Goal: Task Accomplishment & Management: Manage account settings

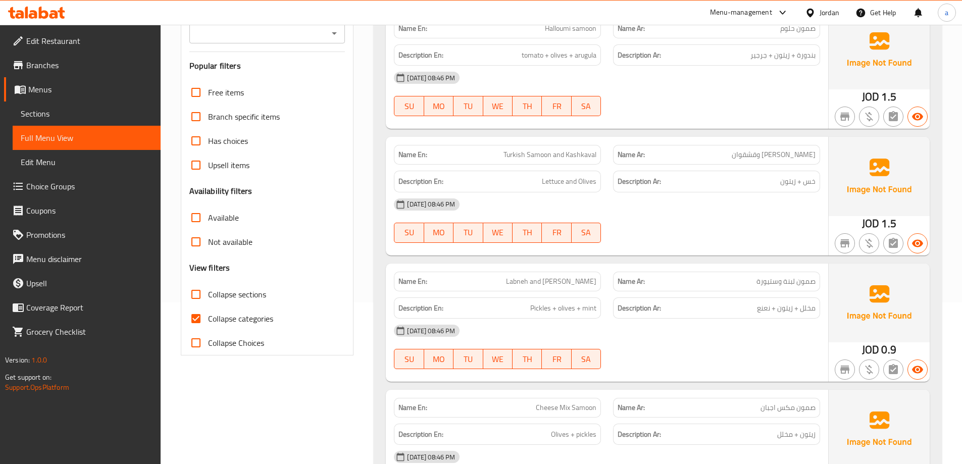
scroll to position [182, 0]
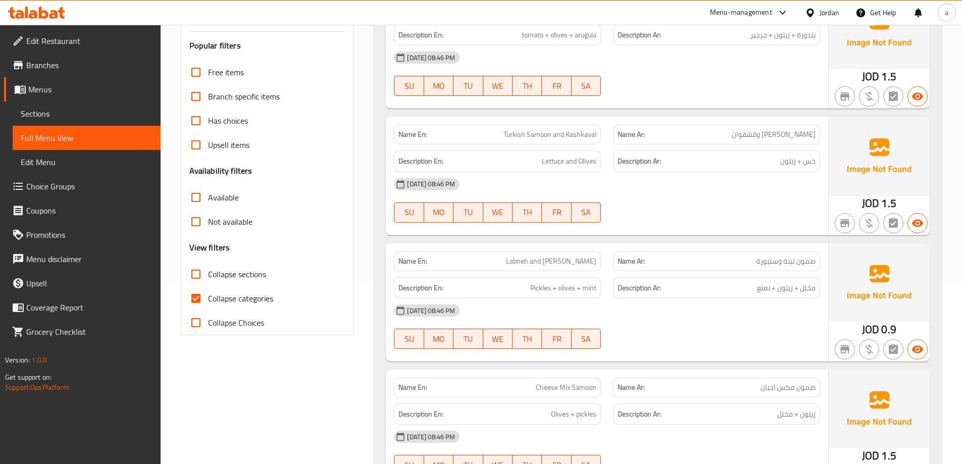
click at [374, 366] on div "Name En: Halloumi samoon Name Ar: صمون حلوم Description En: tomato + olives + a…" at bounding box center [658, 373] width 568 height 774
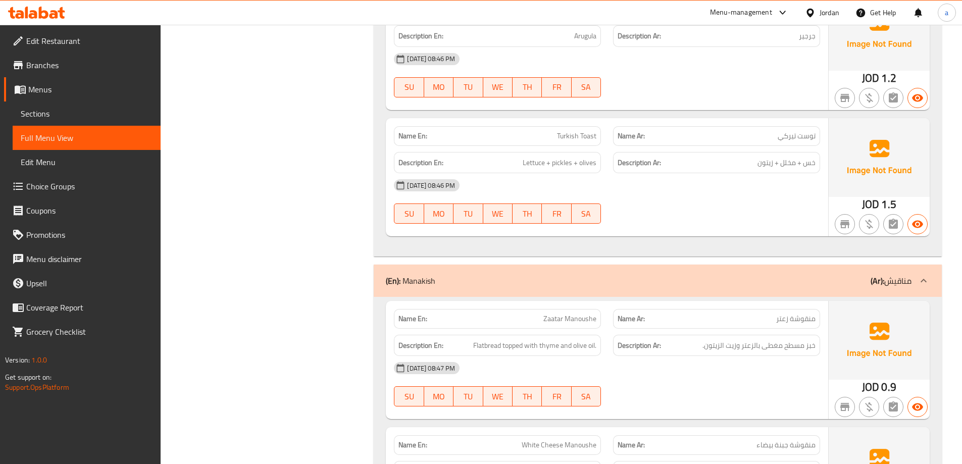
scroll to position [687, 0]
click at [571, 137] on span "Turkish Toast" at bounding box center [576, 135] width 39 height 11
click at [543, 129] on div "Name En: Turkish Toast" at bounding box center [497, 136] width 207 height 20
drag, startPoint x: 559, startPoint y: 138, endPoint x: 638, endPoint y: 132, distance: 79.5
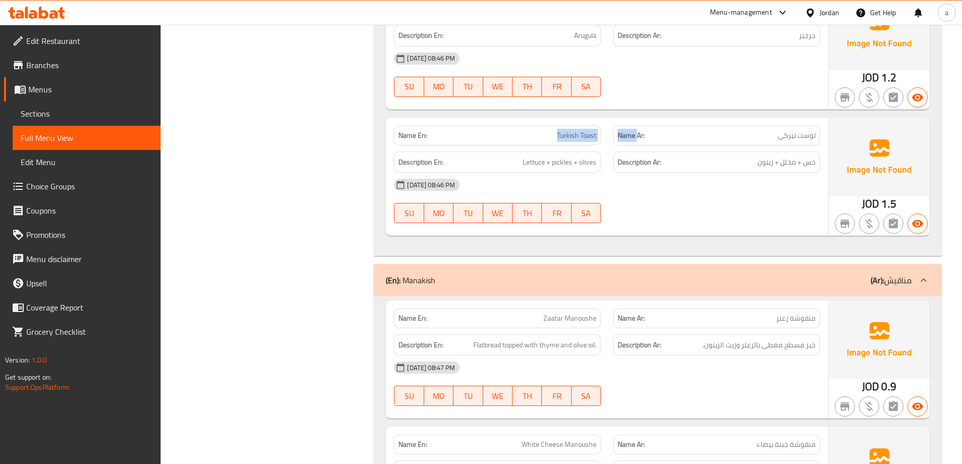
click at [638, 132] on div "Name En: Turkish Toast Name Ar: توست تيركي" at bounding box center [607, 136] width 438 height 32
click at [594, 142] on div "Name En: Turkish Toast" at bounding box center [497, 136] width 207 height 20
drag, startPoint x: 577, startPoint y: 144, endPoint x: 597, endPoint y: 140, distance: 20.1
click at [597, 140] on div "Name En: Turkish Toast" at bounding box center [497, 136] width 207 height 20
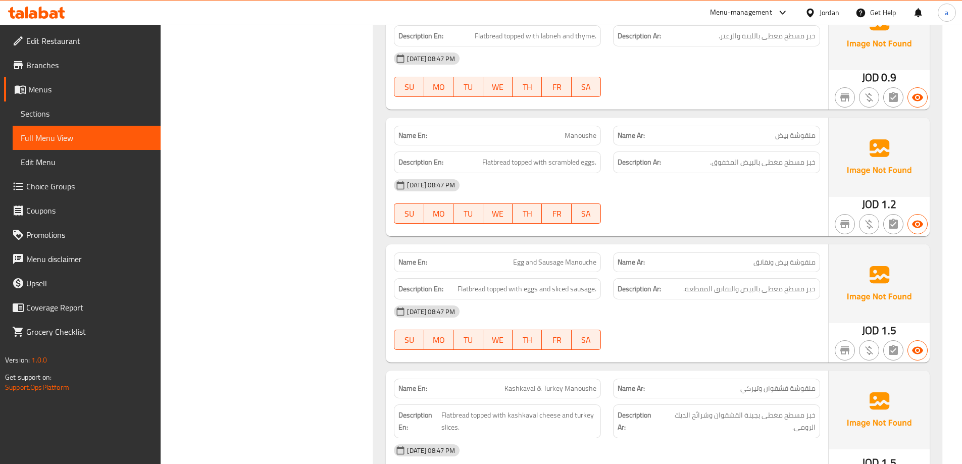
scroll to position [1334, 0]
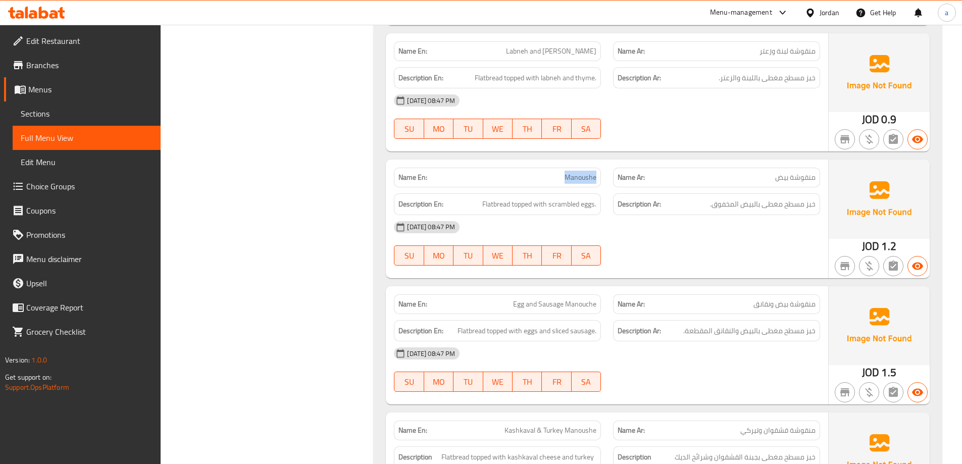
drag, startPoint x: 566, startPoint y: 178, endPoint x: 606, endPoint y: 184, distance: 40.8
click at [606, 184] on div "Name En: Manoushe" at bounding box center [497, 178] width 219 height 32
copy span "Manoushe"
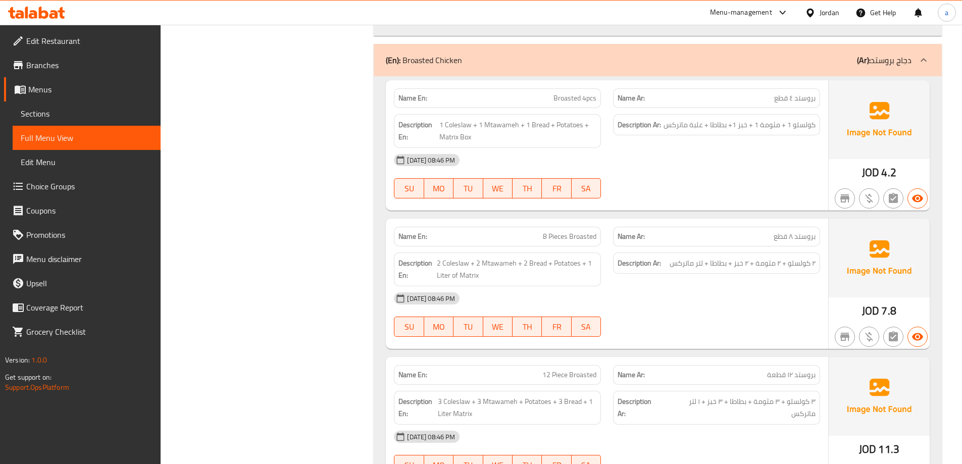
scroll to position [2020, 0]
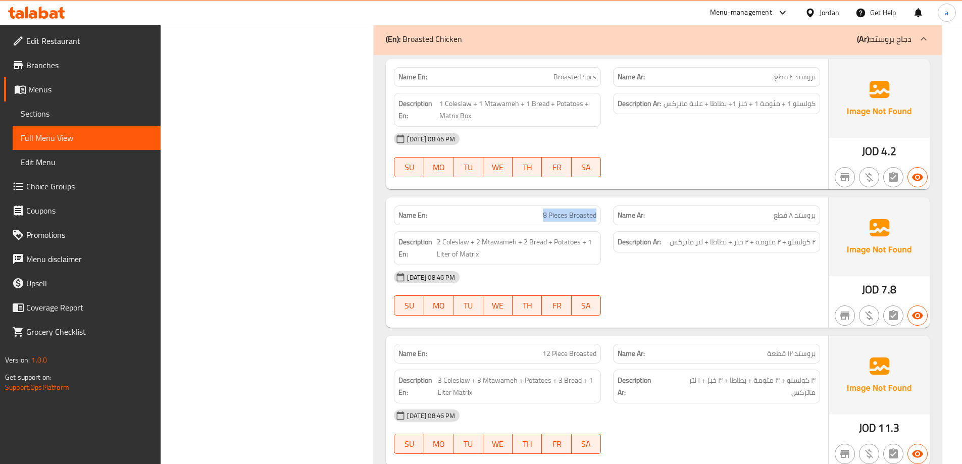
drag, startPoint x: 544, startPoint y: 213, endPoint x: 600, endPoint y: 218, distance: 56.3
click at [600, 218] on div "Name En: 8 Pieces Broasted" at bounding box center [497, 216] width 207 height 20
copy span "8 Pieces Broasted"
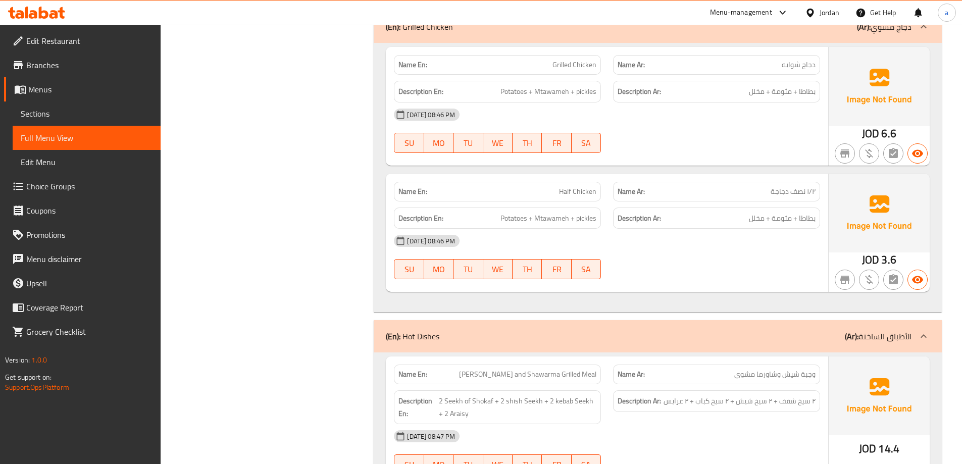
scroll to position [2768, 0]
click at [804, 190] on span "١/٢ نصف دجاجة" at bounding box center [793, 192] width 45 height 11
click at [576, 183] on div "Name En: Half Chicken" at bounding box center [497, 193] width 207 height 20
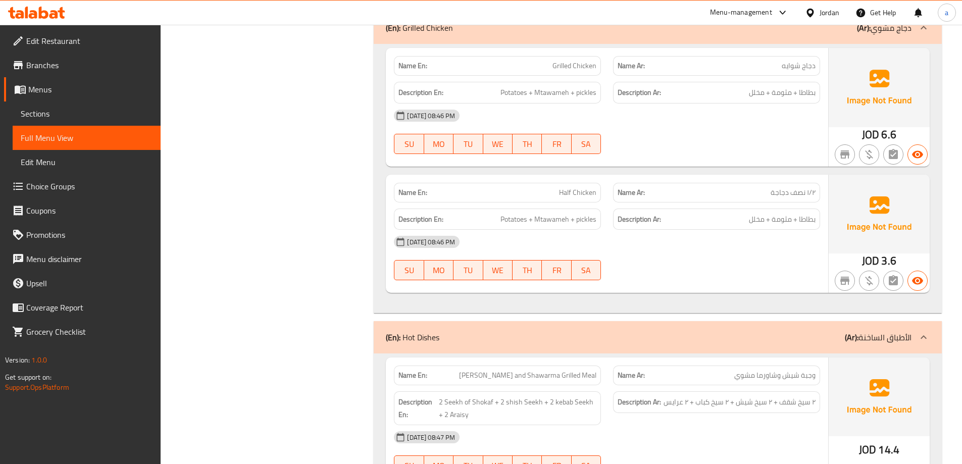
click at [576, 183] on div "Name En: Half Chicken" at bounding box center [497, 193] width 207 height 20
click at [575, 198] on span "Half Chicken" at bounding box center [577, 192] width 37 height 11
click at [574, 198] on span "Half Chicken" at bounding box center [577, 192] width 37 height 11
click at [549, 193] on p "Name En: Half Chicken" at bounding box center [498, 192] width 198 height 11
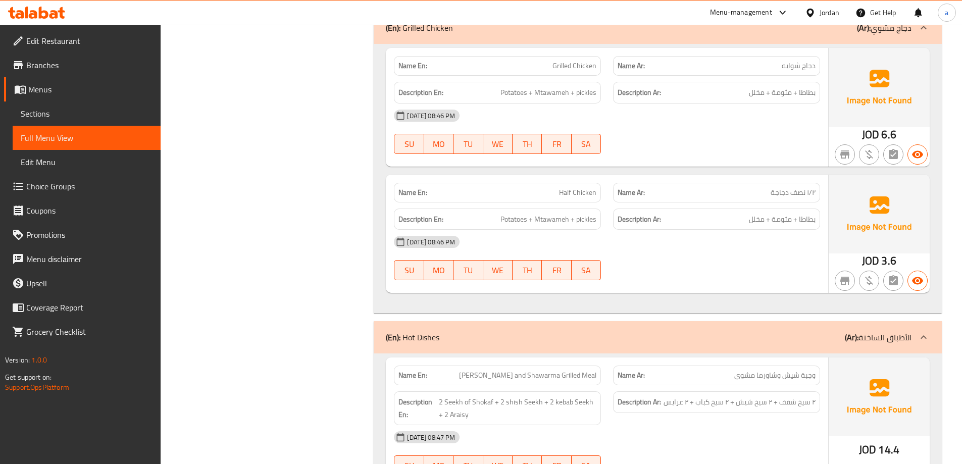
click at [811, 187] on span "١/٢ نصف دجاجة" at bounding box center [793, 192] width 45 height 11
click at [812, 198] on span "١/٢ نصف دجاجة" at bounding box center [793, 192] width 45 height 11
click at [812, 197] on span "١/٢ نصف دجاجة" at bounding box center [793, 192] width 45 height 11
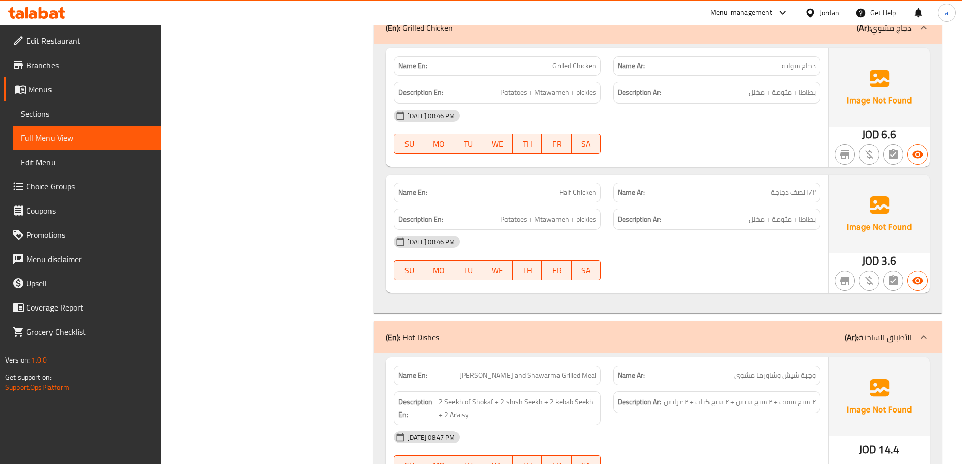
click at [571, 194] on span "Half Chicken" at bounding box center [577, 192] width 37 height 11
click at [795, 70] on span "دجاج شوايه" at bounding box center [799, 66] width 34 height 11
click at [559, 61] on span "Grilled Chicken" at bounding box center [575, 66] width 44 height 11
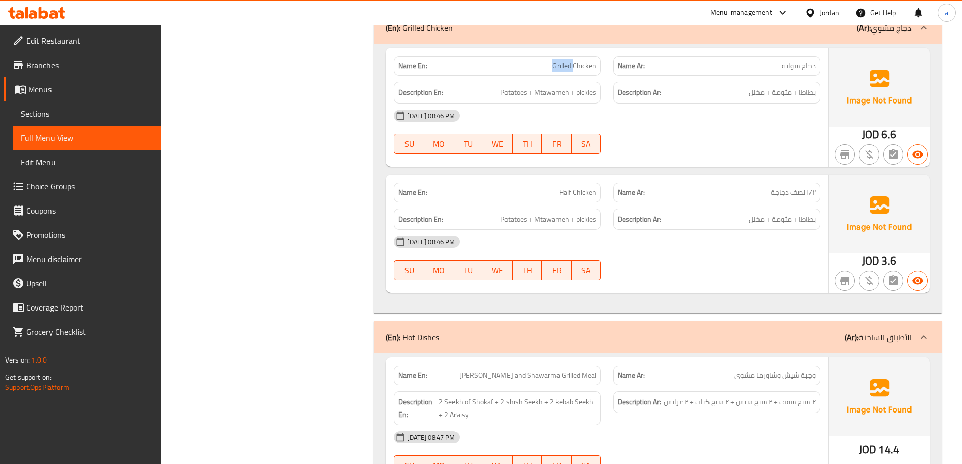
click at [559, 61] on span "Grilled Chicken" at bounding box center [575, 66] width 44 height 11
click at [789, 68] on span "دجاج شوايه" at bounding box center [799, 66] width 34 height 11
copy span "شوايه"
drag, startPoint x: 553, startPoint y: 63, endPoint x: 600, endPoint y: 75, distance: 48.5
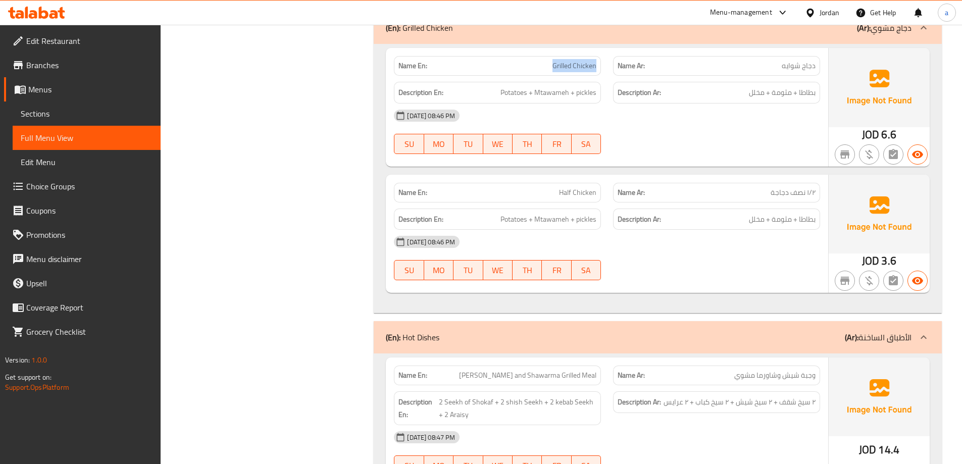
click at [600, 75] on div "Name En: Grilled Chicken" at bounding box center [497, 66] width 219 height 32
copy span "Grilled Chicken"
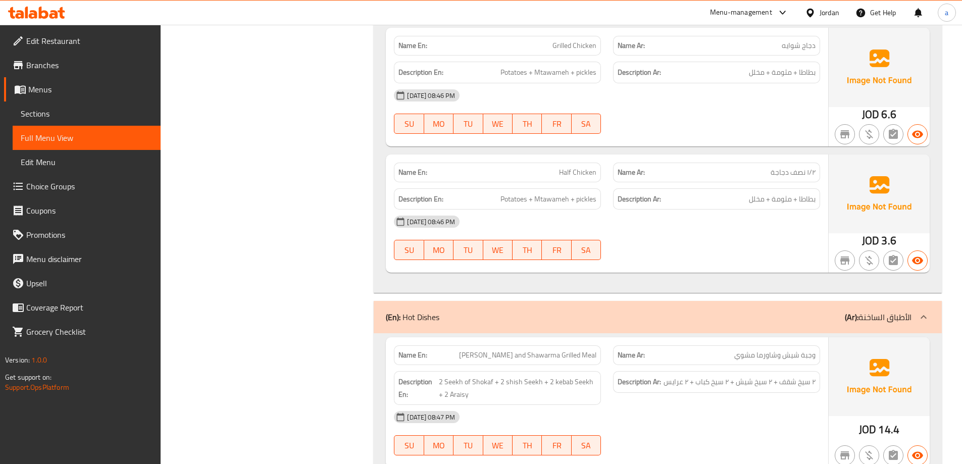
click at [558, 173] on p "Name En: Half Chicken" at bounding box center [498, 172] width 198 height 11
click at [569, 171] on span "Half Chicken" at bounding box center [577, 172] width 37 height 11
copy span "Half Chicken"
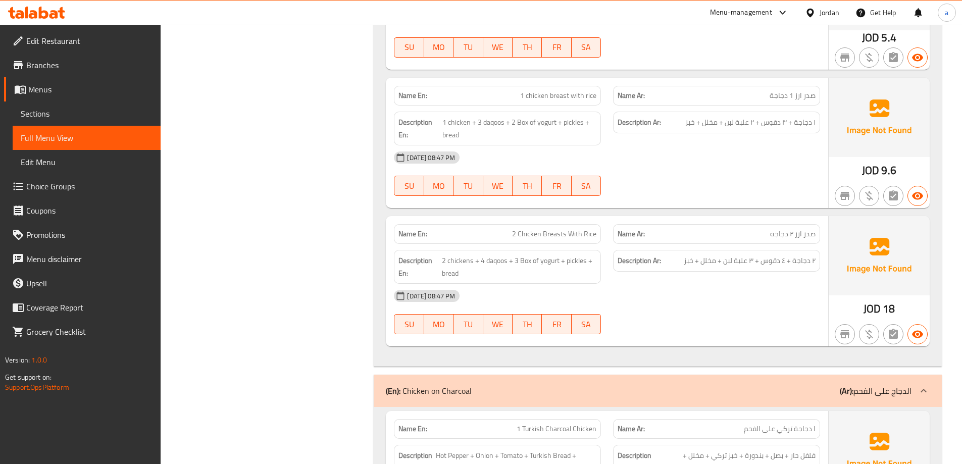
scroll to position [3314, 0]
click at [788, 96] on span "صدر ارز 1 دجاجة" at bounding box center [793, 94] width 46 height 11
copy span "صدر ارز 1 دجاجة"
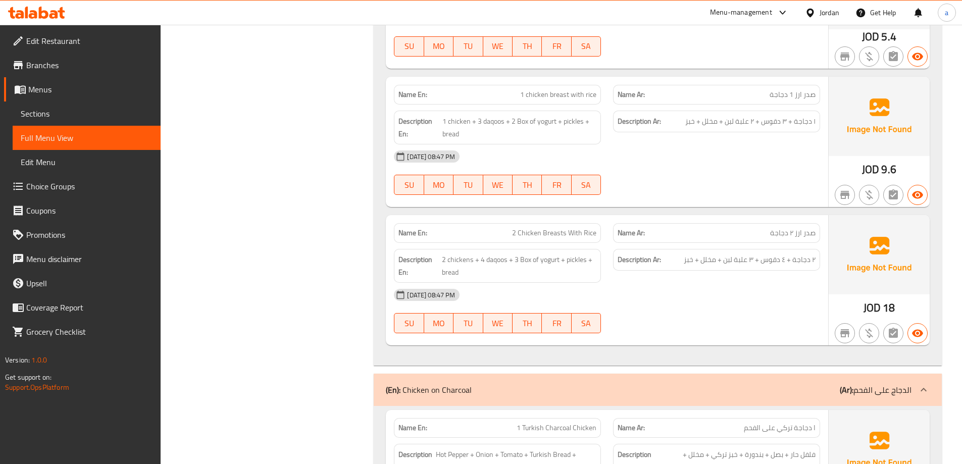
click at [695, 167] on div "[DATE] 08:47 PM" at bounding box center [607, 156] width 438 height 24
click at [559, 98] on span "1 chicken breast with rice" at bounding box center [558, 94] width 76 height 11
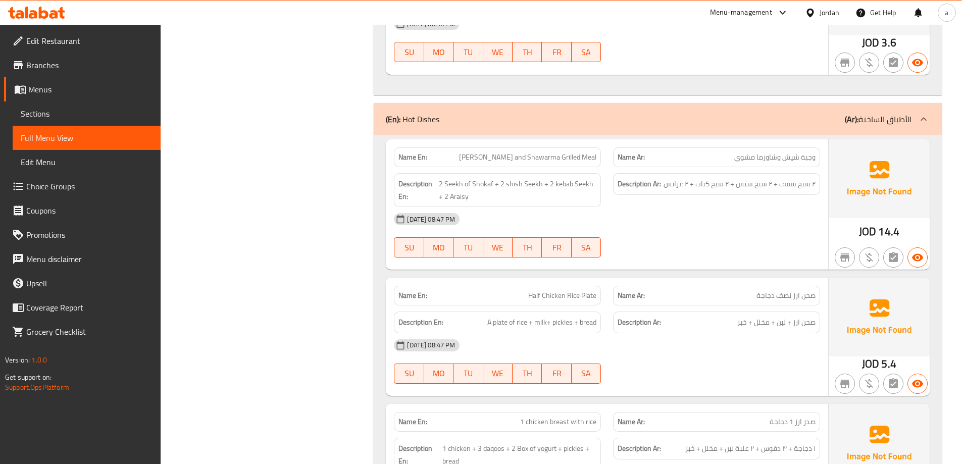
scroll to position [3011, 0]
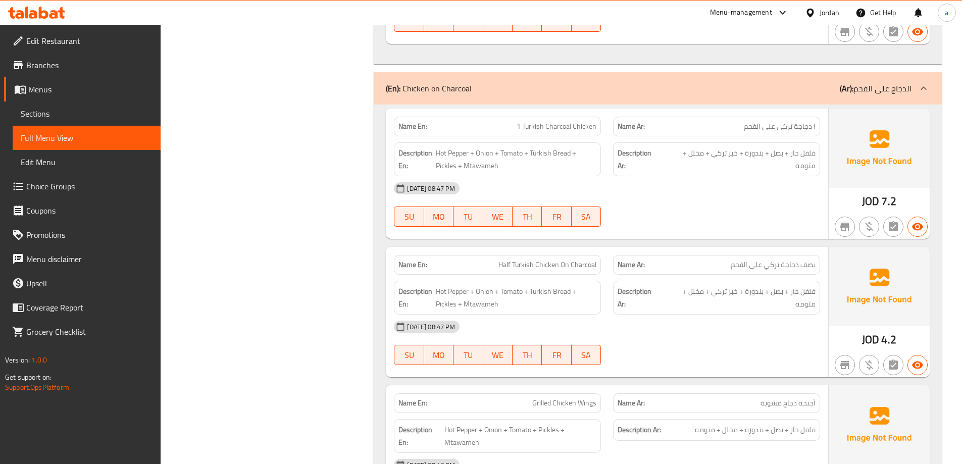
scroll to position [3617, 0]
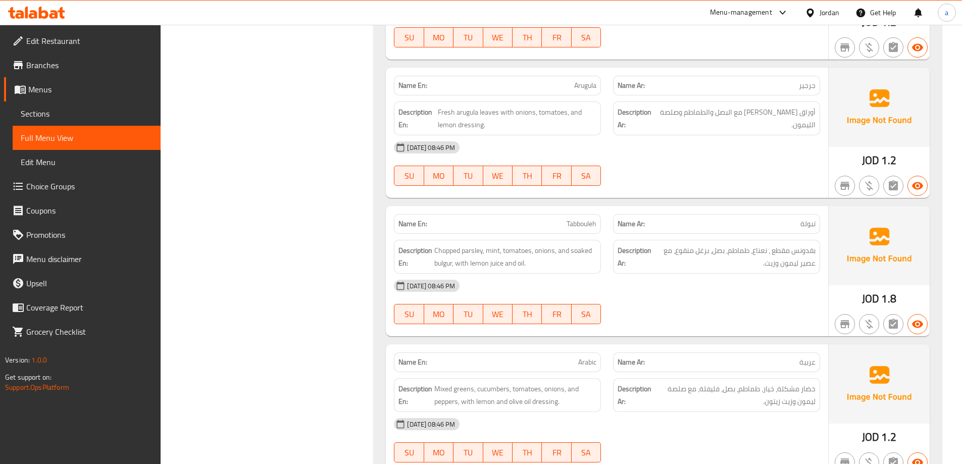
scroll to position [4425, 0]
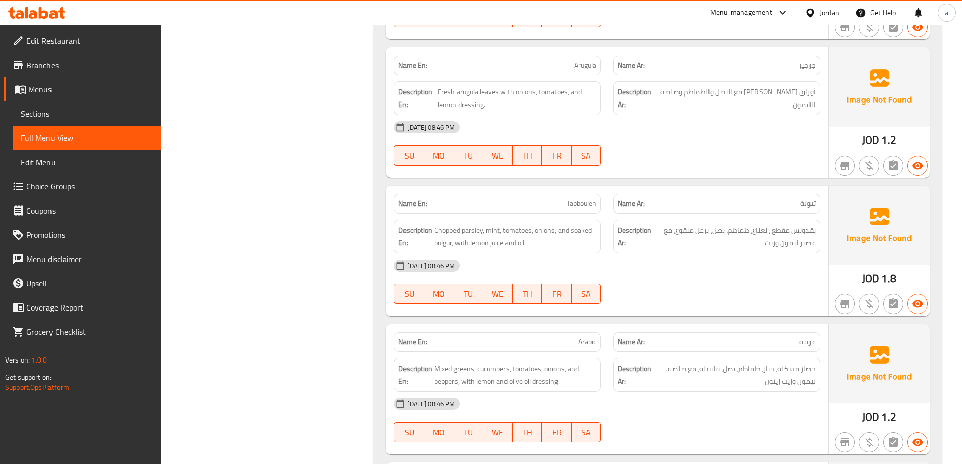
click at [592, 340] on span "Arabic" at bounding box center [587, 342] width 18 height 11
click at [584, 339] on span "Arabic" at bounding box center [587, 342] width 18 height 11
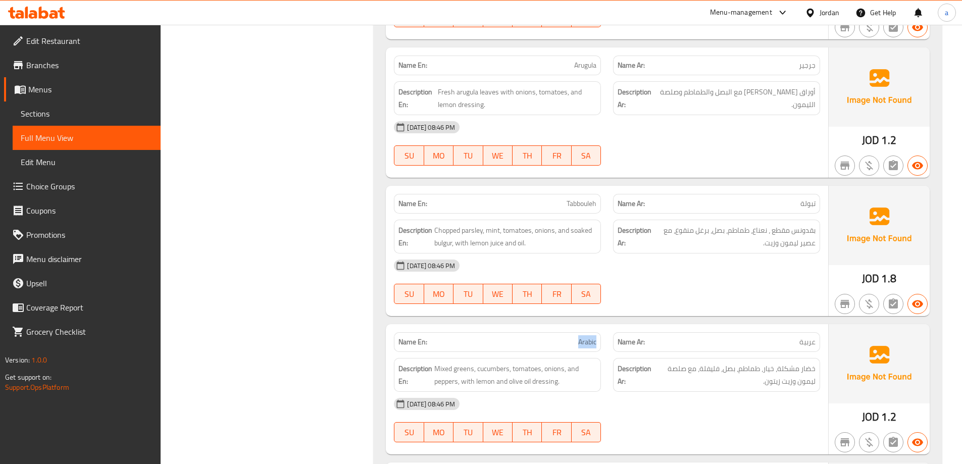
click at [584, 339] on span "Arabic" at bounding box center [587, 342] width 18 height 11
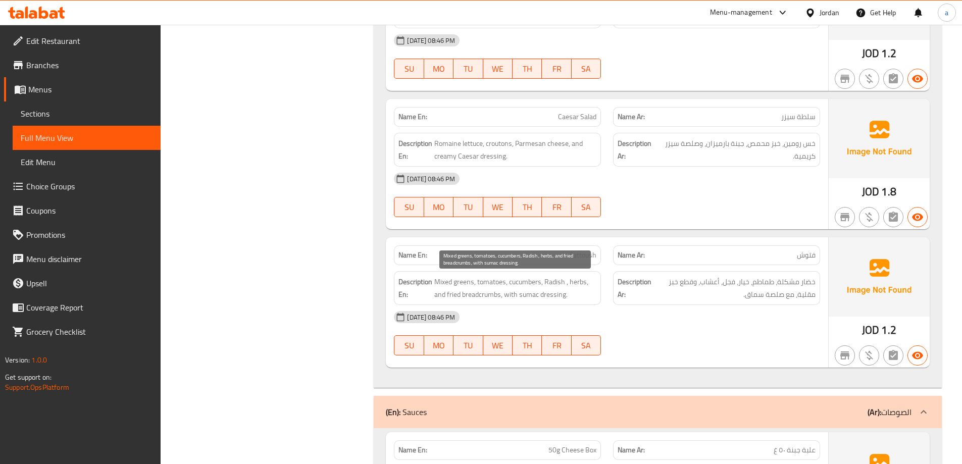
scroll to position [4809, 0]
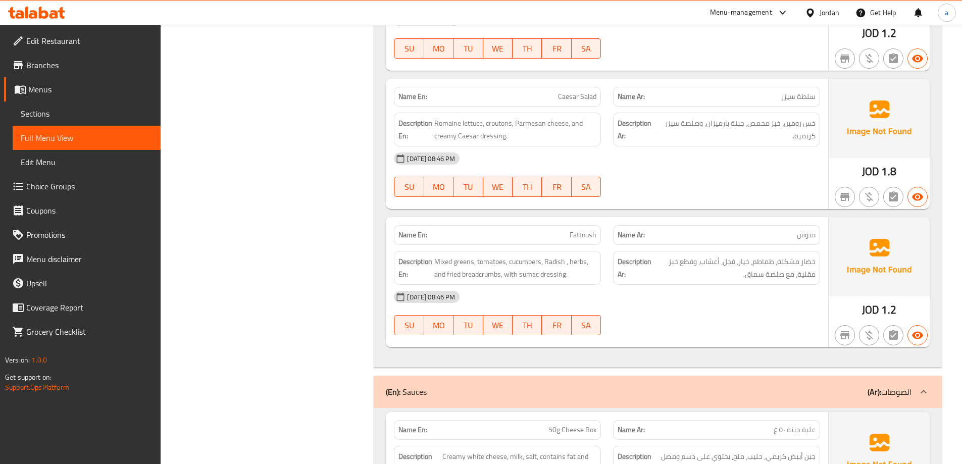
drag, startPoint x: 345, startPoint y: 157, endPoint x: 346, endPoint y: 150, distance: 7.6
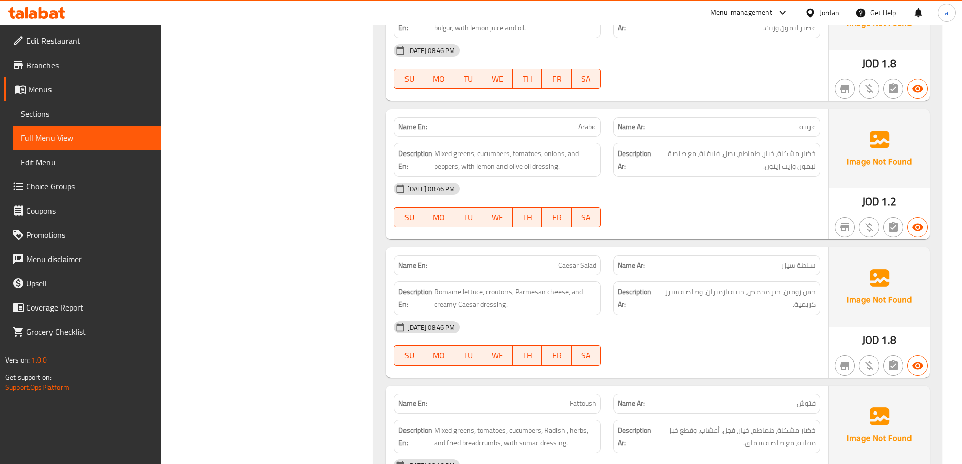
scroll to position [4627, 0]
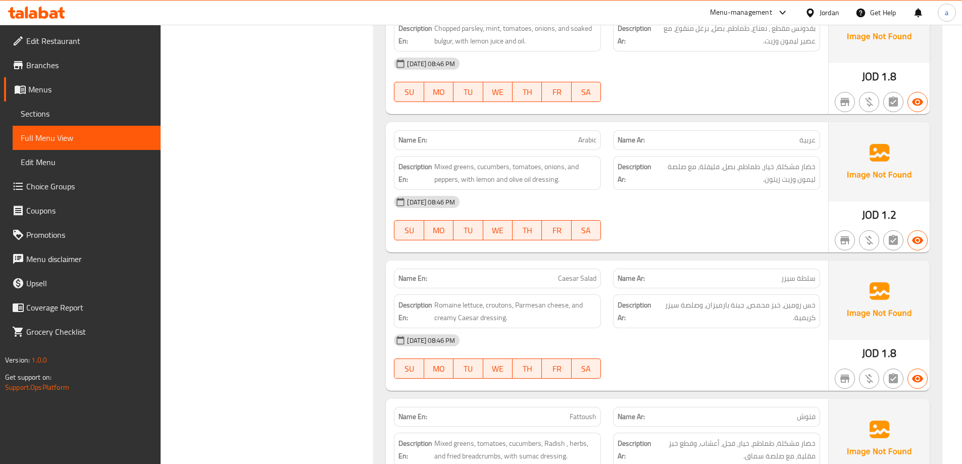
click at [709, 167] on span "خضار مشكلة، خيار، طماطم، بصل، فليفلة، مع صلصة ليمون وزيت زيتون." at bounding box center [735, 173] width 161 height 25
copy span "فليفلة"
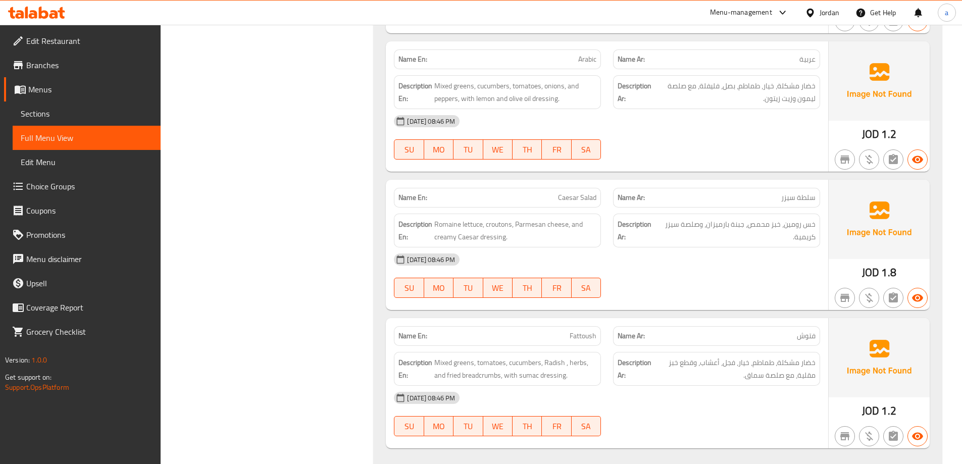
scroll to position [4728, 0]
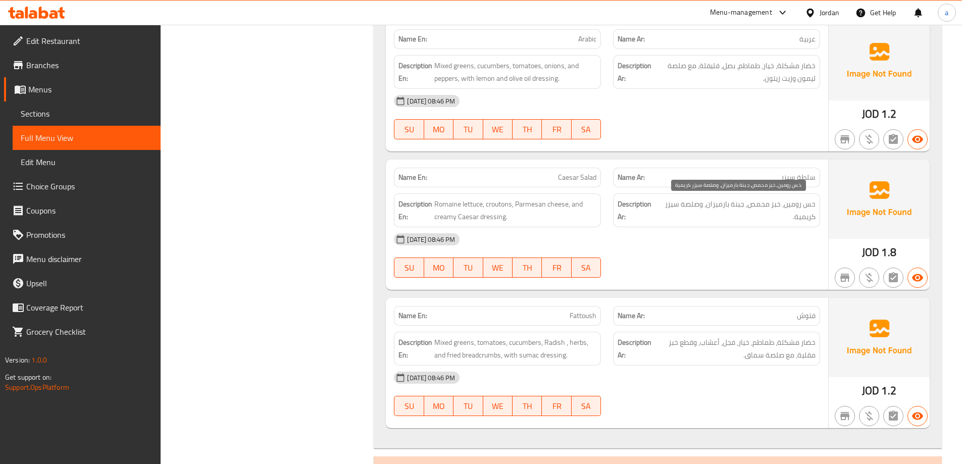
click at [792, 208] on span "خس رومين، خبز محمص، جبنة بارميزان، وصلصة سيزر كريمية." at bounding box center [737, 210] width 157 height 25
click at [799, 210] on span "خس رومين، خبز محمص، جبنة بارميزان، وصلصة سيزر كريمية." at bounding box center [737, 210] width 157 height 25
click at [792, 207] on span "خس رومين، خبز محمص، جبنة بارميزان، وصلصة سيزر كريمية." at bounding box center [737, 210] width 157 height 25
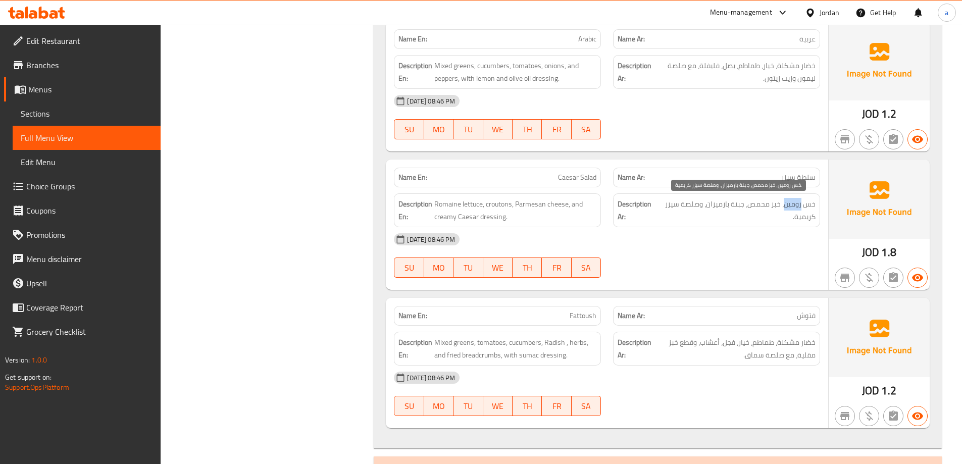
click at [792, 207] on span "خس رومين، خبز محمص، جبنة بارميزان، وصلصة سيزر كريمية." at bounding box center [737, 210] width 157 height 25
click at [819, 207] on div "Description Ar: خس رومين، خبز محمص، جبنة بارميزان، وصلصة سيزر كريمية." at bounding box center [716, 210] width 207 height 34
click at [793, 207] on span "خس رومين، خبز محمص، جبنة بارميزان، وصلصة سيزر كريمية." at bounding box center [737, 210] width 157 height 25
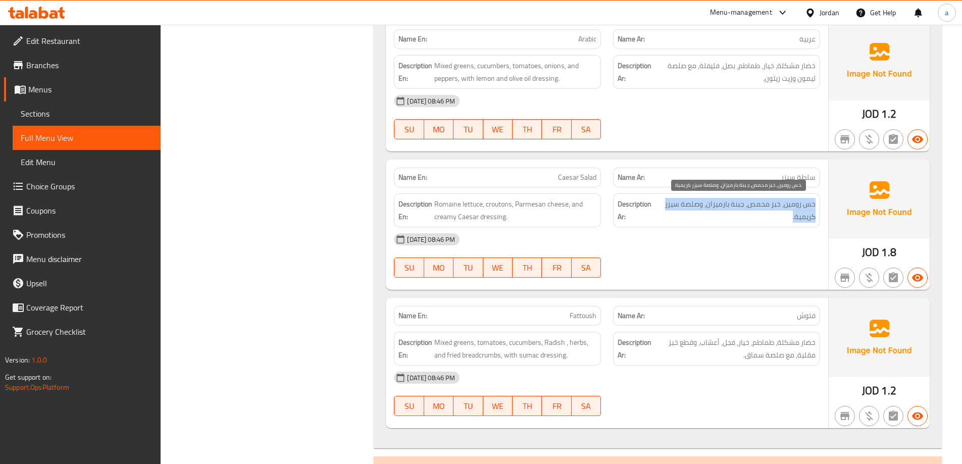
click at [801, 211] on span "خس رومين، خبز محمص، جبنة بارميزان، وصلصة سيزر كريمية." at bounding box center [737, 210] width 157 height 25
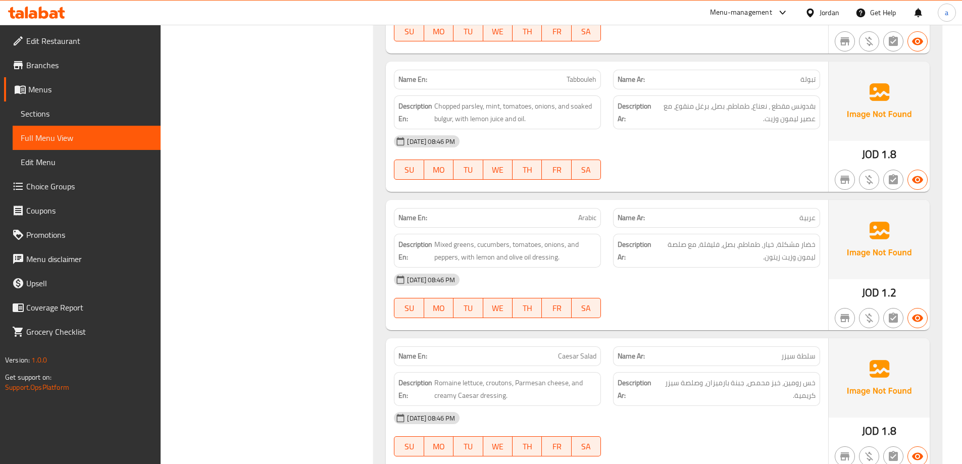
scroll to position [4526, 0]
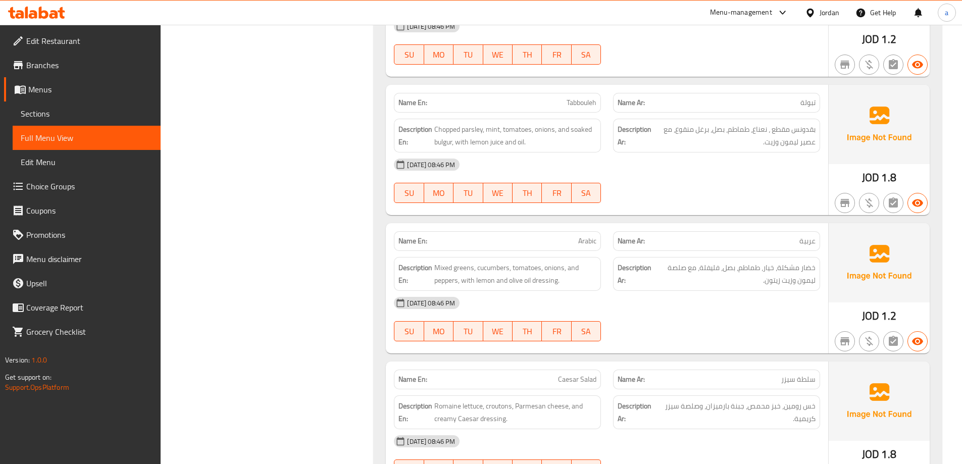
click at [675, 189] on div "13-10-2025 08:46 PM SU MO TU WE TH FR SA" at bounding box center [607, 181] width 438 height 57
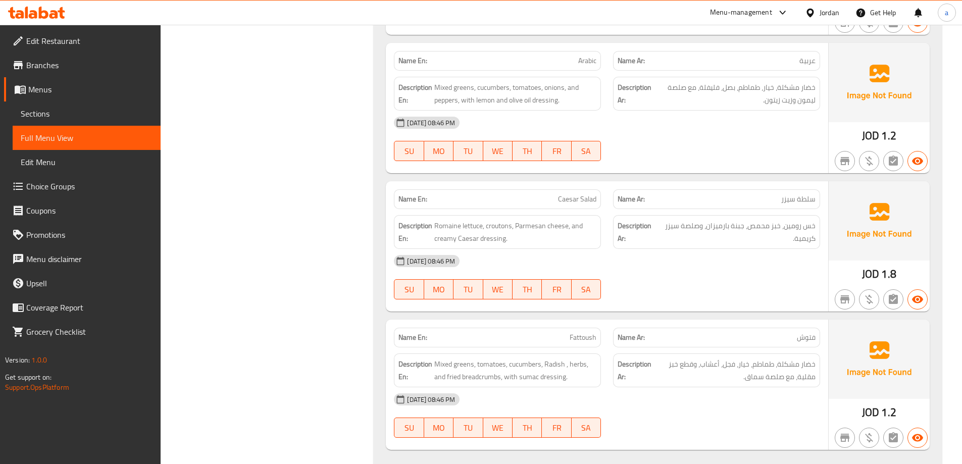
scroll to position [4708, 0]
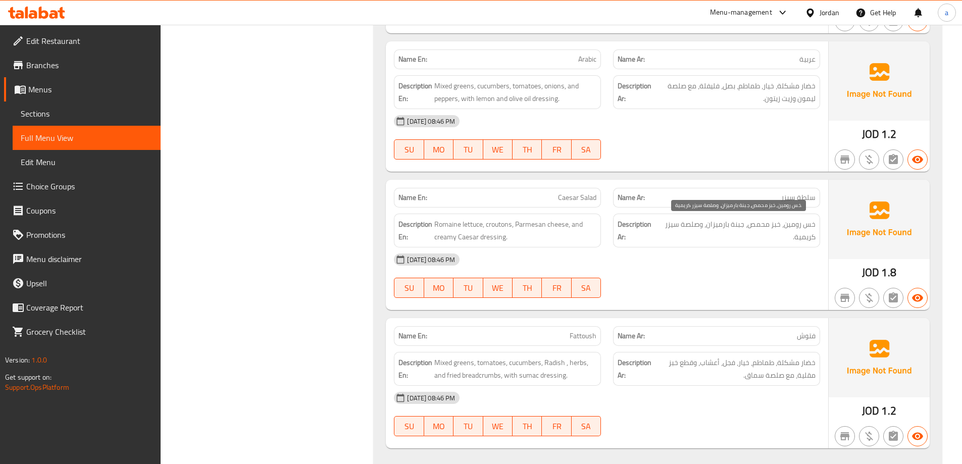
click at [798, 226] on span "خس رومين، خبز محمص، جبنة بارميزان، وصلصة سيزر كريمية." at bounding box center [737, 230] width 157 height 25
click at [797, 224] on span "خس رومين، خبز محمص، جبنة بارميزان، وصلصة سيزر كريمية." at bounding box center [737, 230] width 157 height 25
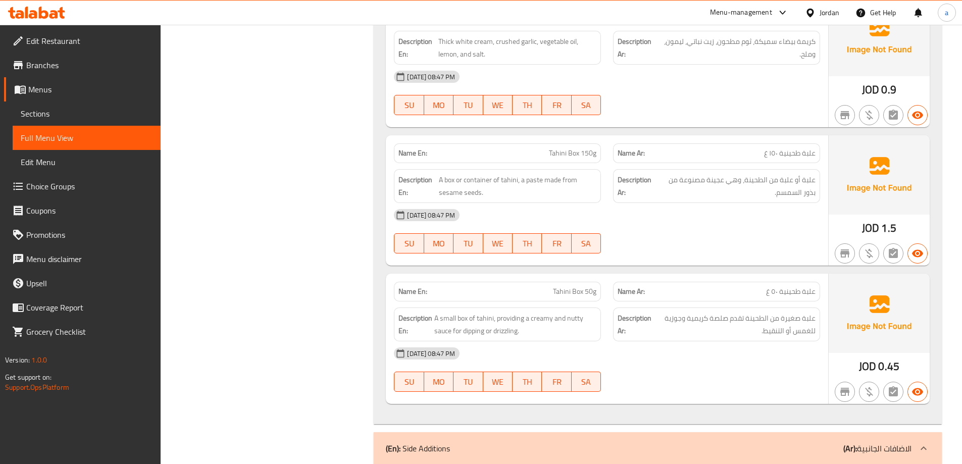
scroll to position [5779, 0]
click at [804, 182] on span "علبة أو علبة من الطحينة، وهي عجينة مصنوعة من بذور السمسم." at bounding box center [736, 185] width 159 height 25
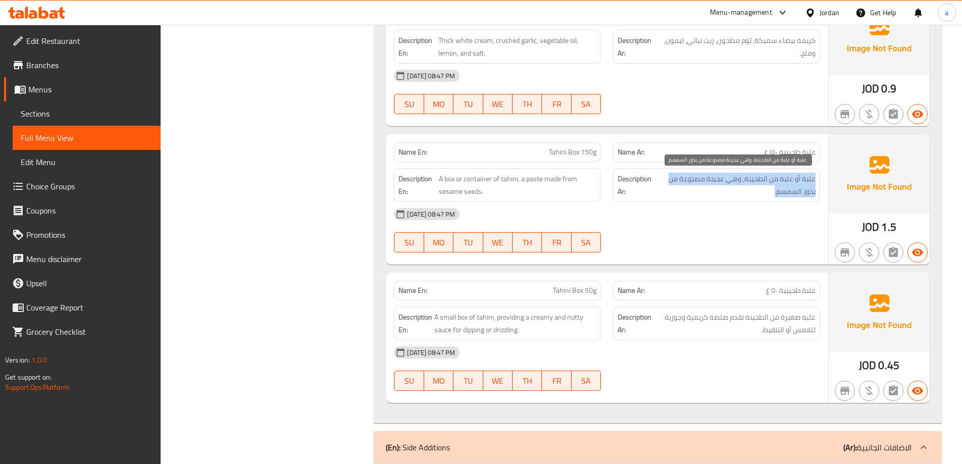
click at [804, 182] on span "علبة أو علبة من الطحينة، وهي عجينة مصنوعة من بذور السمسم." at bounding box center [736, 185] width 159 height 25
click at [792, 184] on span "علبة أو علبة من الطحينة، وهي عجينة مصنوعة من بذور السمسم." at bounding box center [736, 185] width 159 height 25
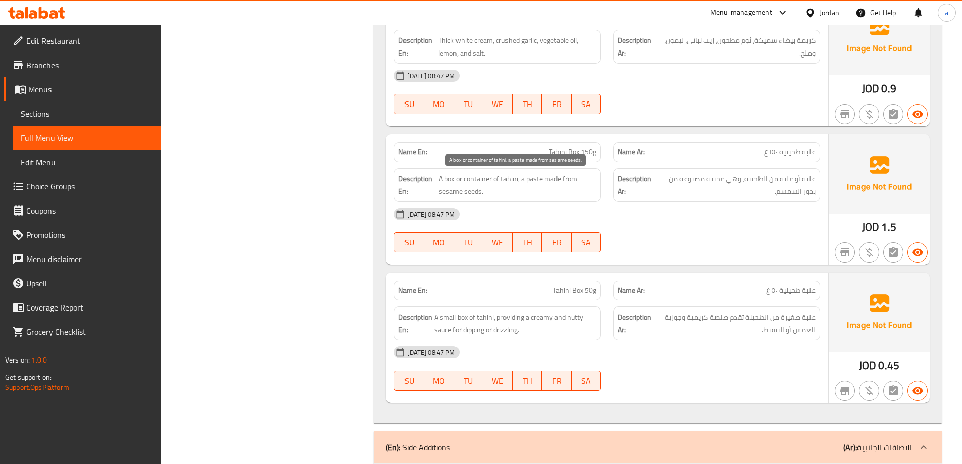
click at [536, 181] on span "A box or container of tahini, a paste made from sesame seeds." at bounding box center [518, 185] width 158 height 25
copy span "A box or container of tahini, a paste made from sesame seeds."
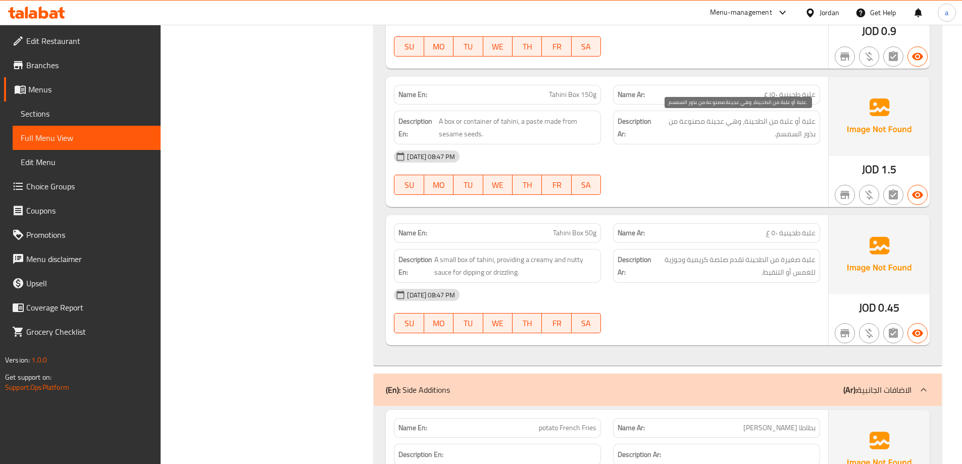
scroll to position [5819, 0]
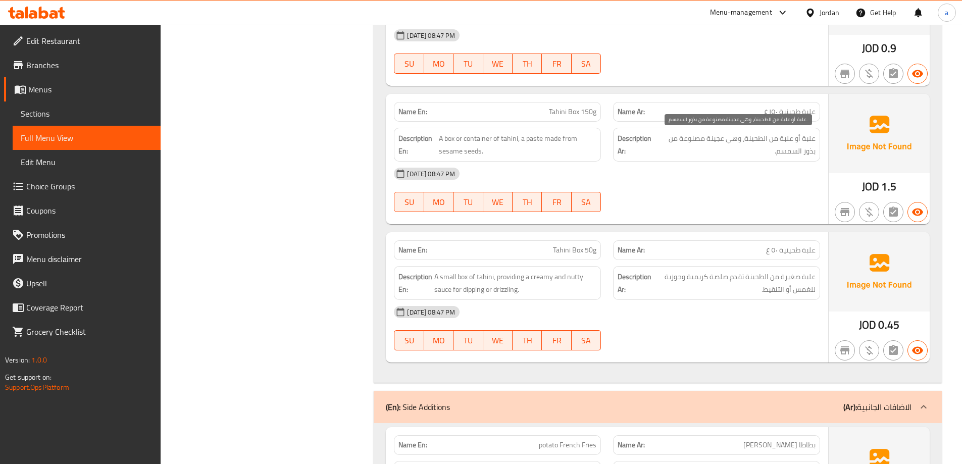
click at [795, 142] on span "علبة أو علبة من الطحينة، وهي عجينة مصنوعة من بذور السمسم." at bounding box center [736, 144] width 159 height 25
click at [804, 146] on span "علبة أو علبة من الطحينة، وهي عجينة مصنوعة من بذور السمسم." at bounding box center [736, 144] width 159 height 25
drag, startPoint x: 776, startPoint y: 142, endPoint x: 817, endPoint y: 142, distance: 40.9
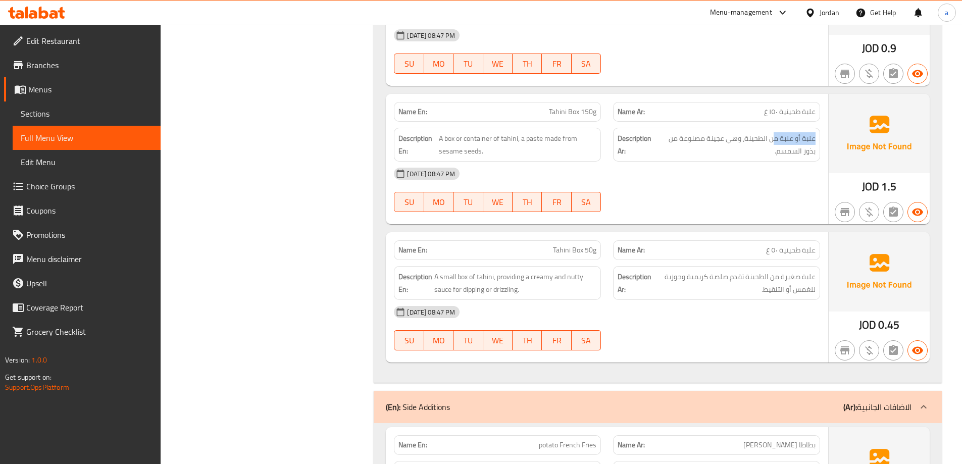
click at [817, 142] on div "Description Ar: علبة أو علبة من الطحينة، وهي عجينة مصنوعة من بذور السمسم." at bounding box center [716, 145] width 207 height 34
click at [781, 140] on span "علبة أو علبة من الطحينة، وهي عجينة مصنوعة من بذور السمسم." at bounding box center [736, 144] width 159 height 25
drag, startPoint x: 769, startPoint y: 137, endPoint x: 774, endPoint y: 137, distance: 5.1
click at [774, 137] on span "علبة أو علبة من الطحينة، وهي عجينة مصنوعة من بذور السمسم." at bounding box center [736, 144] width 159 height 25
click at [781, 139] on span "علبة أو علبة من الطحينة، وهي عجينة مصنوعة من بذور السمسم." at bounding box center [736, 144] width 159 height 25
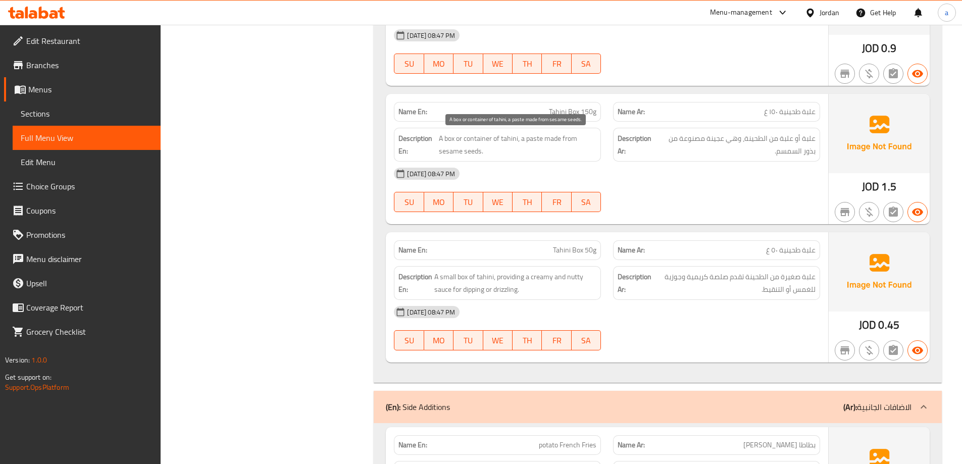
click at [479, 139] on span "A box or container of tahini, a paste made from sesame seeds." at bounding box center [518, 144] width 158 height 25
click at [480, 139] on span "A box or container of tahini, a paste made from sesame seeds." at bounding box center [518, 144] width 158 height 25
click at [453, 136] on span "A box or container of tahini, a paste made from sesame seeds." at bounding box center [518, 144] width 158 height 25
click at [448, 136] on span "A box or container of tahini, a paste made from sesame seeds." at bounding box center [518, 144] width 158 height 25
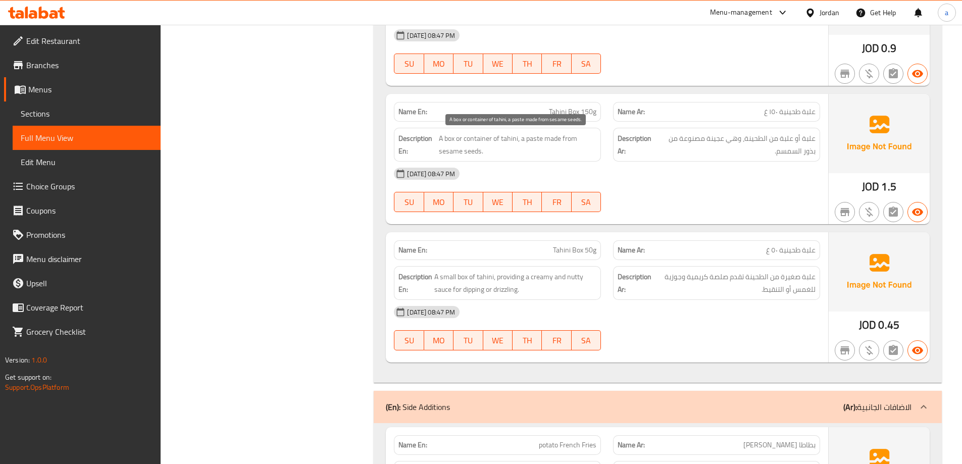
click at [483, 137] on span "A box or container of tahini, a paste made from sesame seeds." at bounding box center [518, 144] width 158 height 25
click at [777, 147] on span "علبة أو علبة من الطحينة، وهي عجينة مصنوعة من بذور السمسم." at bounding box center [736, 144] width 159 height 25
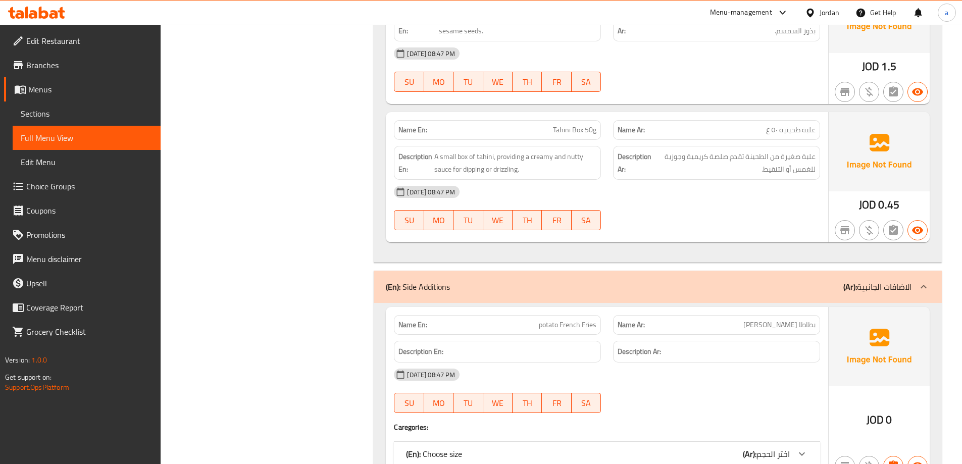
scroll to position [5940, 0]
click at [508, 172] on span "A small box of tahini, providing a creamy and nutty sauce for dipping or drizzl…" at bounding box center [515, 162] width 162 height 25
copy span "drizzling"
click at [711, 171] on span "علبة صغيرة من الطحينة تقدم صلصة كريمية وجوزية للغمس أو التنقيط." at bounding box center [735, 162] width 162 height 25
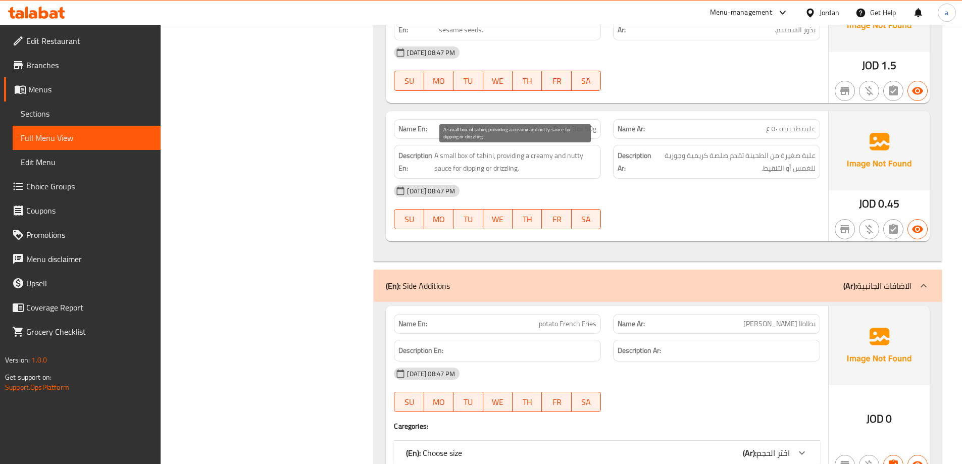
click at [478, 164] on span "A small box of tahini, providing a creamy and nutty sauce for dipping or drizzl…" at bounding box center [515, 162] width 162 height 25
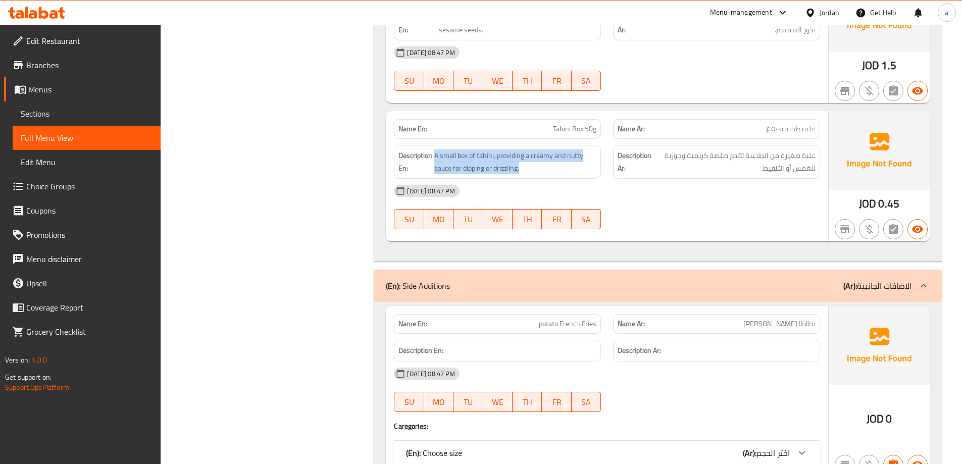
copy span "A small box of tahini, providing a creamy and nutty sauce for dipping or drizzl…"
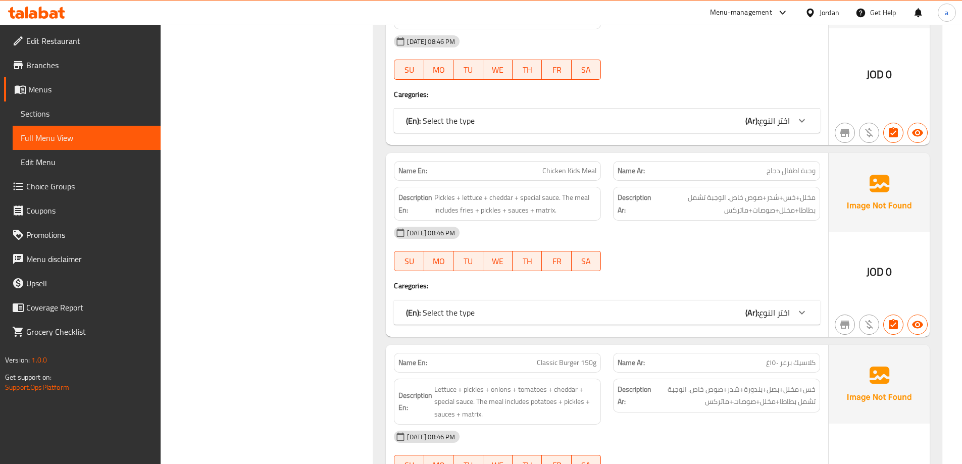
scroll to position [7213, 0]
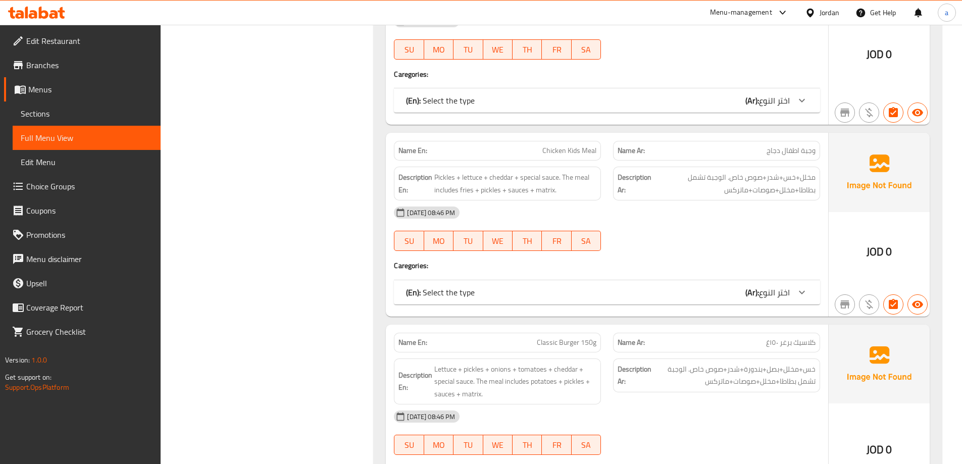
click at [790, 176] on span "مخلل+خس+شدر+صوص خاص. الوجبة تشمل بطاطا+مخلل+صوصات+ماتركس" at bounding box center [735, 183] width 162 height 25
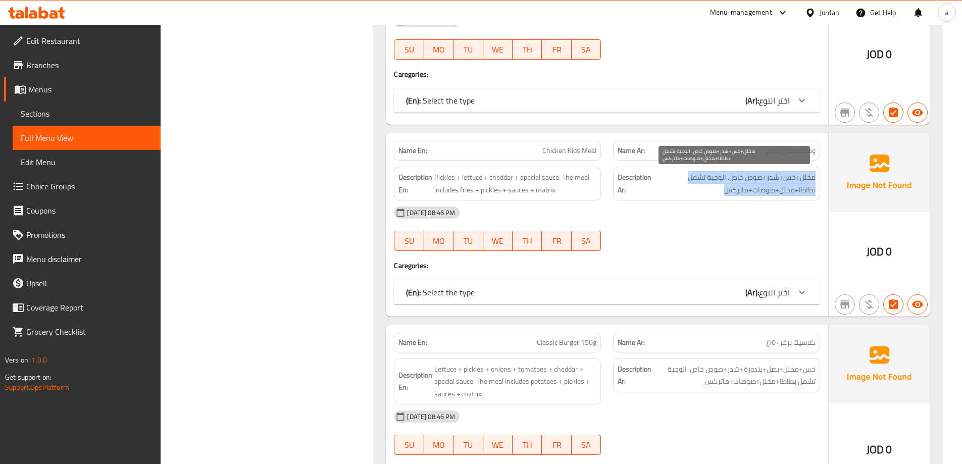
click at [790, 176] on span "مخلل+خس+شدر+صوص خاص. الوجبة تشمل بطاطا+مخلل+صوصات+ماتركس" at bounding box center [735, 183] width 162 height 25
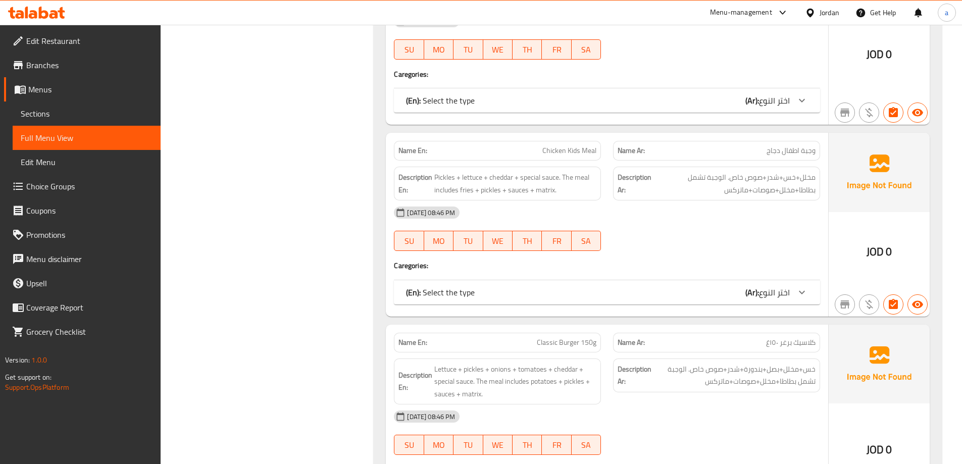
scroll to position [7233, 0]
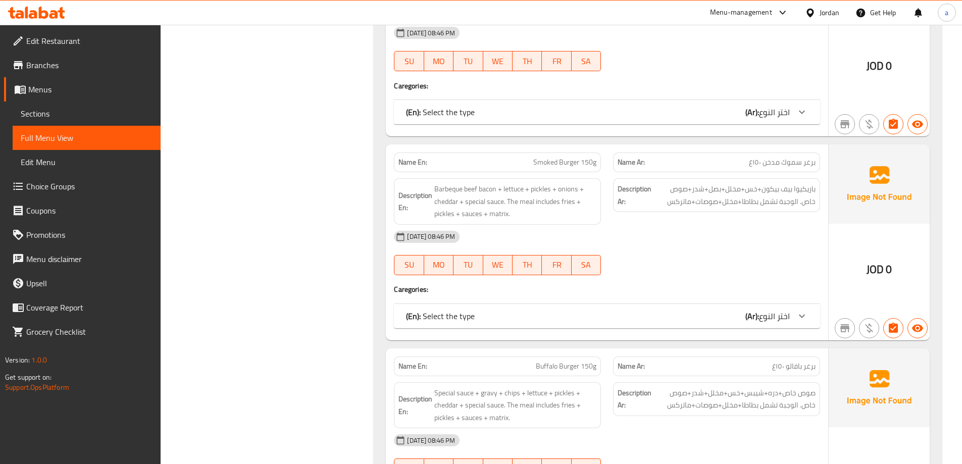
scroll to position [7577, 0]
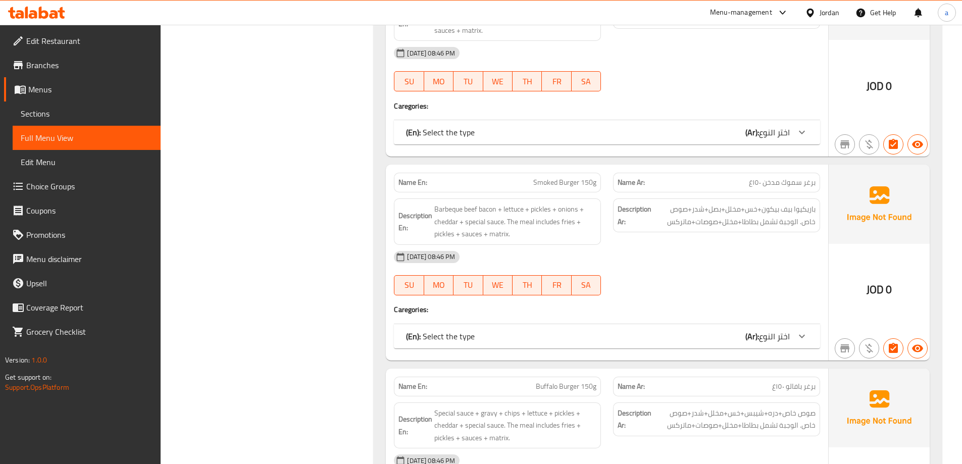
click at [792, 179] on span "برغر سموك مدخن ١٥٠غ" at bounding box center [782, 182] width 67 height 11
click at [779, 180] on span "برغر سموك مدخن ١٥٠غ" at bounding box center [782, 182] width 67 height 11
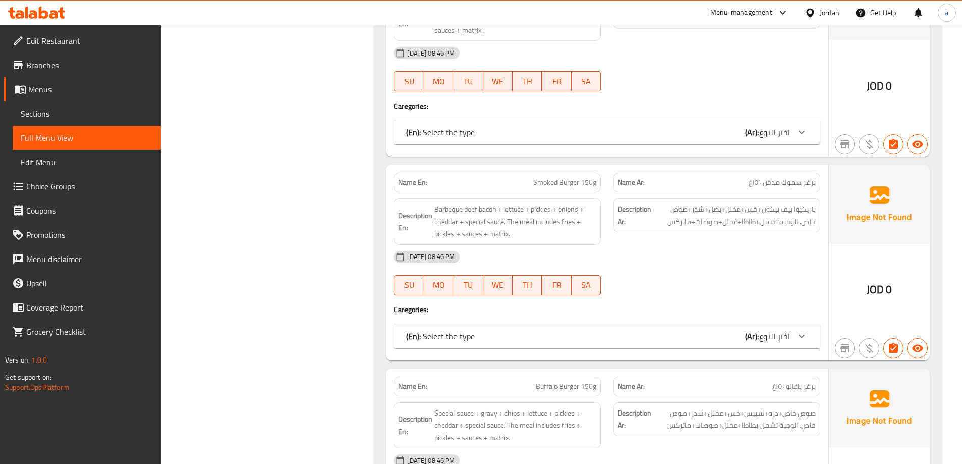
click at [791, 180] on span "برغر سموك مدخن ١٥٠غ" at bounding box center [782, 182] width 67 height 11
click at [761, 190] on div "Name Ar: برغر سموك مدخن ١٥٠غ" at bounding box center [716, 183] width 207 height 20
click at [769, 188] on span "برغر سموك مدخن ١٥٠غ" at bounding box center [782, 182] width 67 height 11
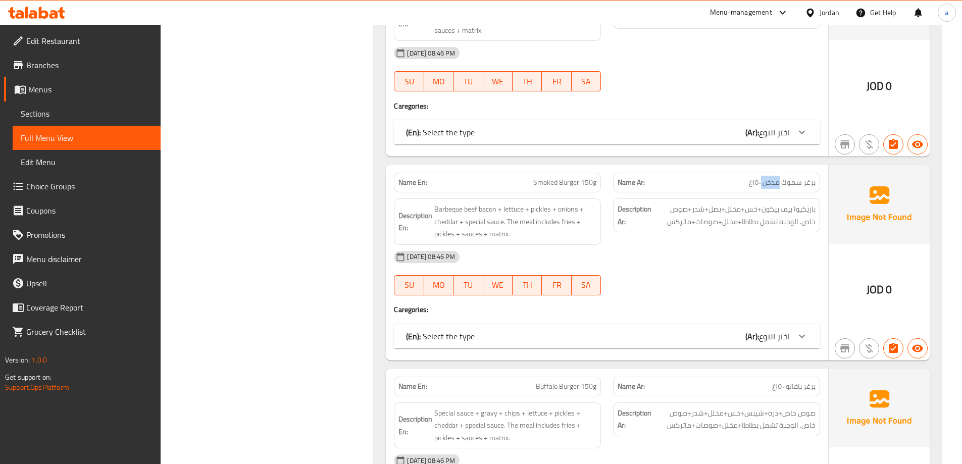
click at [769, 188] on span "برغر سموك مدخن ١٥٠غ" at bounding box center [782, 182] width 67 height 11
click at [763, 181] on span "برغر سموك مدخن ١٥٠غ" at bounding box center [782, 182] width 67 height 11
click at [781, 180] on span "برغر سموك مدخن ١٥٠غ" at bounding box center [782, 182] width 67 height 11
click at [791, 180] on span "برغر سموك مدخن ١٥٠غ" at bounding box center [782, 182] width 67 height 11
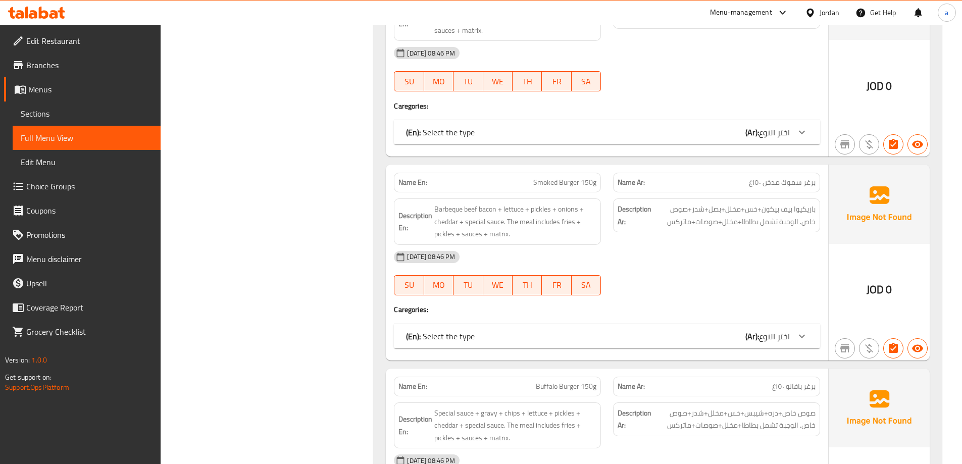
click at [769, 186] on span "برغر سموك مدخن ١٥٠غ" at bounding box center [782, 182] width 67 height 11
click at [791, 185] on span "برغر سموك مدخن ١٥٠غ" at bounding box center [782, 182] width 67 height 11
click at [562, 185] on span "Smoked Burger 150g" at bounding box center [564, 182] width 63 height 11
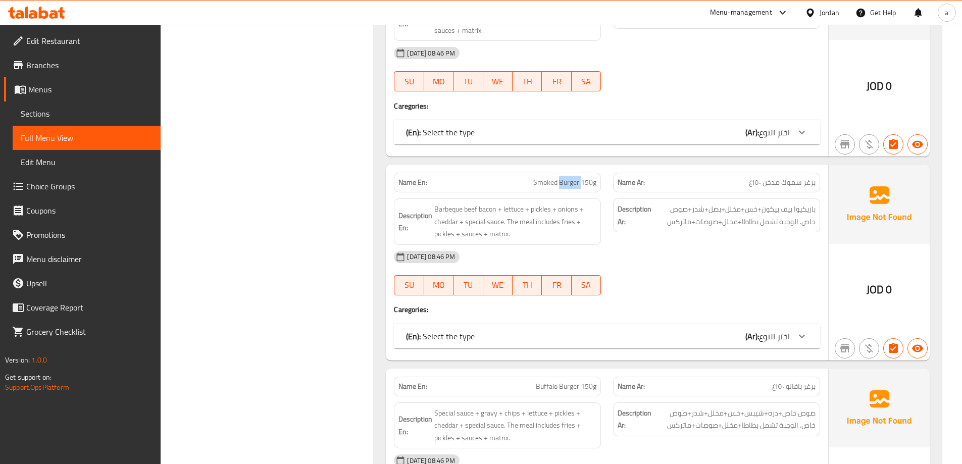
click at [562, 185] on span "Smoked Burger 150g" at bounding box center [564, 182] width 63 height 11
click at [769, 184] on span "برغر سموك مدخن ١٥٠غ" at bounding box center [782, 182] width 67 height 11
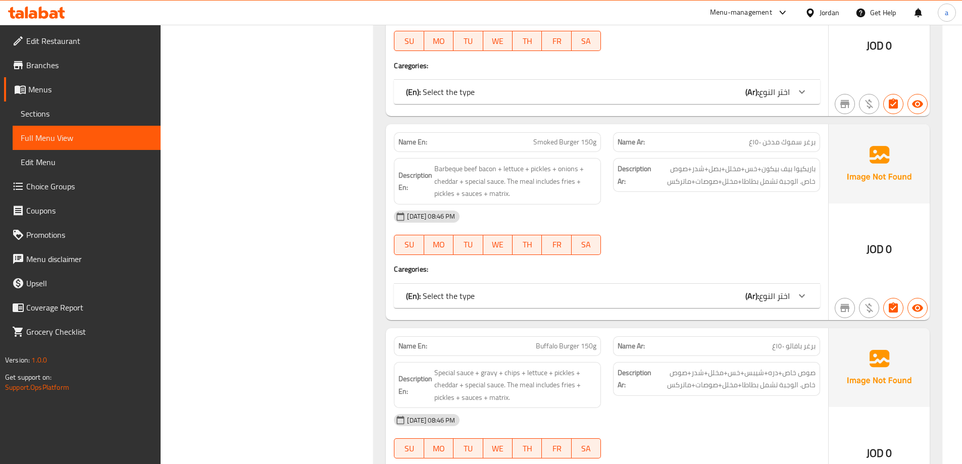
scroll to position [7637, 0]
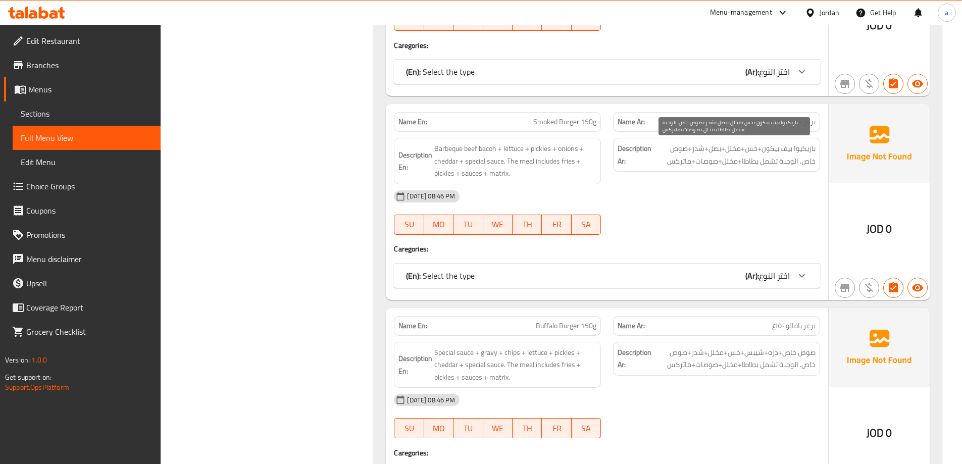
click at [749, 147] on span "باريكيوا بيف بيكون+خس+مخلل+بصل+شدر+صوص خاص. الوجبة تشمل بطاطا+مخلل+صوصات+ماتركس" at bounding box center [735, 154] width 162 height 25
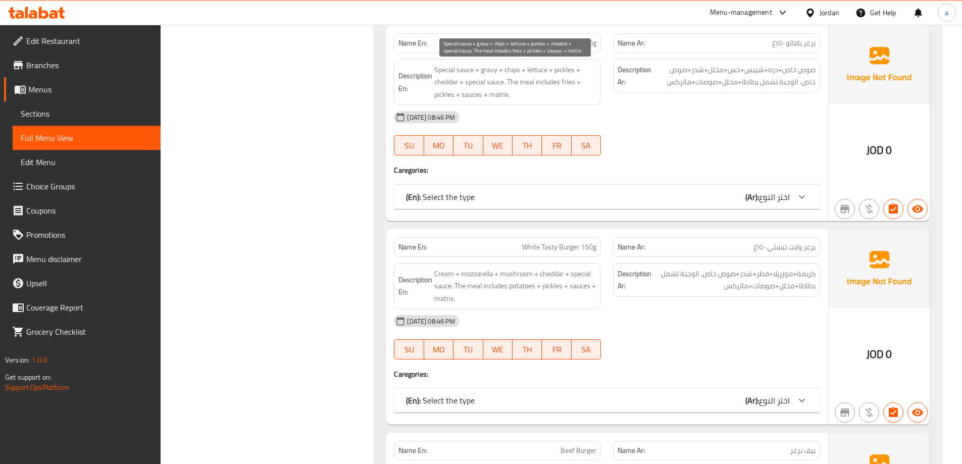
scroll to position [7971, 0]
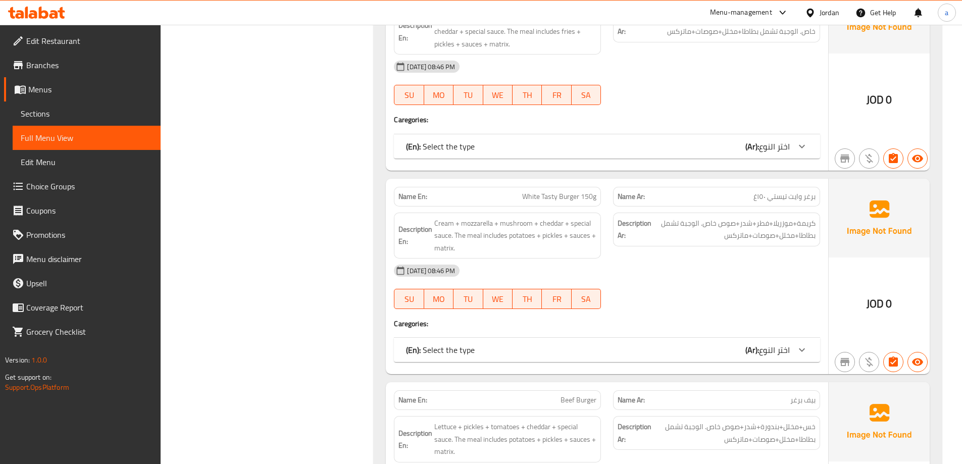
click at [336, 72] on div "Filter Branches Branches Popular filters Free items Branch specific items Has c…" at bounding box center [271, 464] width 193 height 16610
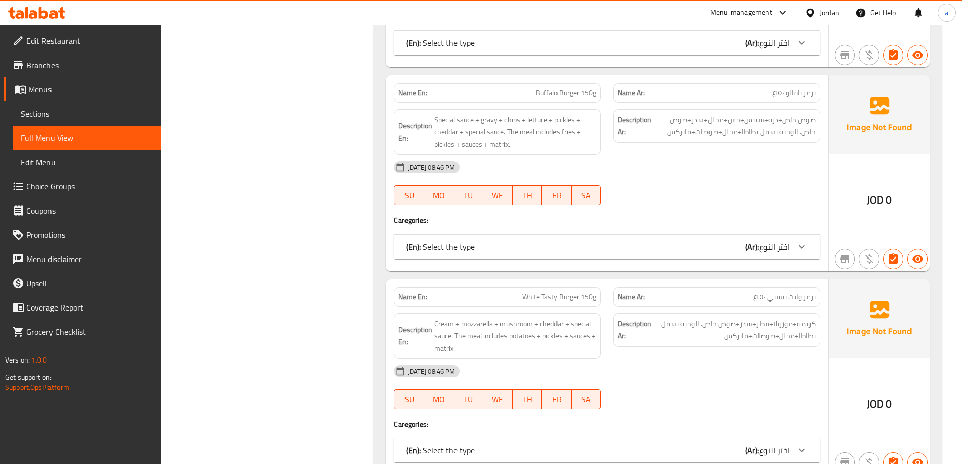
scroll to position [7870, 0]
click at [566, 90] on span "Buffalo Burger 150g" at bounding box center [566, 93] width 61 height 11
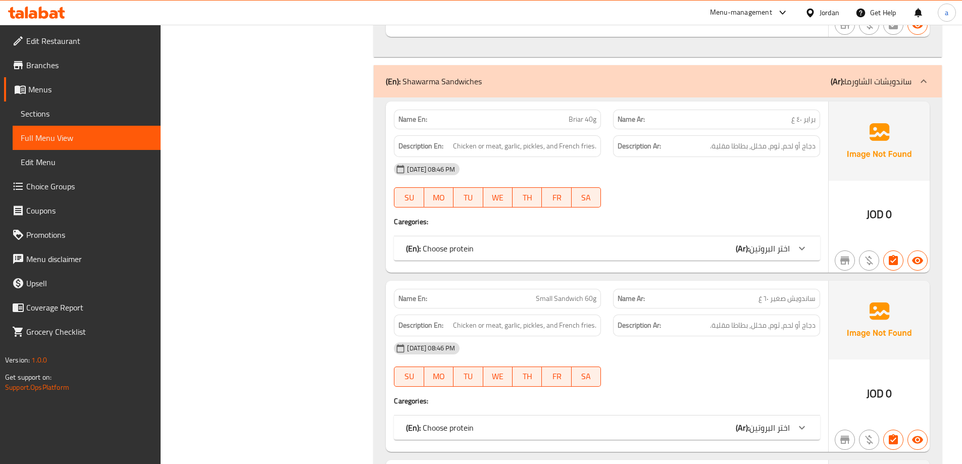
scroll to position [10012, 0]
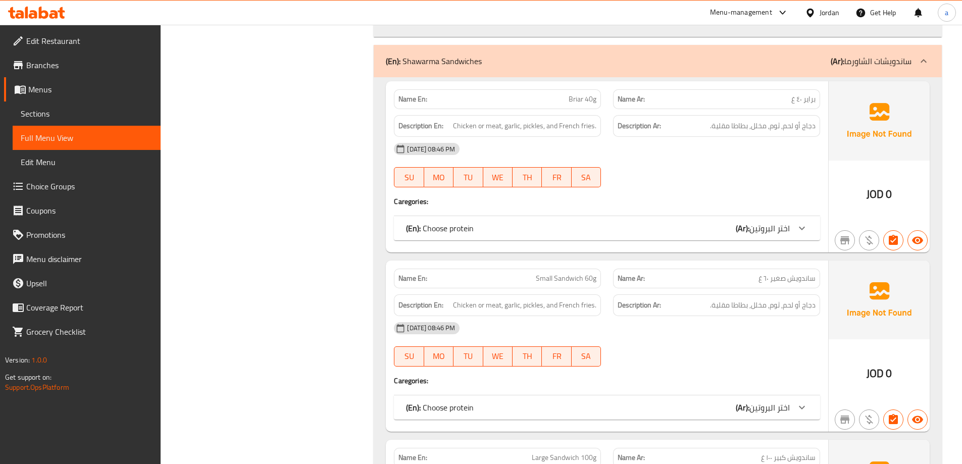
click at [683, 224] on div "(En): Choose protein (Ar): اختر البروتين" at bounding box center [598, 228] width 384 height 12
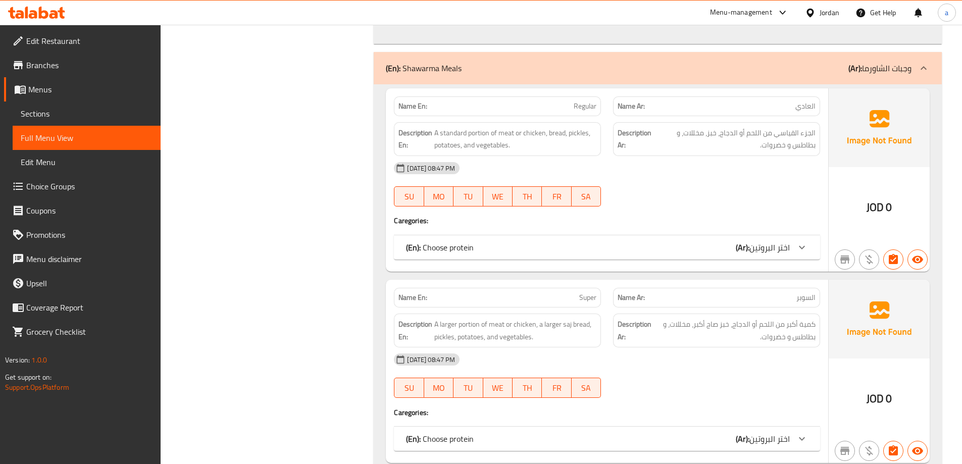
scroll to position [10901, 0]
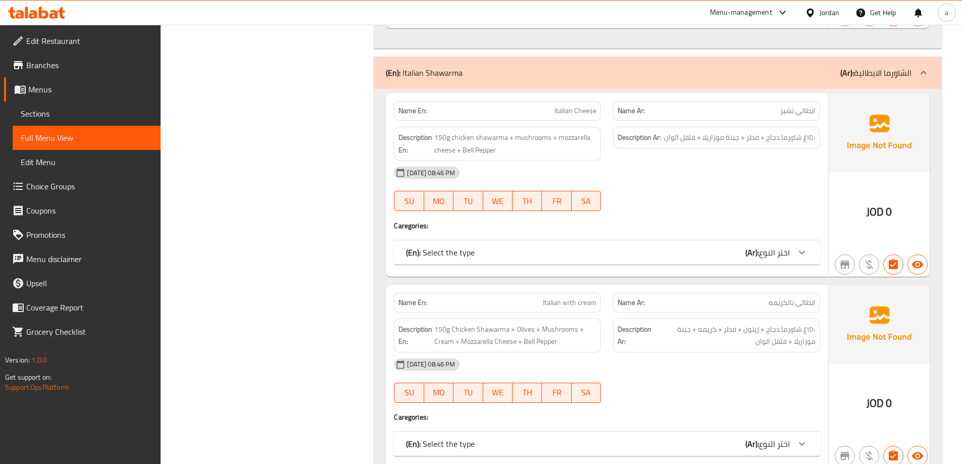
scroll to position [12295, 0]
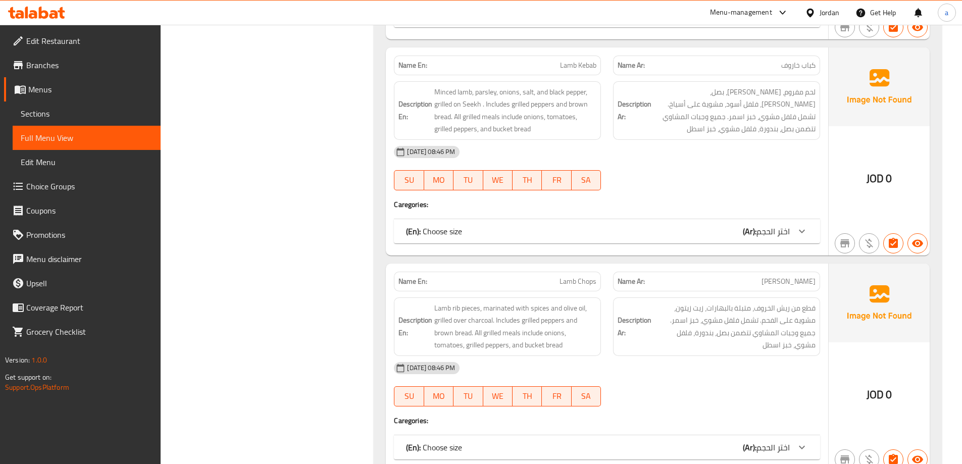
scroll to position [16392, 0]
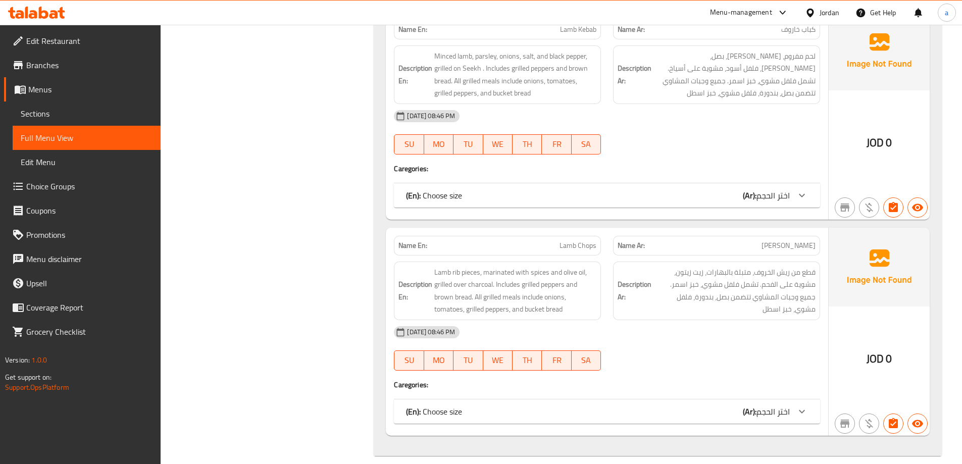
click at [564, 240] on span "Lamb Chops" at bounding box center [578, 245] width 37 height 11
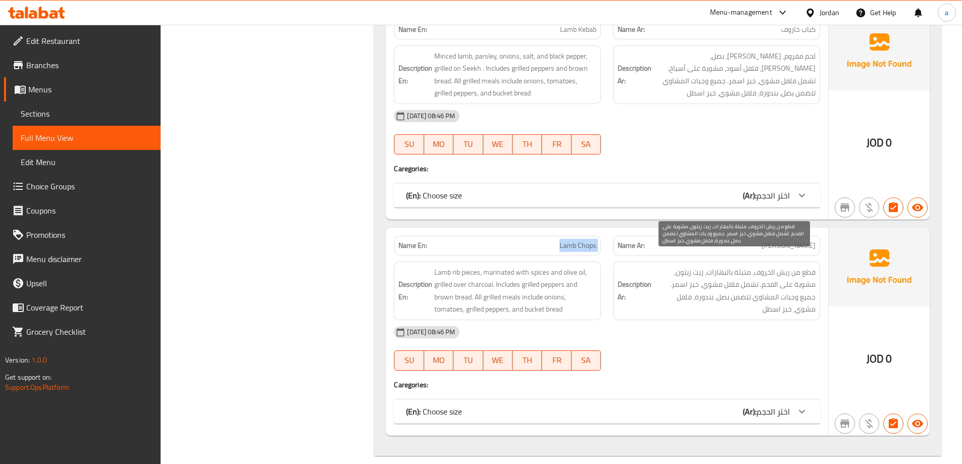
click at [776, 266] on span "قطع من ريش الخروف، متبلة بالبهارات، زيت زيتون، مشوية على الفحم. تشمل فلفل مشوي،…" at bounding box center [735, 291] width 162 height 50
click at [769, 266] on span "قطع من ريش الخروف، متبلة بالبهارات، زيت زيتون، مشوية على الفحم. تشمل فلفل مشوي،…" at bounding box center [735, 291] width 162 height 50
click at [661, 276] on span "قطع من ريش الخروف، متبلة بالبهارات، زيت زيتون، مشوية على الفحم. تشمل فلفل مشوي،…" at bounding box center [735, 291] width 162 height 50
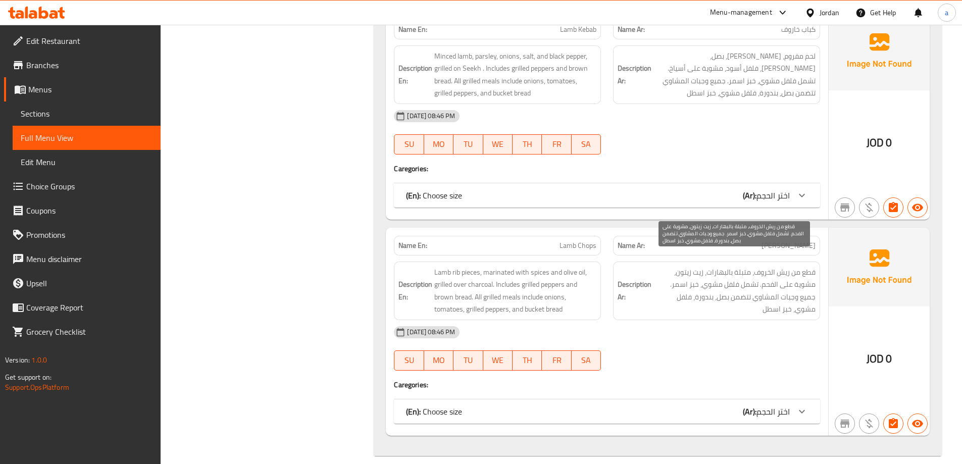
click at [810, 293] on span "قطع من ريش الخروف، متبلة بالبهارات، زيت زيتون، مشوية على الفحم. تشمل فلفل مشوي،…" at bounding box center [735, 291] width 162 height 50
click at [807, 288] on span "قطع من ريش الخروف، متبلة بالبهارات، زيت زيتون، مشوية على الفحم. تشمل فلفل مشوي،…" at bounding box center [735, 291] width 162 height 50
click at [792, 282] on span "قطع من ريش الخروف، متبلة بالبهارات، زيت زيتون، مشوية على الفحم. تشمل فلفل مشوي،…" at bounding box center [735, 291] width 162 height 50
click at [745, 290] on span "قطع من ريش الخروف، متبلة بالبهارات، زيت زيتون، مشوية على الفحم. تشمل فلفل مشوي،…" at bounding box center [735, 291] width 162 height 50
click at [727, 285] on span "قطع من ريش الخروف، متبلة بالبهارات، زيت زيتون، مشوية على الفحم. تشمل فلفل مشوي،…" at bounding box center [735, 291] width 162 height 50
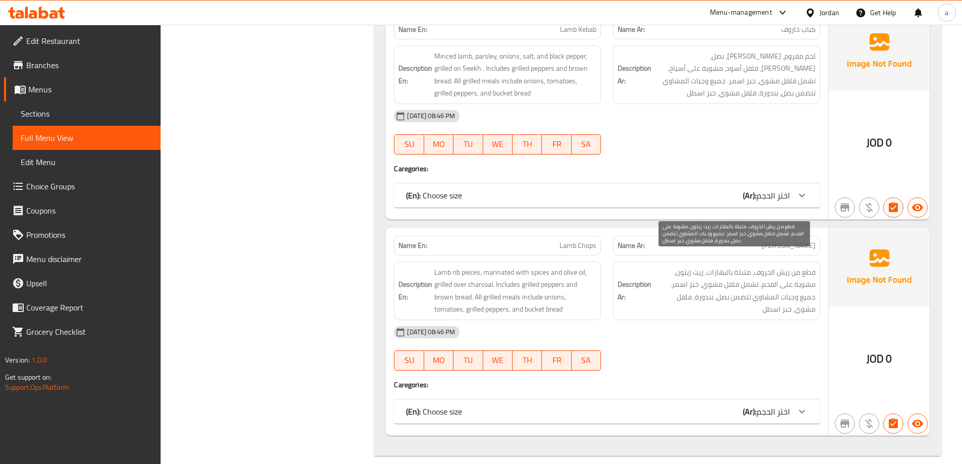
click at [710, 283] on span "قطع من ريش الخروف، متبلة بالبهارات، زيت زيتون، مشوية على الفحم. تشمل فلفل مشوي،…" at bounding box center [735, 291] width 162 height 50
click at [696, 277] on span "قطع من ريش الخروف، متبلة بالبهارات، زيت زيتون، مشوية على الفحم. تشمل فلفل مشوي،…" at bounding box center [735, 291] width 162 height 50
drag, startPoint x: 664, startPoint y: 270, endPoint x: 777, endPoint y: 284, distance: 113.5
click at [777, 284] on span "قطع من ريش الخروف، متبلة بالبهارات، زيت زيتون، مشوية على الفحم. تشمل فلفل مشوي،…" at bounding box center [735, 291] width 162 height 50
click at [715, 135] on div "13-10-2025 08:46 PM SU MO TU WE TH FR SA" at bounding box center [607, 132] width 438 height 57
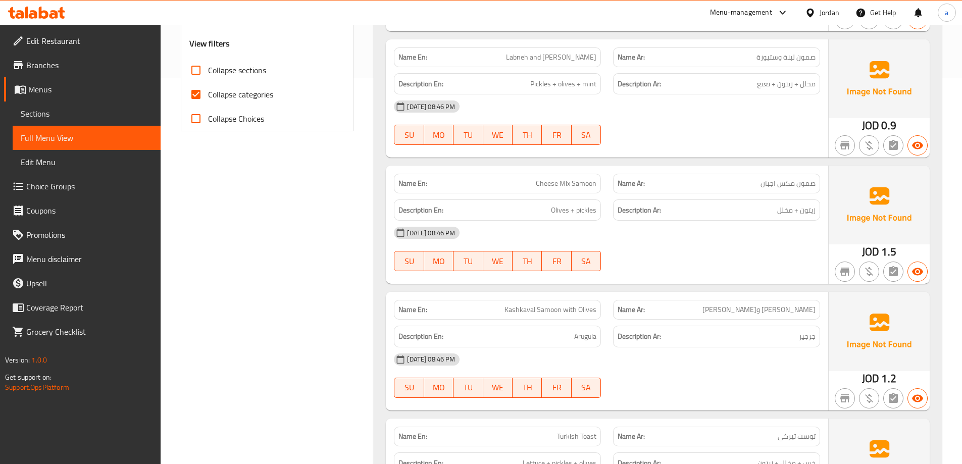
scroll to position [384, 0]
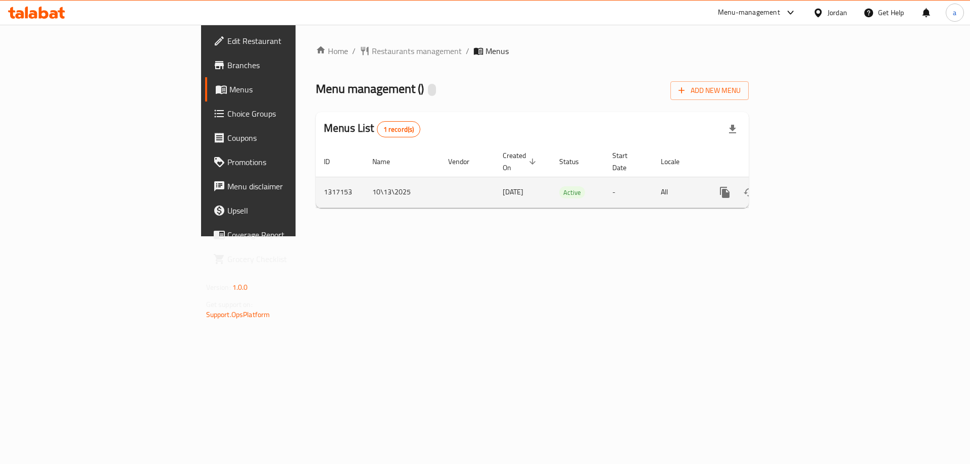
click at [810, 184] on link "enhanced table" at bounding box center [797, 192] width 24 height 24
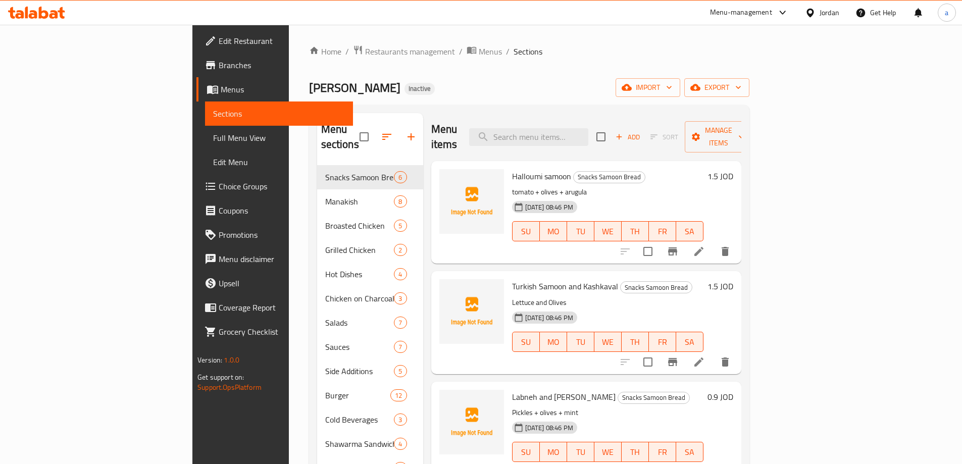
click at [575, 138] on div "Menu items Add Sort Manage items" at bounding box center [586, 137] width 310 height 48
click at [575, 130] on input "search" at bounding box center [528, 137] width 119 height 18
paste input "Turkish Toast"
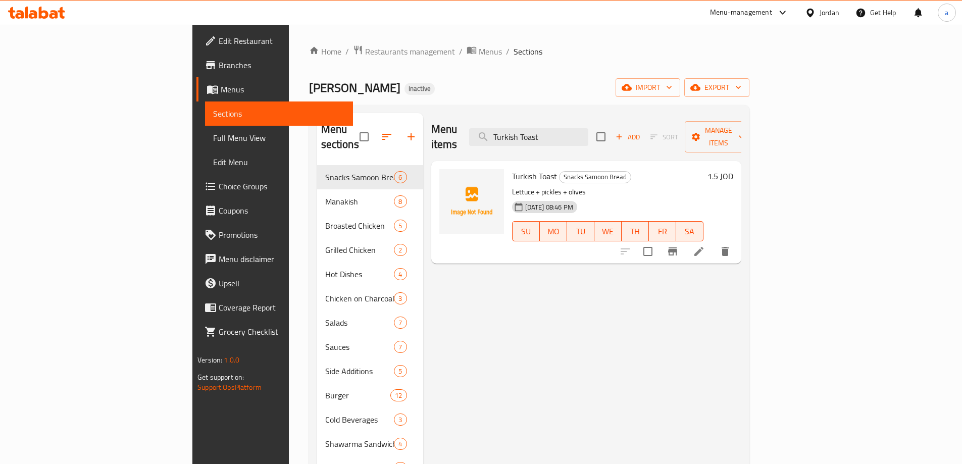
type input "Turkish Toast"
click at [713, 242] on li at bounding box center [699, 251] width 28 height 18
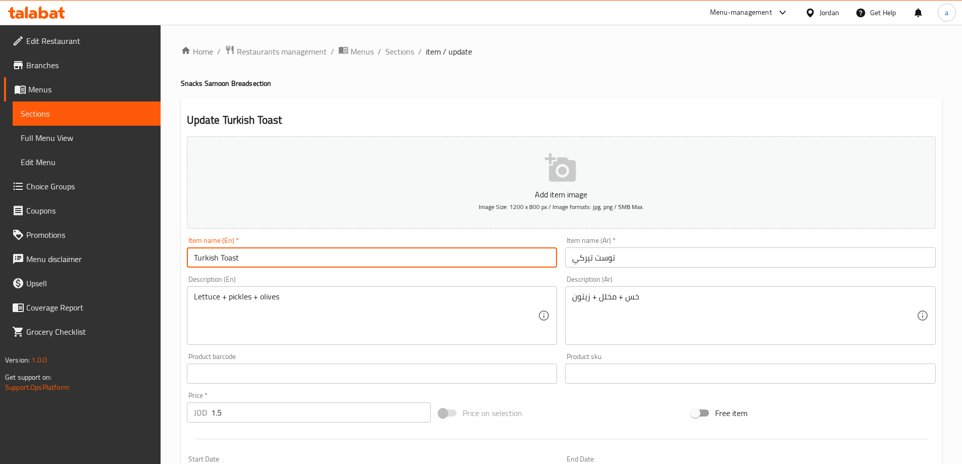
drag, startPoint x: 217, startPoint y: 259, endPoint x: 154, endPoint y: 262, distance: 63.7
click at [154, 262] on div "Edit Restaurant Branches Menus Sections Full Menu View Edit Menu Choice Groups …" at bounding box center [481, 369] width 962 height 689
click at [222, 260] on input "Turkish Toast" at bounding box center [372, 258] width 371 height 20
click at [216, 256] on input "Turkish Toast" at bounding box center [372, 258] width 371 height 20
click at [220, 257] on input "Turkish Toast" at bounding box center [372, 258] width 371 height 20
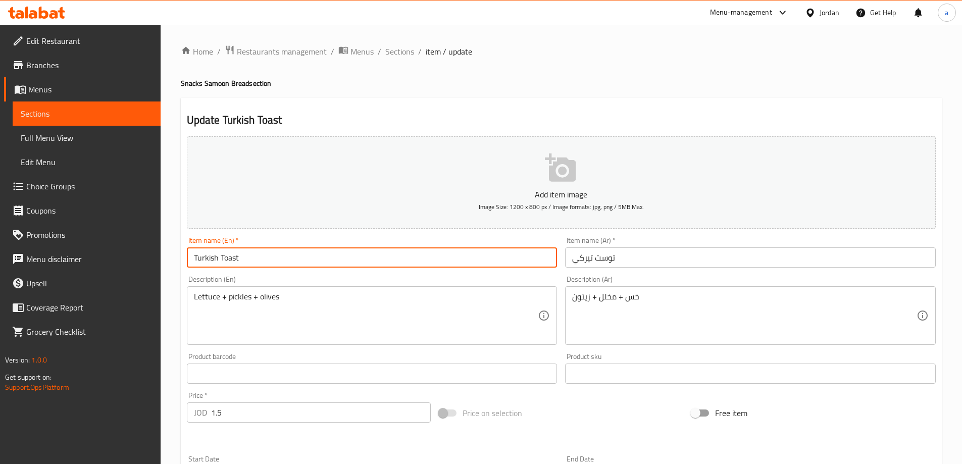
click at [217, 259] on input "Turkish Toast" at bounding box center [372, 258] width 371 height 20
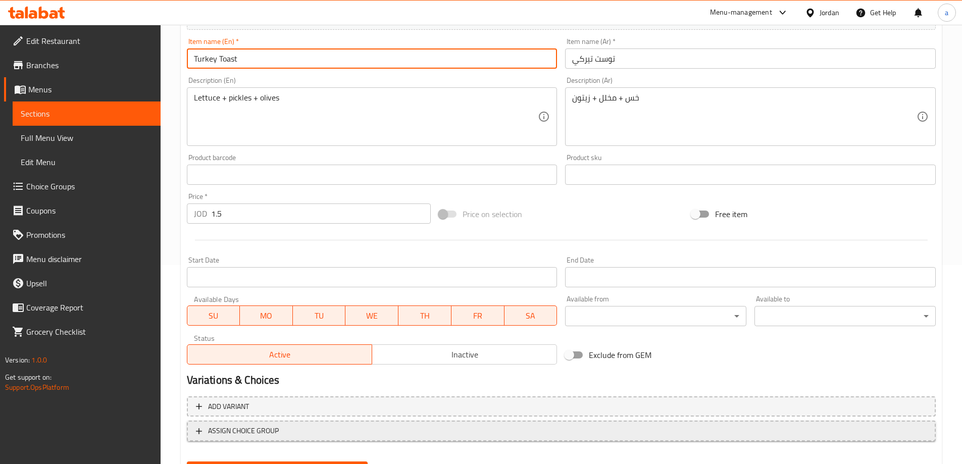
scroll to position [250, 0]
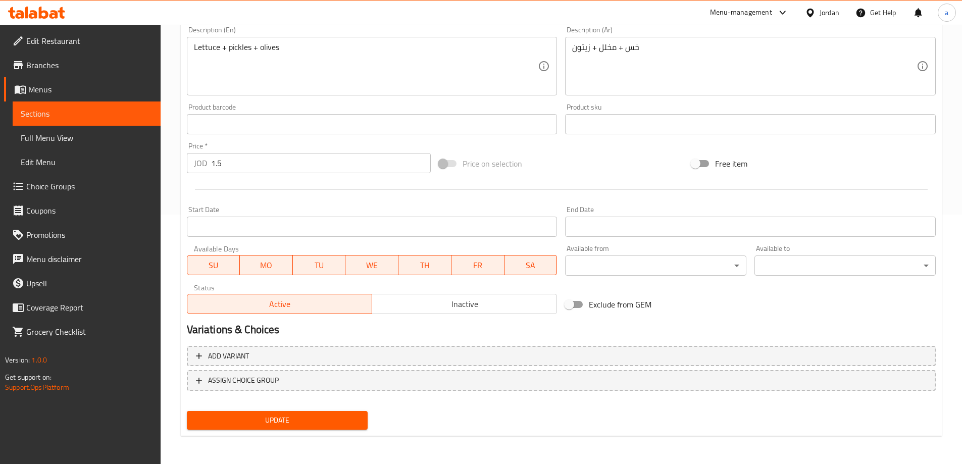
type input "Turkey Toast"
click at [319, 416] on span "Update" at bounding box center [277, 420] width 165 height 13
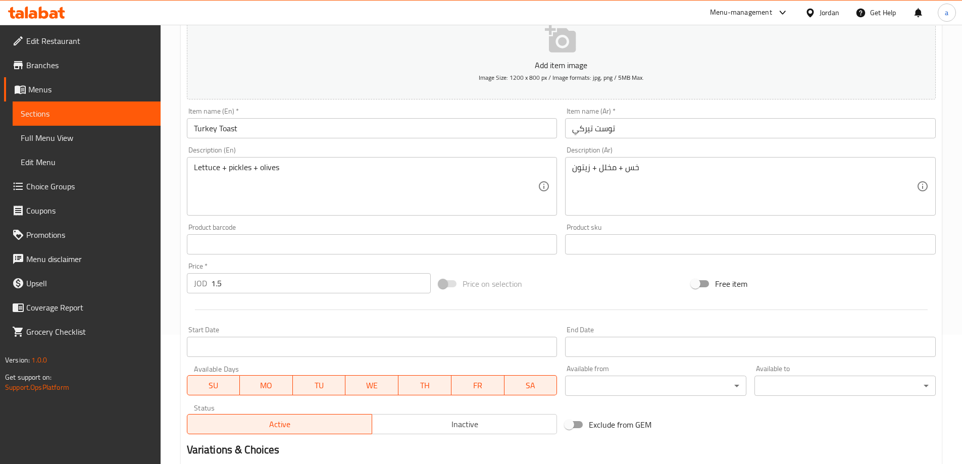
scroll to position [98, 0]
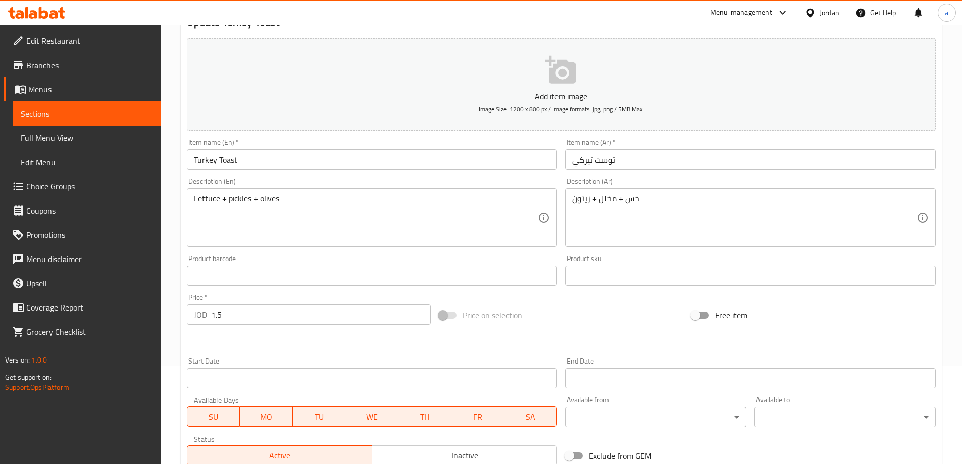
click at [81, 105] on link "Sections" at bounding box center [87, 114] width 148 height 24
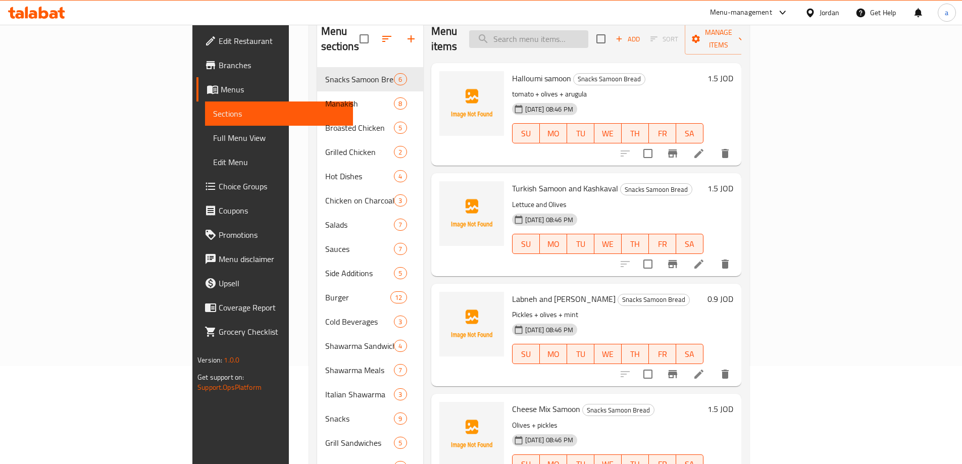
click at [588, 30] on input "search" at bounding box center [528, 39] width 119 height 18
paste input "Manoushe"
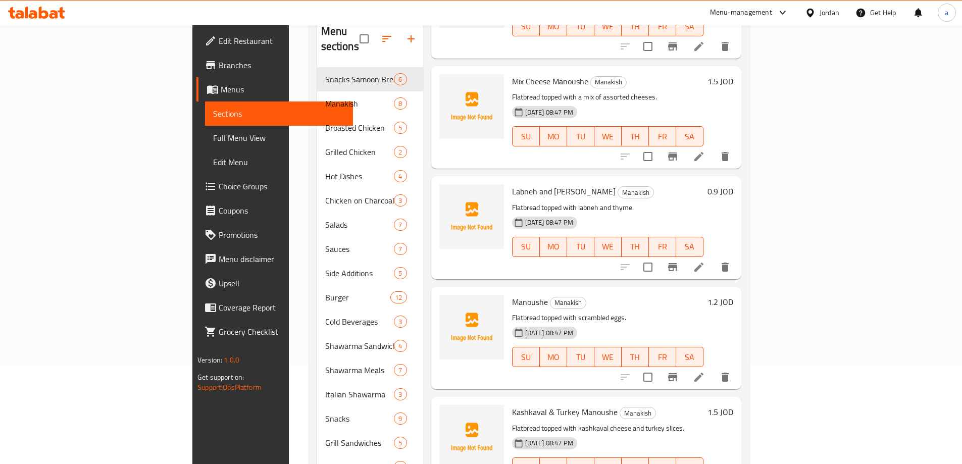
scroll to position [219, 0]
type input "Manoushe"
click at [705, 370] on icon at bounding box center [699, 376] width 12 height 12
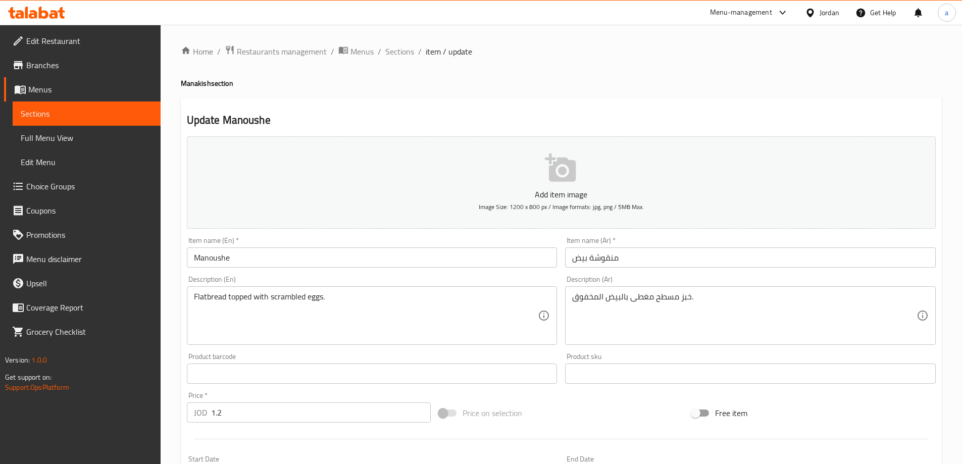
click at [286, 260] on input "Manoushe" at bounding box center [372, 258] width 371 height 20
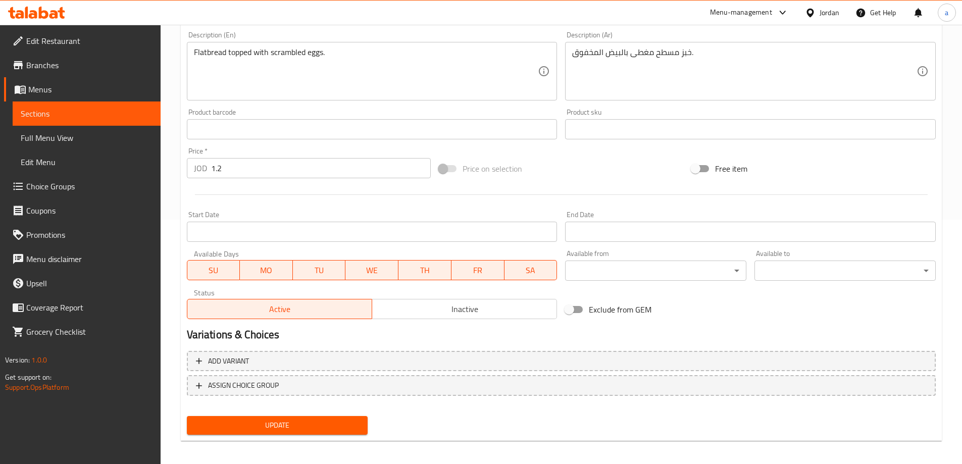
scroll to position [250, 0]
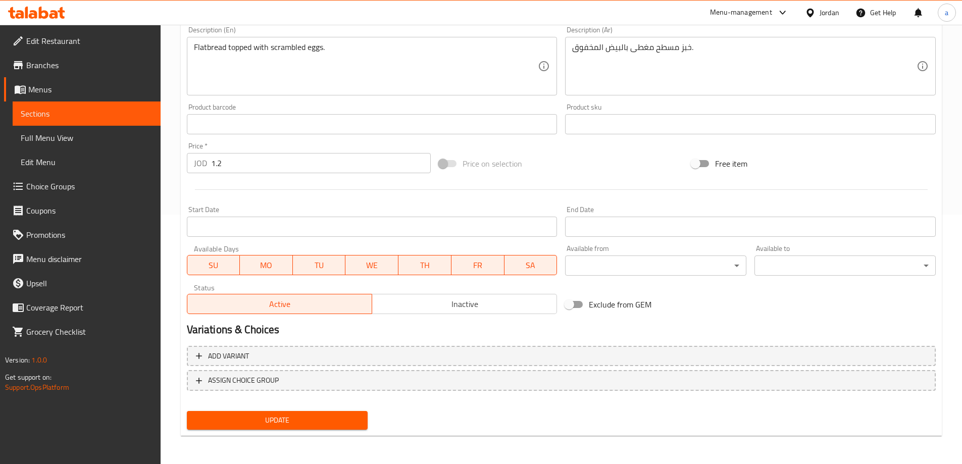
type input "Manoushe Egg"
click at [303, 415] on span "Update" at bounding box center [277, 420] width 165 height 13
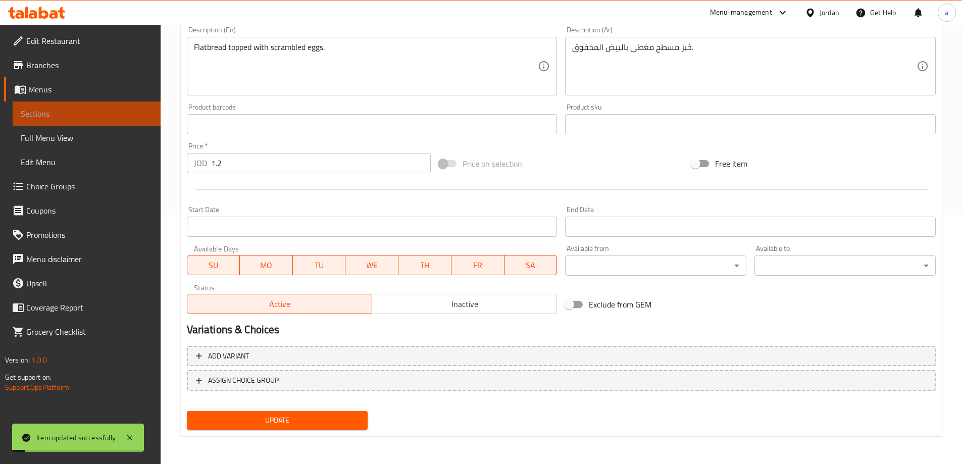
click at [55, 110] on span "Sections" at bounding box center [87, 114] width 132 height 12
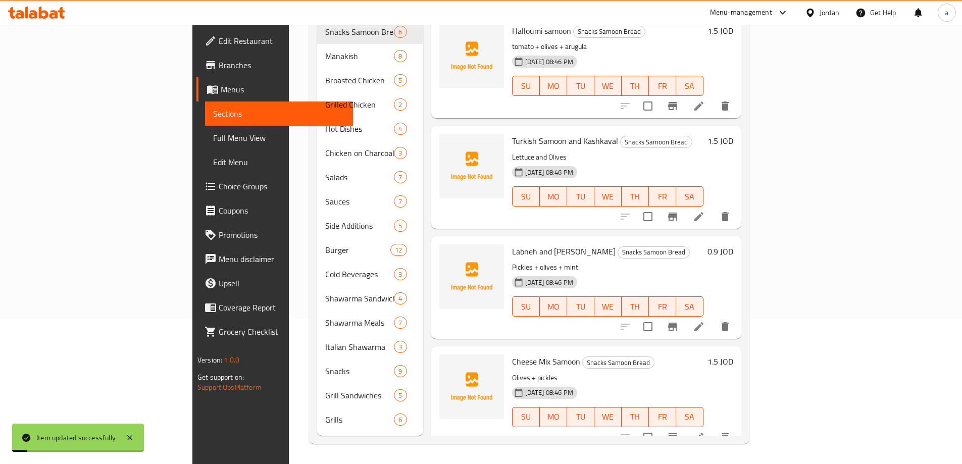
scroll to position [141, 0]
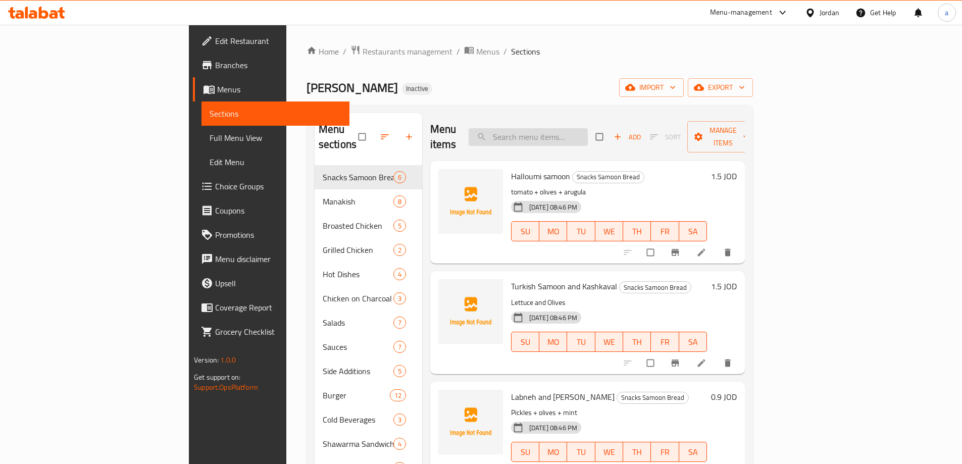
click at [588, 133] on input "search" at bounding box center [528, 137] width 119 height 18
click at [568, 128] on input "search" at bounding box center [528, 137] width 119 height 18
paste input "Grilled Chicken"
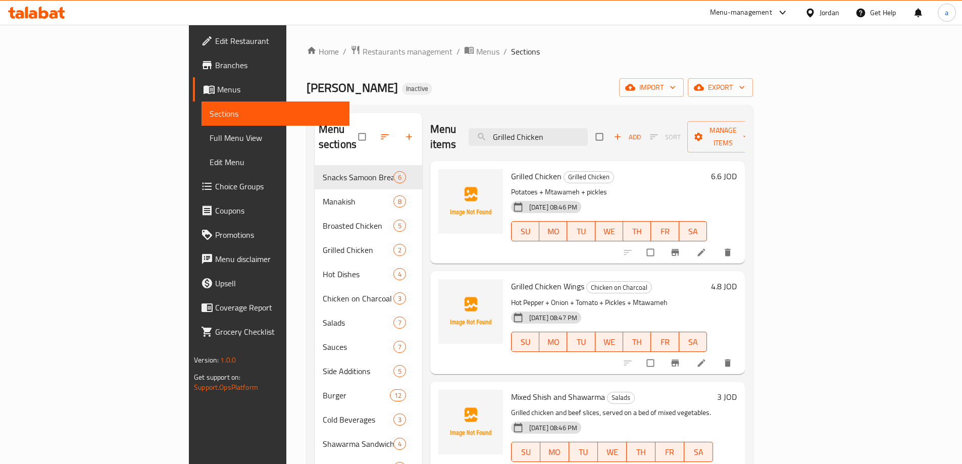
type input "Grilled Chicken"
click at [717, 244] on li at bounding box center [702, 252] width 28 height 16
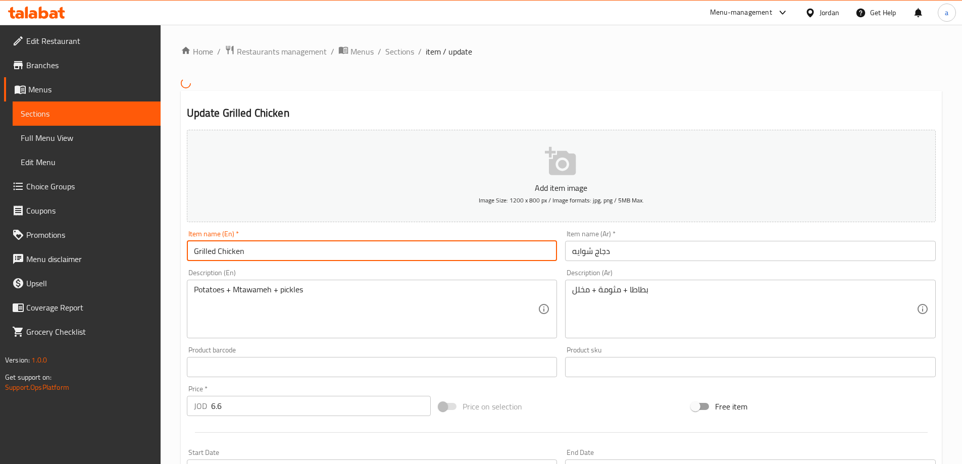
drag, startPoint x: 218, startPoint y: 249, endPoint x: 275, endPoint y: 252, distance: 57.2
click at [275, 252] on input "Grilled Chicken" at bounding box center [372, 251] width 371 height 20
click at [198, 255] on input "Grilled Chicken" at bounding box center [372, 251] width 371 height 20
type input "Shwaya Chicken"
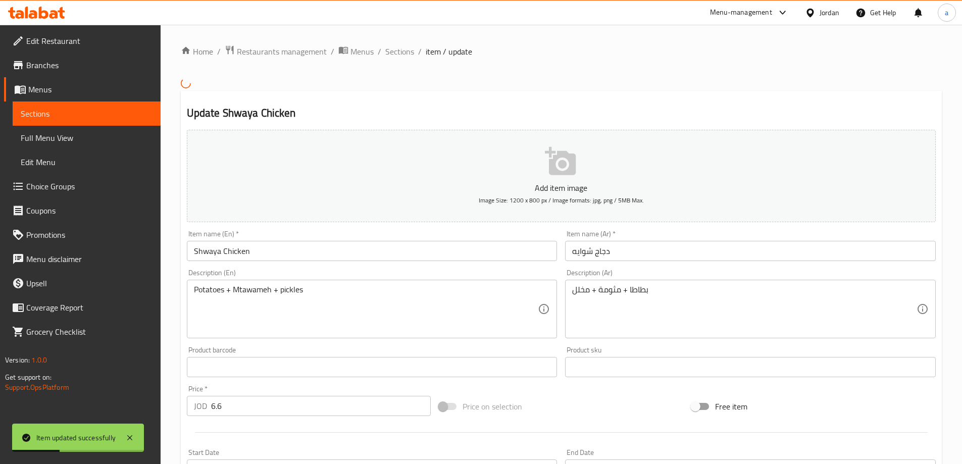
click at [380, 40] on div "Home / Restaurants management / Menus / Sections / item / update Update Shwaya …" at bounding box center [562, 366] width 802 height 682
click at [390, 46] on span "Sections" at bounding box center [399, 51] width 29 height 12
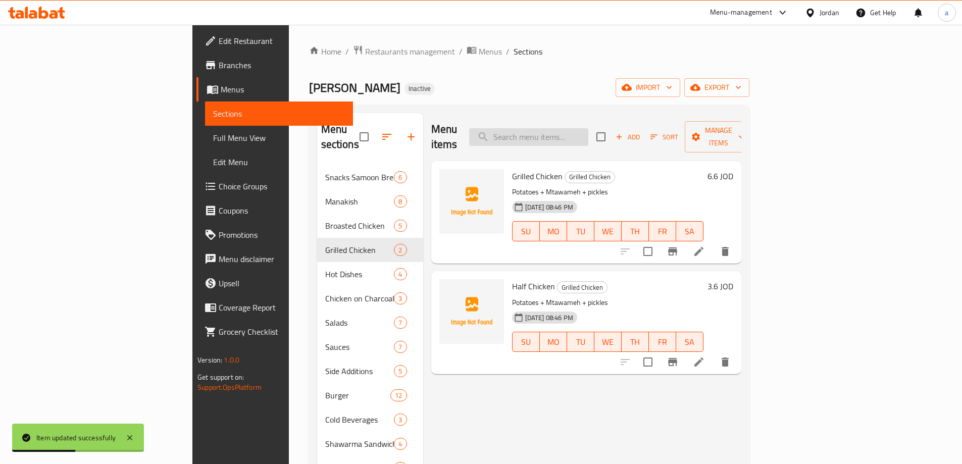
click at [588, 128] on input "search" at bounding box center [528, 137] width 119 height 18
paste input "Half Chicken"
type input "Half Chicken"
click at [705, 245] on icon at bounding box center [699, 251] width 12 height 12
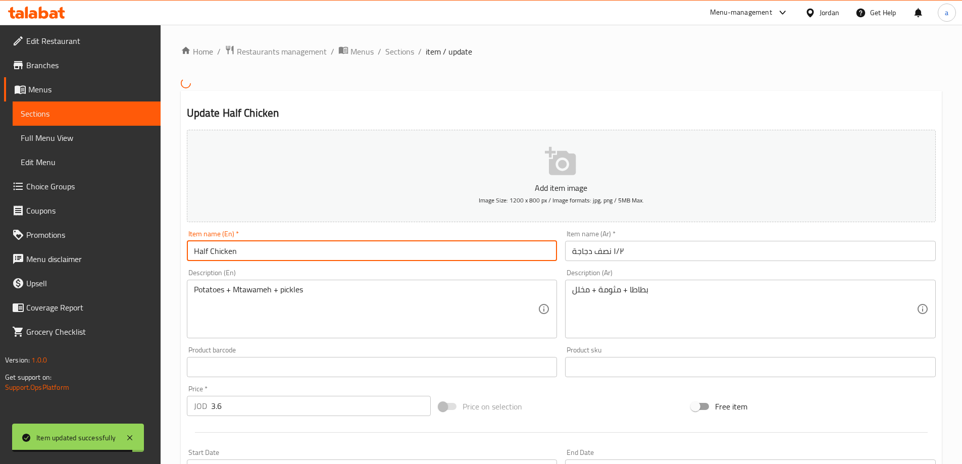
click at [248, 253] on input "Half Chicken" at bounding box center [372, 251] width 371 height 20
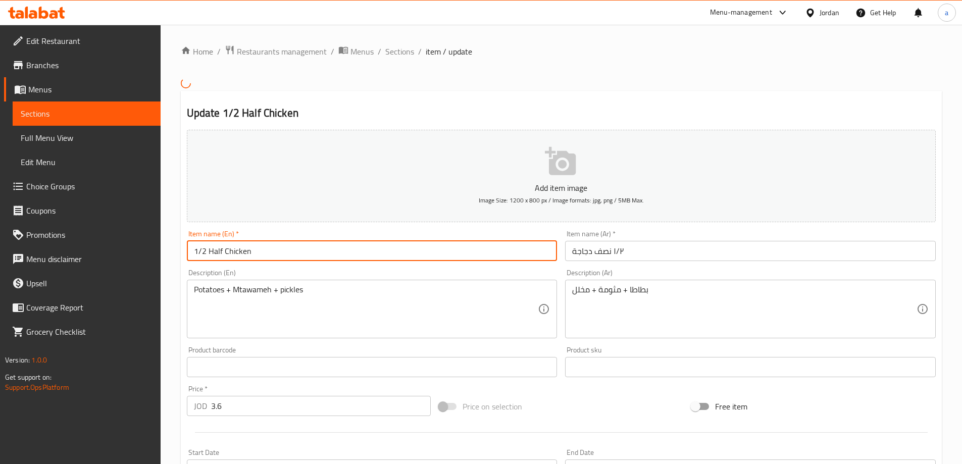
type input "1/2 Half Chicken"
click at [399, 52] on span "Sections" at bounding box center [399, 51] width 29 height 12
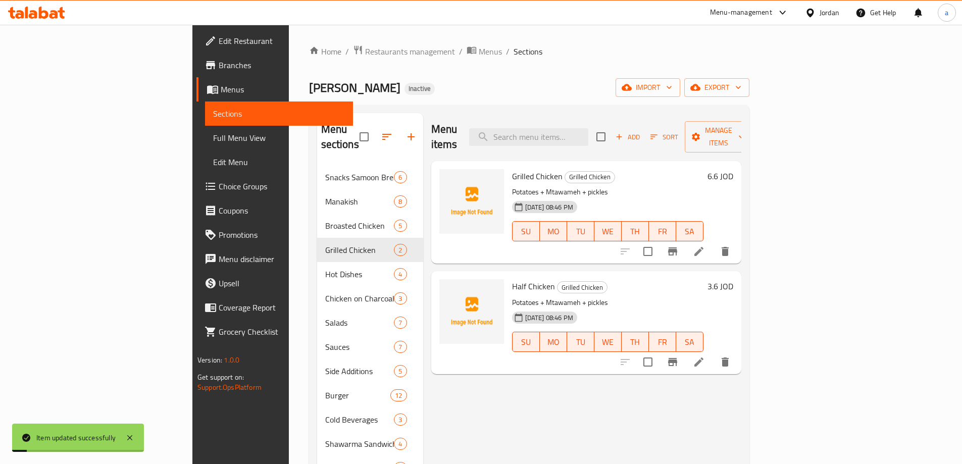
click at [582, 142] on div "Menu items Add Sort Manage items" at bounding box center [586, 137] width 310 height 48
drag, startPoint x: 597, startPoint y: 109, endPoint x: 596, endPoint y: 121, distance: 12.1
click at [597, 110] on div "Menu sections Snacks Samoon Bread 6 Manakish 8 Broasted Chicken 5 Grilled Chick…" at bounding box center [529, 347] width 440 height 484
click at [589, 138] on div "Menu items Add Sort Manage items" at bounding box center [586, 137] width 310 height 48
click at [587, 129] on input "search" at bounding box center [528, 137] width 119 height 18
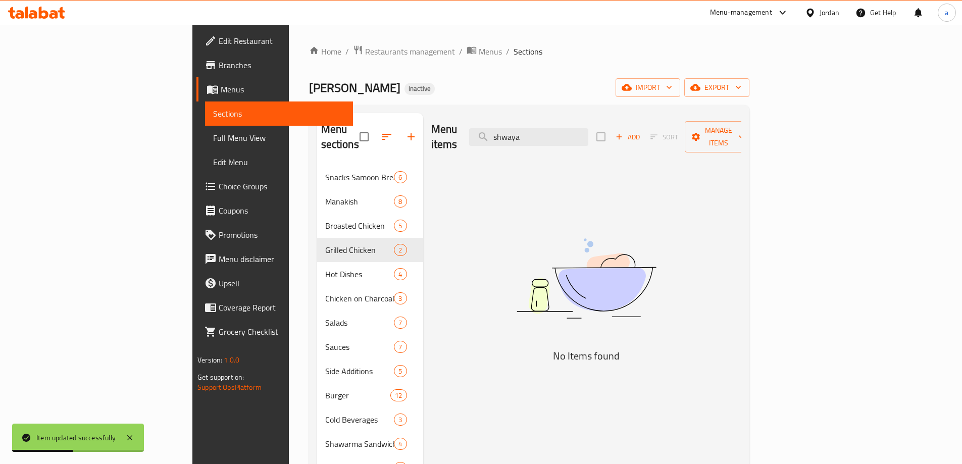
type input "shwaya"
click at [556, 212] on img at bounding box center [586, 279] width 253 height 134
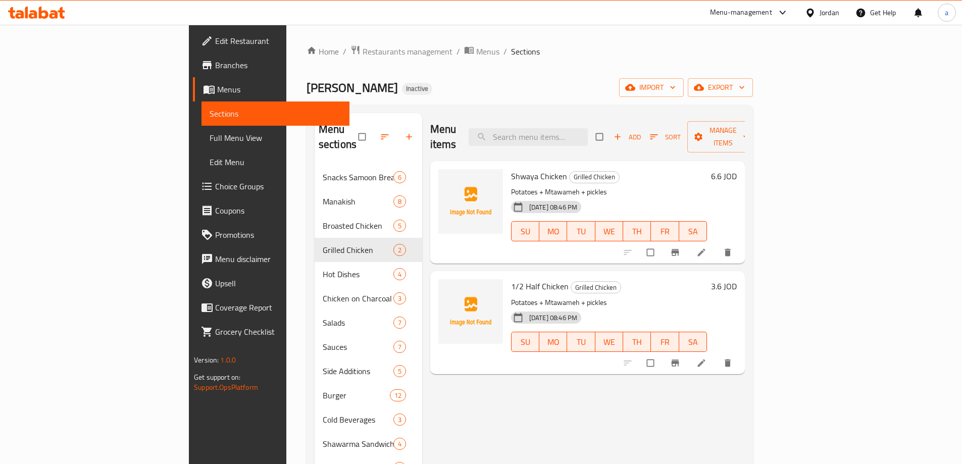
click at [606, 120] on div "Menu items Add Sort Manage items" at bounding box center [587, 137] width 315 height 48
click at [588, 128] on input "search" at bounding box center [528, 137] width 119 height 18
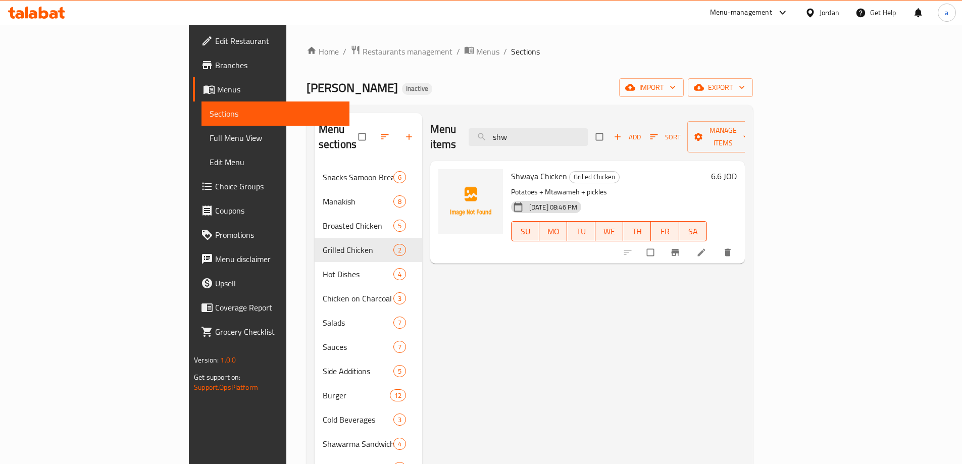
type input "shw"
click at [210, 114] on span "Sections" at bounding box center [276, 114] width 132 height 12
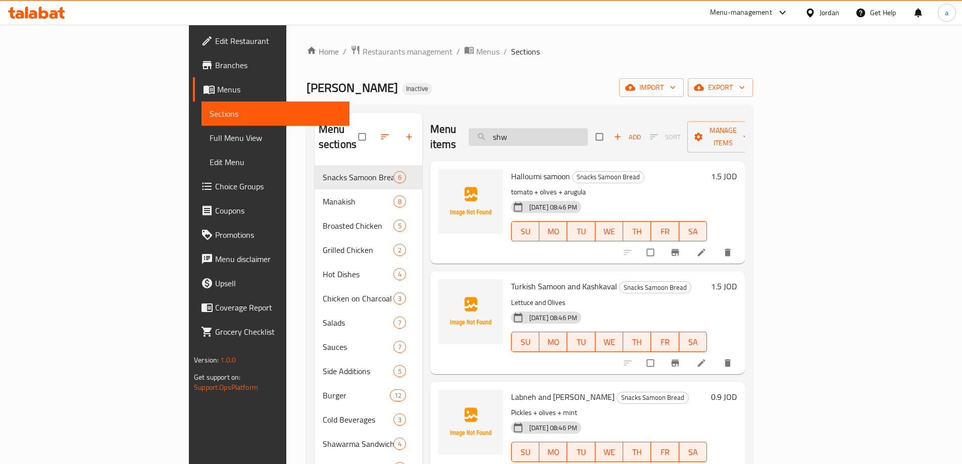
click at [588, 131] on input "shw" at bounding box center [528, 137] width 119 height 18
click at [579, 129] on input "search" at bounding box center [528, 137] width 119 height 18
click at [707, 358] on icon at bounding box center [702, 363] width 10 height 10
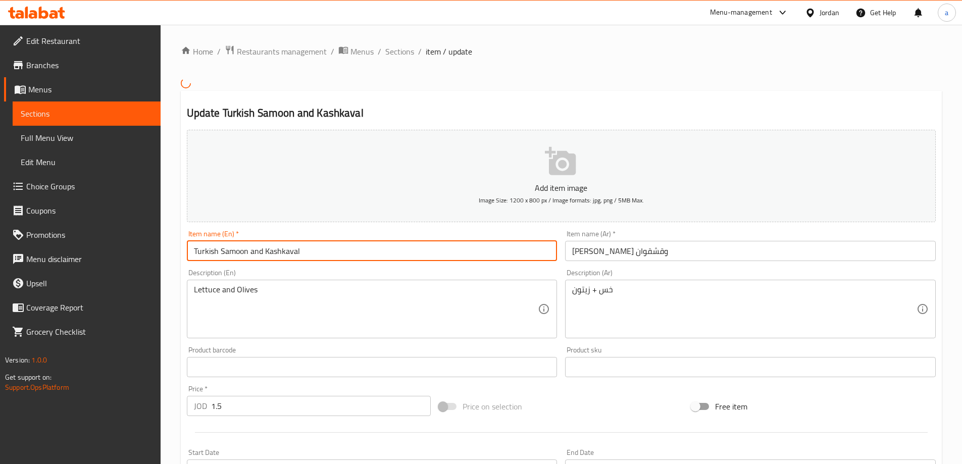
click at [217, 252] on input "Turkish Samoon and Kashkaval" at bounding box center [372, 251] width 371 height 20
click at [329, 257] on input "Turkey Samoon and Kashkaval" at bounding box center [372, 251] width 371 height 20
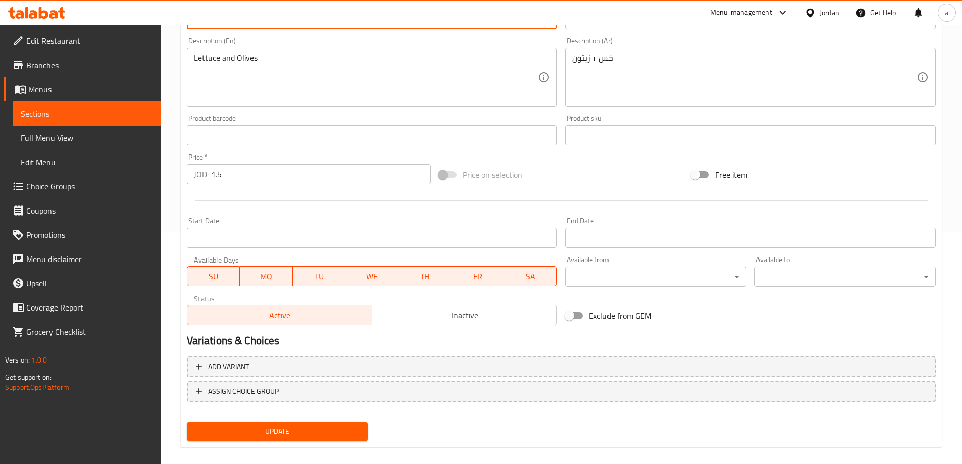
scroll to position [243, 0]
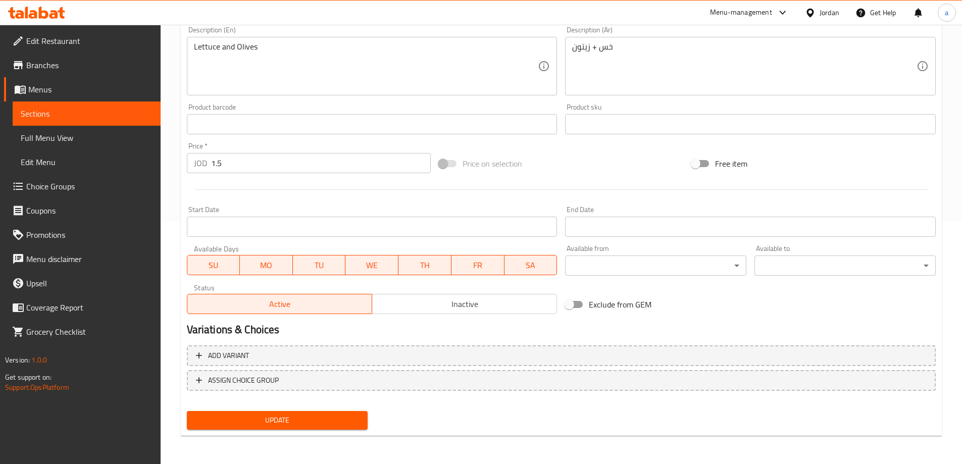
type input "Turkey Samoon and Kashkaval"
click at [309, 422] on span "Update" at bounding box center [277, 420] width 165 height 13
click at [125, 110] on span "Sections" at bounding box center [87, 114] width 132 height 12
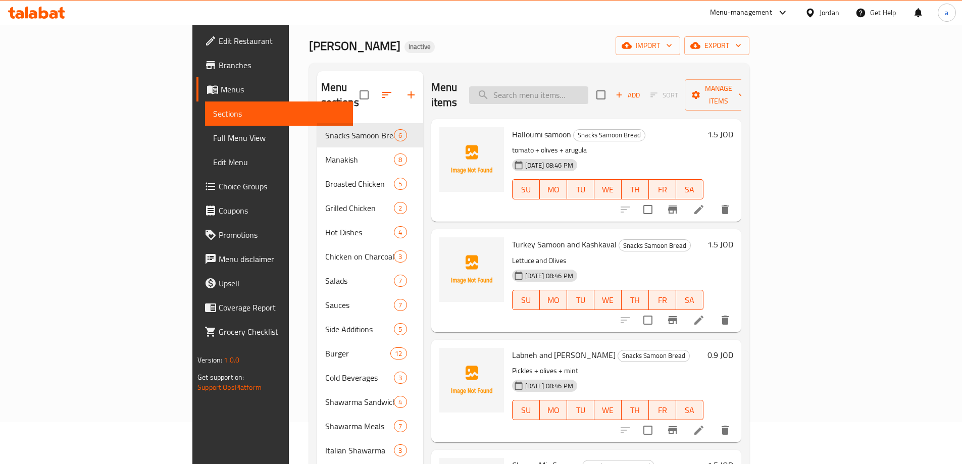
scroll to position [40, 0]
click at [588, 88] on input "search" at bounding box center [528, 97] width 119 height 18
paste input "1 Turkish Charcoal Chicken"
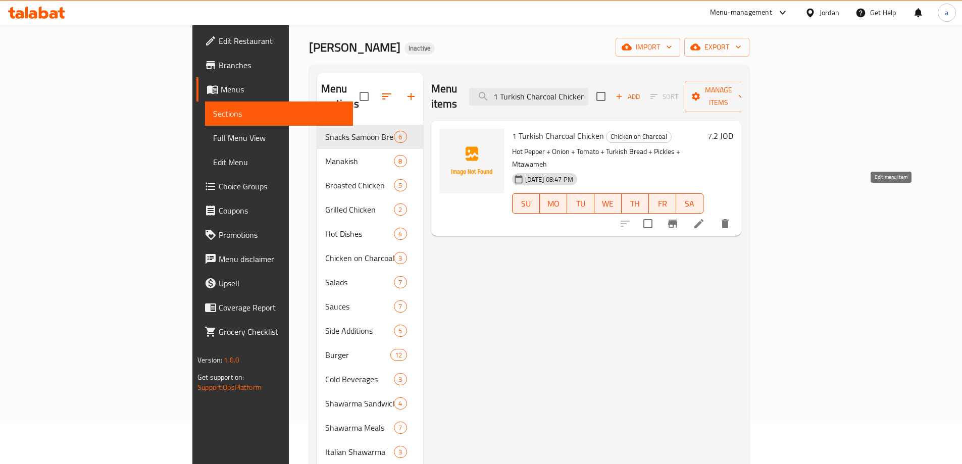
type input "1 Turkish Charcoal Chicken"
click at [705, 218] on icon at bounding box center [699, 224] width 12 height 12
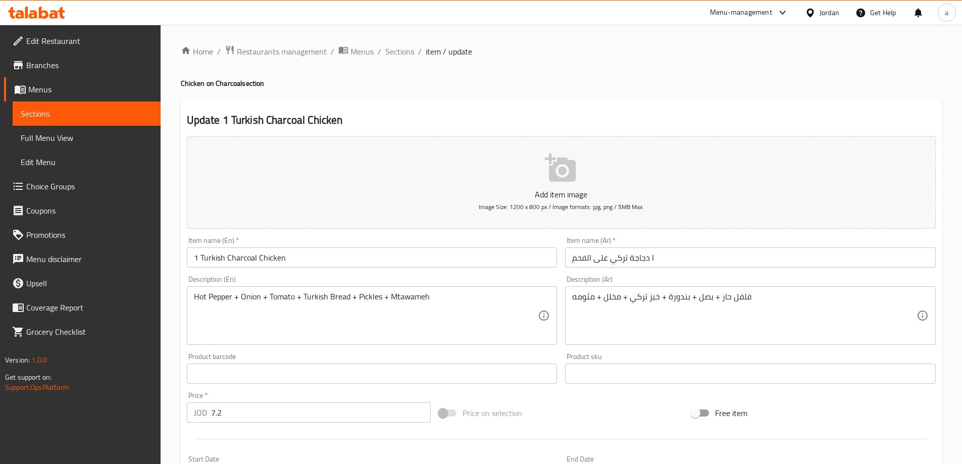
click at [223, 257] on input "1 Turkish Charcoal Chicken" at bounding box center [372, 258] width 371 height 20
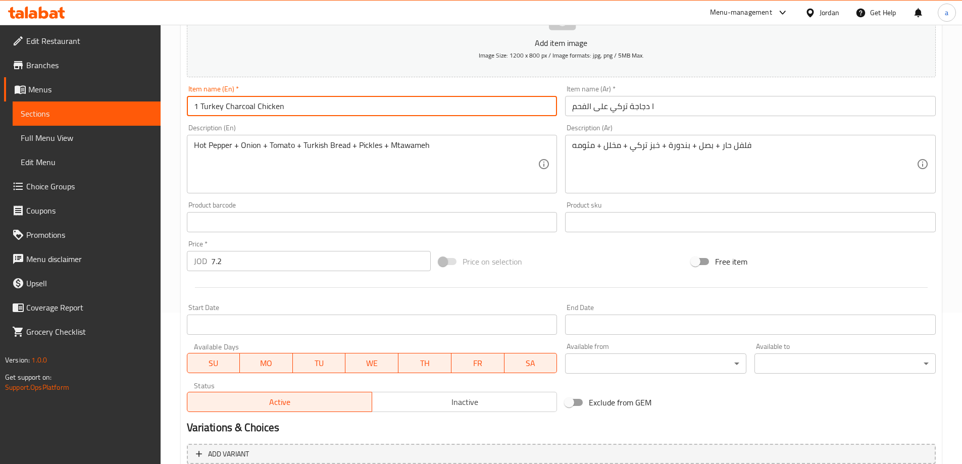
scroll to position [250, 0]
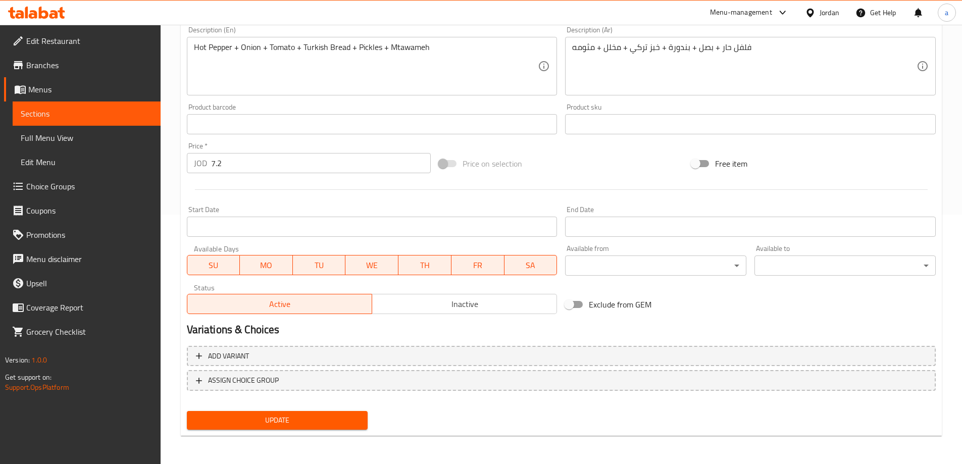
type input "1 Turkey Charcoal Chicken"
click at [268, 420] on span "Update" at bounding box center [277, 420] width 165 height 13
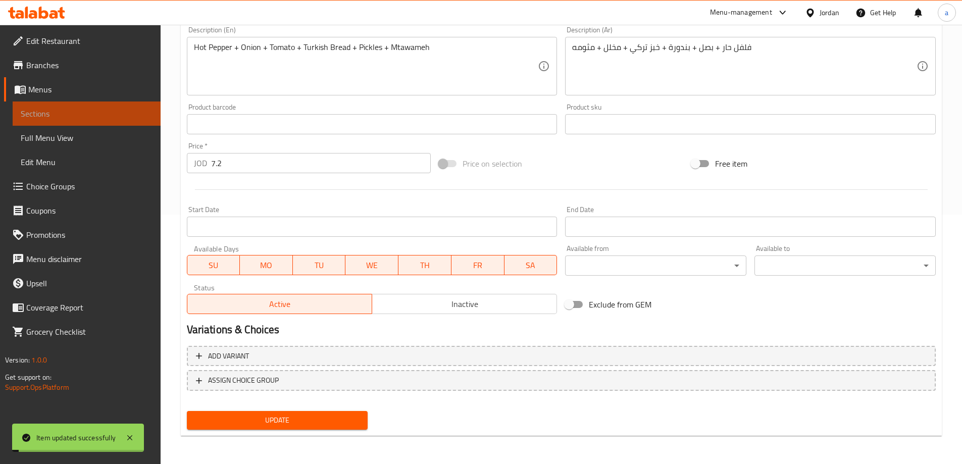
click at [67, 114] on span "Sections" at bounding box center [87, 114] width 132 height 12
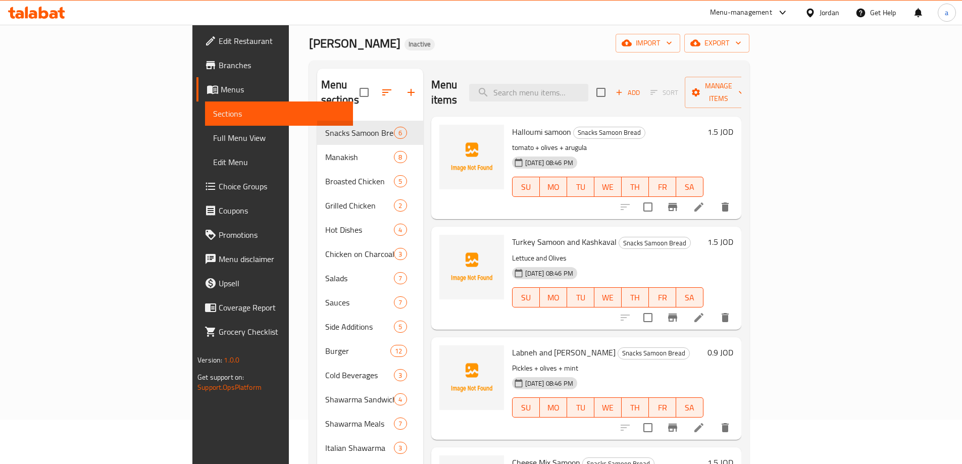
scroll to position [42, 0]
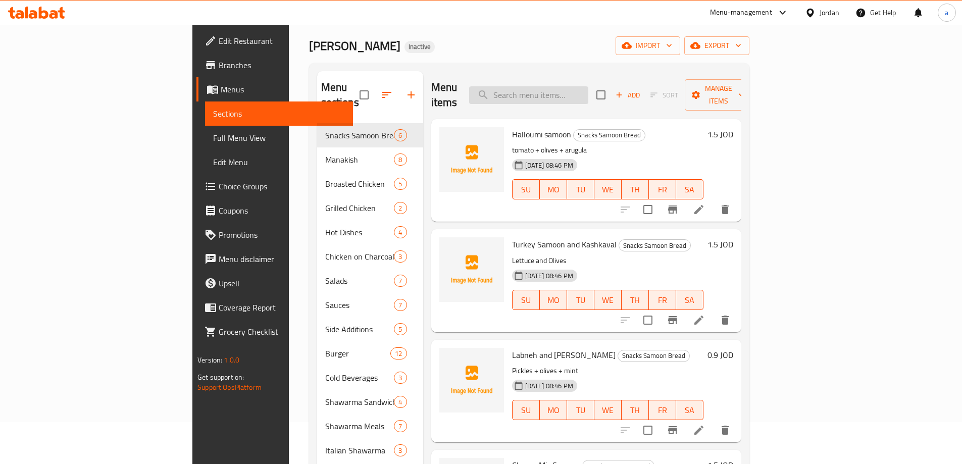
click at [588, 91] on input "search" at bounding box center [528, 95] width 119 height 18
paste input "Half Turkish Chicken On Charcoal"
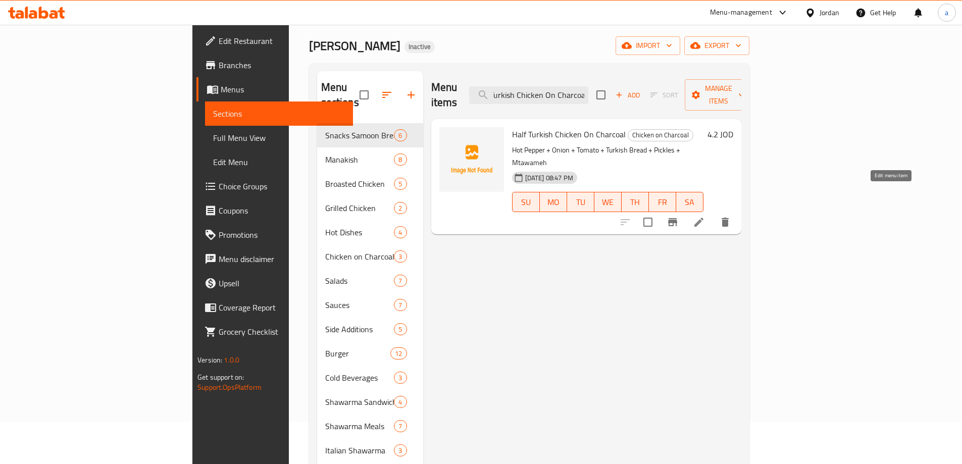
type input "Half Turkish Chicken On Charcoal"
click at [705, 216] on icon at bounding box center [699, 222] width 12 height 12
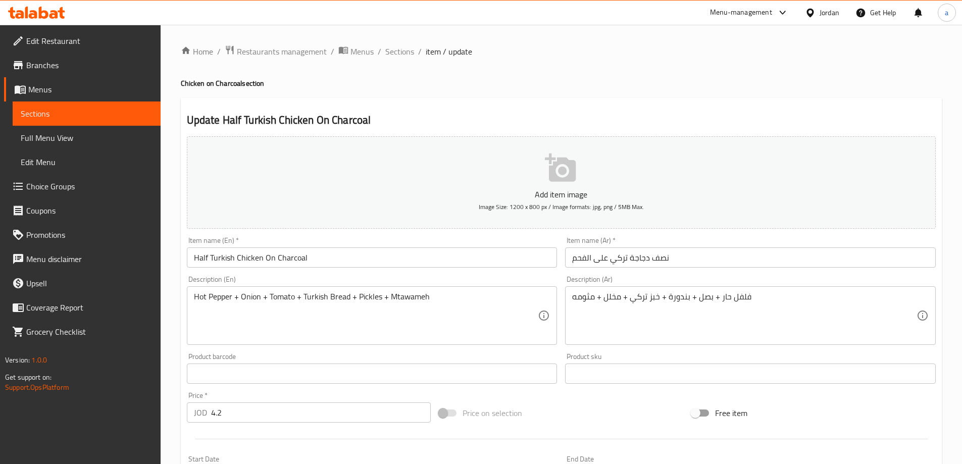
click at [230, 259] on input "Half Turkish Chicken On Charcoal" at bounding box center [372, 258] width 371 height 20
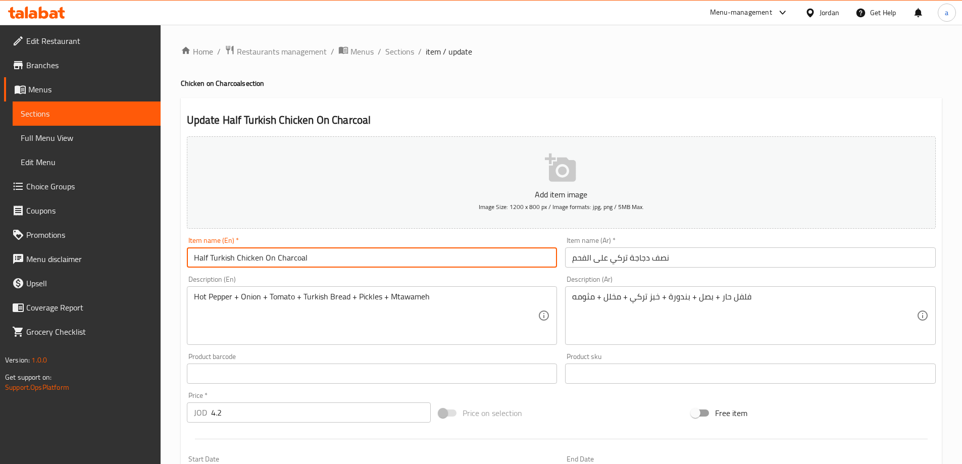
click at [233, 259] on input "Half Turkish Chicken On Charcoal" at bounding box center [372, 258] width 371 height 20
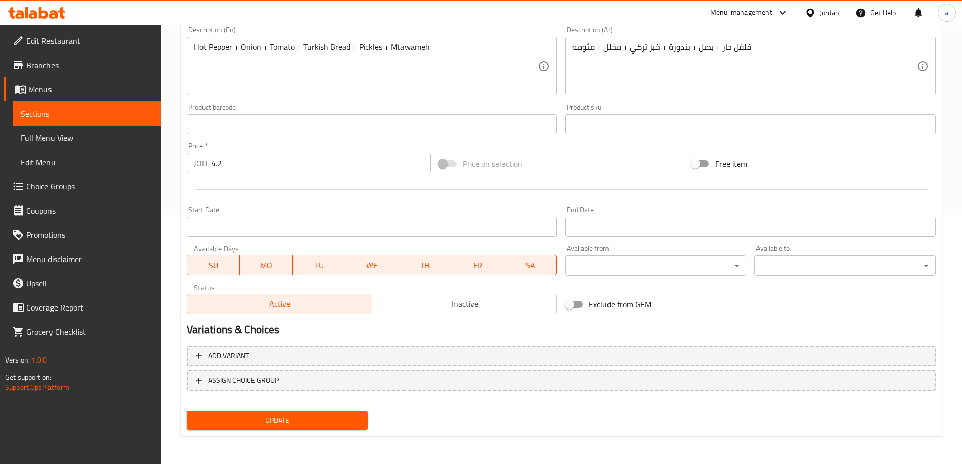
type input "Half Turkey Chicken On Charcoal"
click at [277, 416] on span "Update" at bounding box center [277, 420] width 165 height 13
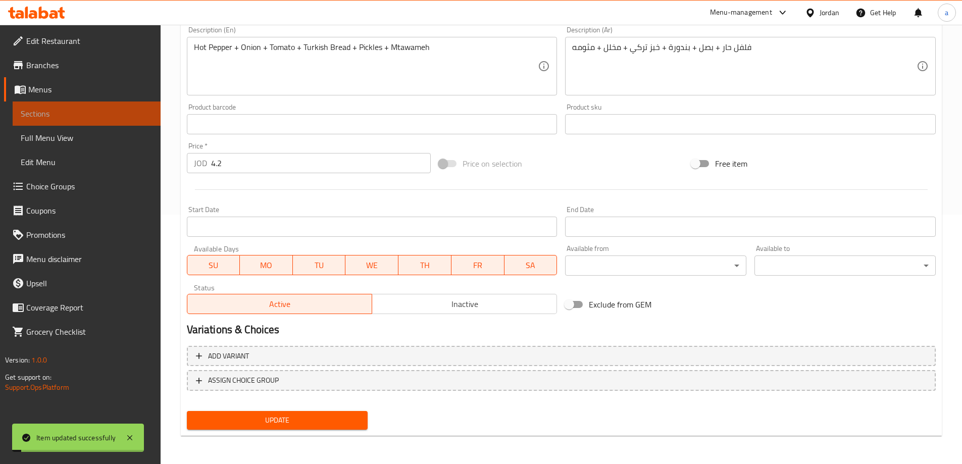
click at [69, 113] on span "Sections" at bounding box center [87, 114] width 132 height 12
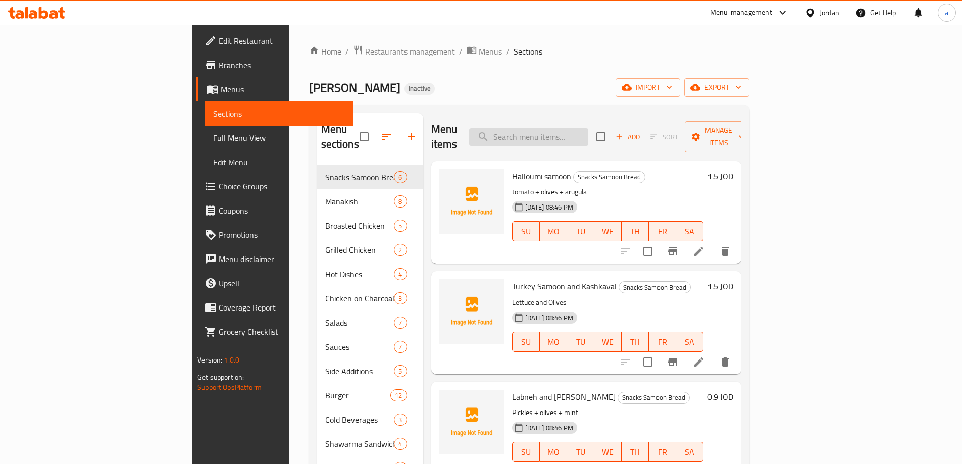
click at [588, 133] on input "search" at bounding box center [528, 137] width 119 height 18
paste input "Tahini Box 150g"
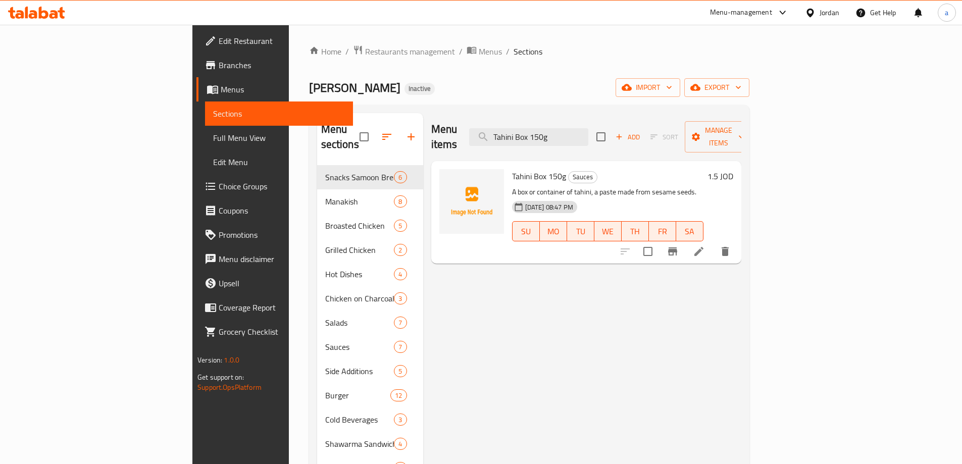
type input "Tahini Box 150g"
click at [705, 245] on icon at bounding box center [699, 251] width 12 height 12
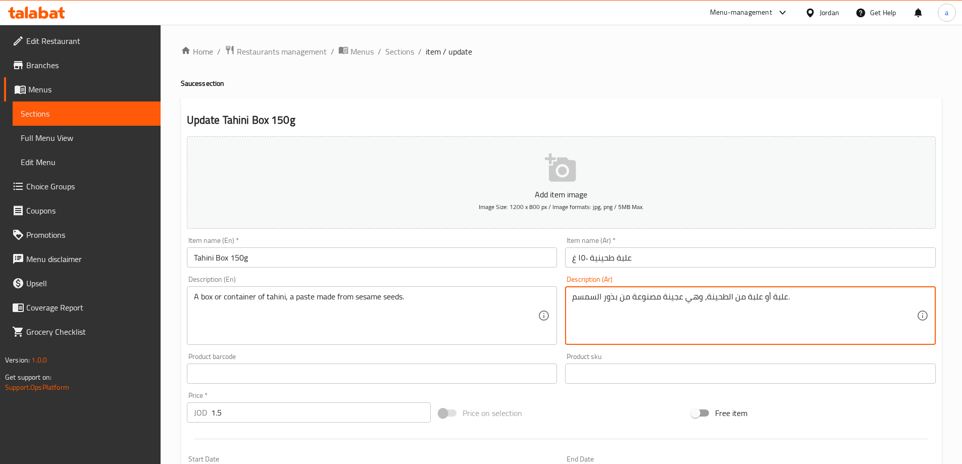
click at [778, 300] on textarea "علبة أو علبة من الطحينة، وهي عجينة مصنوعة من بذور السمسم." at bounding box center [744, 316] width 344 height 48
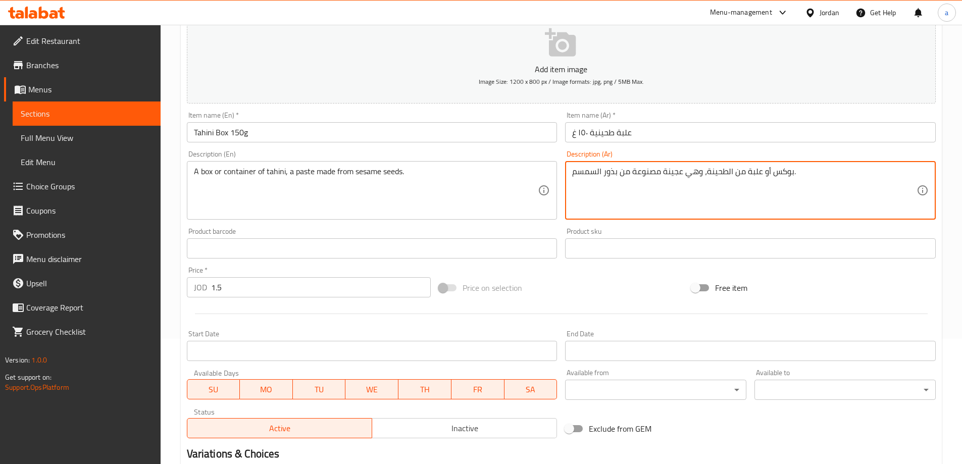
scroll to position [250, 0]
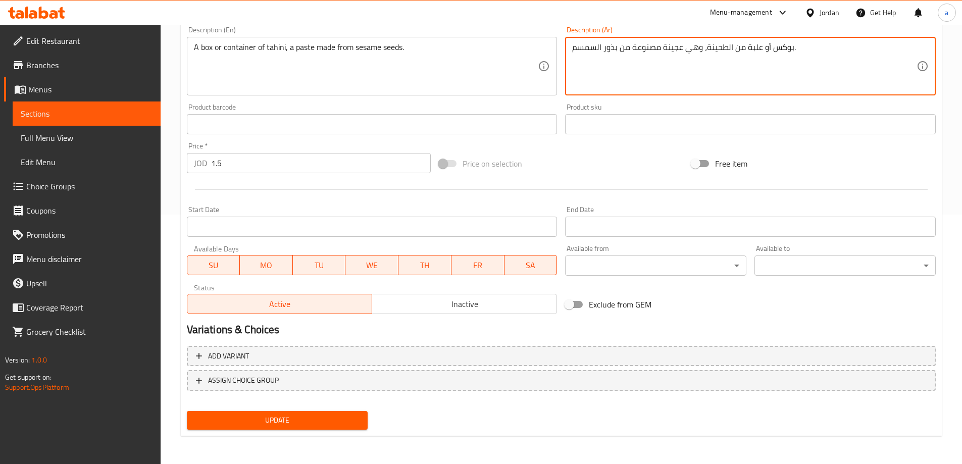
type textarea "بوكس أو علبة من الطحينة، وهي عجينة مصنوعة من بذور السمسم."
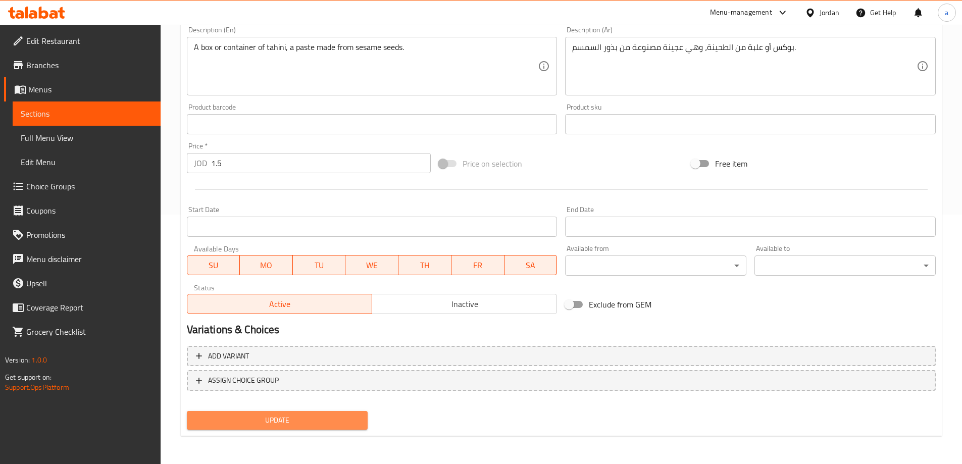
click at [298, 419] on span "Update" at bounding box center [277, 420] width 165 height 13
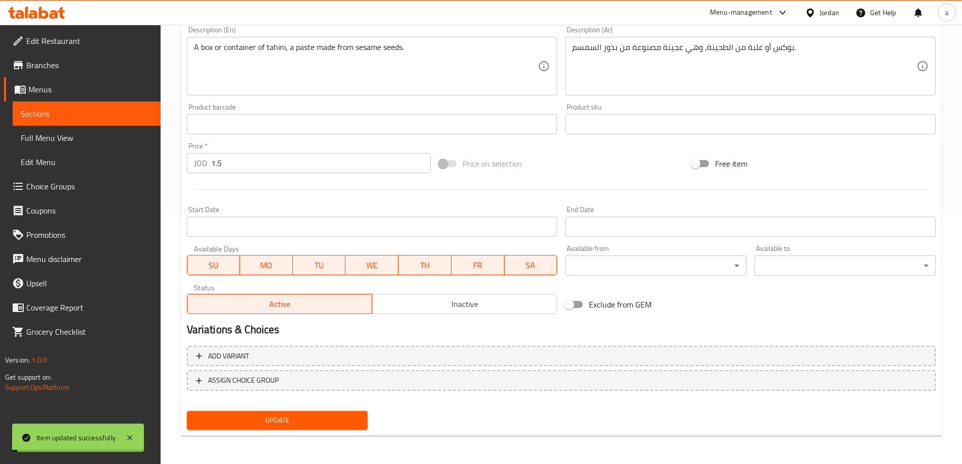
click at [70, 115] on span "Sections" at bounding box center [87, 114] width 132 height 12
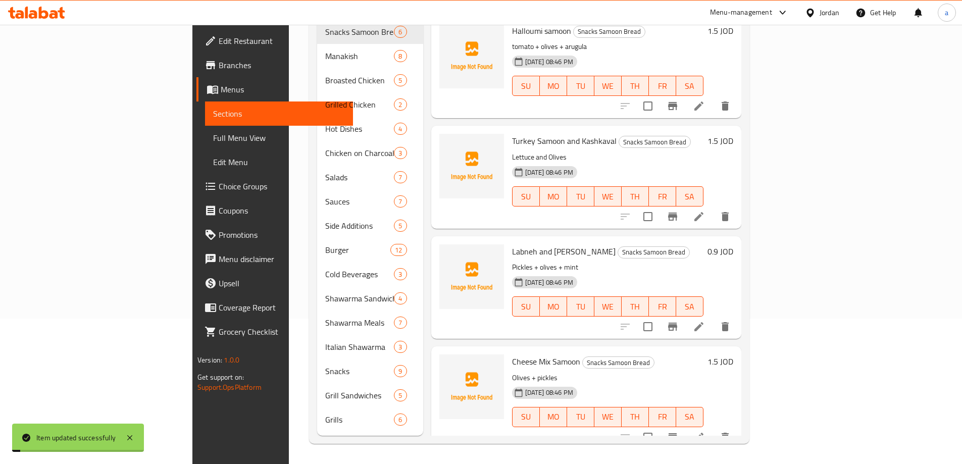
scroll to position [141, 0]
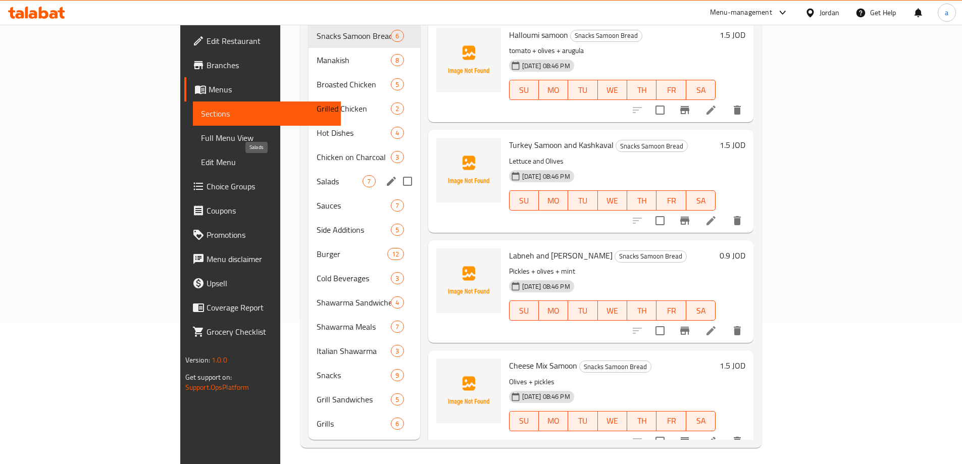
click at [317, 175] on span "Salads" at bounding box center [340, 181] width 46 height 12
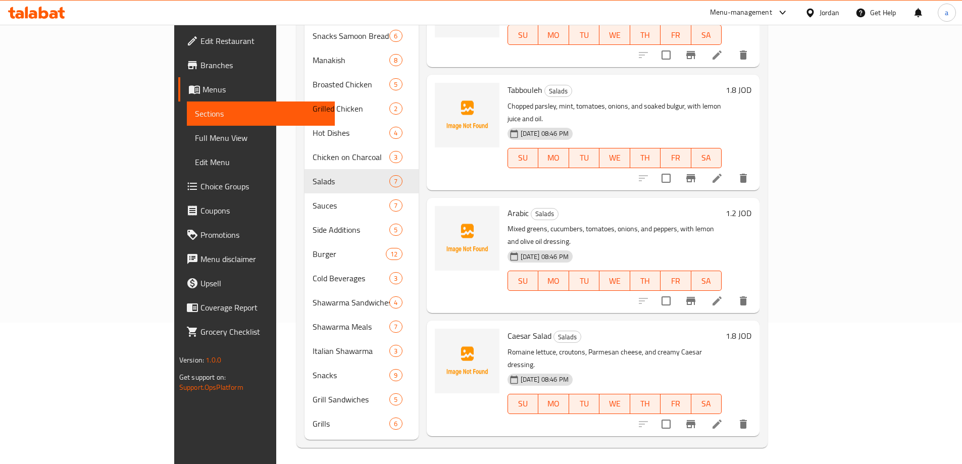
scroll to position [281, 0]
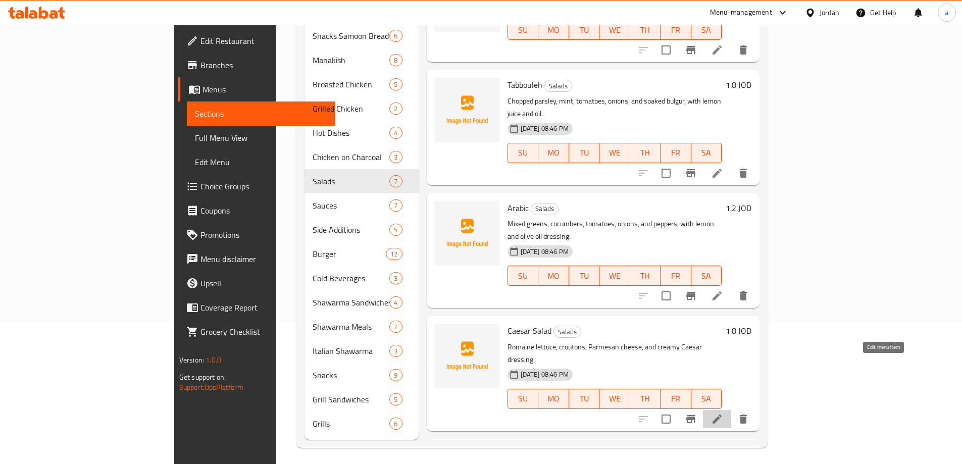
click at [723, 413] on icon at bounding box center [717, 419] width 12 height 12
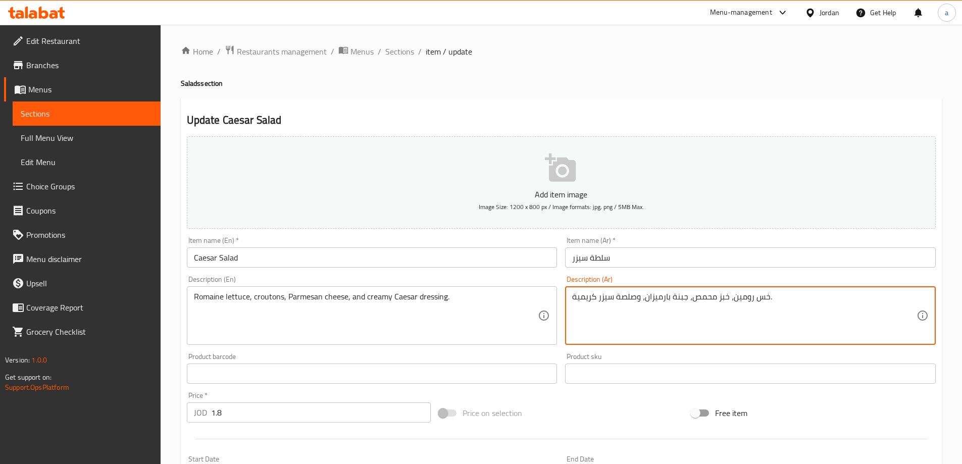
click at [746, 299] on textarea "خس رومين، خبز محمص، جبنة بارميزان، وصلصة سيزر كريمية." at bounding box center [744, 316] width 344 height 48
click at [795, 315] on textarea "خس روماني، خبز محمص، جبنة بارميزان، وصلصة سيزر كريمية." at bounding box center [744, 316] width 344 height 48
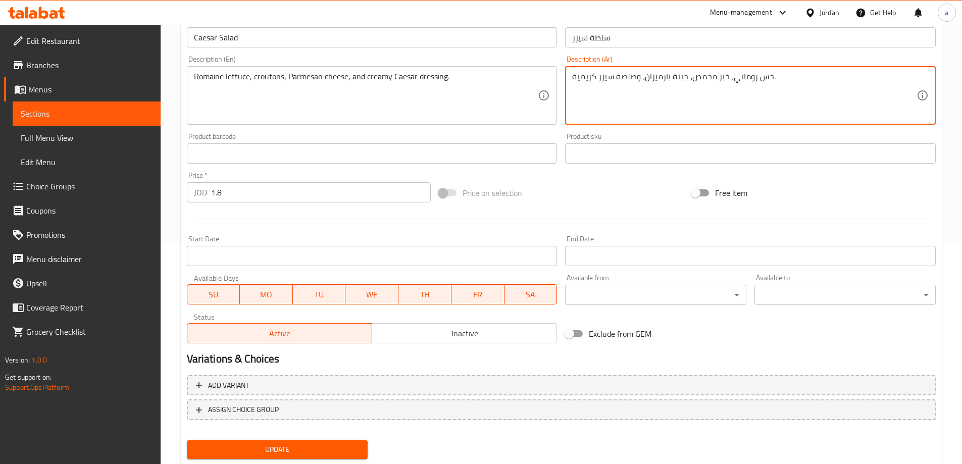
scroll to position [250, 0]
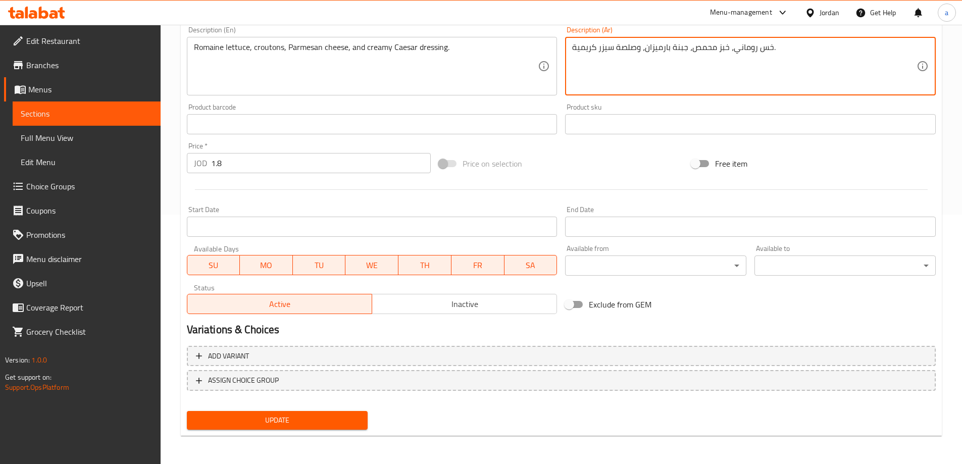
type textarea "خس روماني، خبز محمص، جبنة بارميزان، وصلصة سيزر كريمية."
click at [319, 414] on button "Update" at bounding box center [277, 420] width 181 height 19
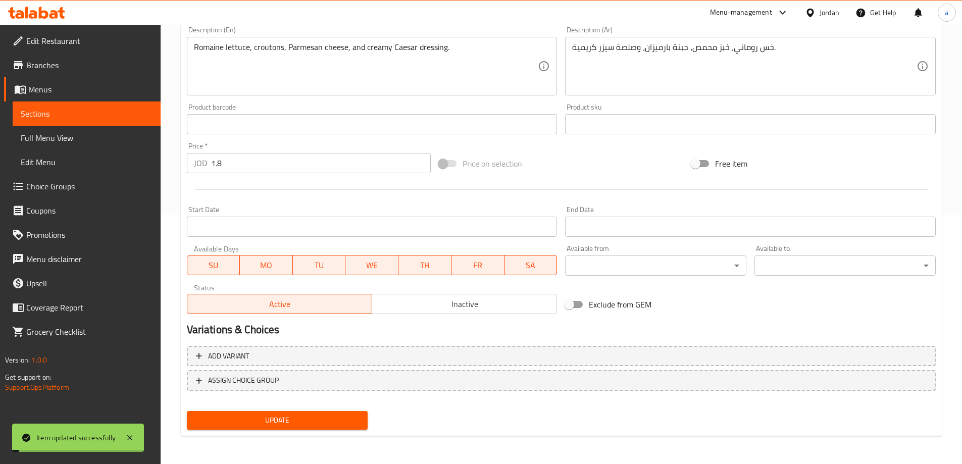
click at [123, 108] on span "Sections" at bounding box center [87, 114] width 132 height 12
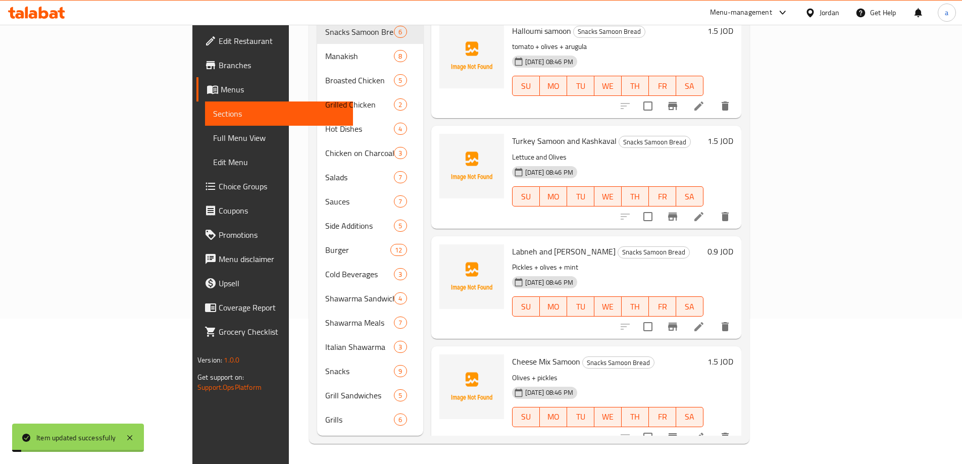
scroll to position [141, 0]
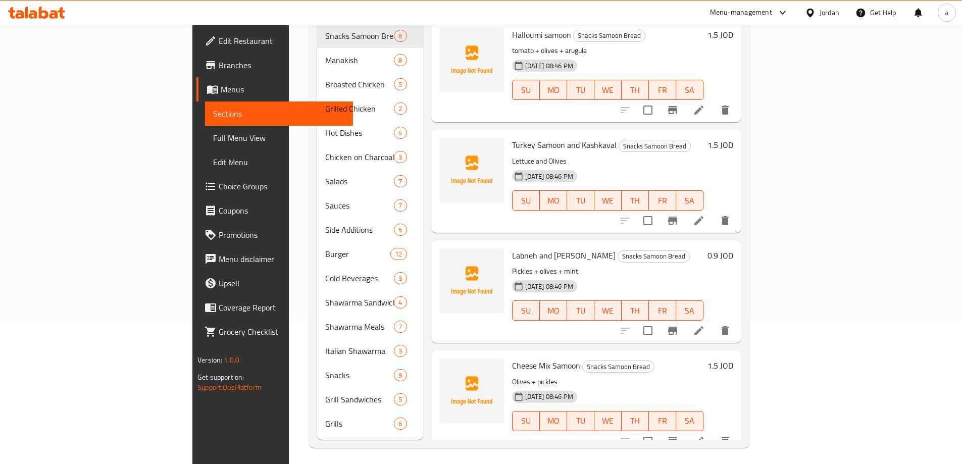
click at [708, 56] on div "13-10-2025 08:46 PM SU MO TU WE TH FR SA" at bounding box center [608, 83] width 200 height 55
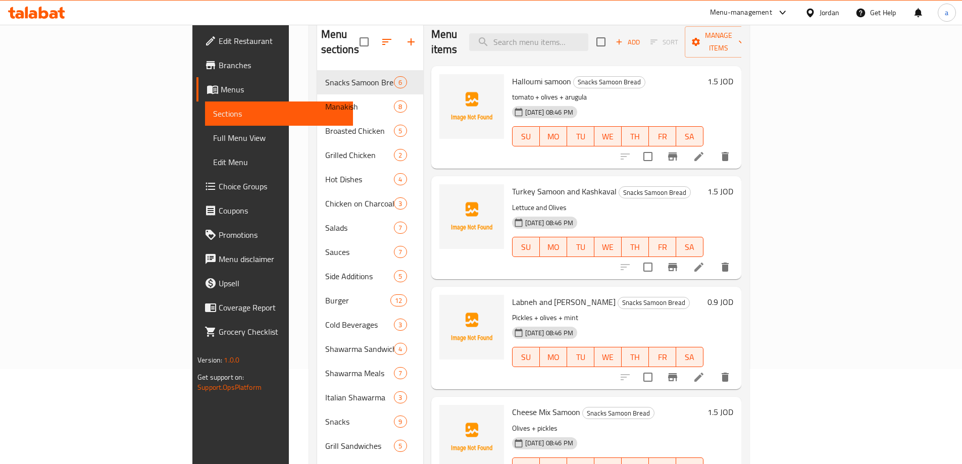
scroll to position [40, 0]
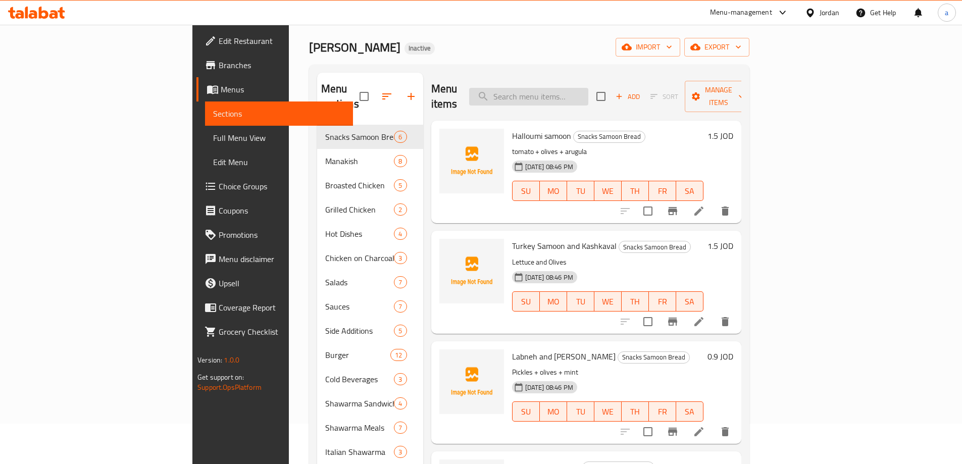
click at [588, 91] on input "search" at bounding box center [528, 97] width 119 height 18
paste input "Tahini Box 50g"
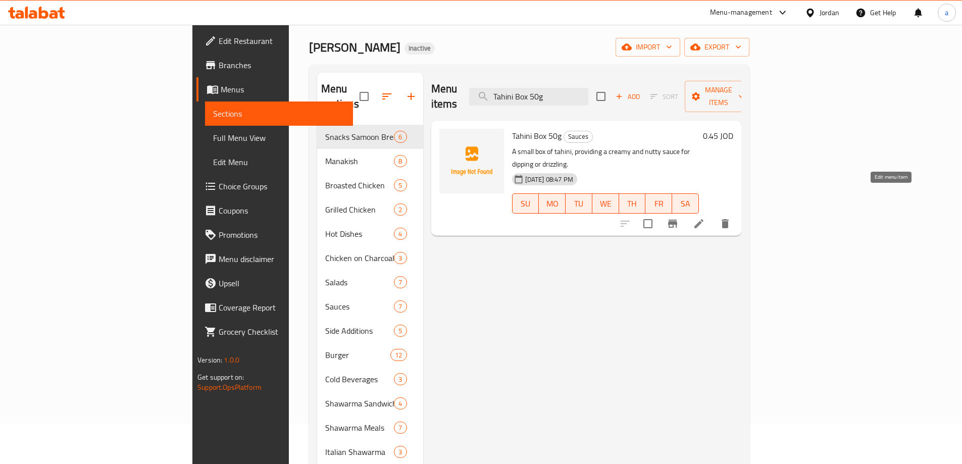
type input "Tahini Box 50g"
click at [704, 219] on icon at bounding box center [699, 223] width 9 height 9
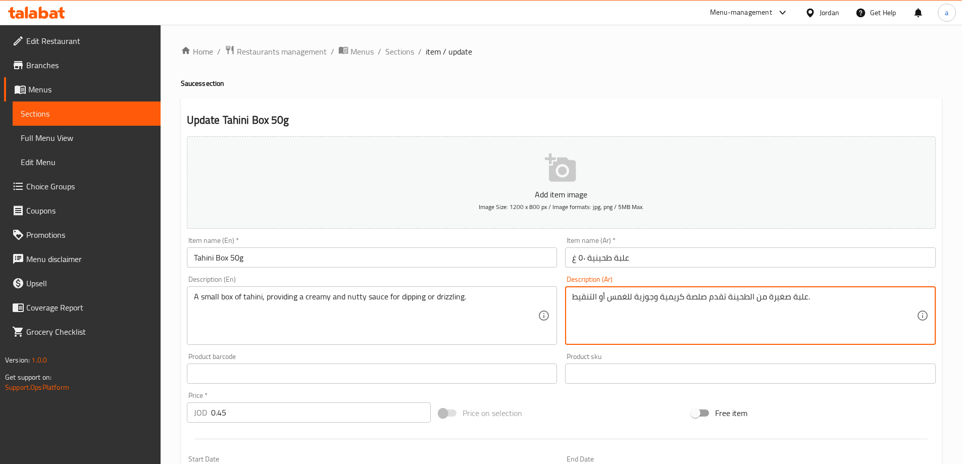
click at [583, 298] on textarea "علبة صغيرة من الطحينة تقدم صلصة كريمية وجوزية للغمس أو التنقيط." at bounding box center [744, 316] width 344 height 48
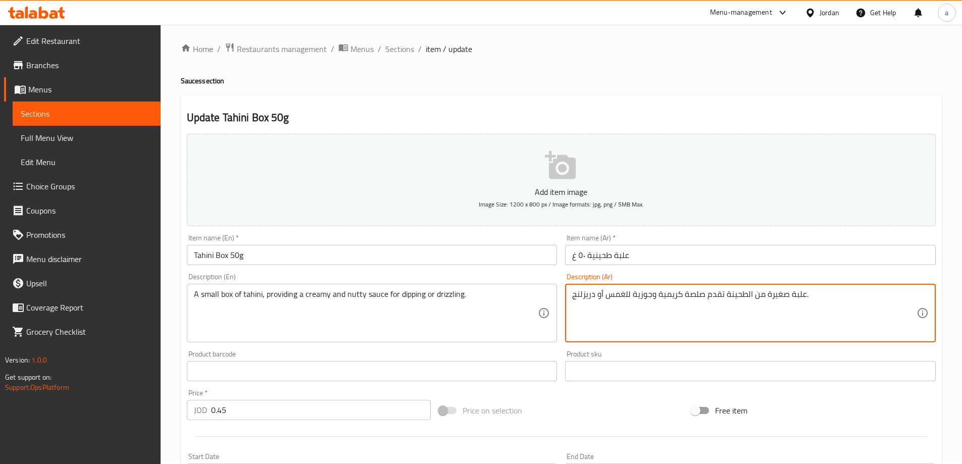
scroll to position [250, 0]
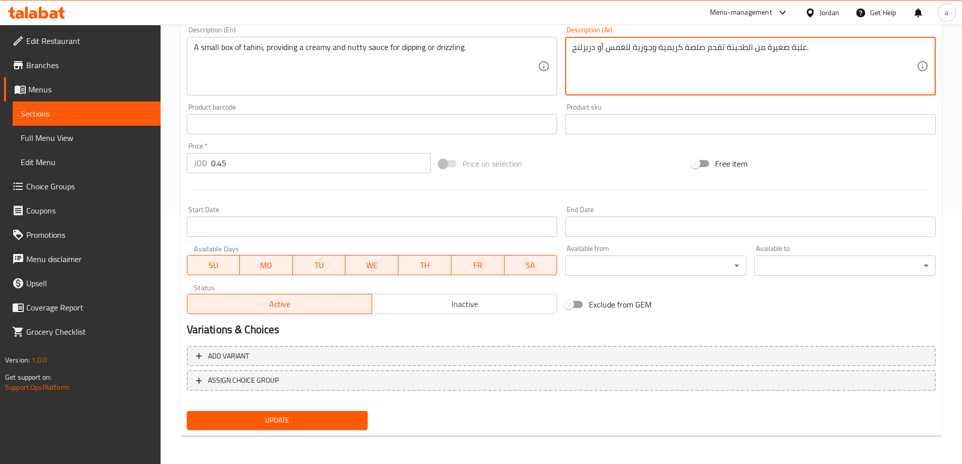
type textarea "علبة صغيرة من الطحينة تقدم صلصة كريمية وجوزية للغمس أو دريزلنج."
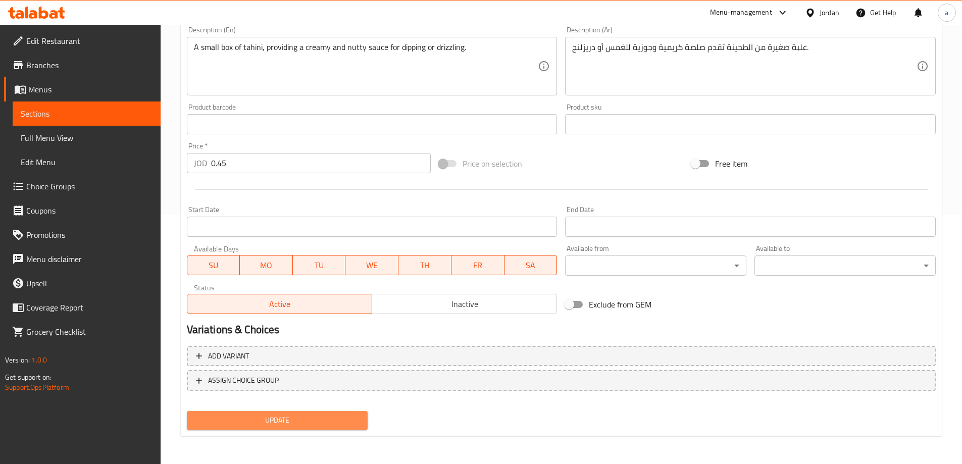
click at [241, 429] on button "Update" at bounding box center [277, 420] width 181 height 19
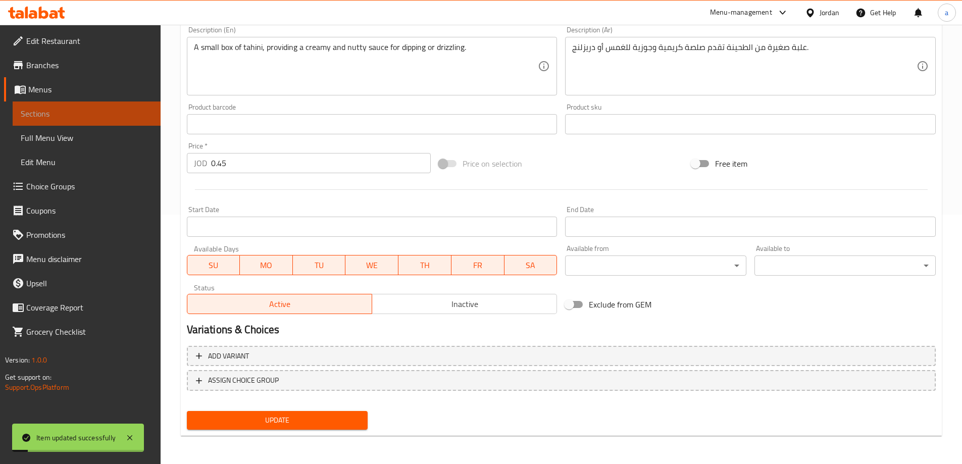
click at [105, 107] on link "Sections" at bounding box center [87, 114] width 148 height 24
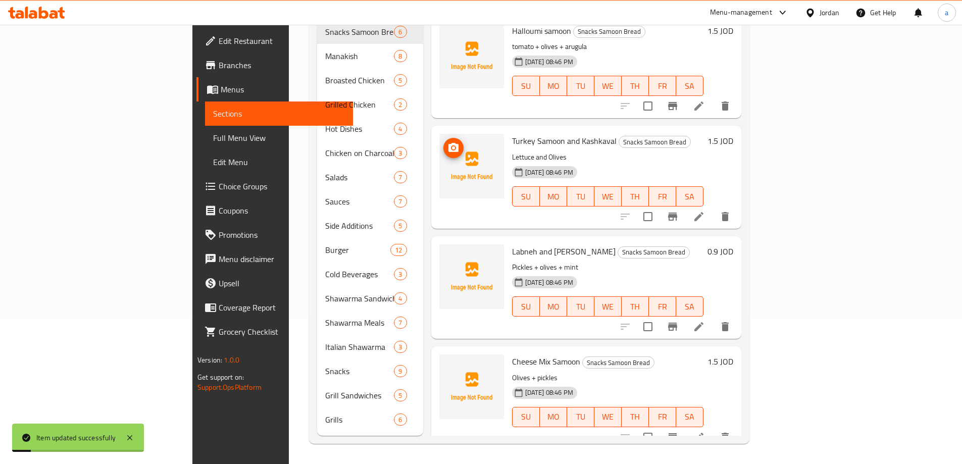
scroll to position [141, 0]
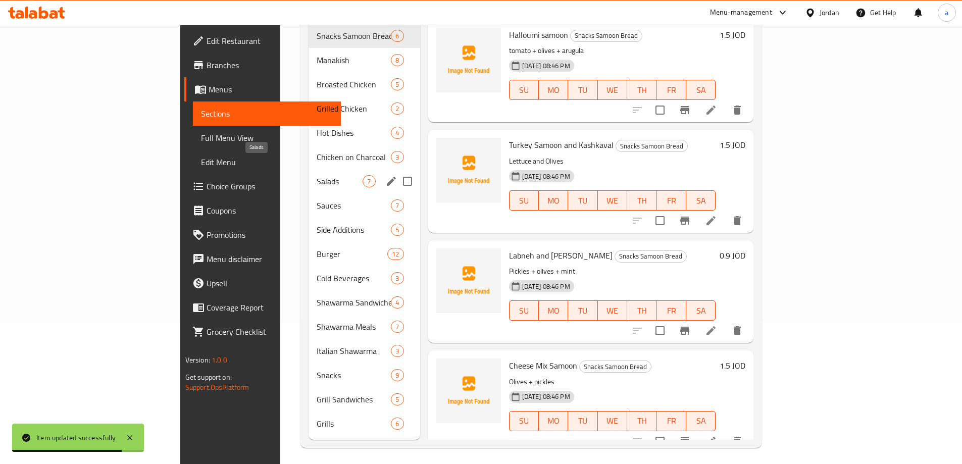
click at [317, 175] on span "Salads" at bounding box center [340, 181] width 46 height 12
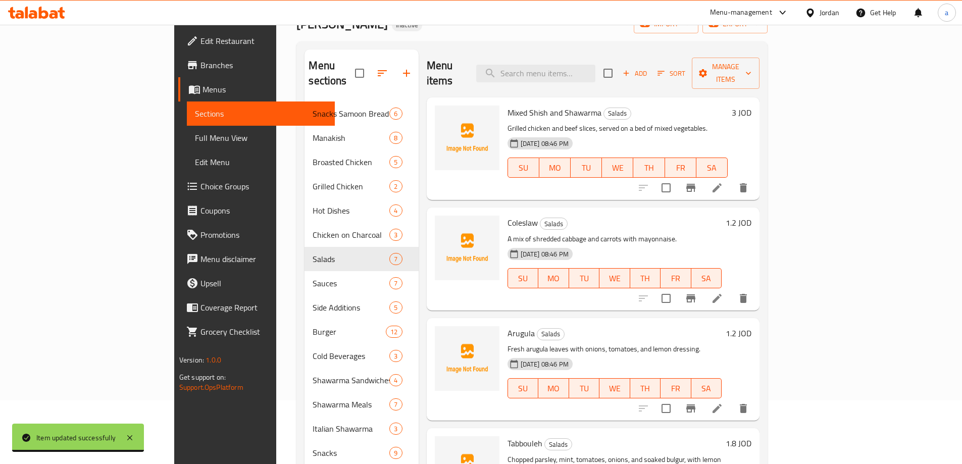
scroll to position [91, 0]
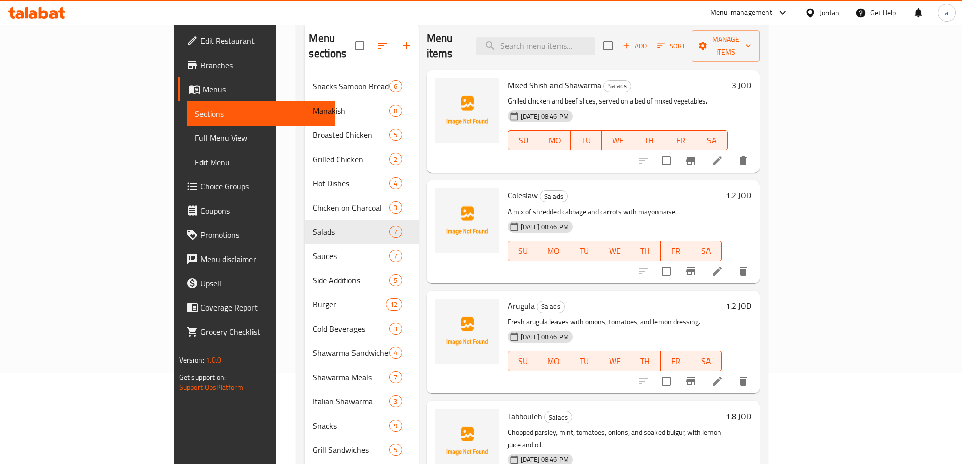
click at [723, 155] on icon at bounding box center [717, 161] width 12 height 12
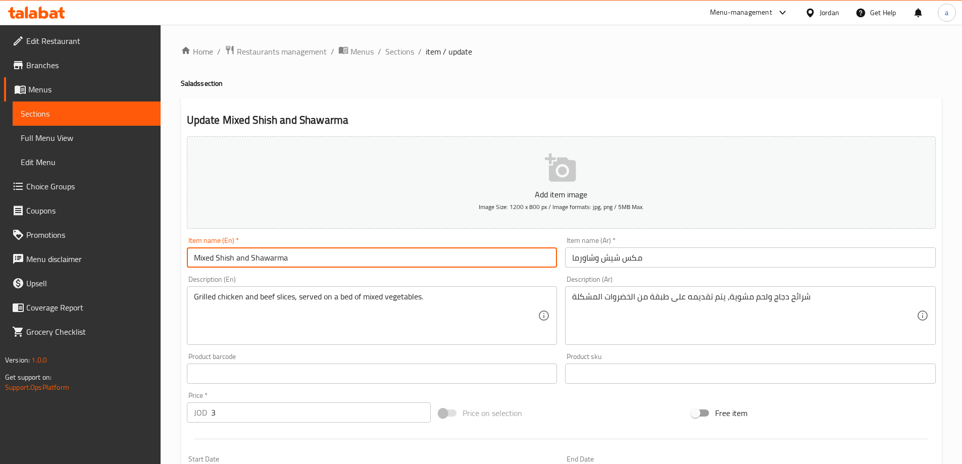
click at [405, 263] on input "Mixed Shish and Shawarma" at bounding box center [372, 258] width 371 height 20
type input "Mixed Shish and Shawarma salad"
click at [570, 258] on input "مكس شيش وشاورما" at bounding box center [750, 258] width 371 height 20
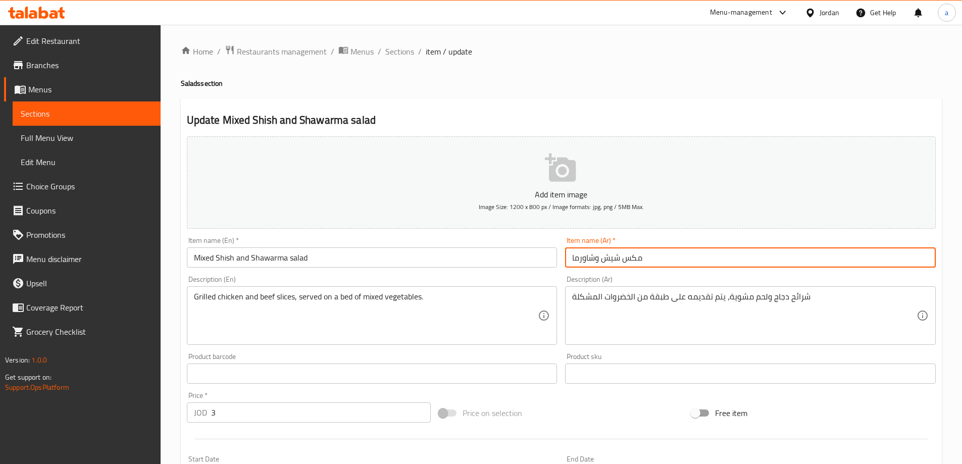
click at [669, 259] on input "مكس شيش وشاورما" at bounding box center [750, 258] width 371 height 20
click at [570, 258] on input "مكس شيش وشاورما" at bounding box center [750, 258] width 371 height 20
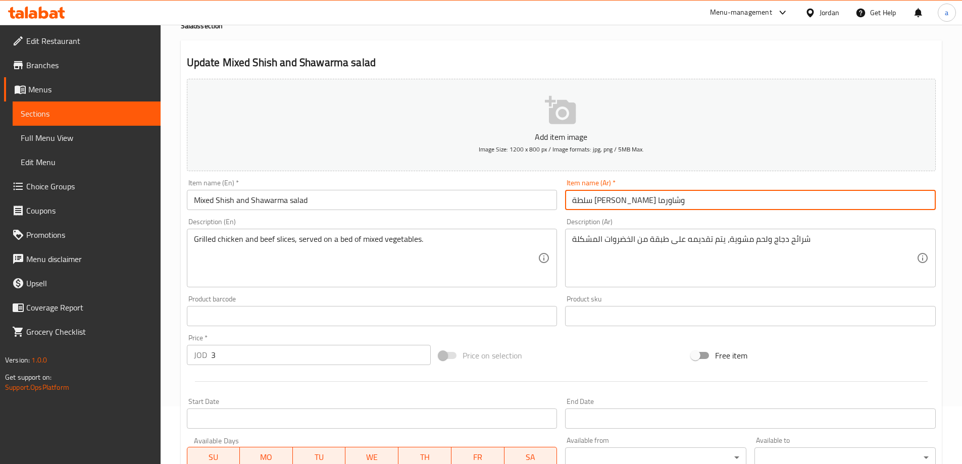
scroll to position [250, 0]
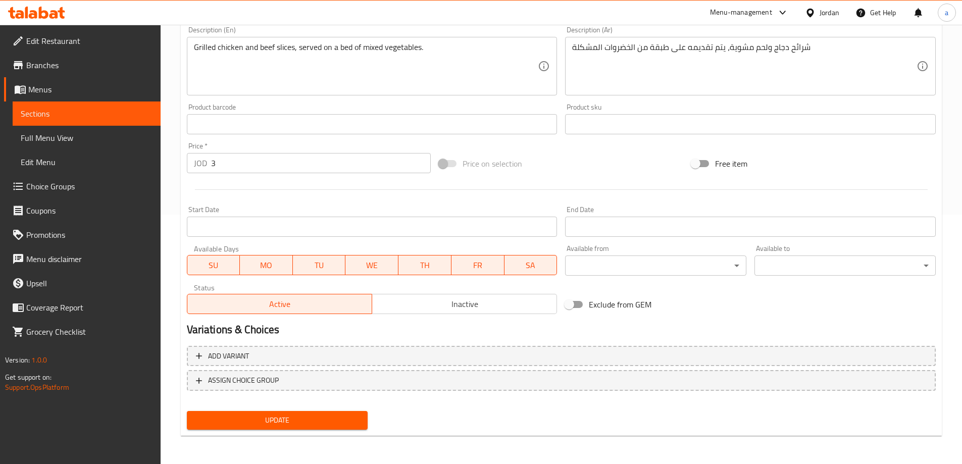
type input "سلطة [PERSON_NAME] وشاورما"
click at [271, 408] on div "Update" at bounding box center [277, 420] width 189 height 27
click at [279, 425] on span "Update" at bounding box center [277, 420] width 165 height 13
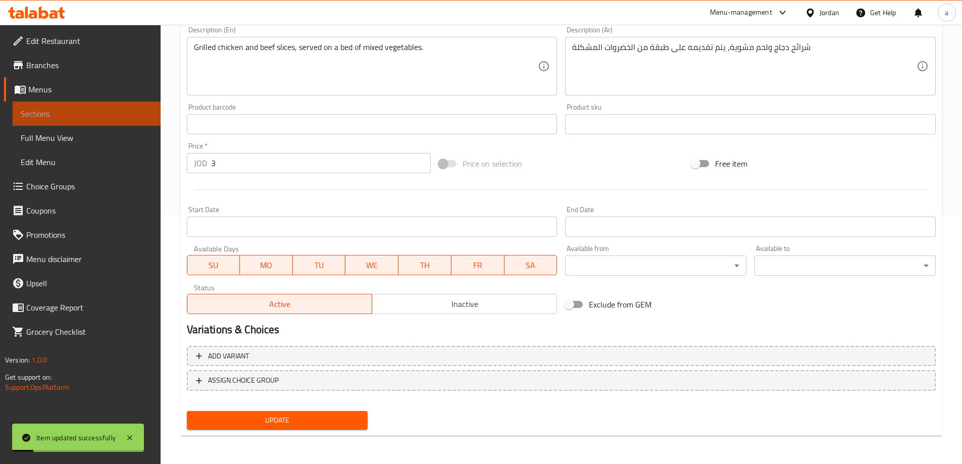
click at [86, 116] on span "Sections" at bounding box center [87, 114] width 132 height 12
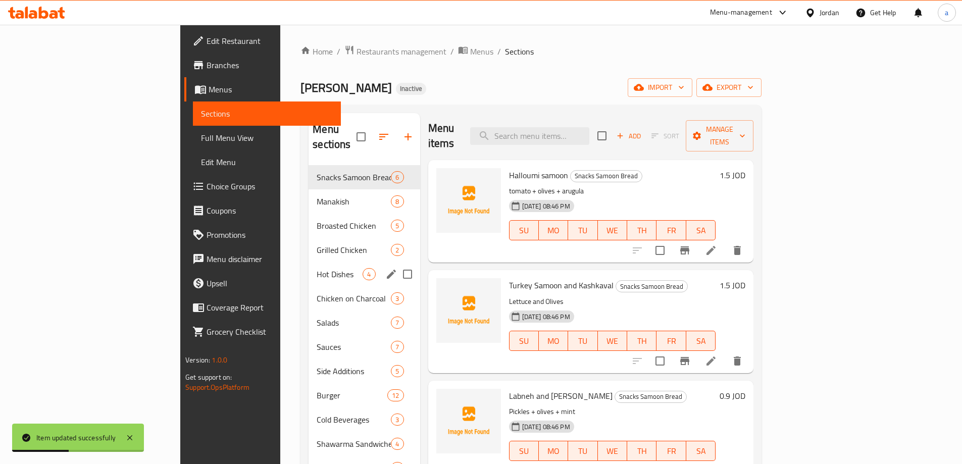
scroll to position [51, 0]
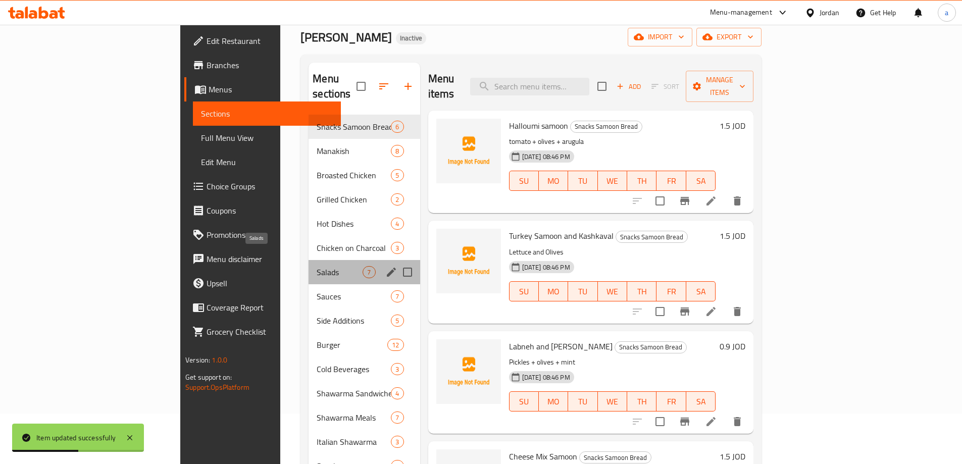
click at [317, 266] on span "Salads" at bounding box center [340, 272] width 46 height 12
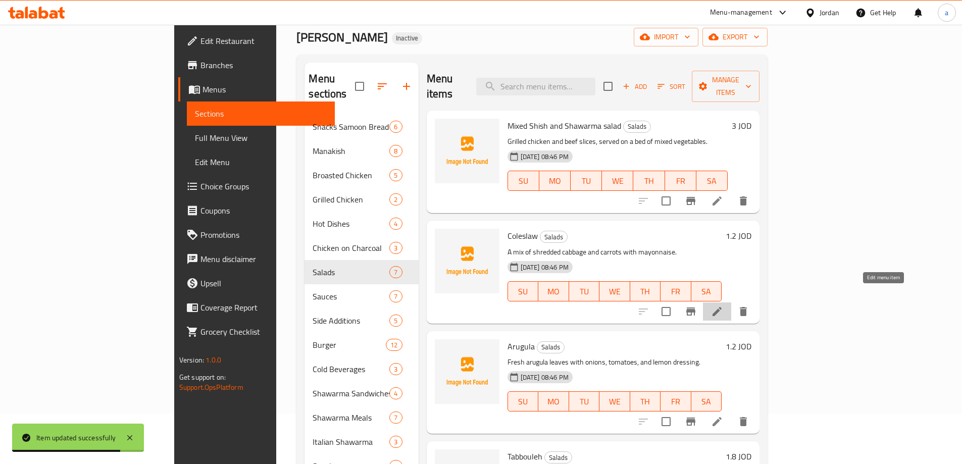
click at [723, 306] on icon at bounding box center [717, 312] width 12 height 12
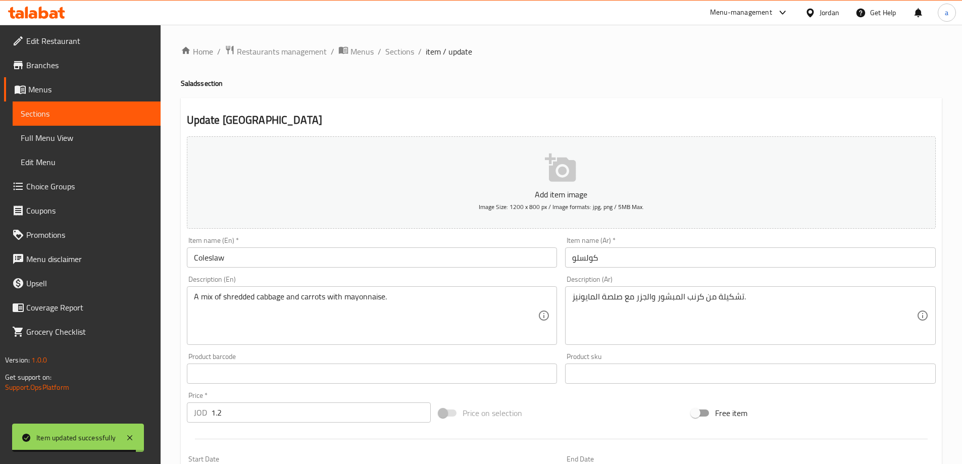
click at [323, 257] on input "Coleslaw" at bounding box center [372, 258] width 371 height 20
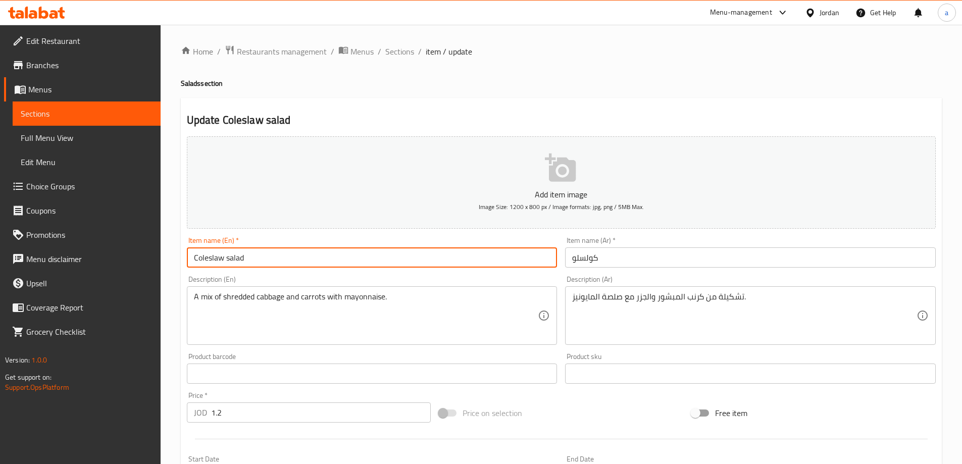
type input "Coleslaw salad"
click at [649, 262] on input "كولسلو" at bounding box center [750, 258] width 371 height 20
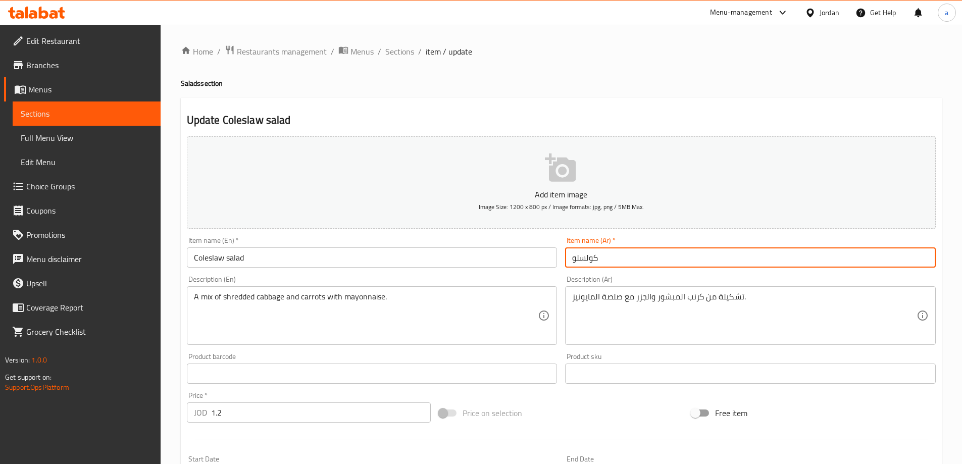
click at [570, 260] on input "كولسلو" at bounding box center [750, 258] width 371 height 20
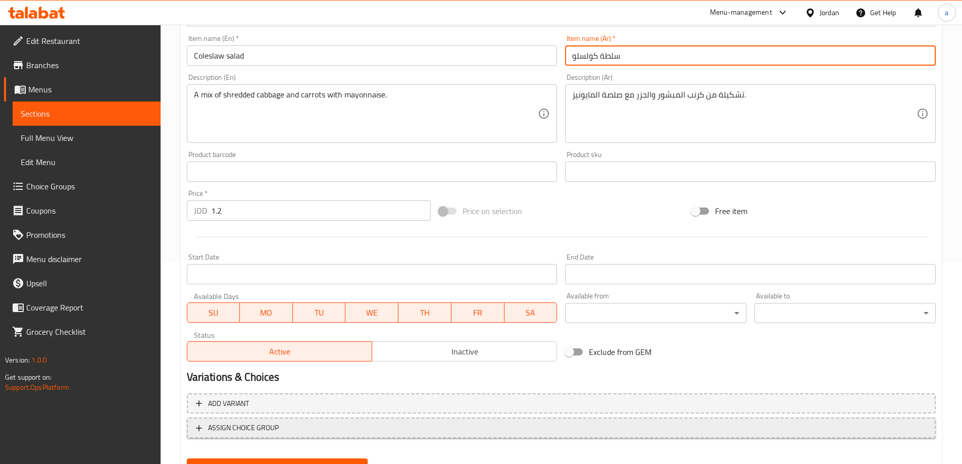
scroll to position [250, 0]
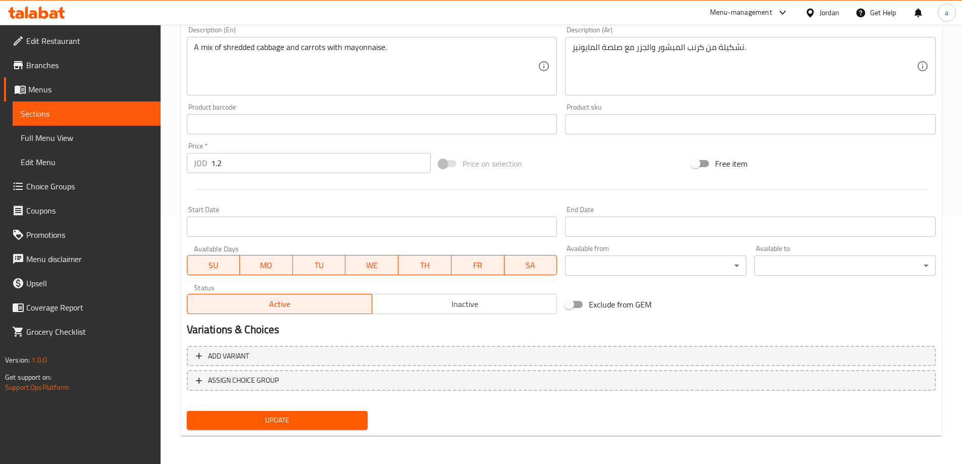
type input "سلطة كولسلو"
click at [341, 414] on button "Update" at bounding box center [277, 420] width 181 height 19
click at [108, 110] on span "Sections" at bounding box center [87, 114] width 132 height 12
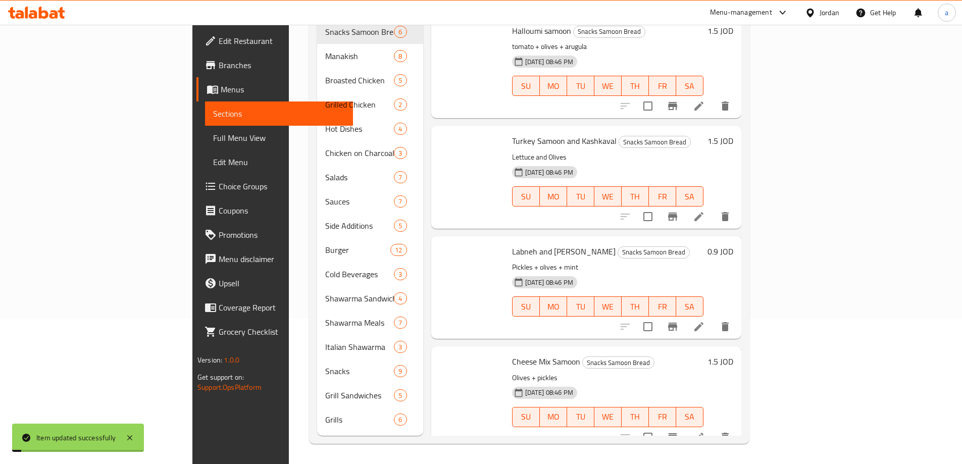
scroll to position [141, 0]
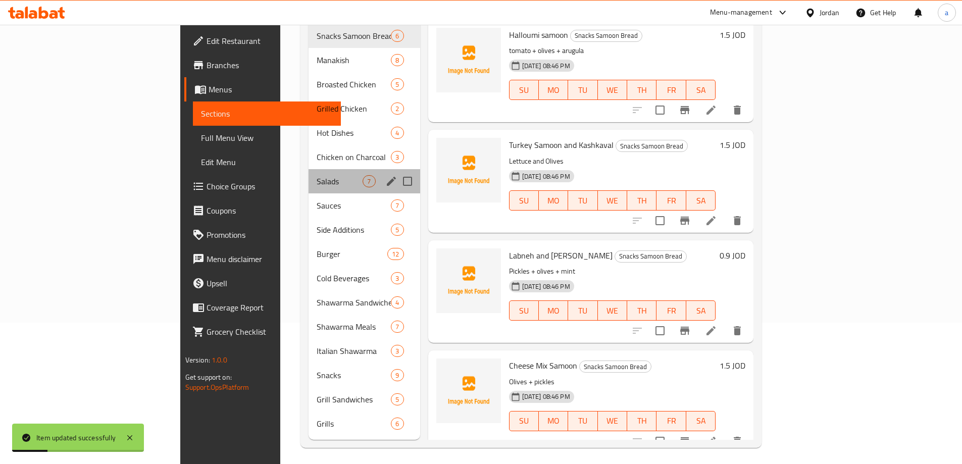
click at [309, 173] on div "Salads 7" at bounding box center [364, 181] width 111 height 24
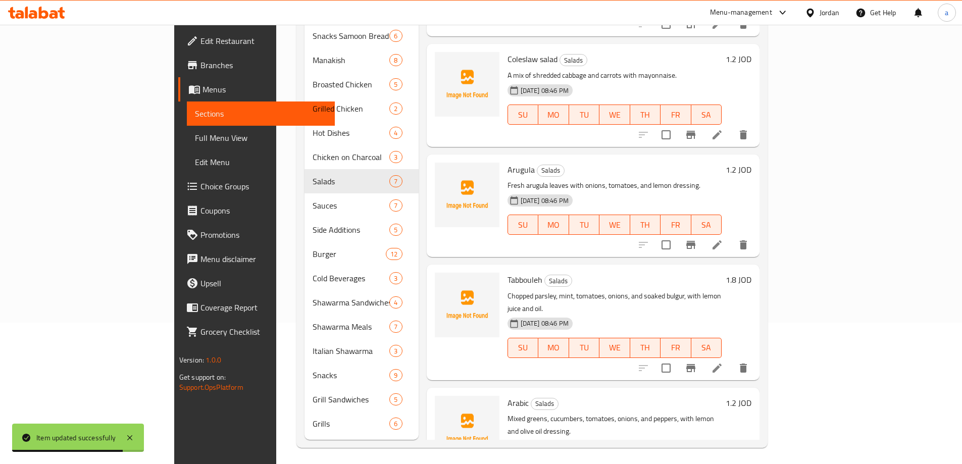
scroll to position [52, 0]
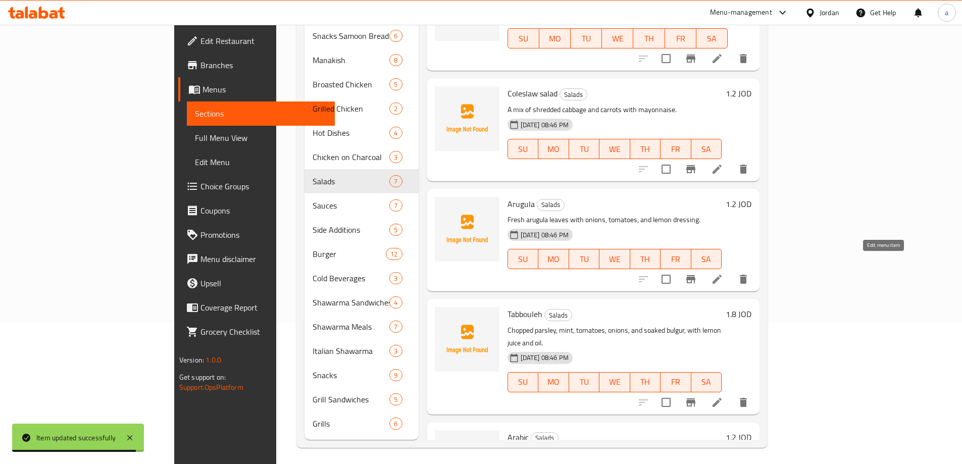
click at [723, 273] on icon at bounding box center [717, 279] width 12 height 12
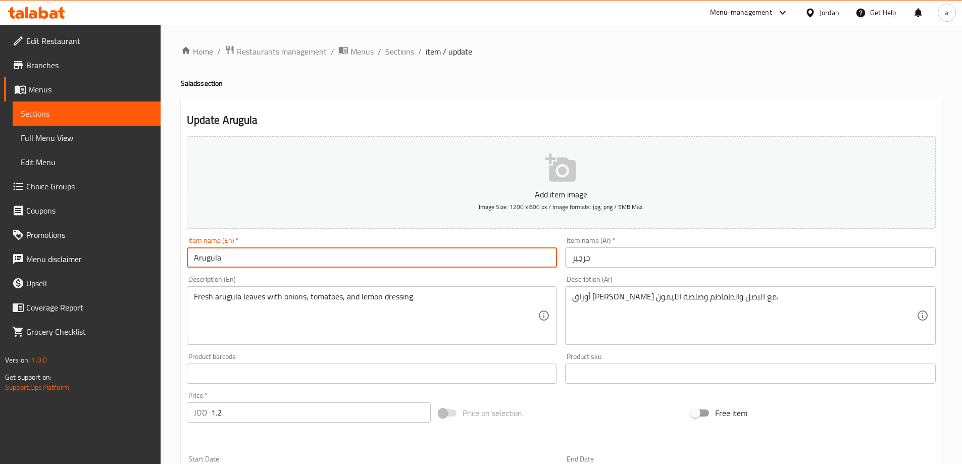
click at [322, 257] on input "Arugula" at bounding box center [372, 258] width 371 height 20
type input "Arugula س"
click at [569, 259] on input "جرجير" at bounding box center [750, 258] width 371 height 20
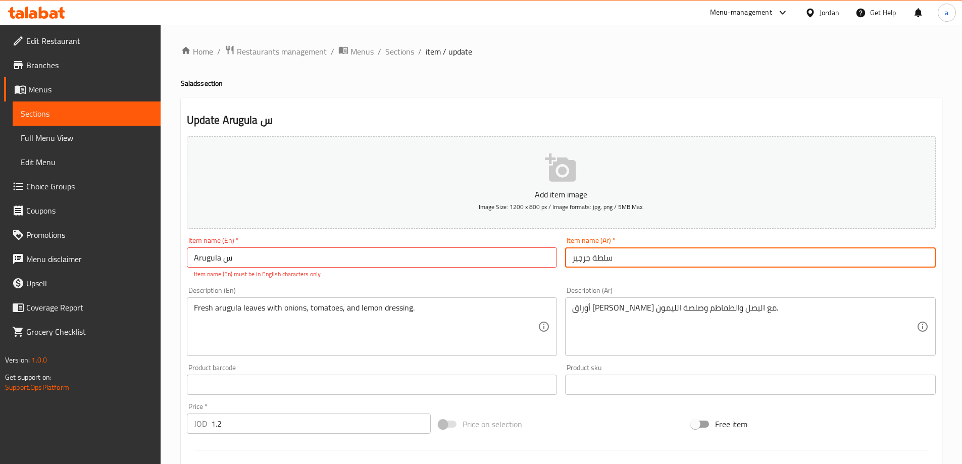
type input "سلطة جرجير"
click at [430, 264] on input "Arugula س" at bounding box center [372, 258] width 371 height 20
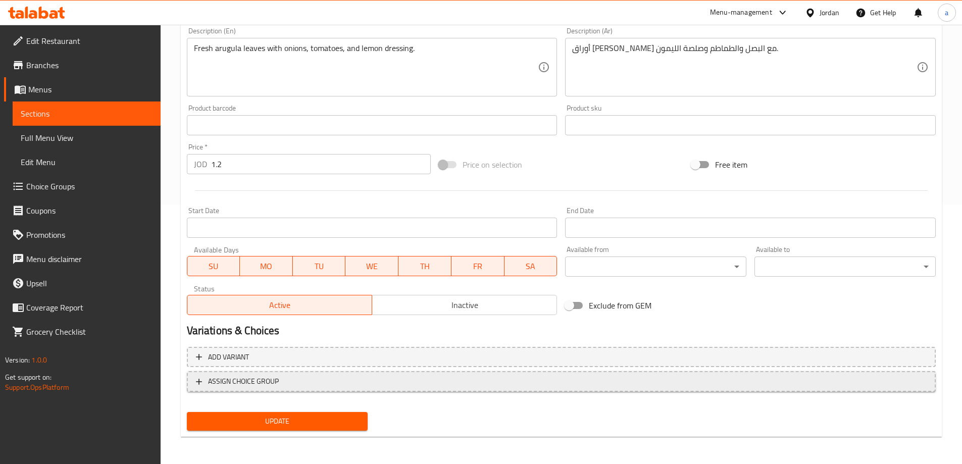
scroll to position [261, 0]
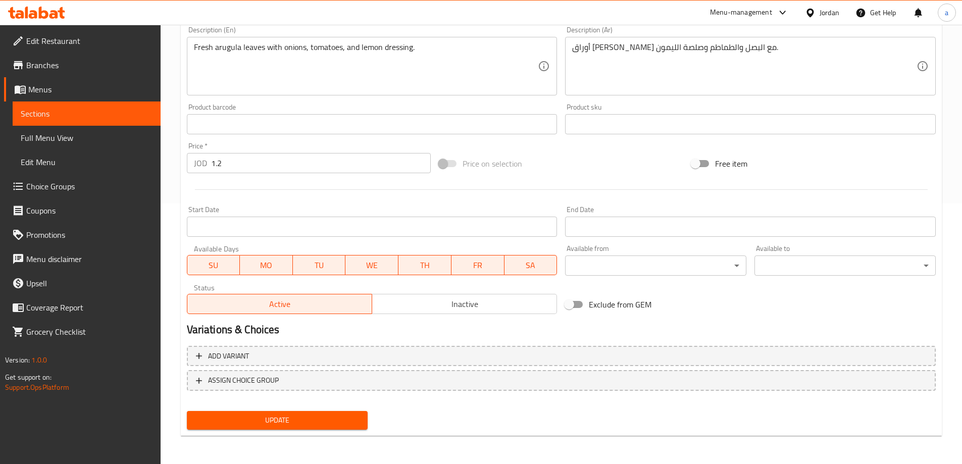
type input "Arugula salad"
click at [355, 418] on span "Update" at bounding box center [277, 420] width 165 height 13
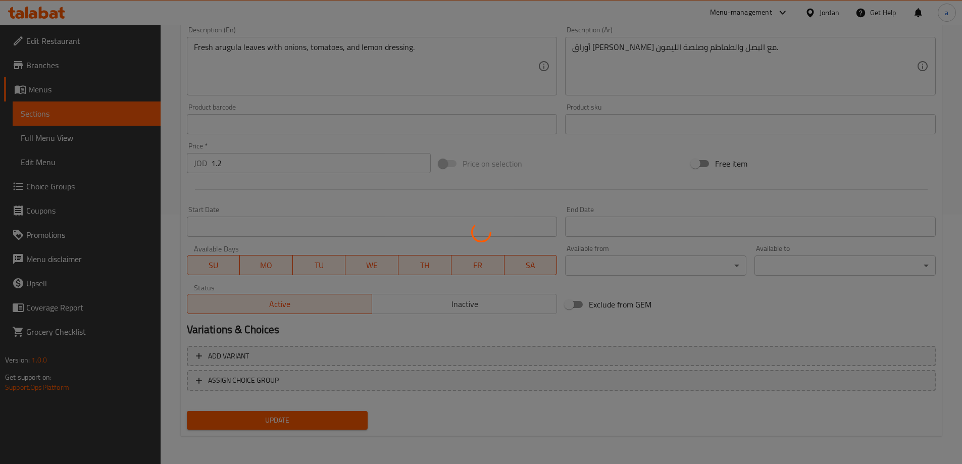
scroll to position [250, 0]
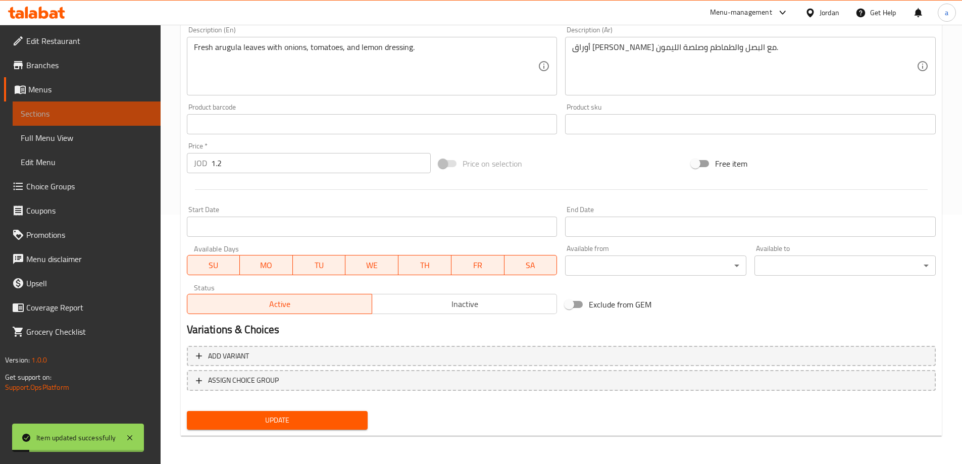
click at [65, 114] on span "Sections" at bounding box center [87, 114] width 132 height 12
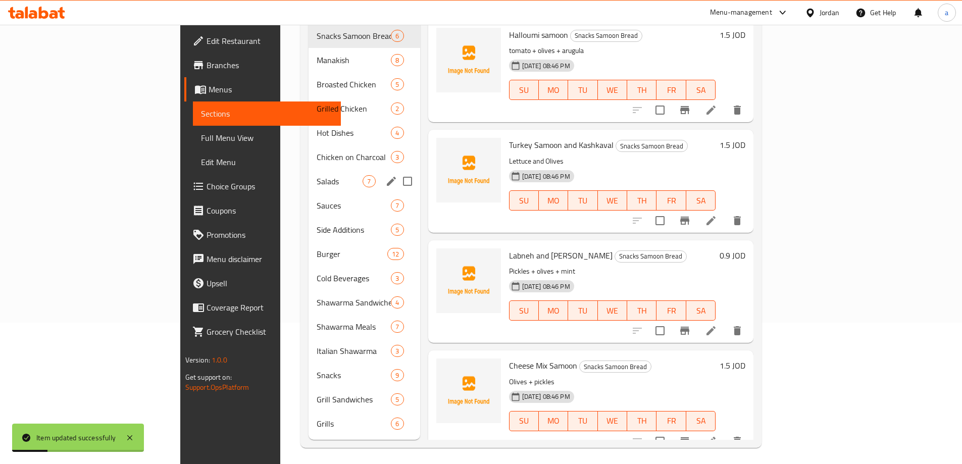
click at [309, 172] on div "Salads 7" at bounding box center [364, 181] width 111 height 24
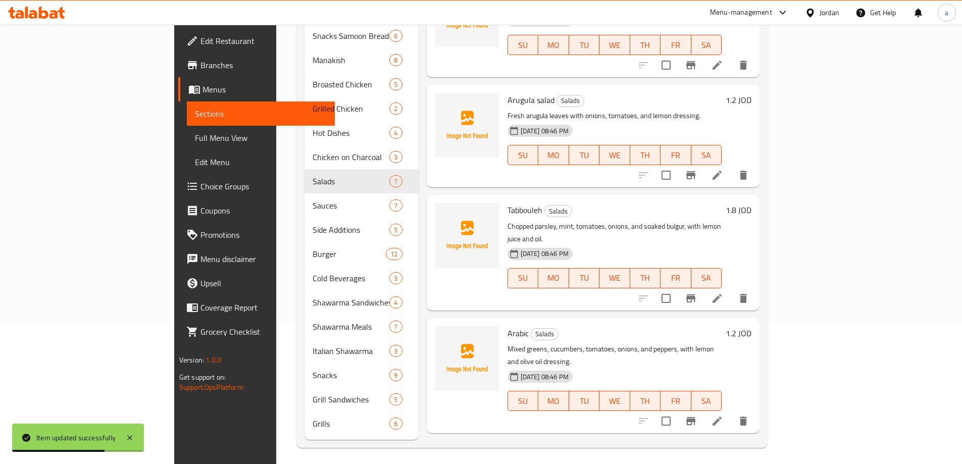
scroll to position [163, 0]
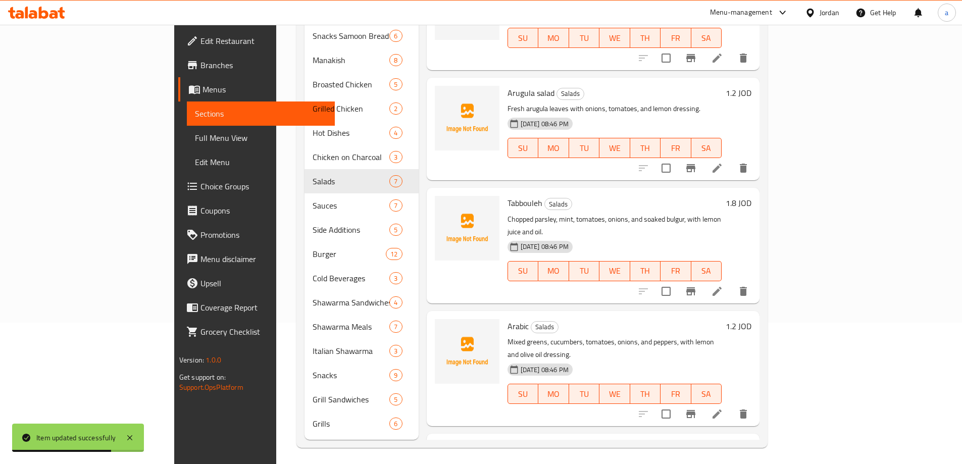
click at [723, 285] on icon at bounding box center [717, 291] width 12 height 12
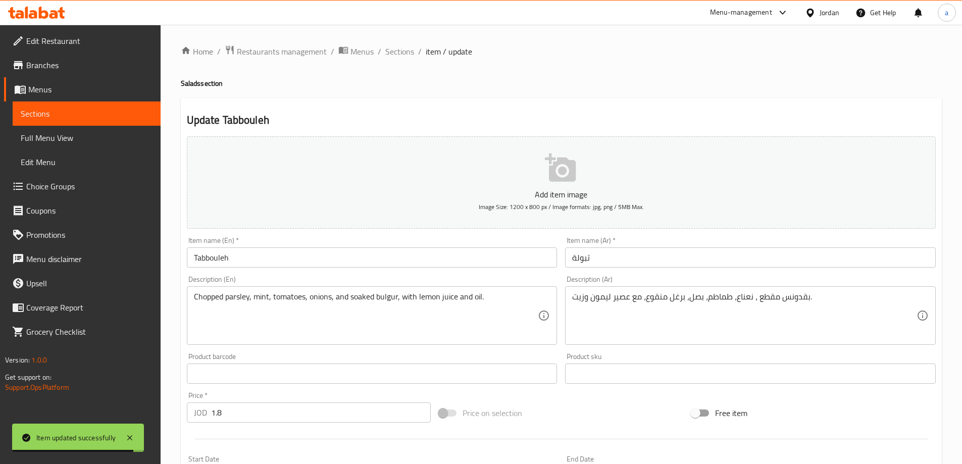
click at [332, 254] on input "Tabbouleh" at bounding box center [372, 258] width 371 height 20
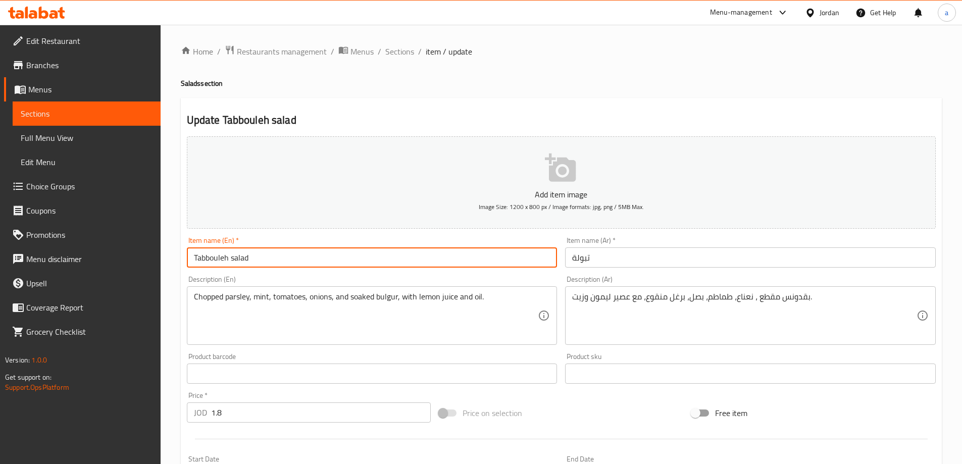
type input "Tabbouleh salad"
click at [573, 260] on input "تبولة" at bounding box center [750, 258] width 371 height 20
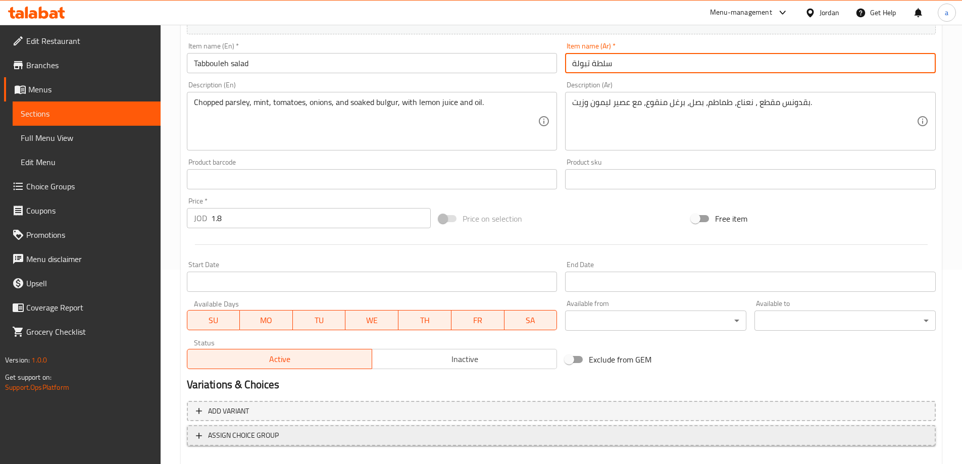
scroll to position [250, 0]
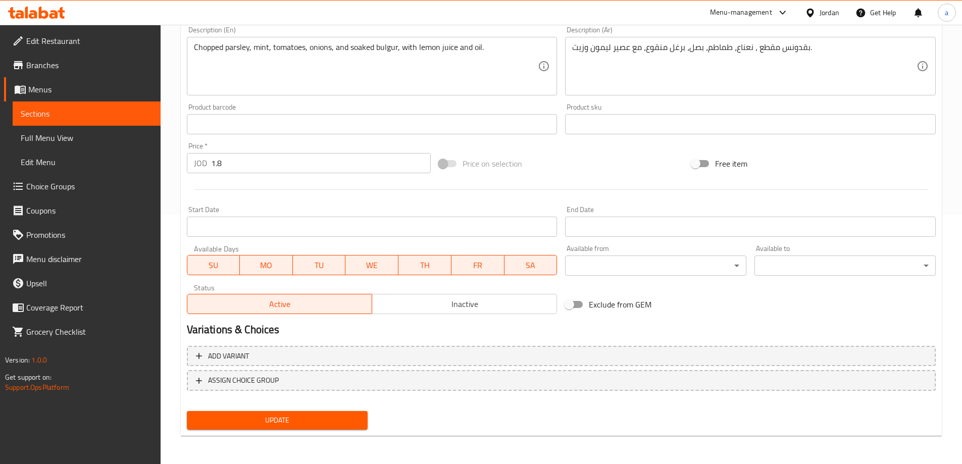
type input "سلطة تبولة"
click at [355, 425] on span "Update" at bounding box center [277, 420] width 165 height 13
click at [64, 118] on span "Sections" at bounding box center [87, 114] width 132 height 12
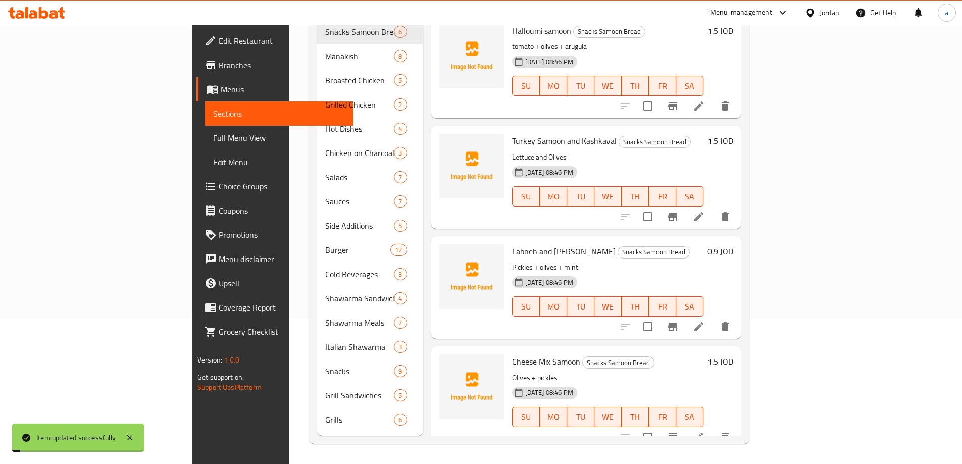
scroll to position [141, 0]
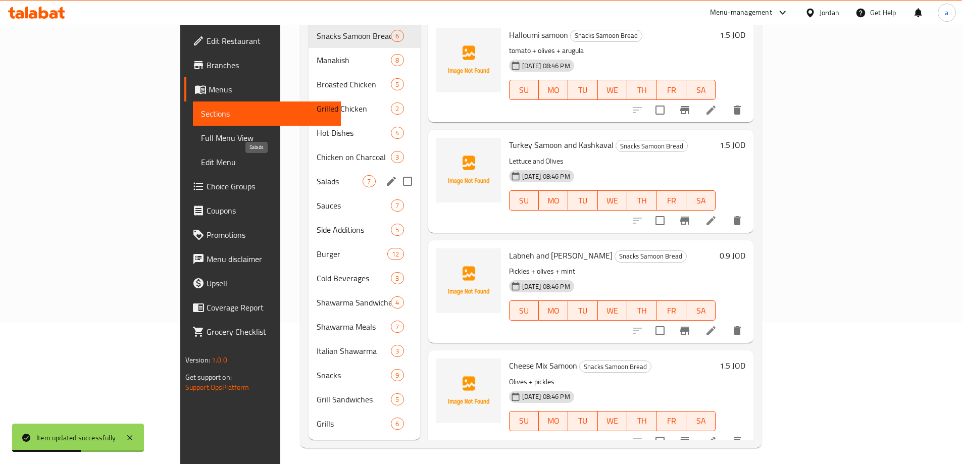
click at [317, 175] on span "Salads" at bounding box center [340, 181] width 46 height 12
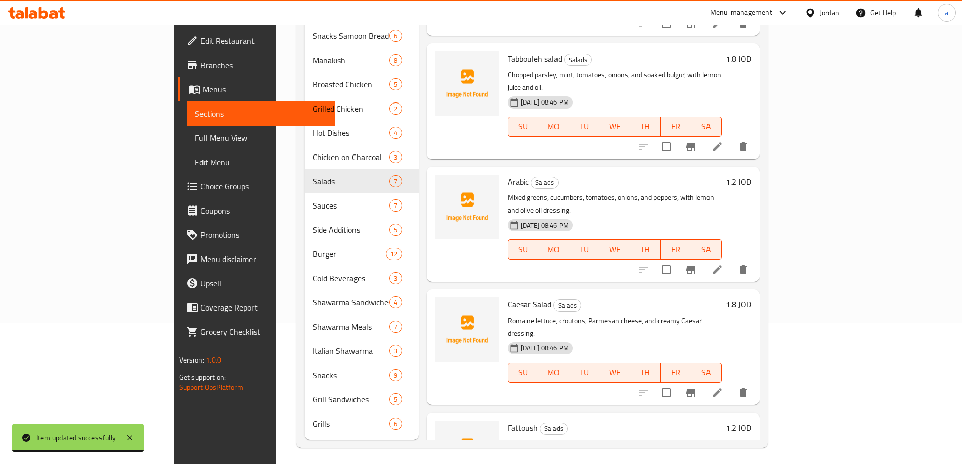
scroll to position [319, 0]
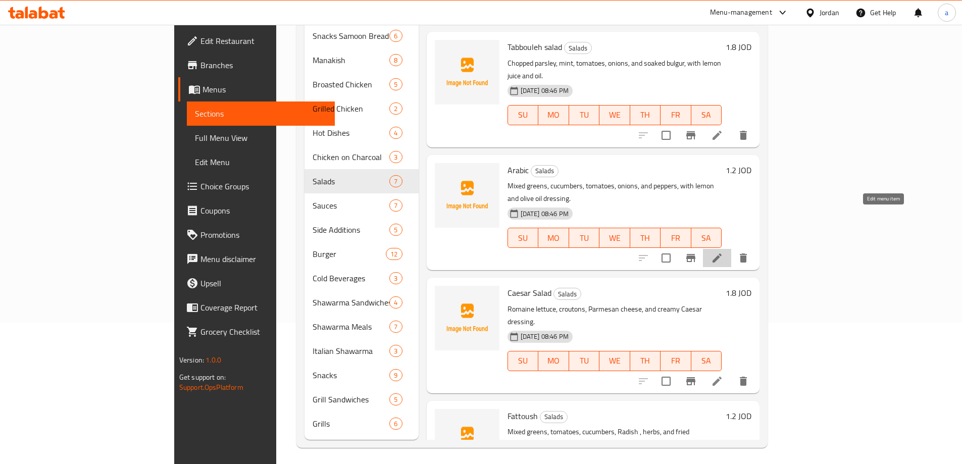
click at [723, 252] on icon at bounding box center [717, 258] width 12 height 12
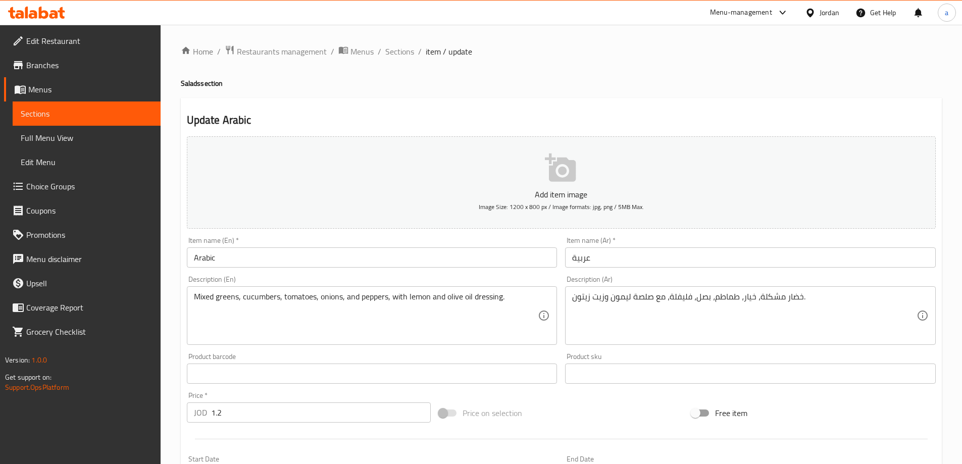
click at [334, 258] on input "Arabic" at bounding box center [372, 258] width 371 height 20
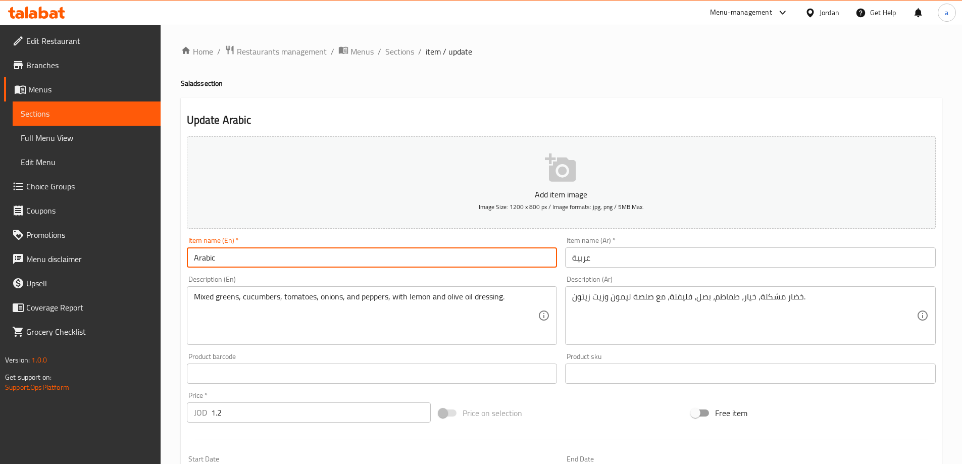
type input "Arabic"
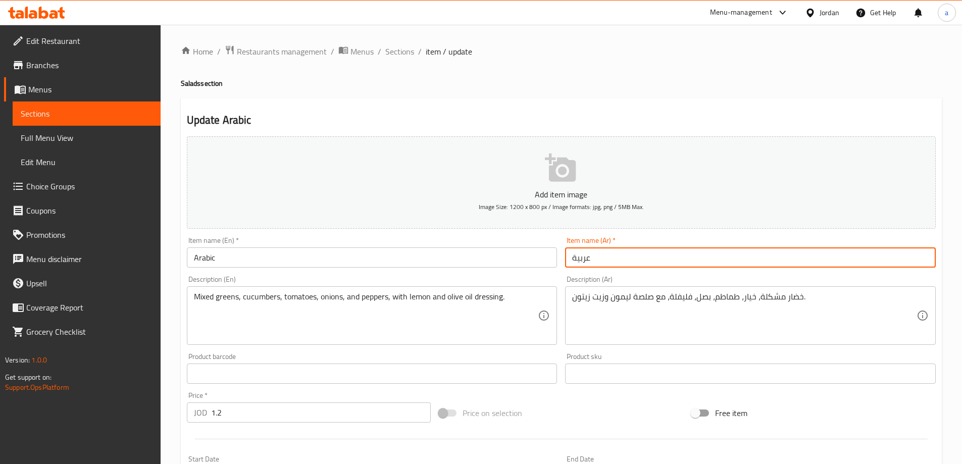
click at [569, 257] on input "عربية" at bounding box center [750, 258] width 371 height 20
type input "سلطة عربية"
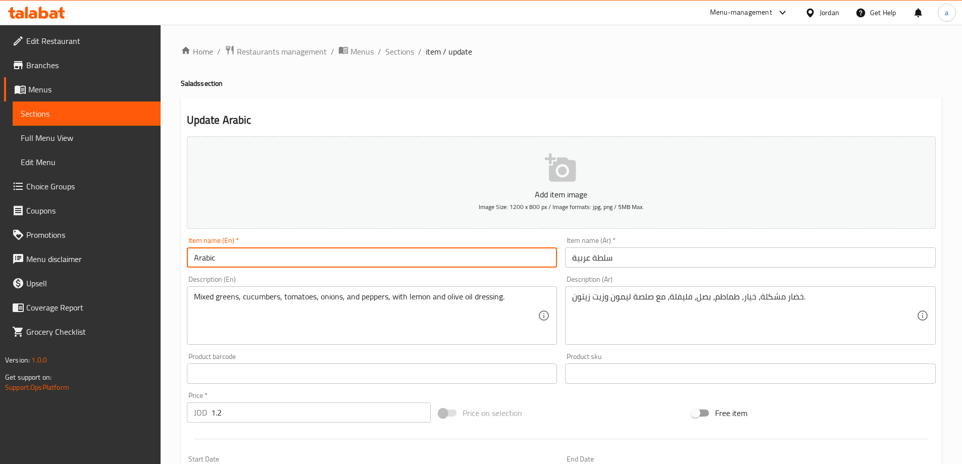
click at [499, 248] on input "Arabic" at bounding box center [372, 258] width 371 height 20
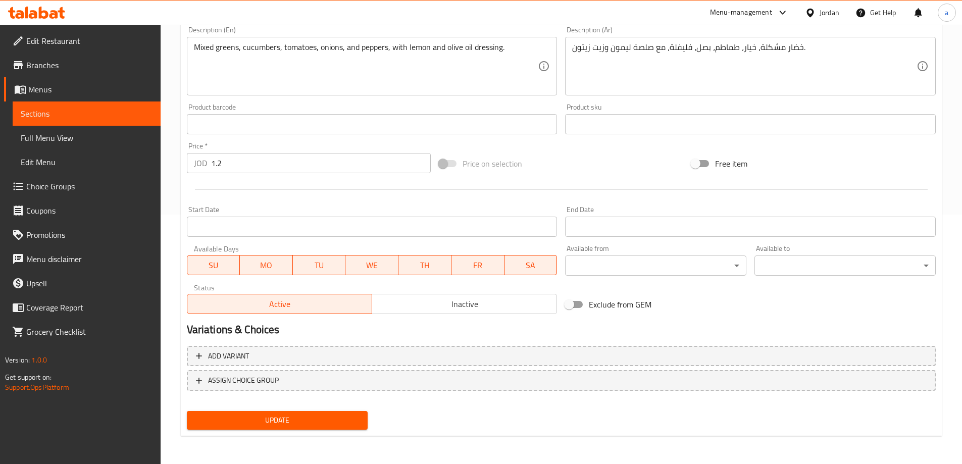
type input "Arabic salad"
click at [289, 424] on span "Update" at bounding box center [277, 420] width 165 height 13
click at [64, 121] on link "Sections" at bounding box center [87, 114] width 148 height 24
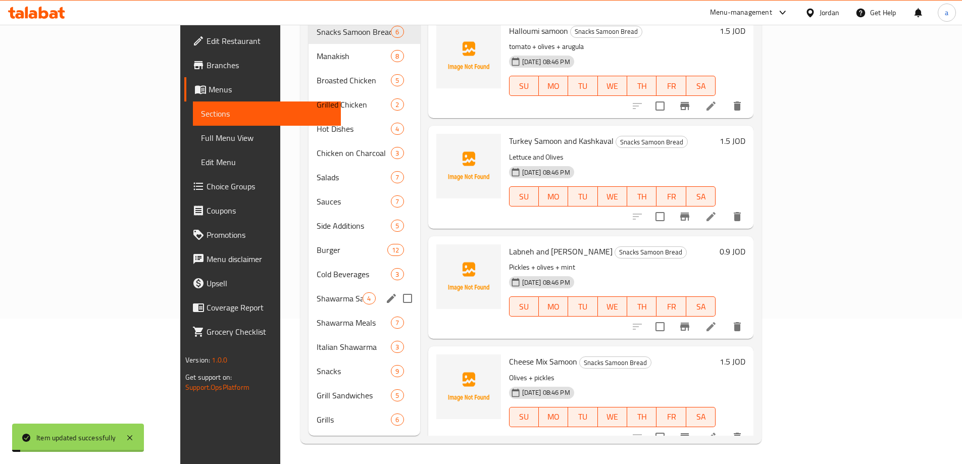
scroll to position [141, 0]
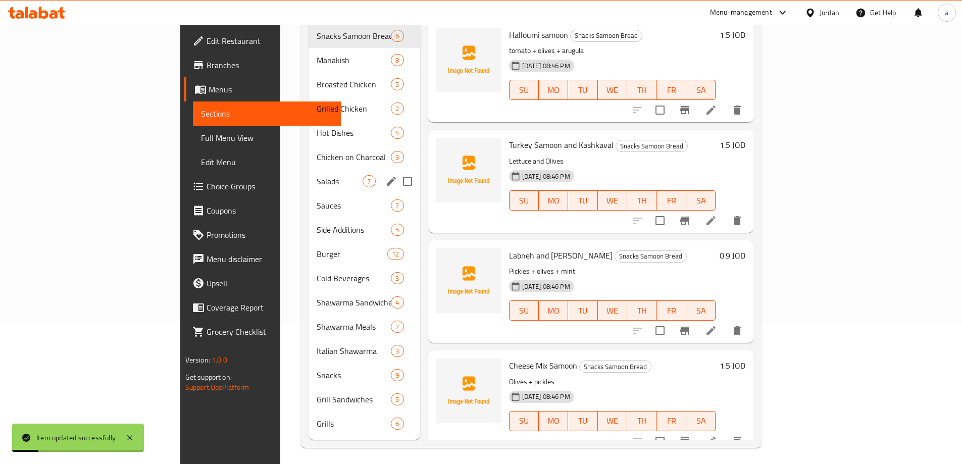
click at [309, 172] on div "Salads 7" at bounding box center [364, 181] width 111 height 24
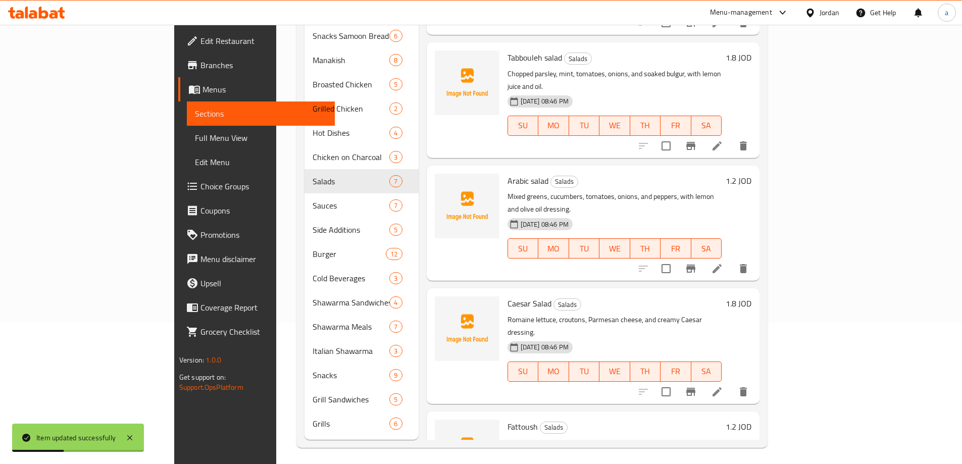
scroll to position [333, 0]
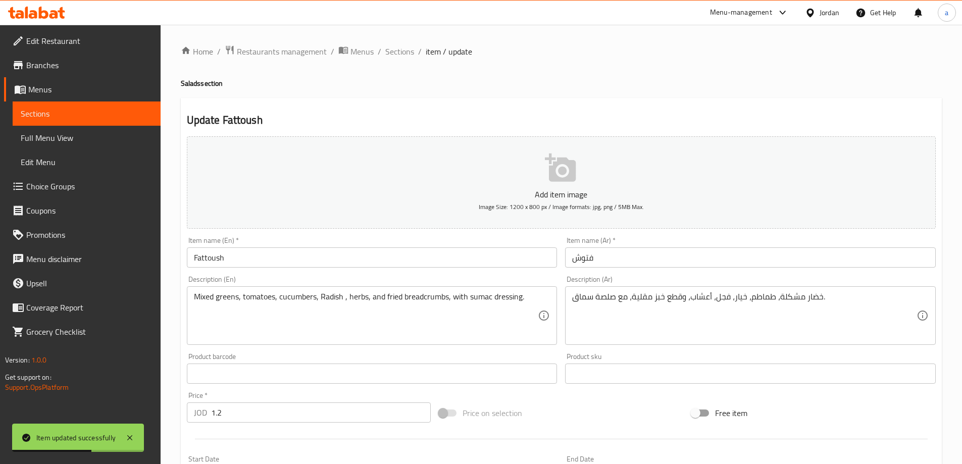
click at [307, 261] on input "Fattoush" at bounding box center [372, 258] width 371 height 20
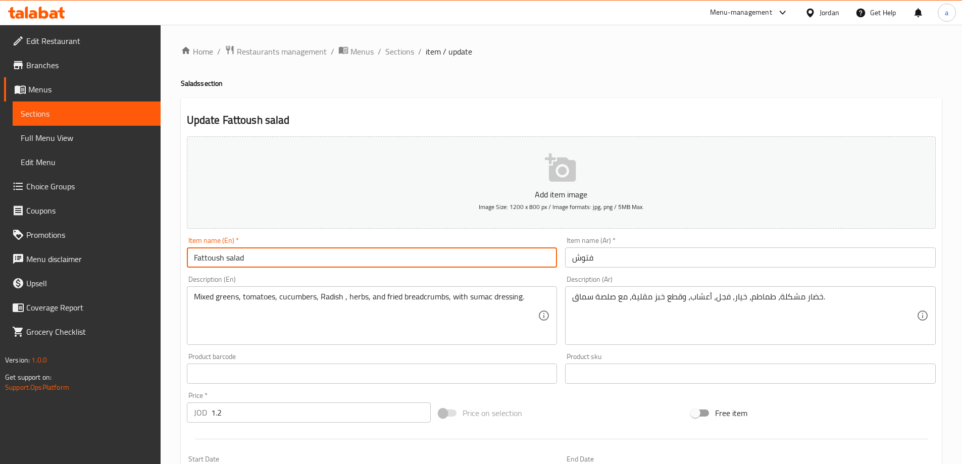
type input "Fattoush salad"
click at [574, 262] on input "فتوش" at bounding box center [750, 258] width 371 height 20
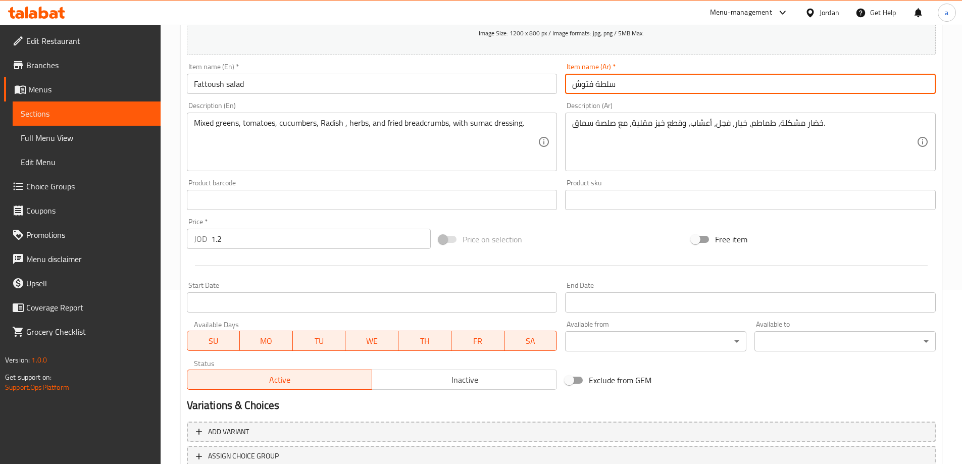
scroll to position [250, 0]
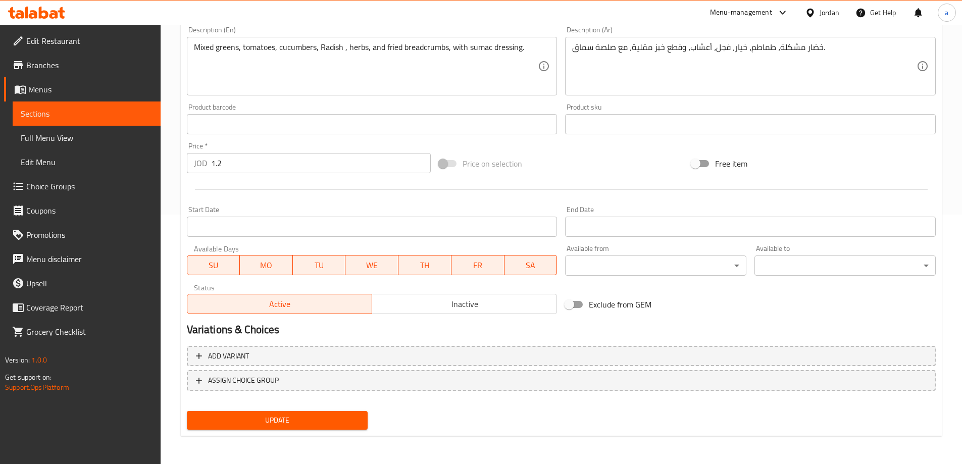
type input "سلطة فتوش"
click at [288, 426] on span "Update" at bounding box center [277, 420] width 165 height 13
click at [96, 120] on link "Sections" at bounding box center [87, 114] width 148 height 24
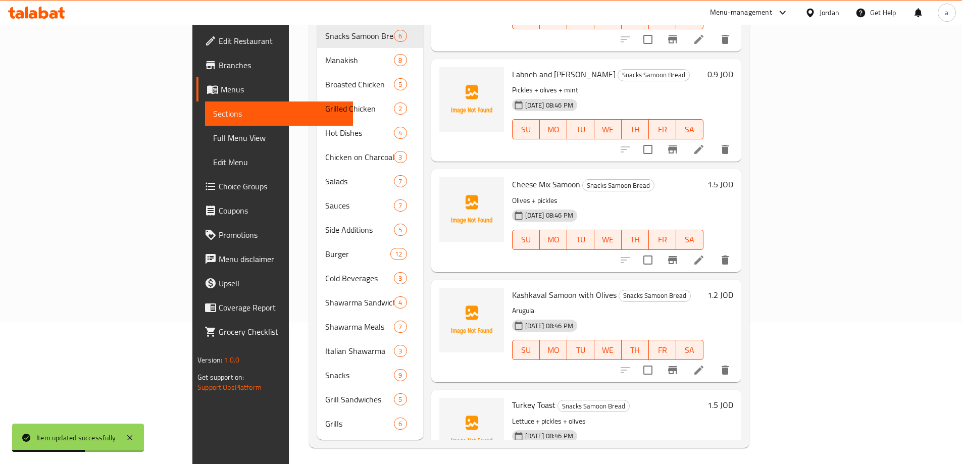
scroll to position [223, 0]
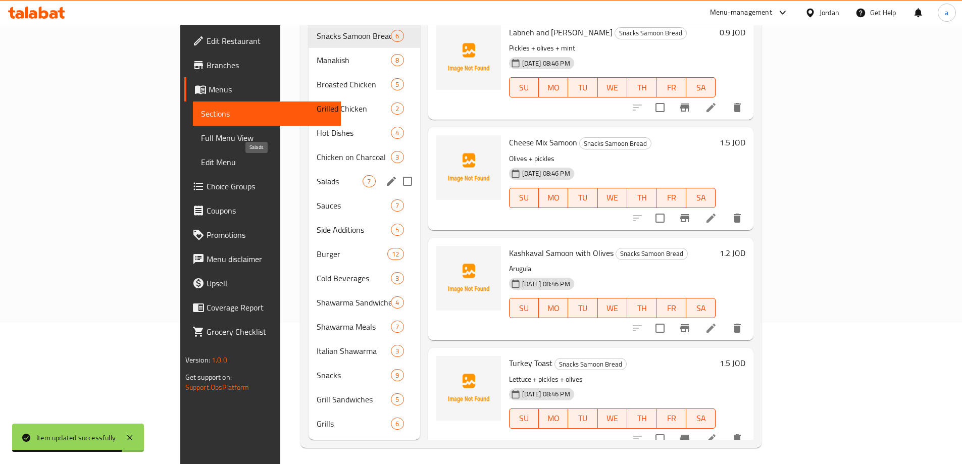
click at [317, 175] on span "Salads" at bounding box center [340, 181] width 46 height 12
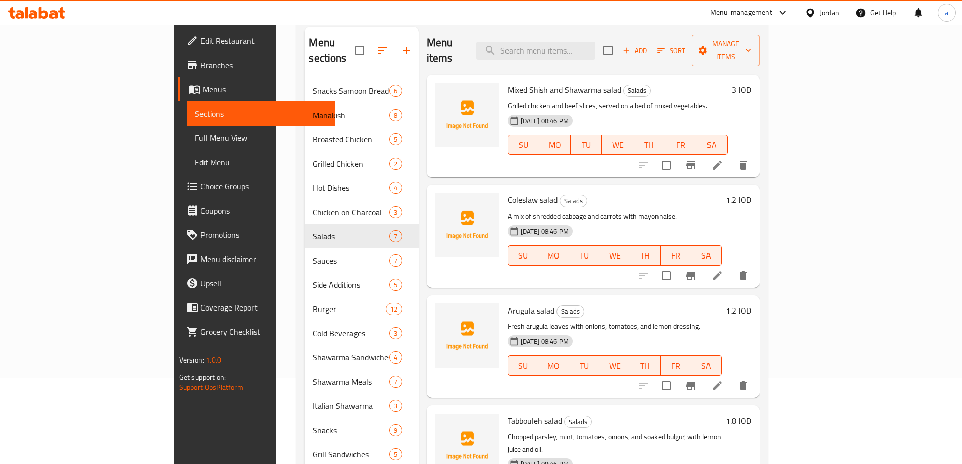
scroll to position [71, 0]
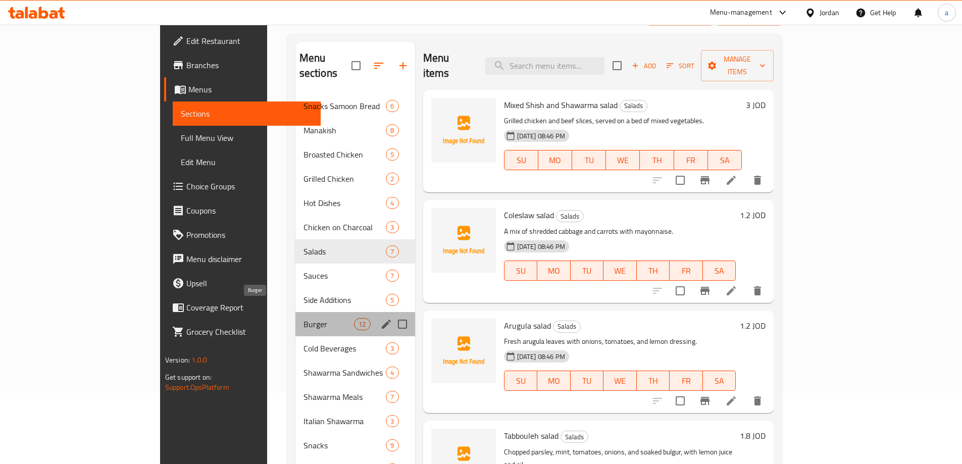
click at [304, 318] on span "Burger" at bounding box center [329, 324] width 51 height 12
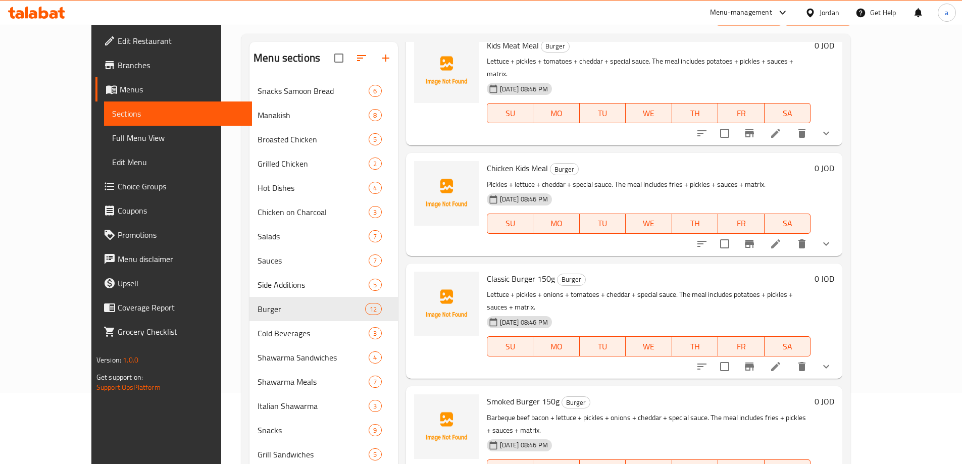
scroll to position [51, 0]
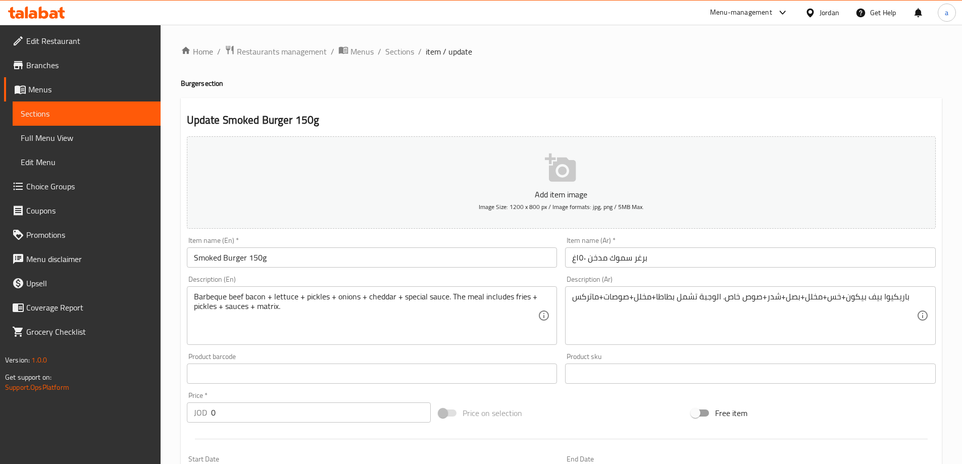
click at [191, 257] on input "Smoked Burger 150g" at bounding box center [372, 258] width 371 height 20
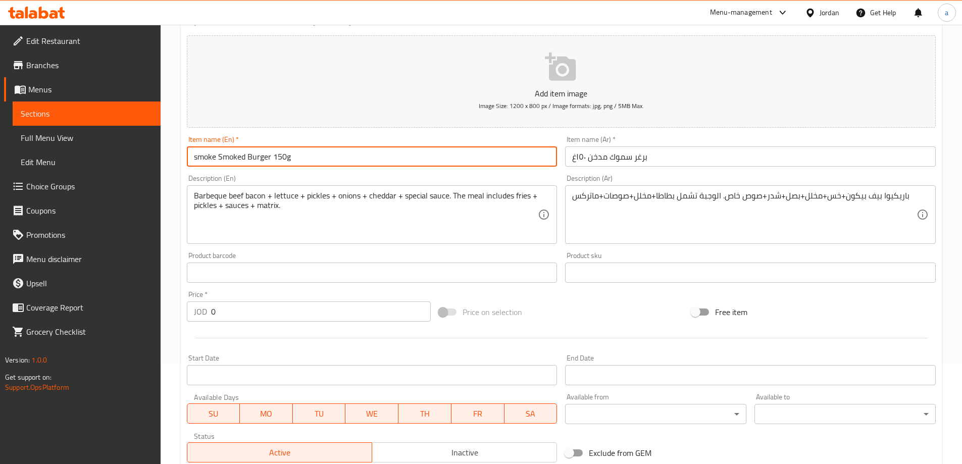
scroll to position [272, 0]
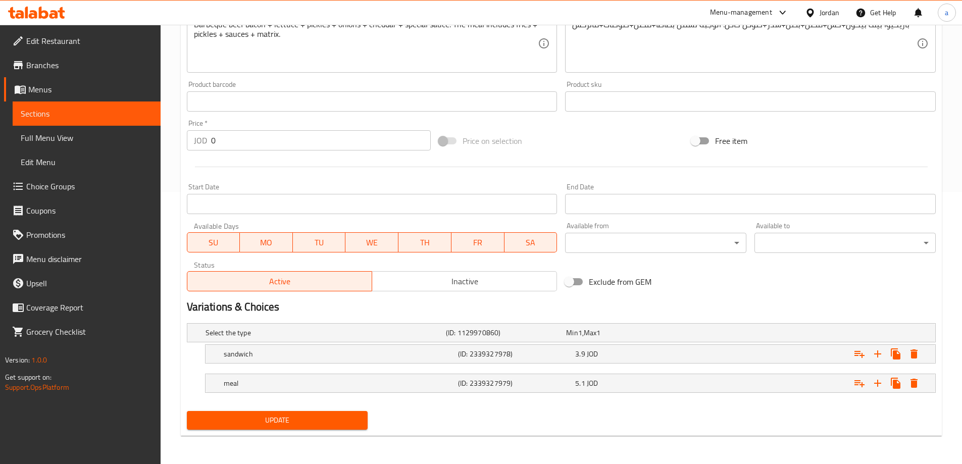
type input "smoke Smoked Burger 150g"
click at [330, 422] on span "Update" at bounding box center [277, 420] width 165 height 13
click at [134, 117] on span "Sections" at bounding box center [87, 114] width 132 height 12
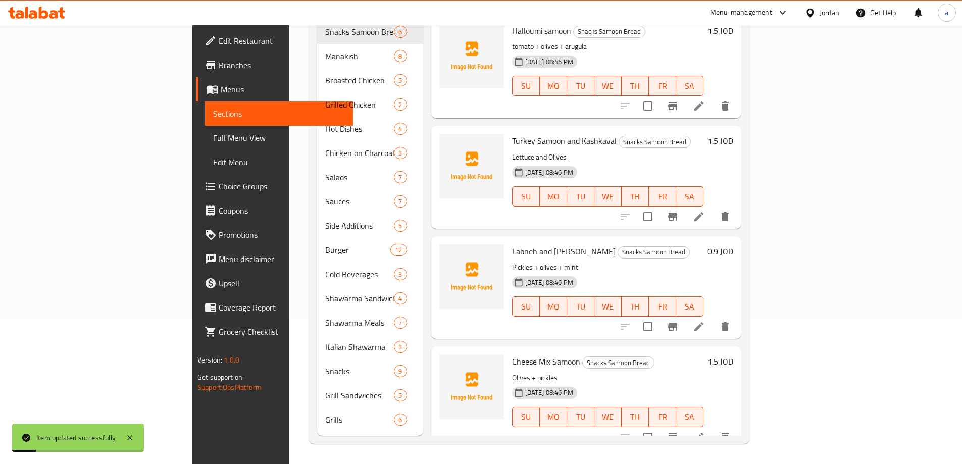
scroll to position [141, 0]
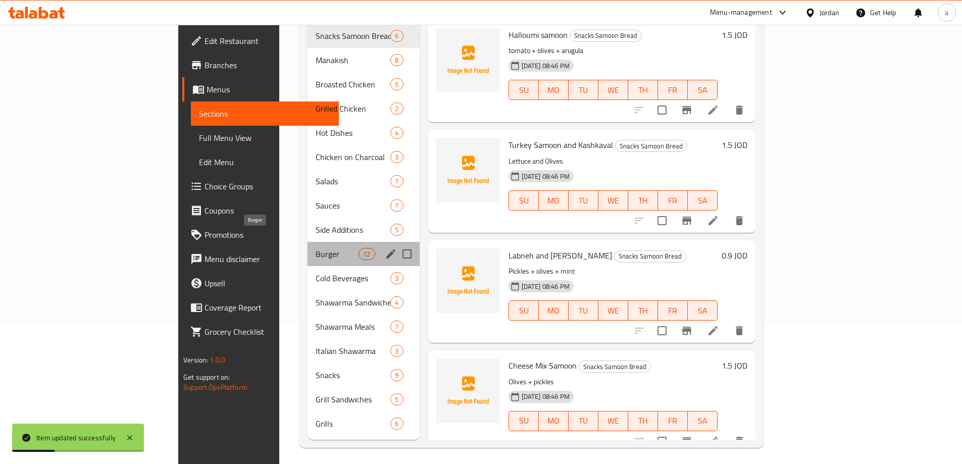
click at [316, 248] on span "Burger" at bounding box center [337, 254] width 43 height 12
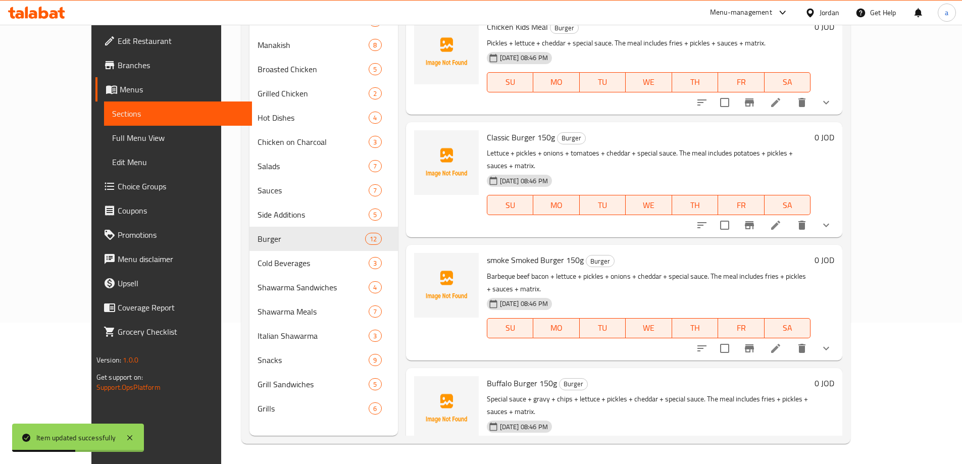
scroll to position [151, 0]
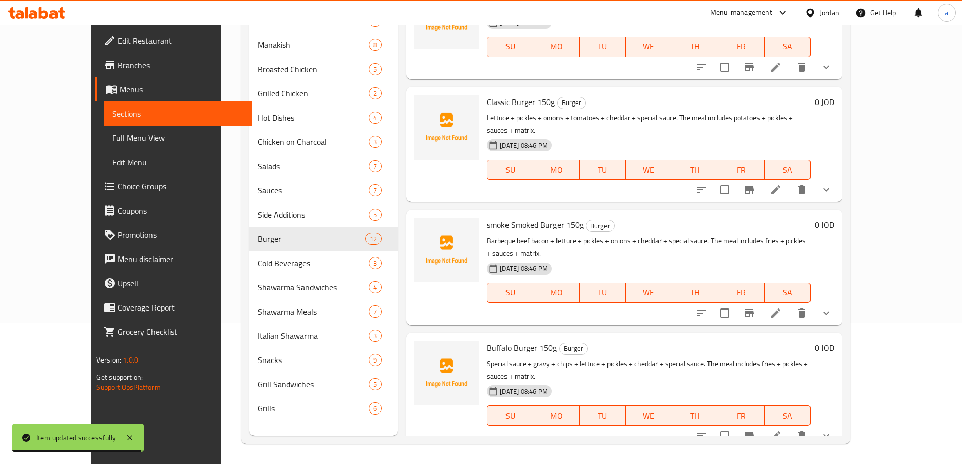
click at [871, 216] on div "Home / Restaurants management / Menus / Sections shish shawarma Inactive import…" at bounding box center [546, 173] width 650 height 581
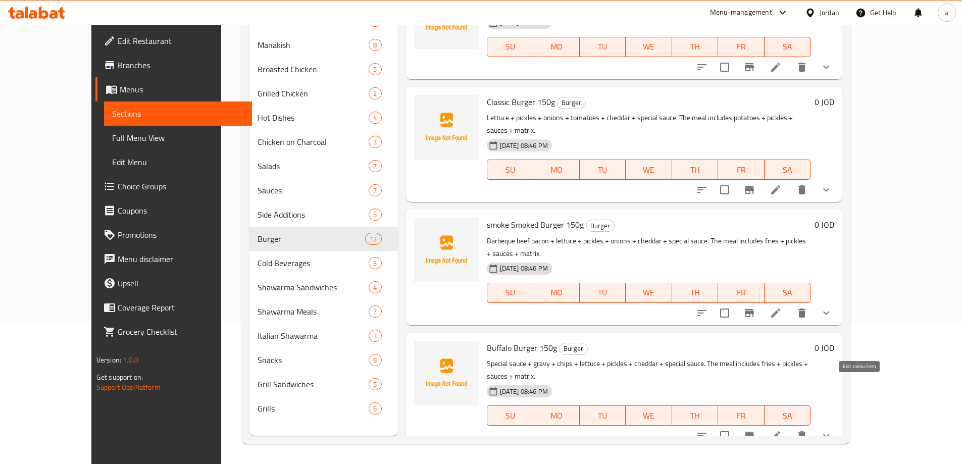
click at [782, 430] on icon at bounding box center [776, 436] width 12 height 12
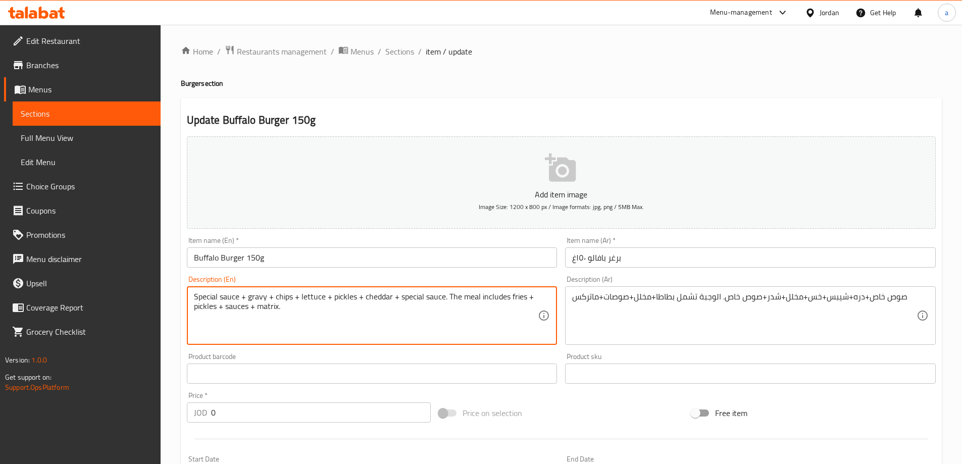
click at [254, 297] on textarea "Special sauce + gravy + chips + lettuce + pickles + cheddar + special sauce. Th…" at bounding box center [366, 316] width 344 height 48
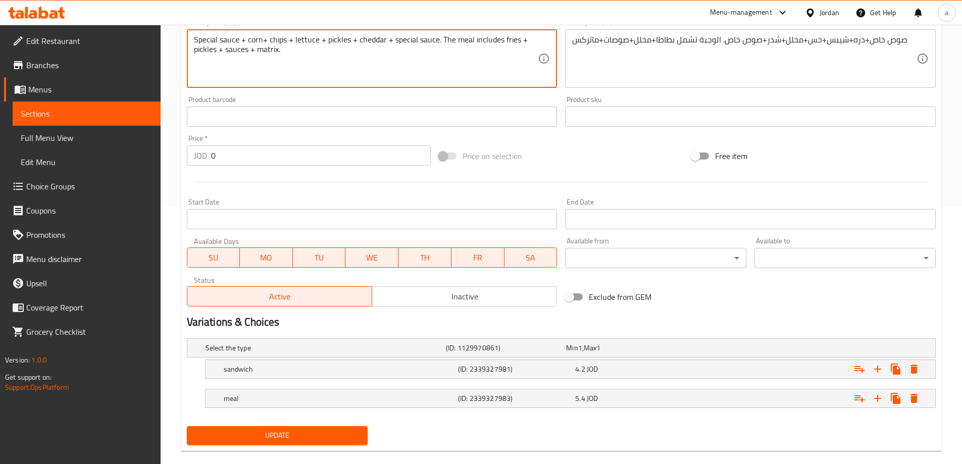
scroll to position [272, 0]
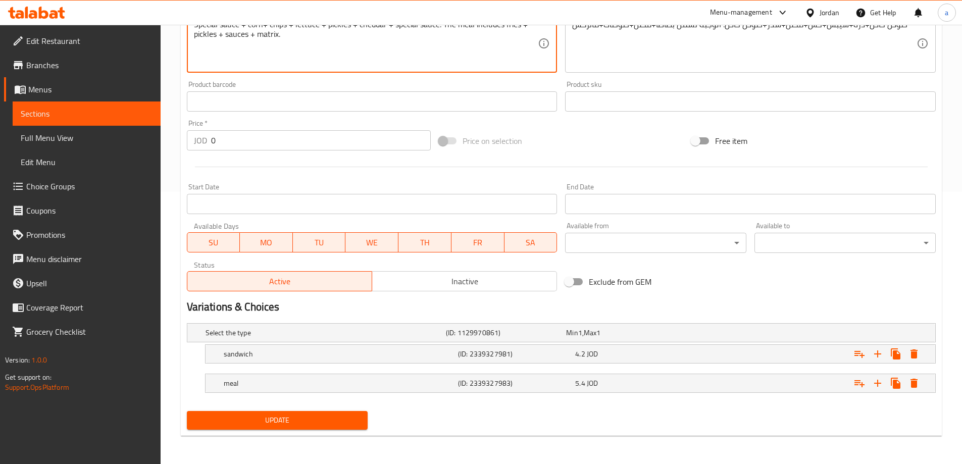
type textarea "Special sauce + corn+ chips + lettuce + pickles + cheddar + special sauce. The …"
click at [237, 418] on span "Update" at bounding box center [277, 420] width 165 height 13
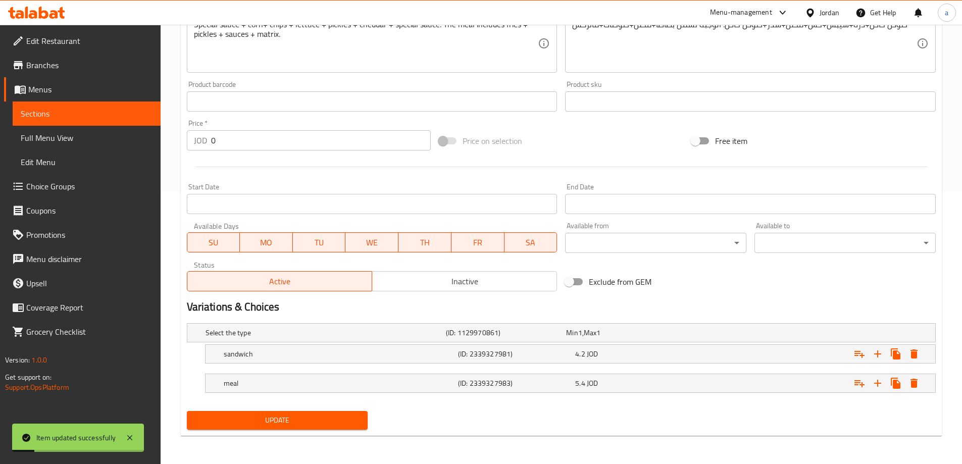
click at [81, 111] on span "Sections" at bounding box center [87, 114] width 132 height 12
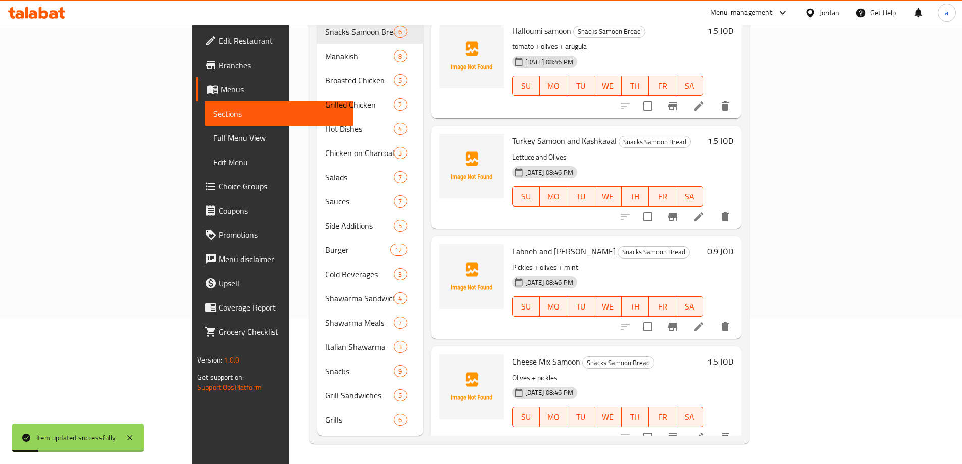
scroll to position [141, 0]
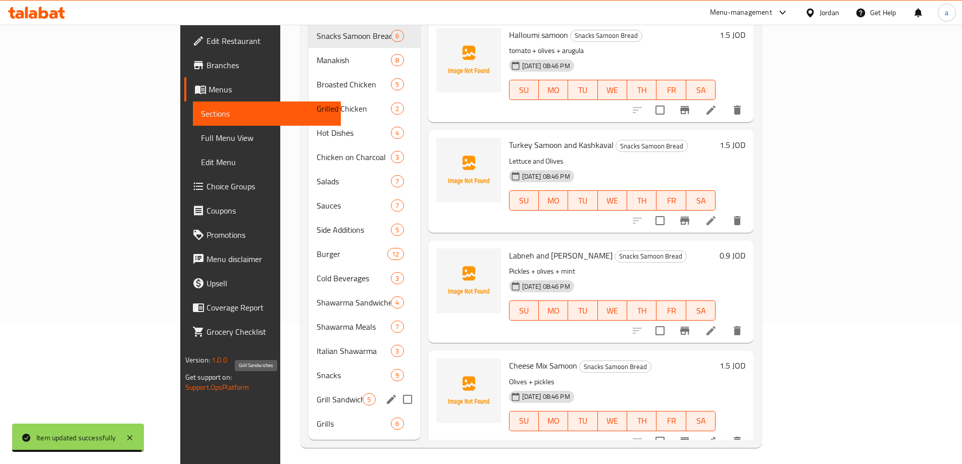
click at [317, 393] on span "Grill Sandwiches" at bounding box center [340, 399] width 46 height 12
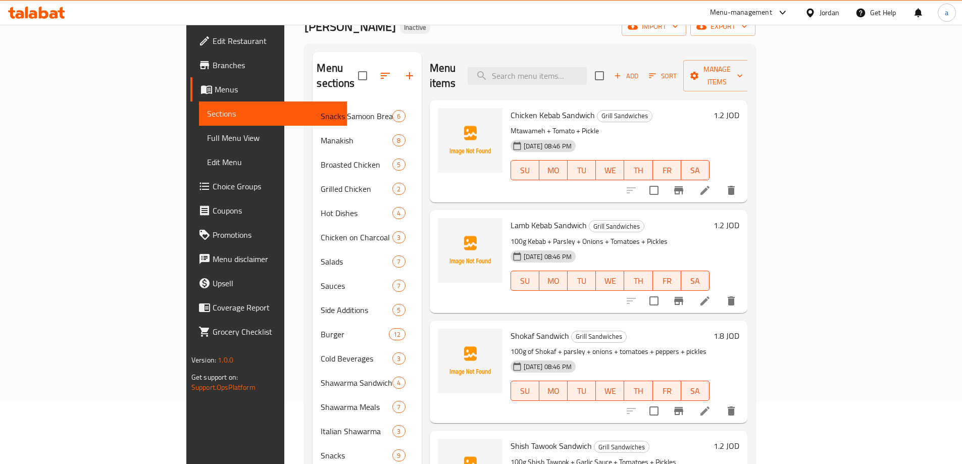
scroll to position [40, 0]
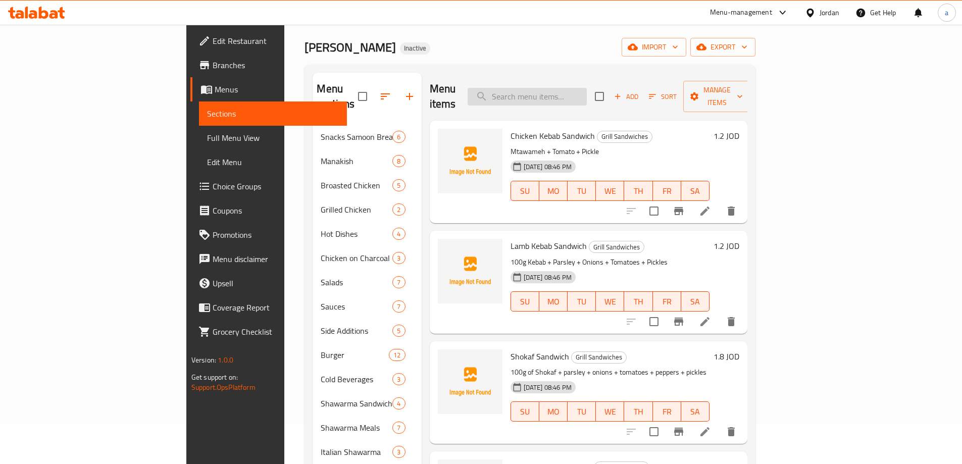
click at [571, 96] on input "search" at bounding box center [527, 97] width 119 height 18
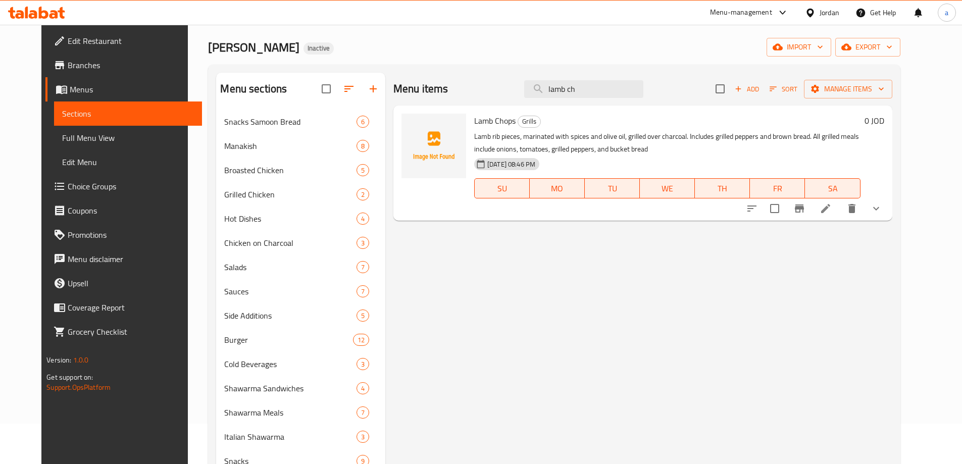
type input "lamb ch"
click at [840, 207] on li at bounding box center [826, 209] width 28 height 18
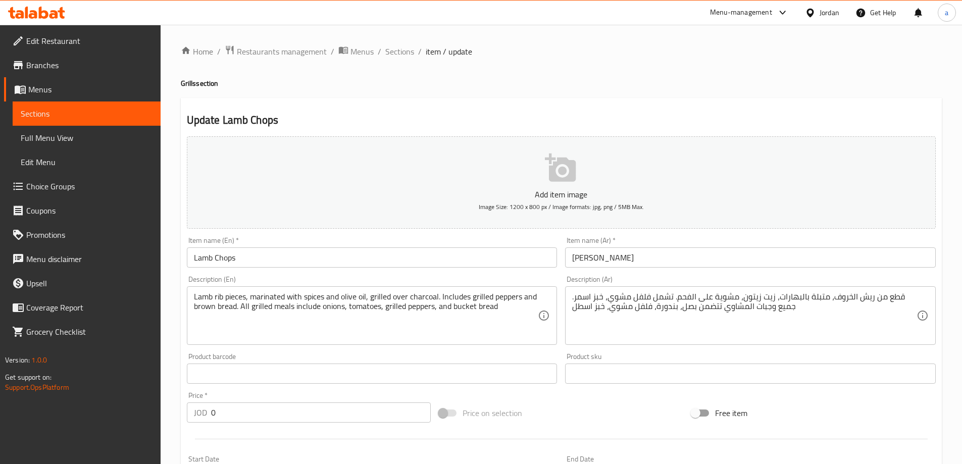
click at [586, 259] on input "[PERSON_NAME]" at bounding box center [750, 258] width 371 height 20
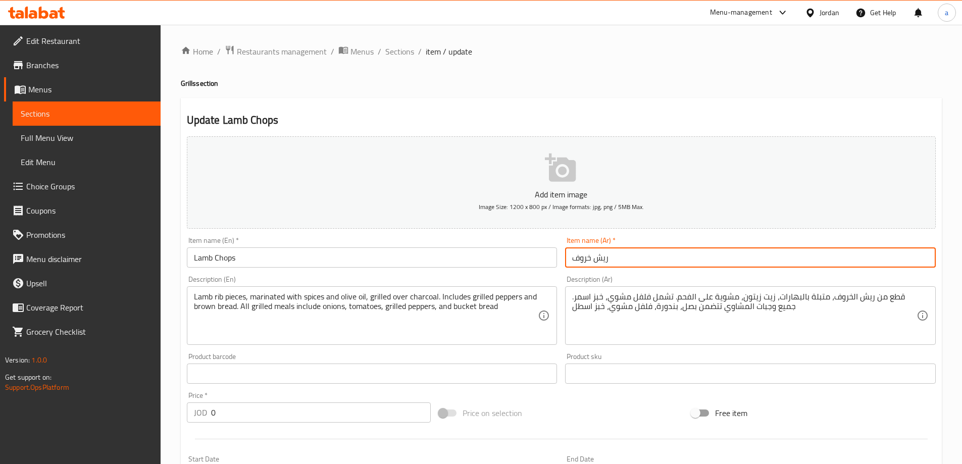
type input "ريش خروف"
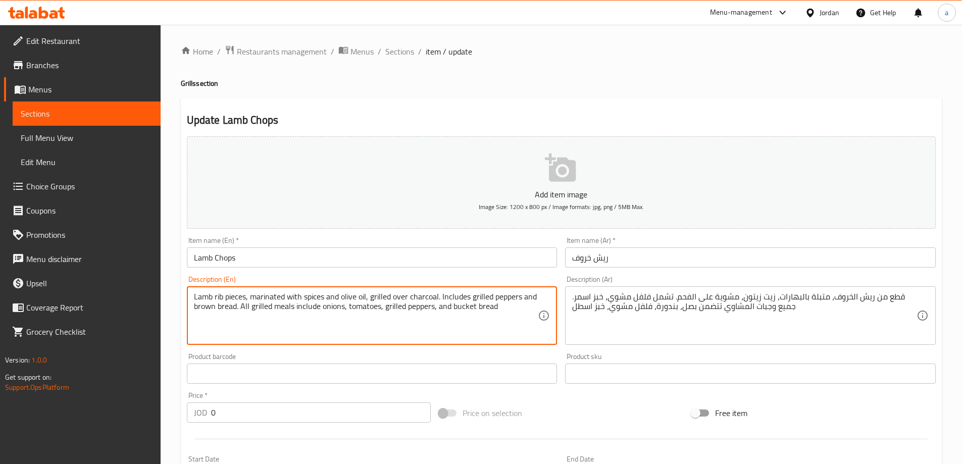
drag, startPoint x: 452, startPoint y: 310, endPoint x: 513, endPoint y: 306, distance: 61.3
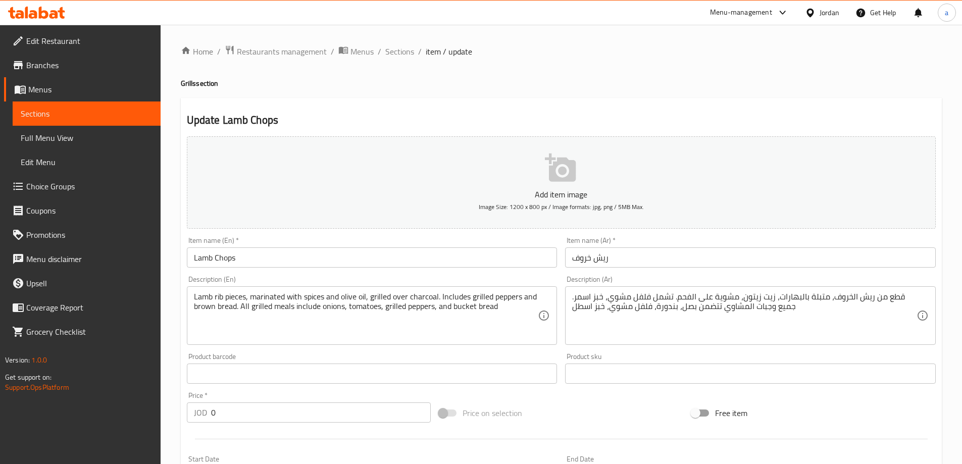
click at [66, 106] on link "Sections" at bounding box center [87, 114] width 148 height 24
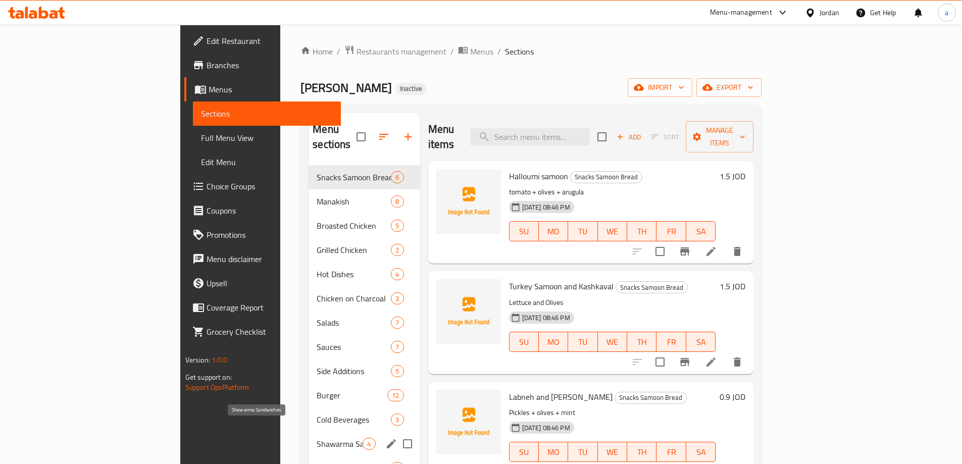
click at [317, 438] on span "Shawarma Sandwiches" at bounding box center [340, 444] width 46 height 12
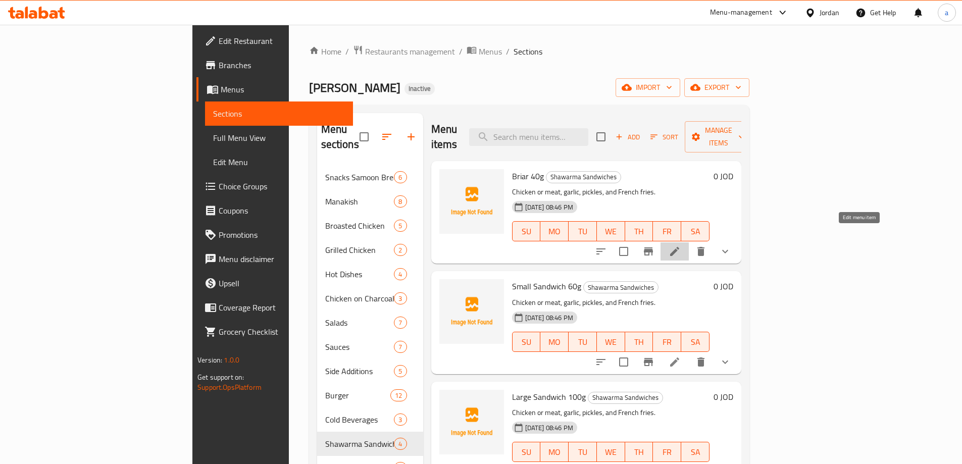
click at [681, 245] on icon at bounding box center [675, 251] width 12 height 12
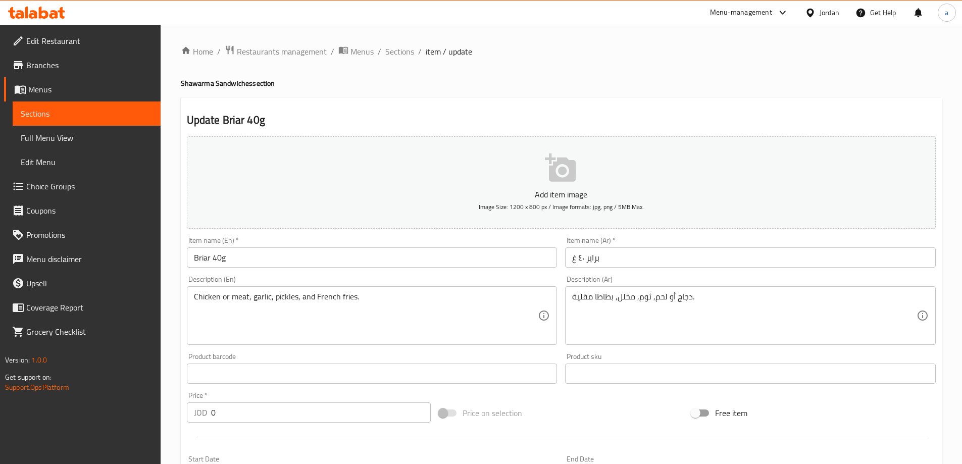
click at [129, 105] on link "Sections" at bounding box center [87, 114] width 148 height 24
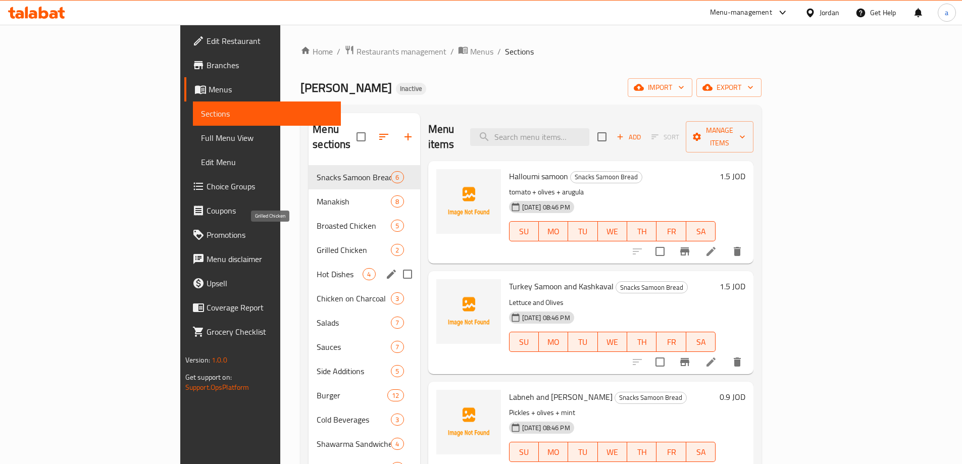
scroll to position [101, 0]
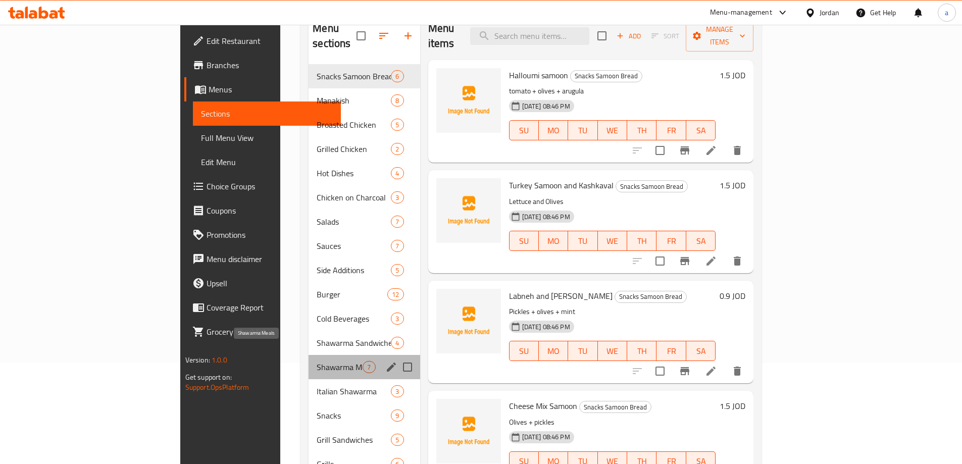
click at [317, 361] on span "Shawarma Meals" at bounding box center [340, 367] width 46 height 12
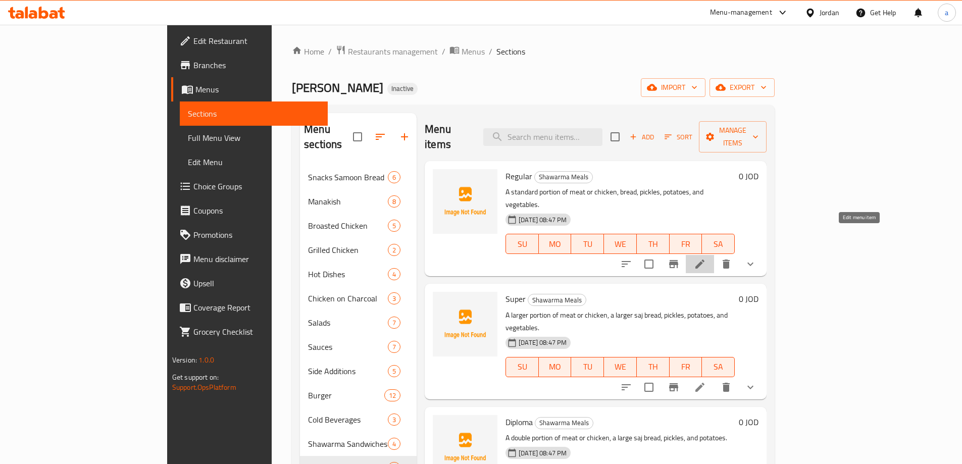
click at [705, 260] on icon at bounding box center [700, 264] width 9 height 9
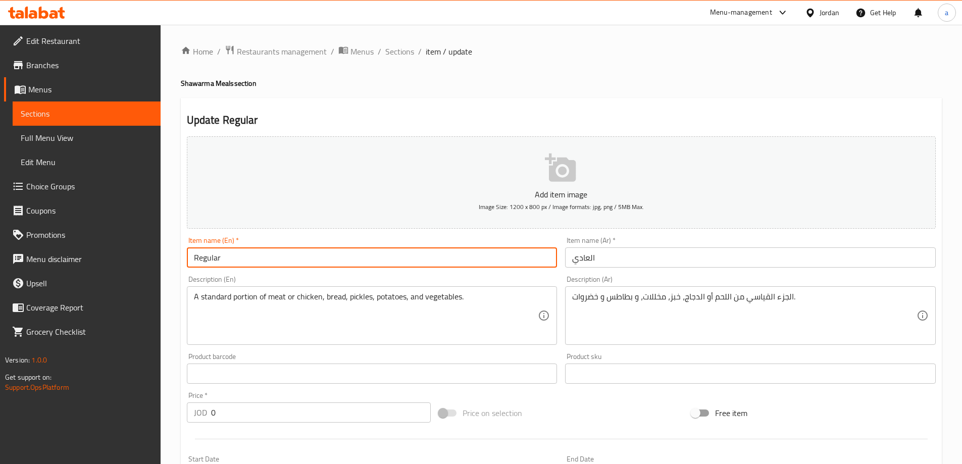
click at [277, 263] on input "Regular" at bounding box center [372, 258] width 371 height 20
type input "Regular shawrma"
click at [679, 267] on input "العادي" at bounding box center [750, 258] width 371 height 20
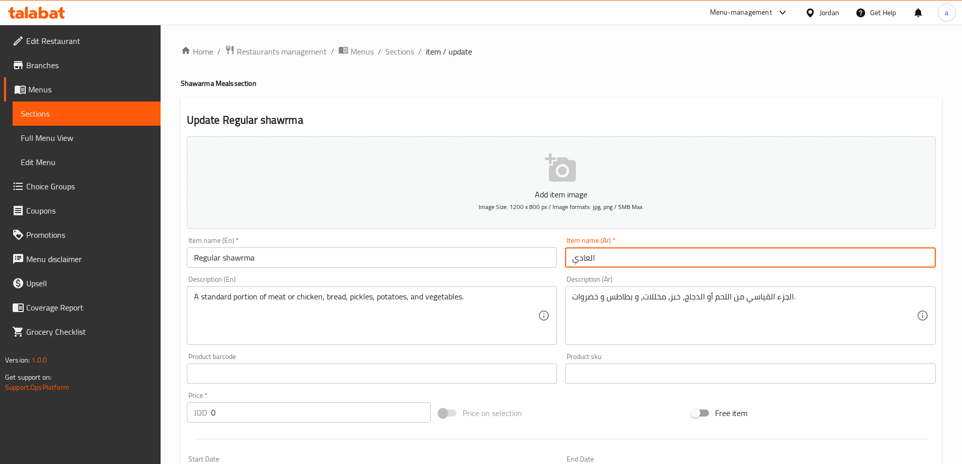
click at [574, 259] on input "العادي" at bounding box center [750, 258] width 371 height 20
click at [591, 256] on input "شاورما العادي" at bounding box center [750, 258] width 371 height 20
click at [590, 258] on input "شاورما العادي" at bounding box center [750, 258] width 371 height 20
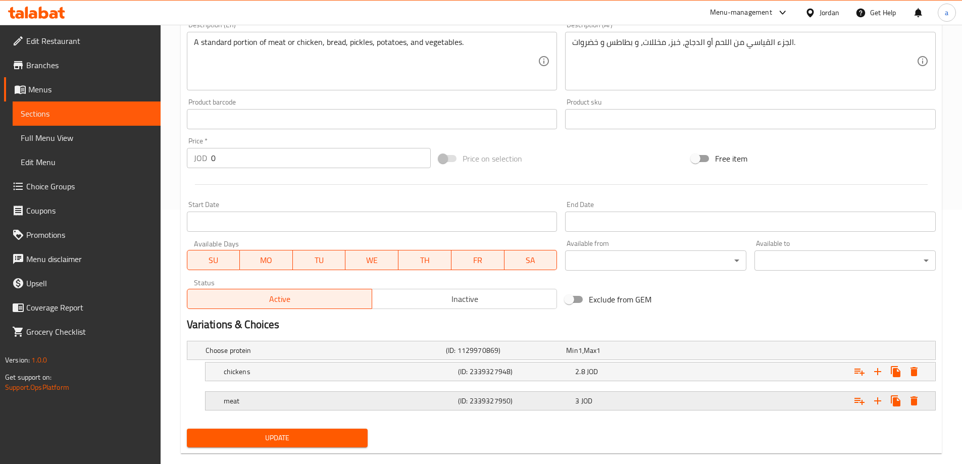
scroll to position [272, 0]
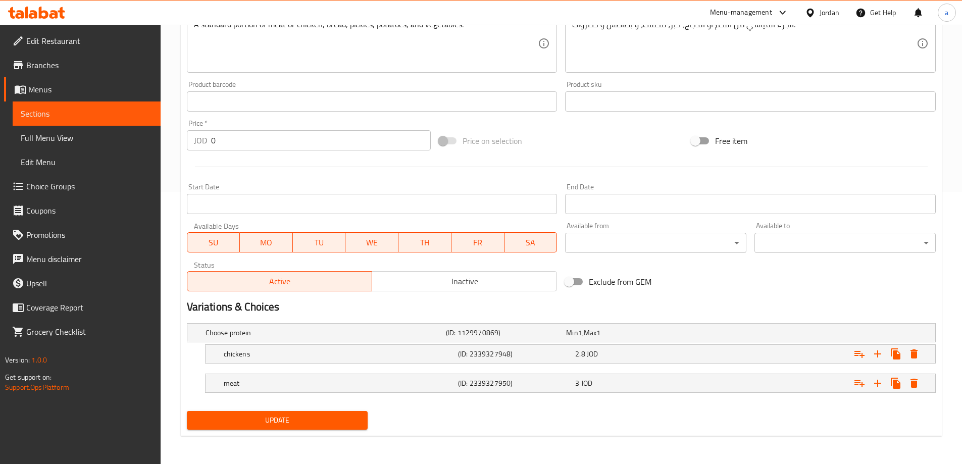
type input "شاورما عادي"
click at [283, 426] on span "Update" at bounding box center [277, 420] width 165 height 13
click at [100, 119] on span "Sections" at bounding box center [87, 114] width 132 height 12
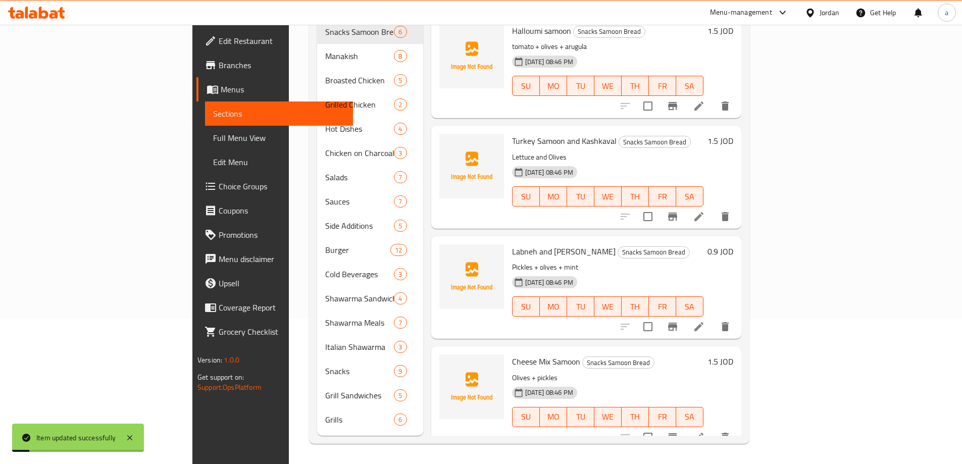
scroll to position [141, 0]
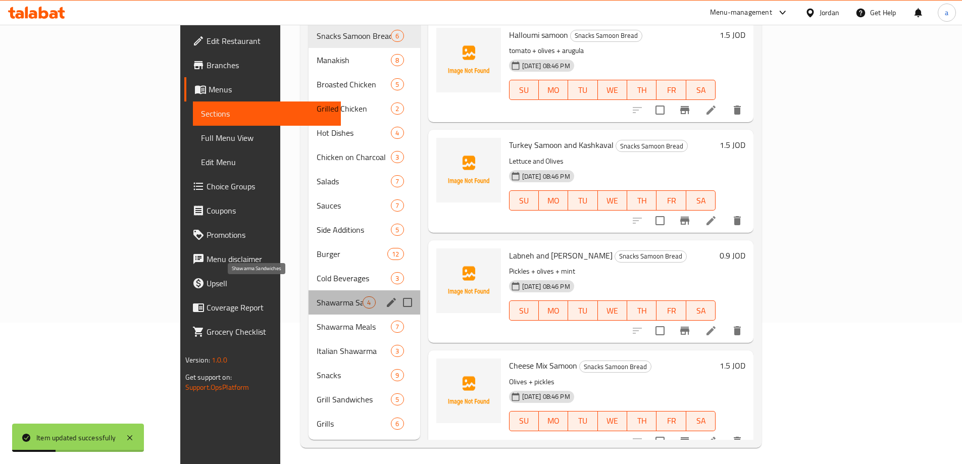
click at [317, 297] on span "Shawarma Sandwiches" at bounding box center [340, 303] width 46 height 12
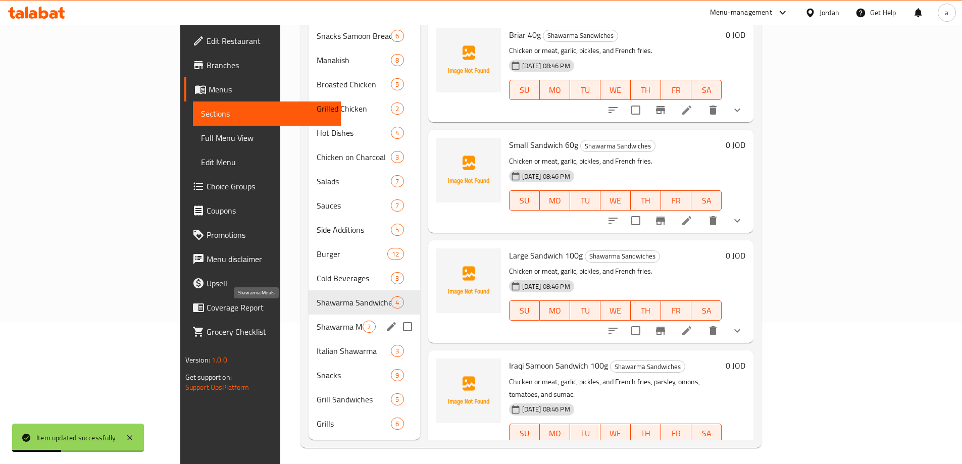
click at [317, 321] on span "Shawarma Meals" at bounding box center [340, 327] width 46 height 12
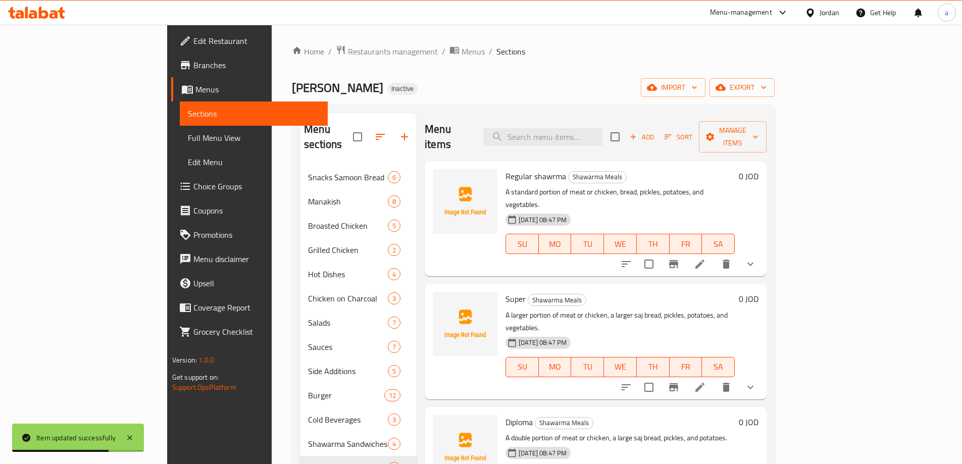
click at [705, 383] on icon at bounding box center [700, 387] width 9 height 9
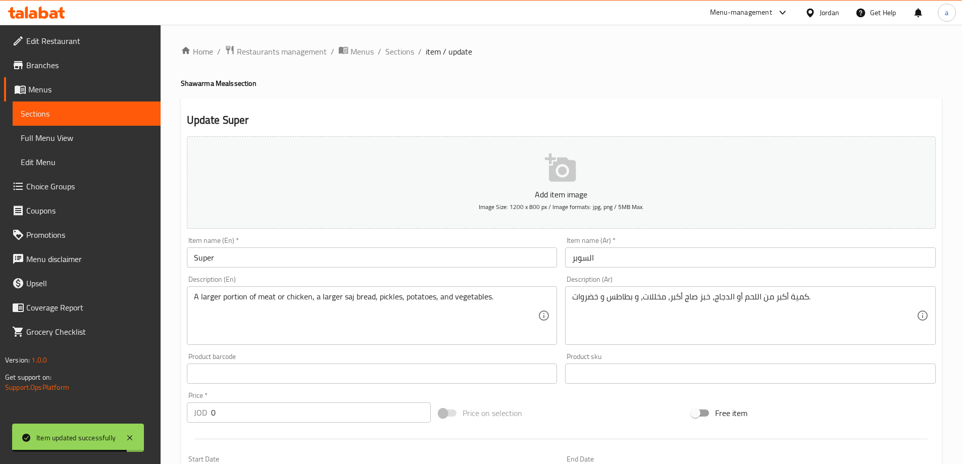
click at [429, 256] on input "Super" at bounding box center [372, 258] width 371 height 20
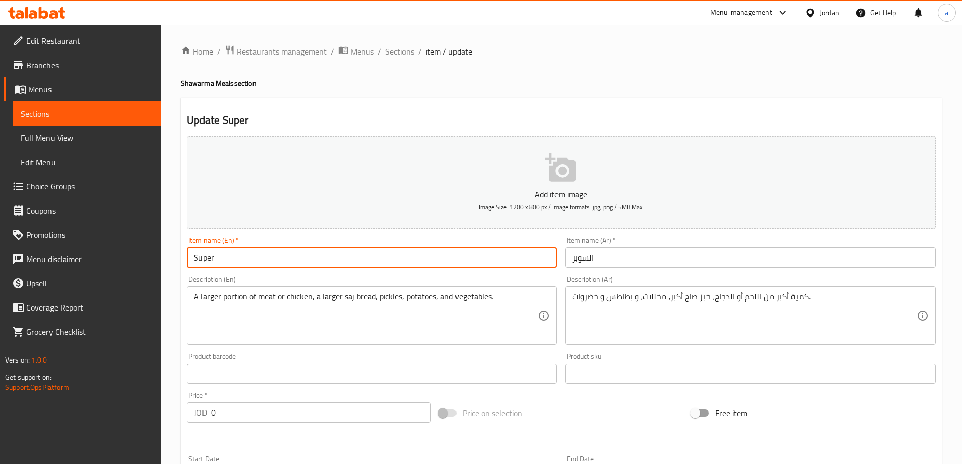
type input "Super"
click at [570, 259] on input "السوبر" at bounding box center [750, 258] width 371 height 20
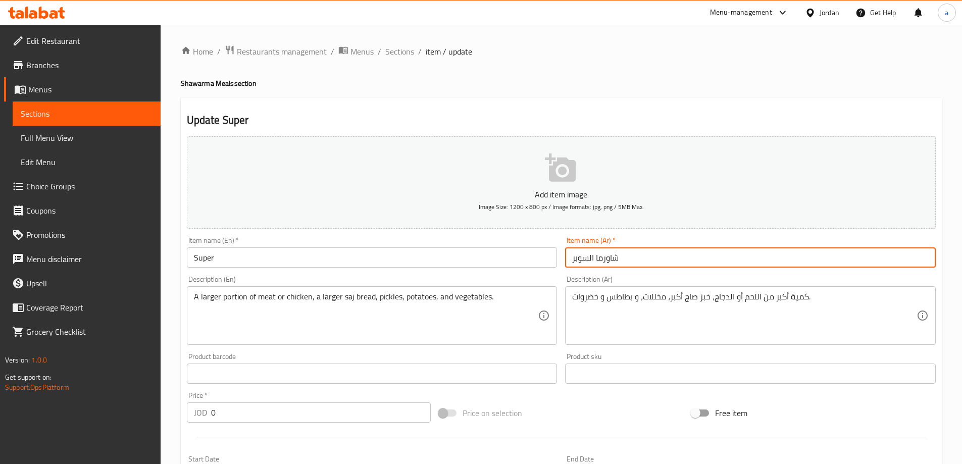
type input "شاورما السوبر"
click at [341, 268] on input "Super" at bounding box center [372, 258] width 371 height 20
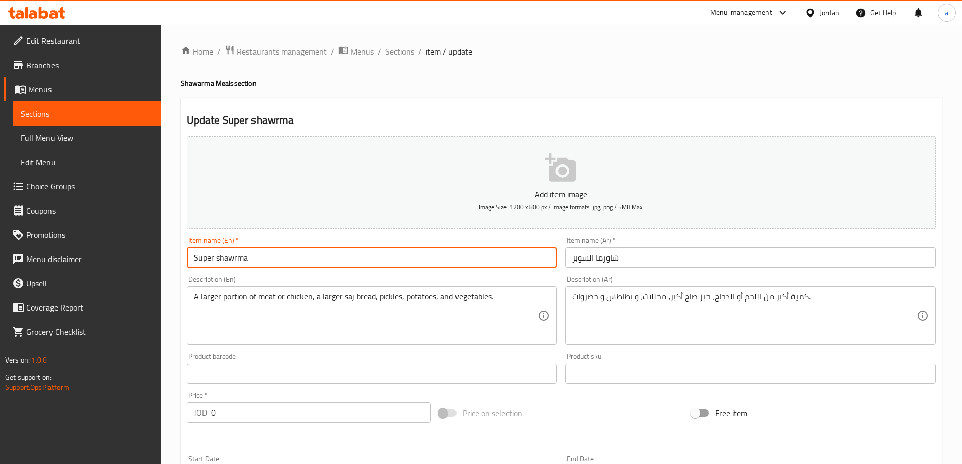
type input "Super shawrma"
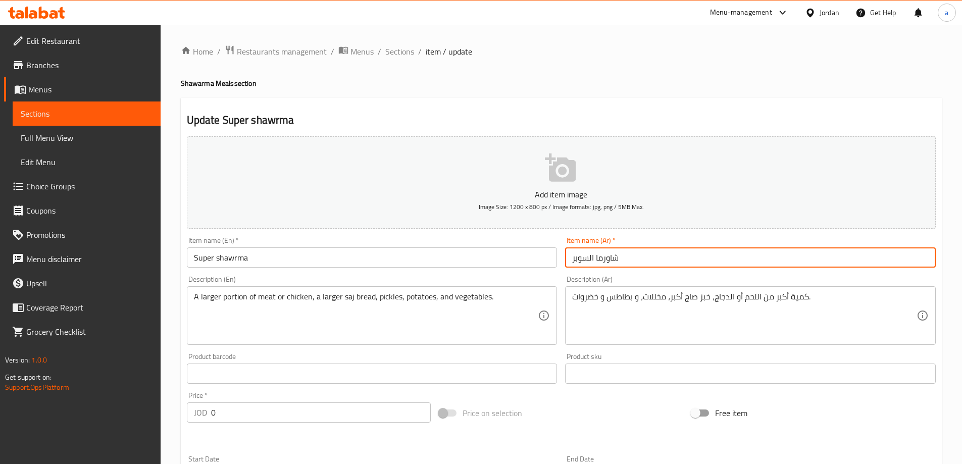
click at [588, 260] on input "شاورما السوبر" at bounding box center [750, 258] width 371 height 20
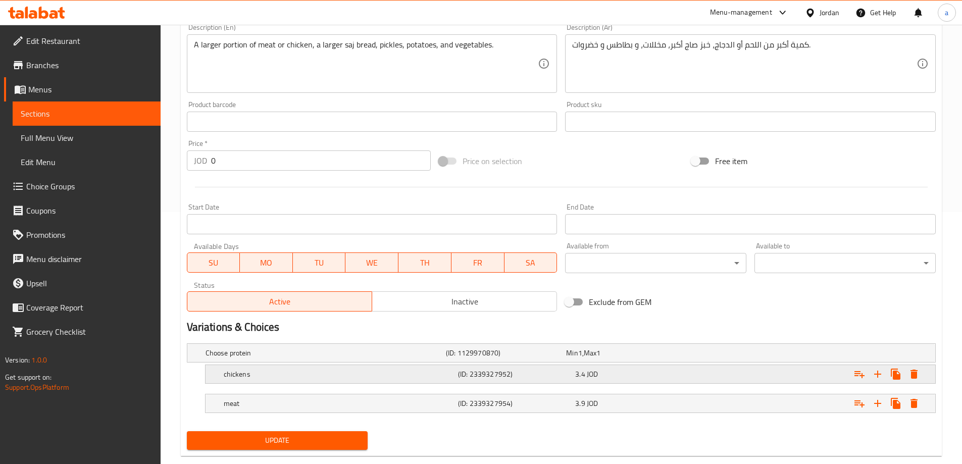
scroll to position [253, 0]
type input "شاورما سوبر"
click at [348, 439] on span "Update" at bounding box center [277, 440] width 165 height 13
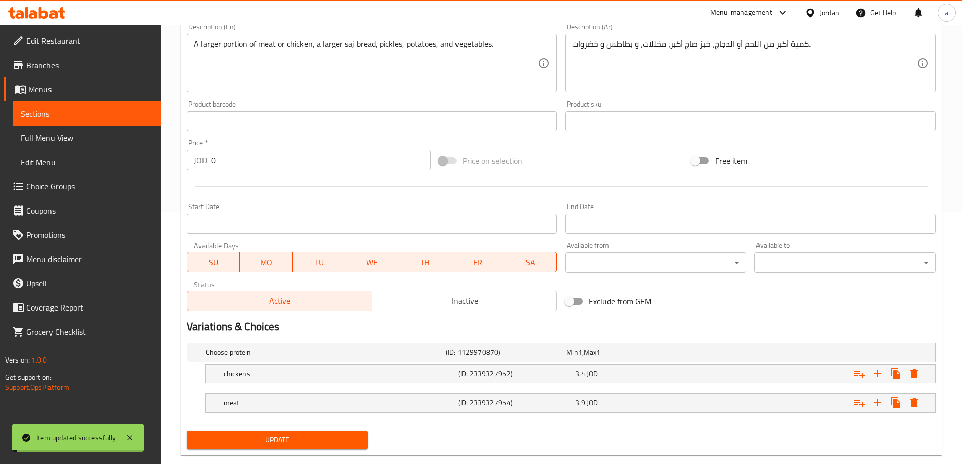
click at [77, 118] on span "Sections" at bounding box center [87, 114] width 132 height 12
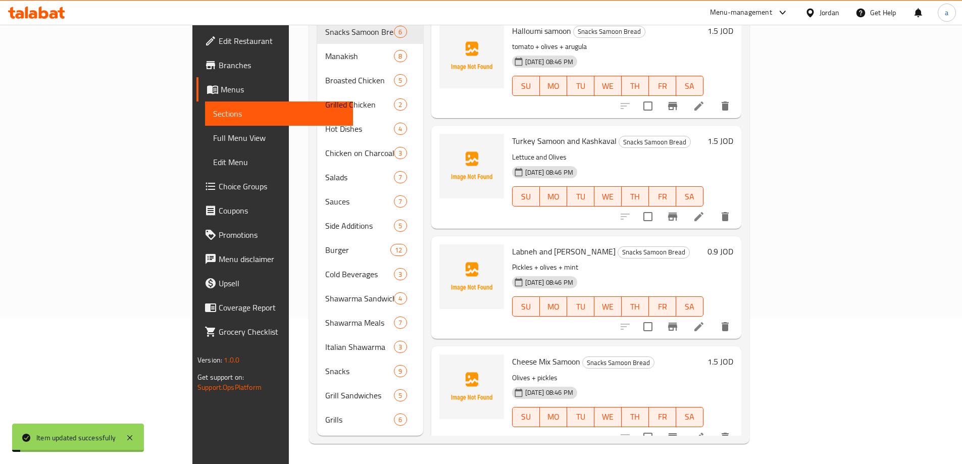
scroll to position [141, 0]
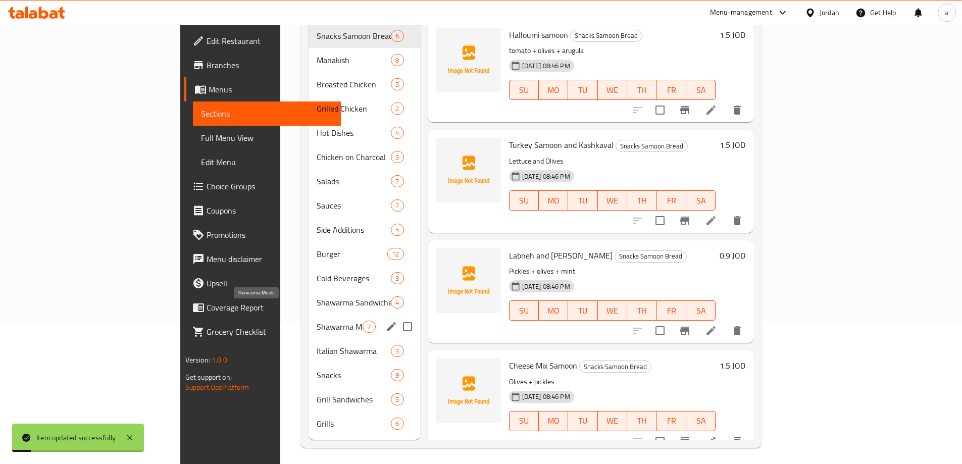
click at [317, 321] on span "Shawarma Meals" at bounding box center [340, 327] width 46 height 12
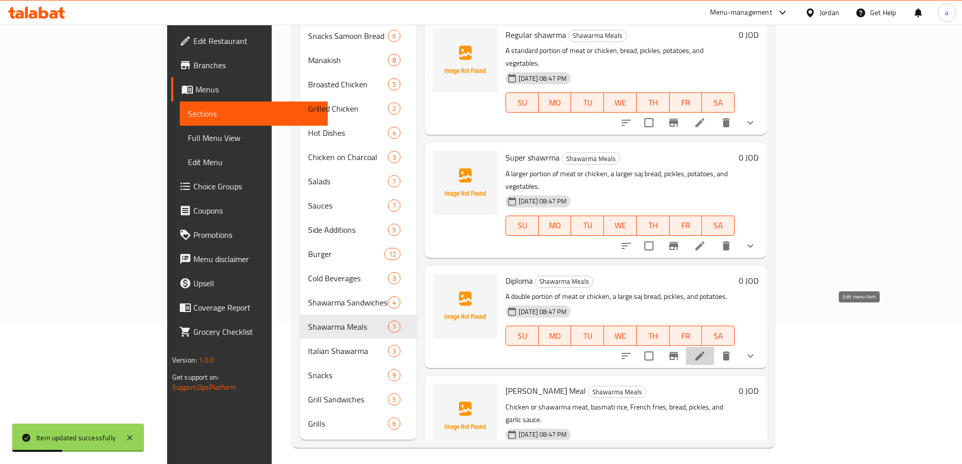
click at [706, 350] on icon at bounding box center [700, 356] width 12 height 12
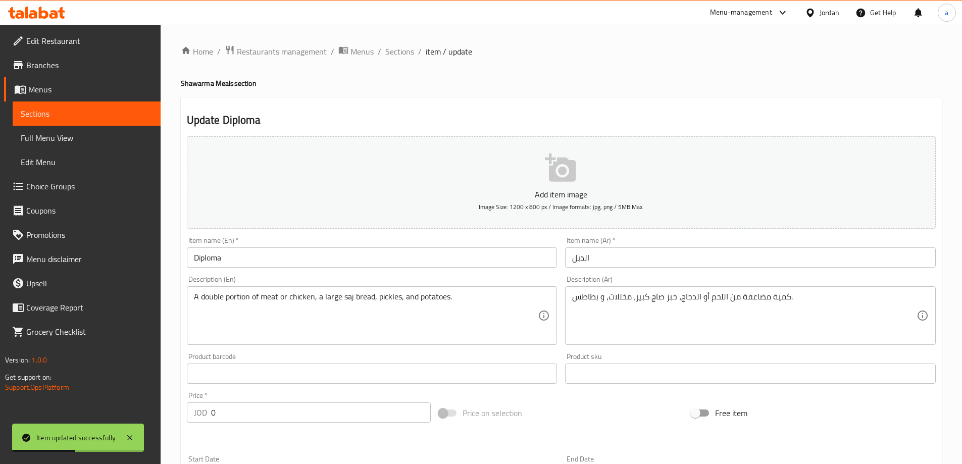
click at [383, 254] on input "Diploma" at bounding box center [372, 258] width 371 height 20
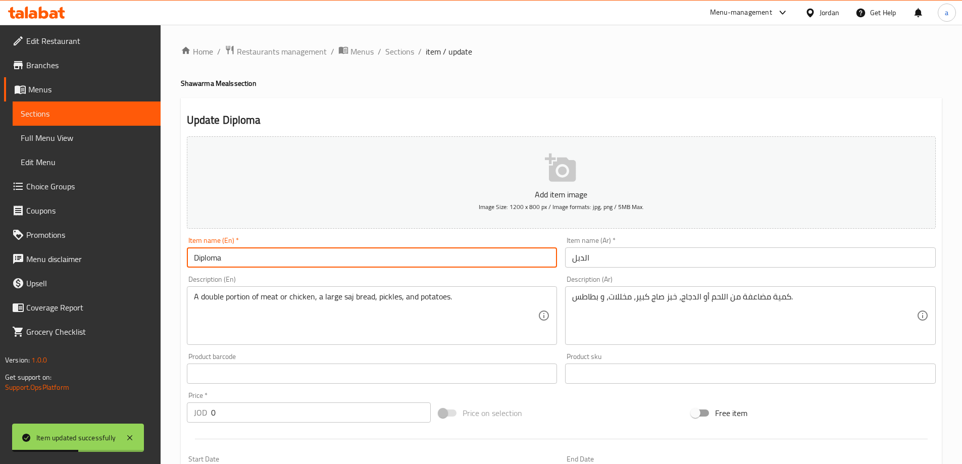
click at [383, 254] on input "Diploma" at bounding box center [372, 258] width 371 height 20
type input "d"
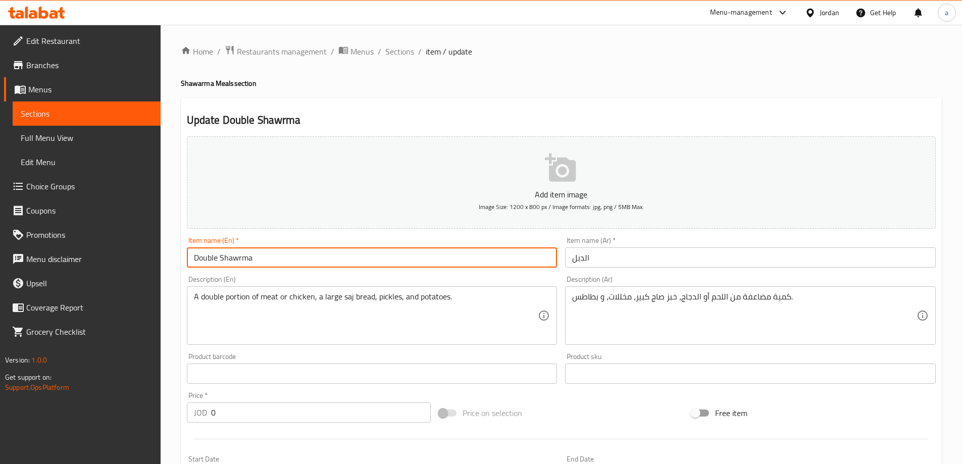
type input "Double Shawrma"
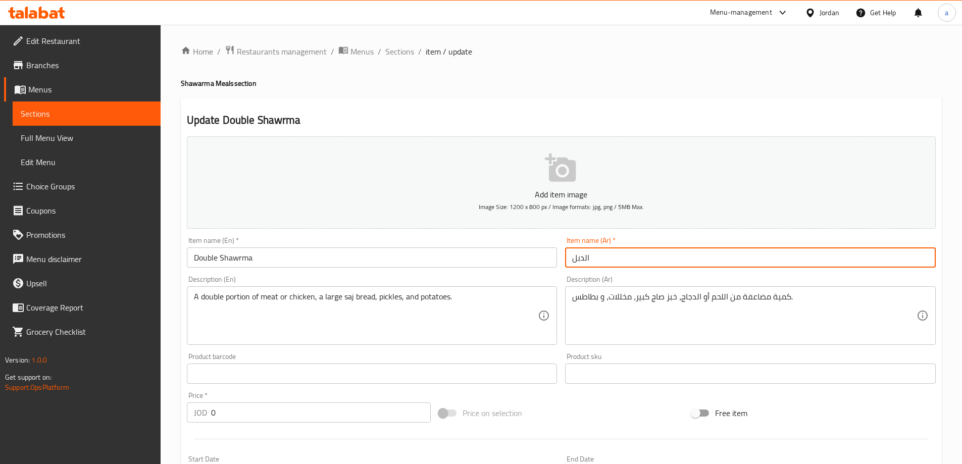
click at [643, 255] on input "الدبل" at bounding box center [750, 258] width 371 height 20
drag, startPoint x: 584, startPoint y: 260, endPoint x: 637, endPoint y: 264, distance: 52.7
click at [637, 264] on input "الدبل" at bounding box center [750, 258] width 371 height 20
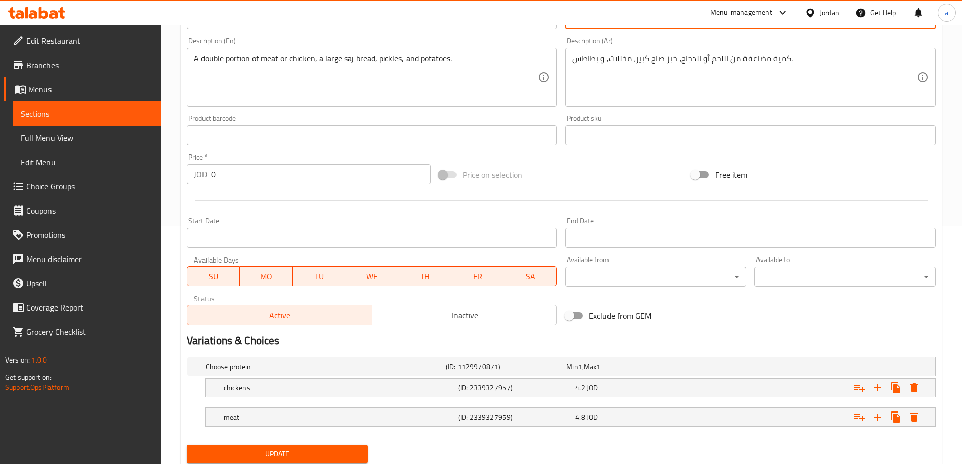
scroll to position [272, 0]
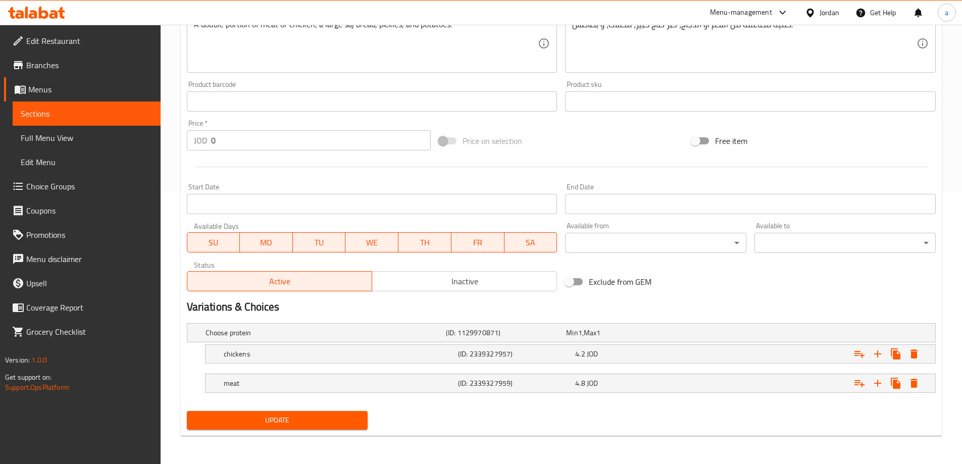
type input "شاورما دبل"
click at [344, 420] on span "Update" at bounding box center [277, 420] width 165 height 13
click at [90, 115] on span "Sections" at bounding box center [87, 114] width 132 height 12
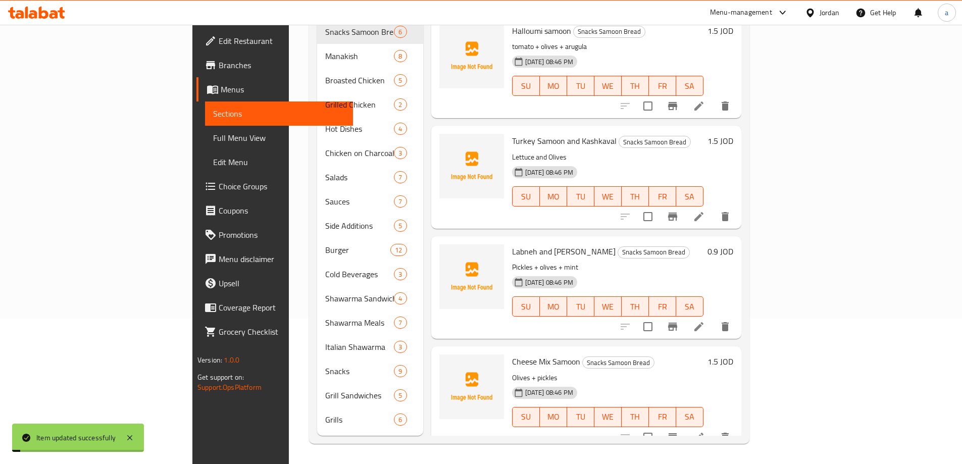
scroll to position [141, 0]
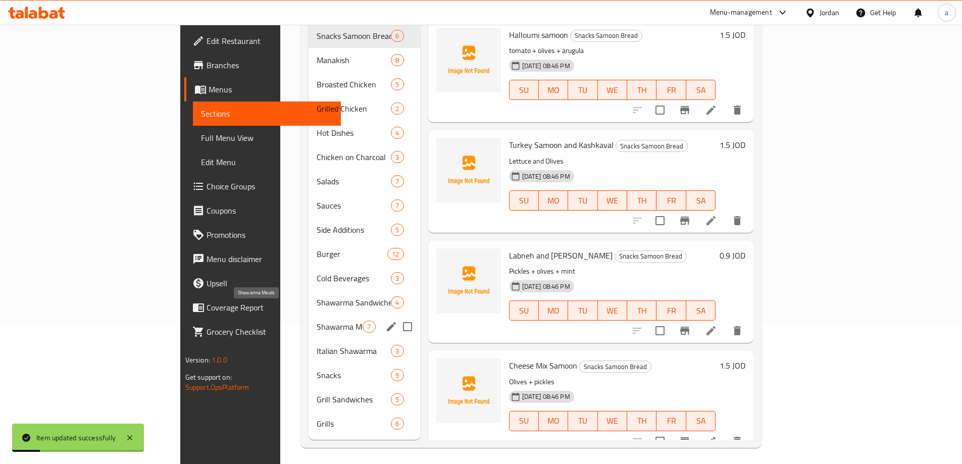
click at [317, 321] on span "Shawarma Meals" at bounding box center [340, 327] width 46 height 12
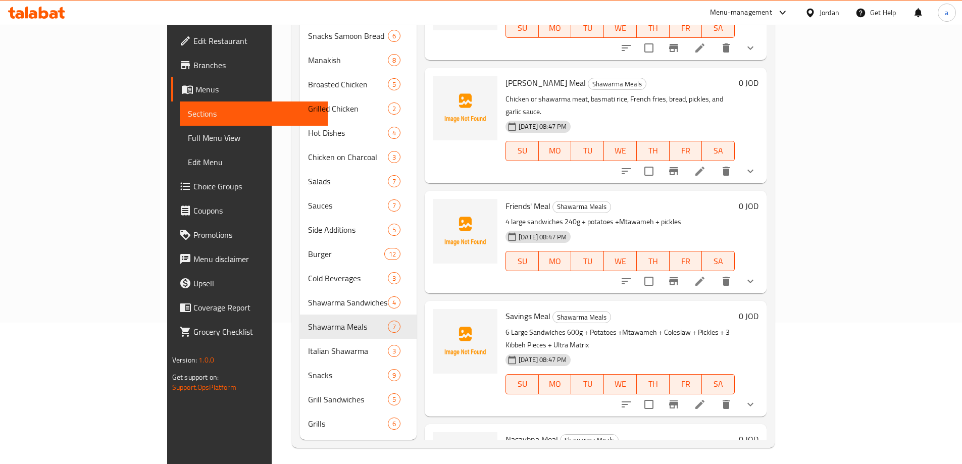
scroll to position [313, 0]
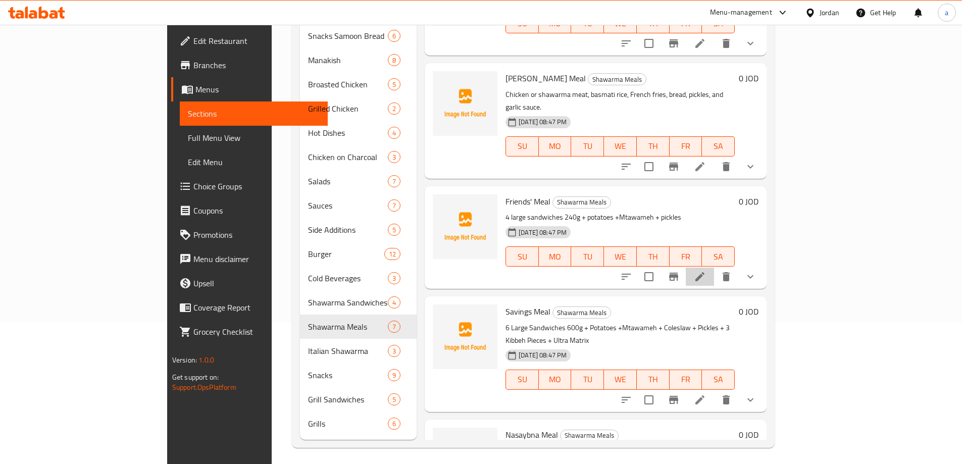
click at [714, 268] on li at bounding box center [700, 277] width 28 height 18
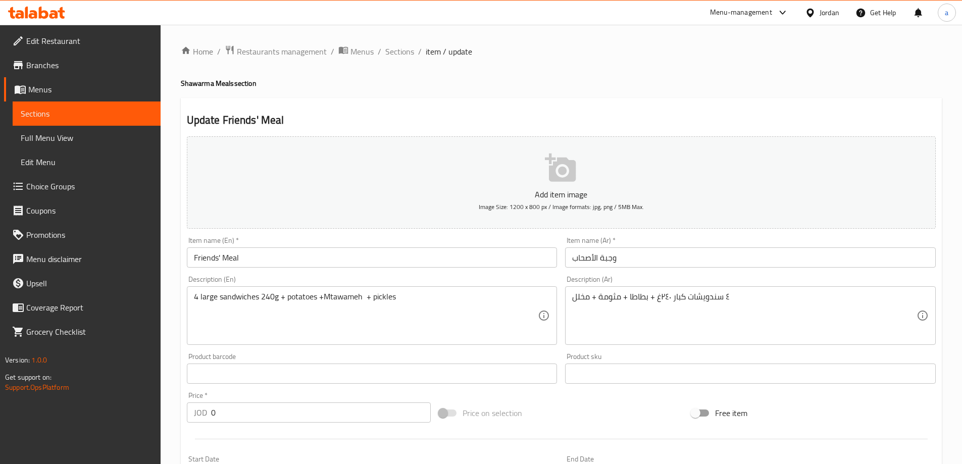
click at [294, 259] on input "Friends' Meal" at bounding box center [372, 258] width 371 height 20
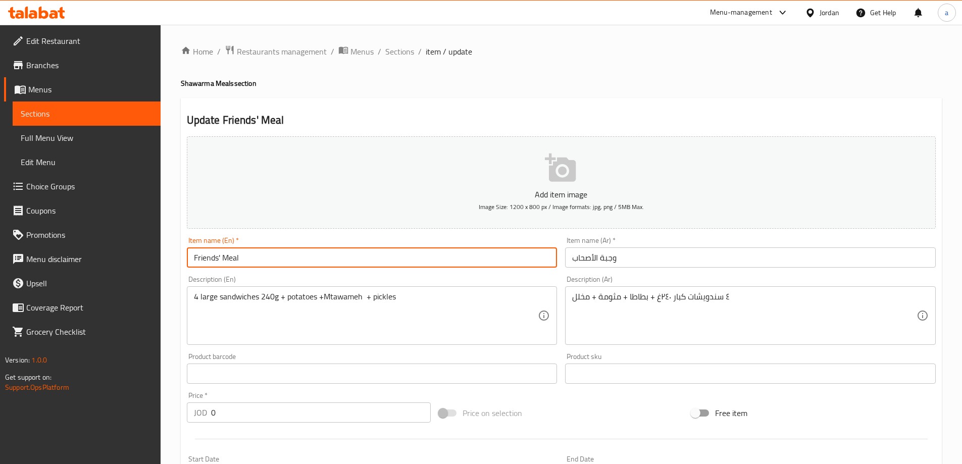
click at [221, 256] on input "Friends' Meal" at bounding box center [372, 258] width 371 height 20
drag, startPoint x: 238, startPoint y: 261, endPoint x: 269, endPoint y: 278, distance: 35.3
click at [269, 278] on div "Description (En) 4 large sandwiches 240g + potatoes +Mtawameh + pickles Descrip…" at bounding box center [372, 310] width 371 height 69
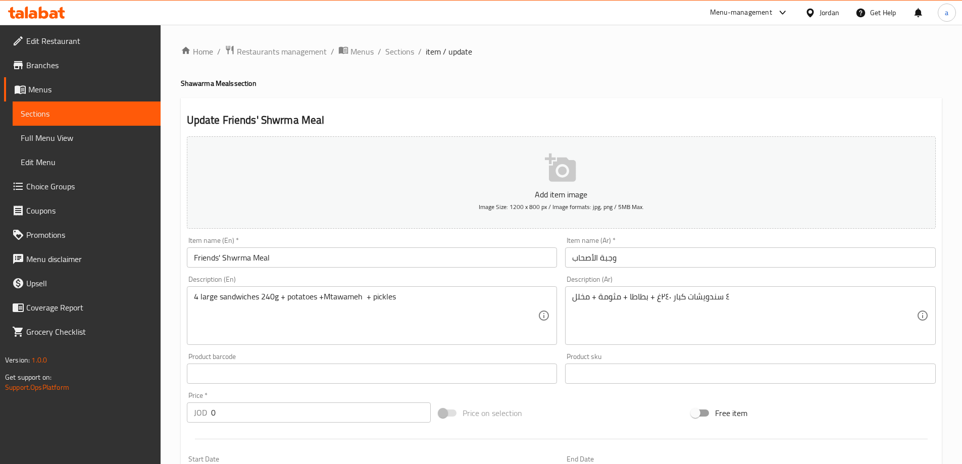
click at [229, 259] on input "Friends' Shwrma Meal" at bounding box center [372, 258] width 371 height 20
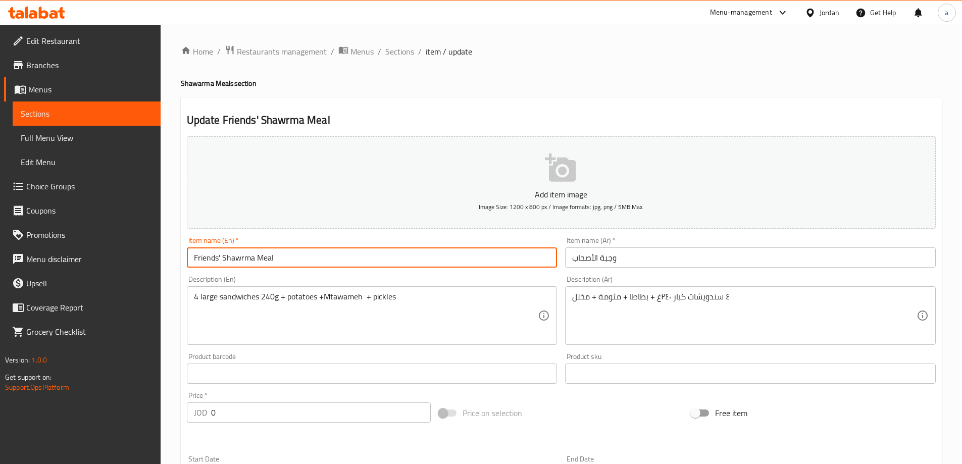
click at [297, 259] on input "Friends' Shawrma Meal" at bounding box center [372, 258] width 371 height 20
type input "Friends' Shawrma Meal"
click at [601, 258] on input "وجبة الأصحاب" at bounding box center [750, 258] width 371 height 20
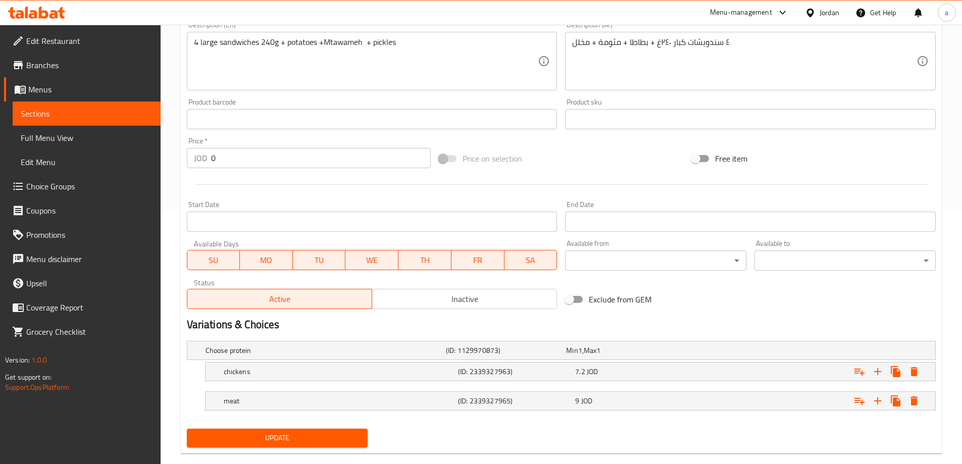
scroll to position [272, 0]
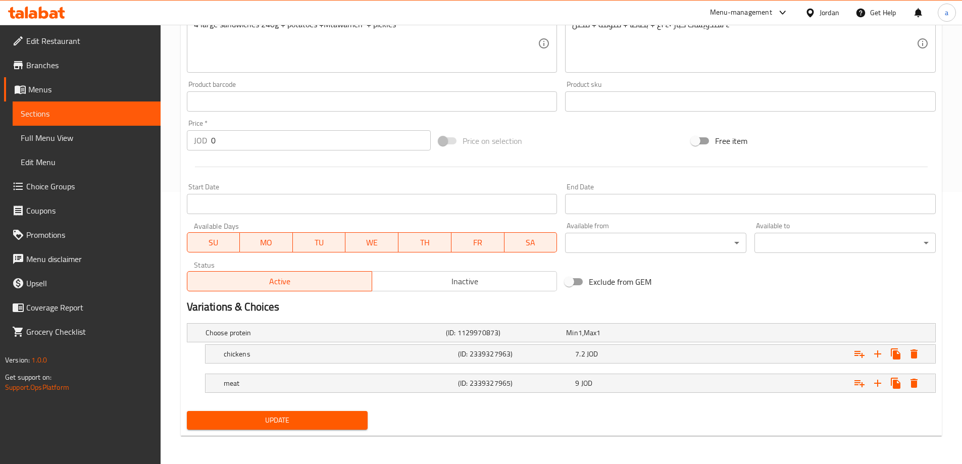
type input "وجبة شاورما الأصحاب"
click at [347, 419] on span "Update" at bounding box center [277, 420] width 165 height 13
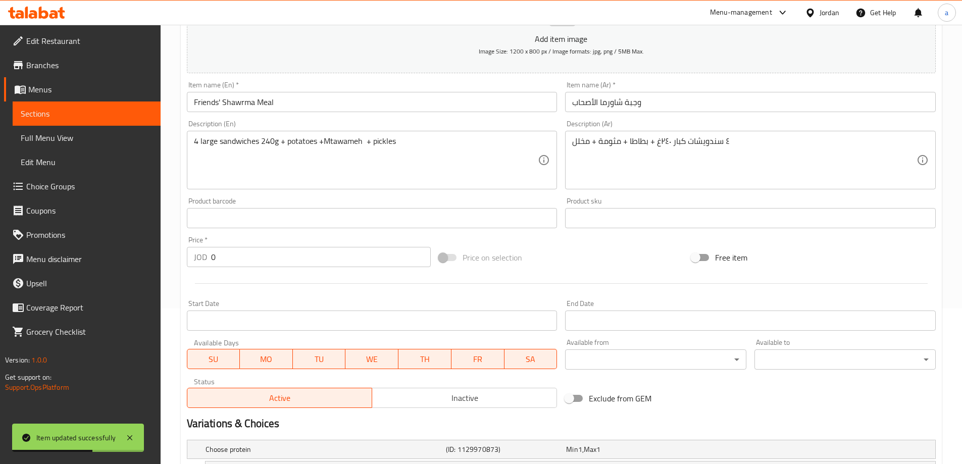
scroll to position [70, 0]
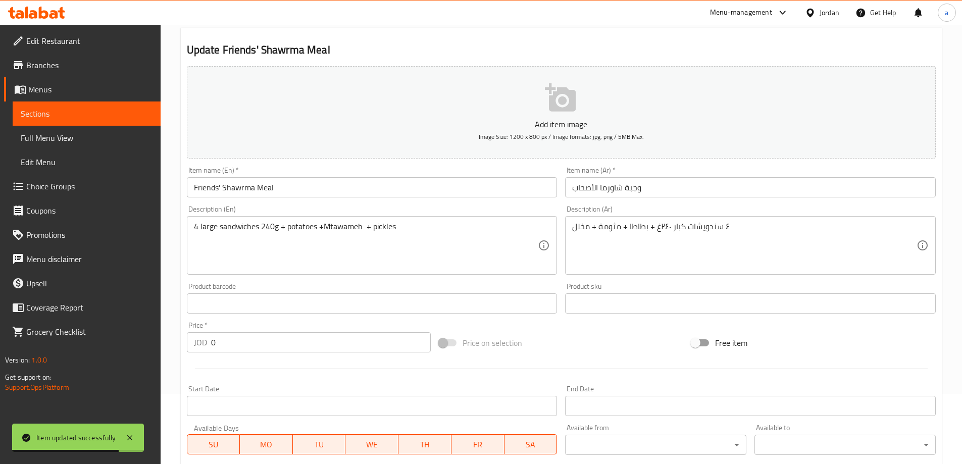
click at [240, 187] on input "Friends' Shawrma Meal" at bounding box center [372, 187] width 371 height 20
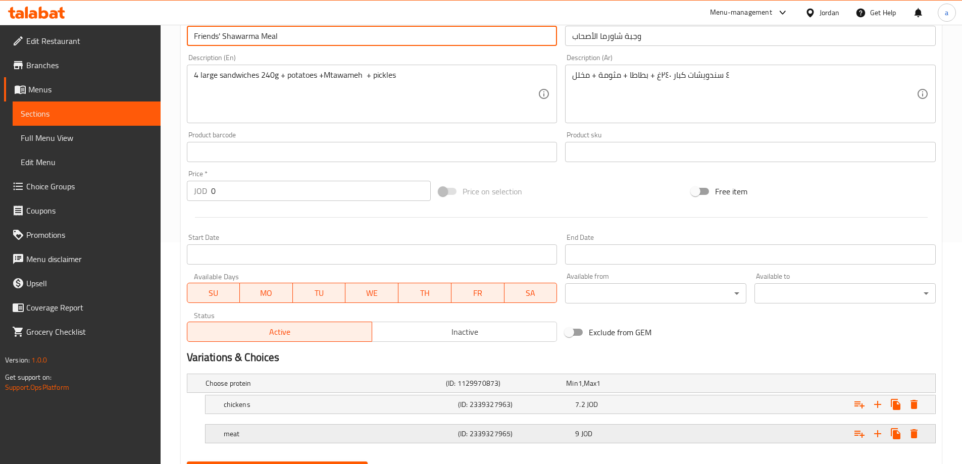
scroll to position [272, 0]
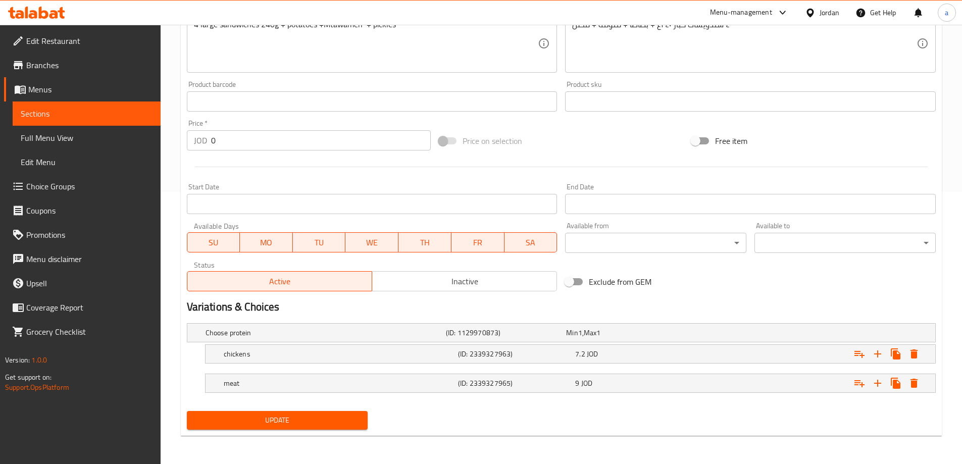
type input "Friends' Shawarma Meal"
click at [307, 419] on span "Update" at bounding box center [277, 420] width 165 height 13
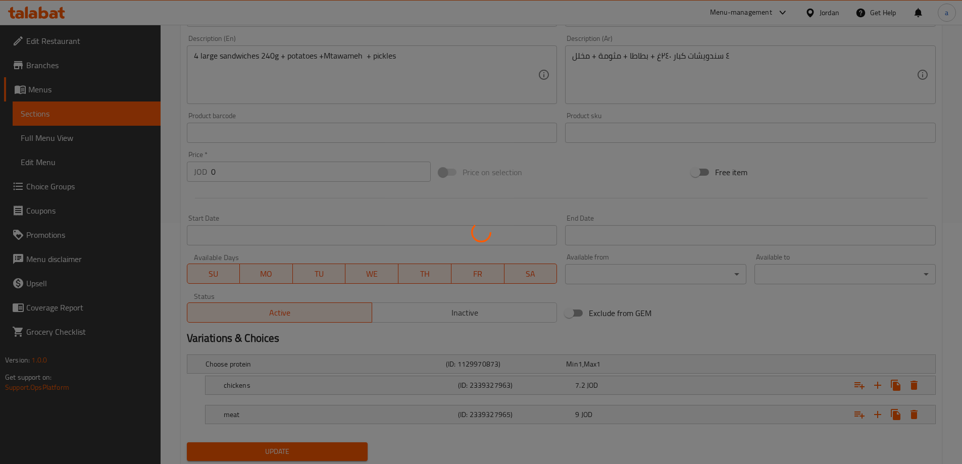
scroll to position [171, 0]
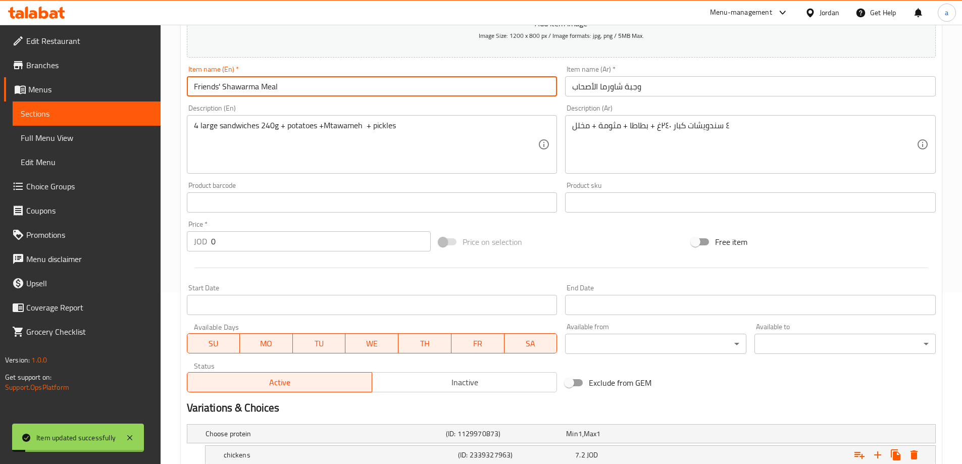
click at [243, 83] on input "Friends' Shawarma Meal" at bounding box center [372, 86] width 371 height 20
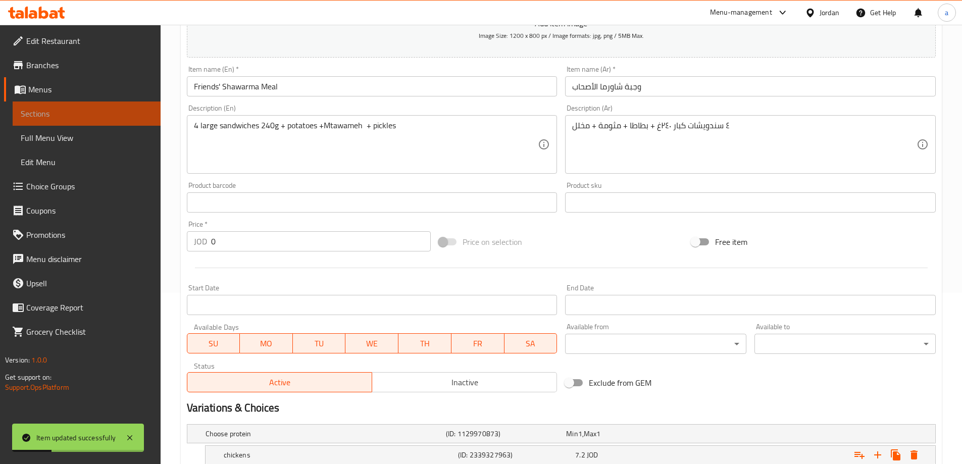
click at [101, 116] on span "Sections" at bounding box center [87, 114] width 132 height 12
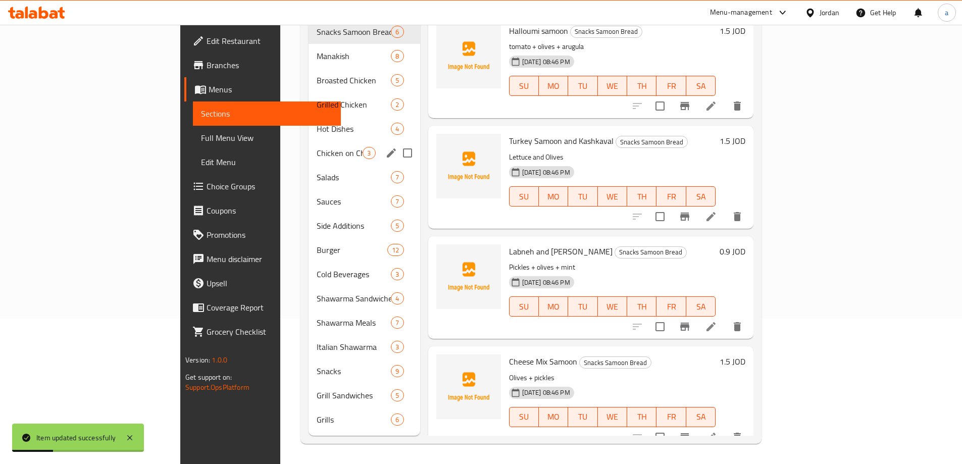
scroll to position [141, 0]
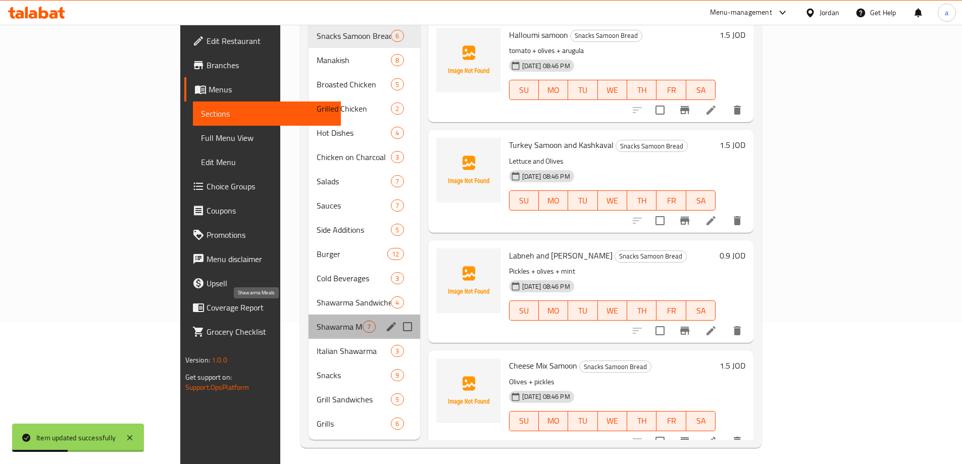
click at [317, 321] on span "Shawarma Meals" at bounding box center [340, 327] width 46 height 12
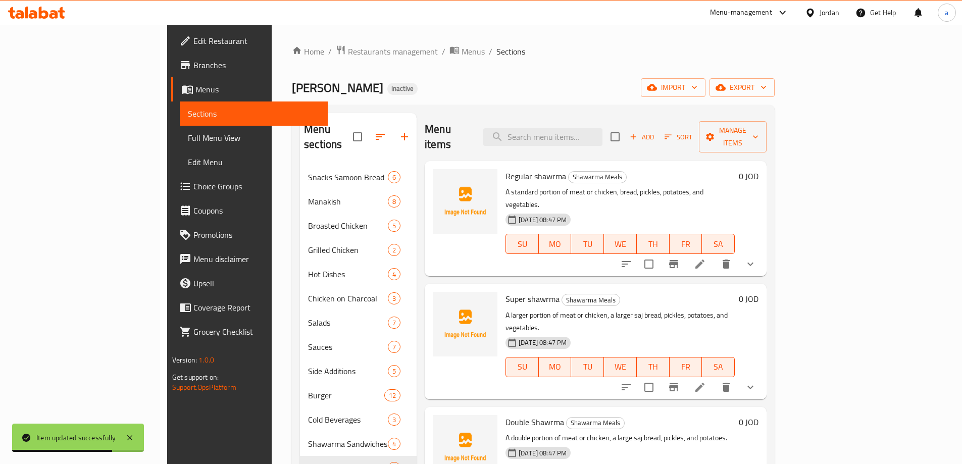
click at [706, 258] on icon at bounding box center [700, 264] width 12 height 12
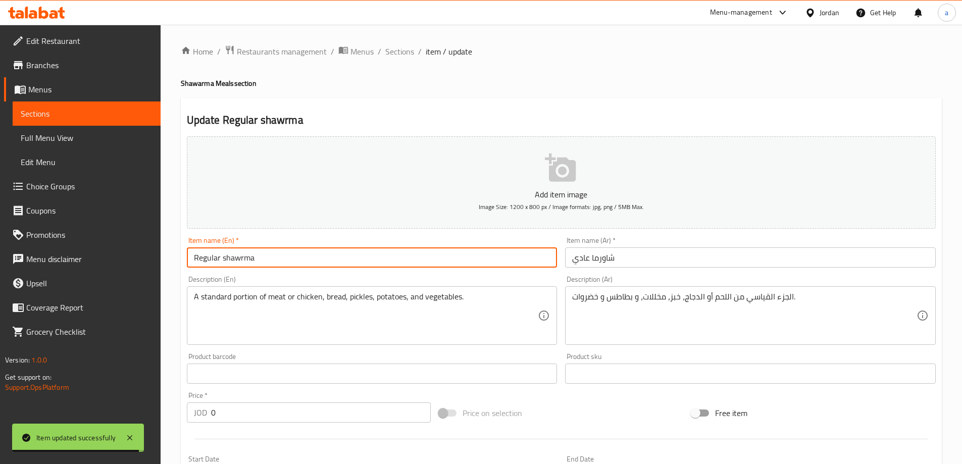
click at [237, 259] on input "Regular shawrma" at bounding box center [372, 258] width 371 height 20
paste input "Shawarma"
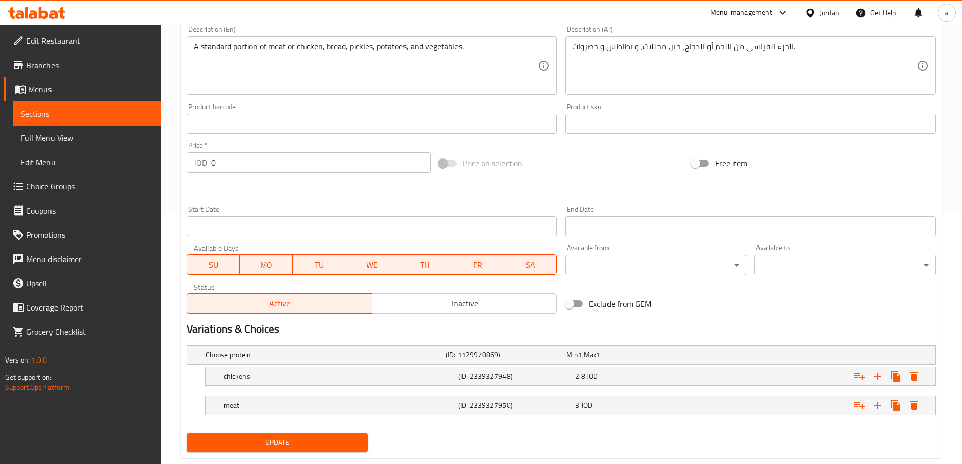
scroll to position [272, 0]
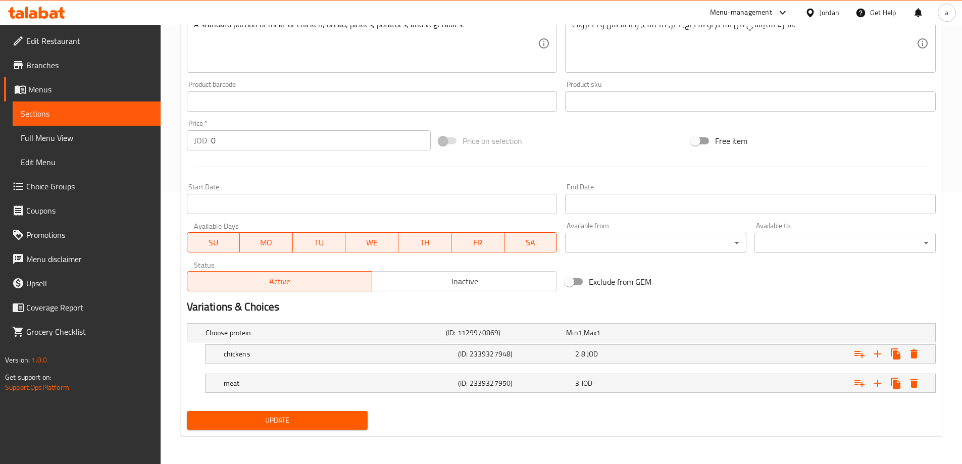
type input "Regular Shawarma"
click at [326, 413] on button "Update" at bounding box center [277, 420] width 181 height 19
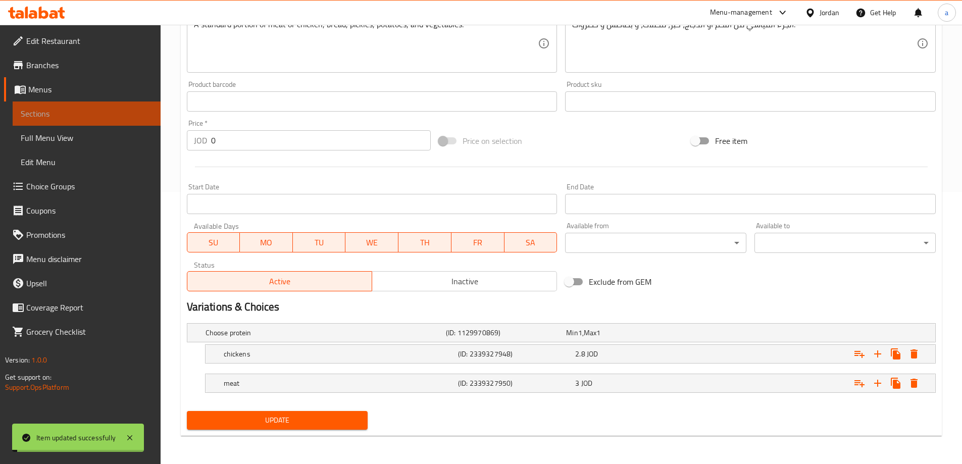
click at [72, 118] on span "Sections" at bounding box center [87, 114] width 132 height 12
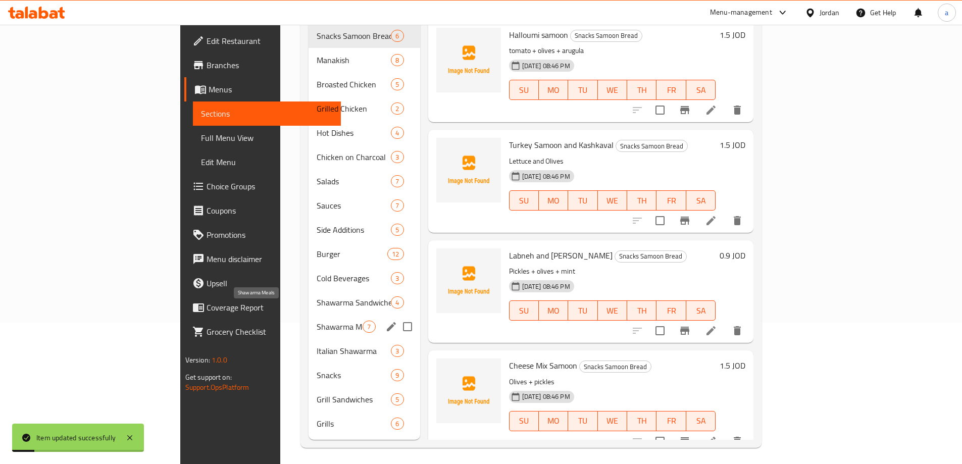
click at [317, 321] on span "Shawarma Meals" at bounding box center [340, 327] width 46 height 12
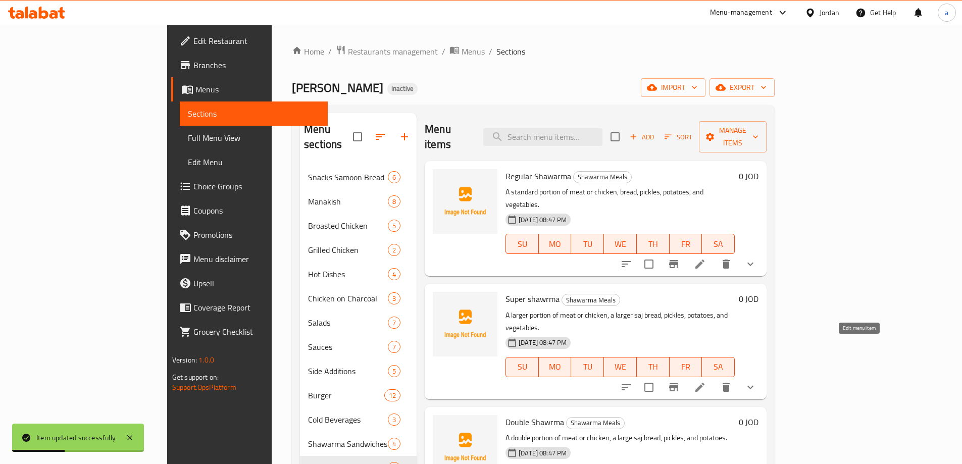
click at [705, 383] on icon at bounding box center [700, 387] width 9 height 9
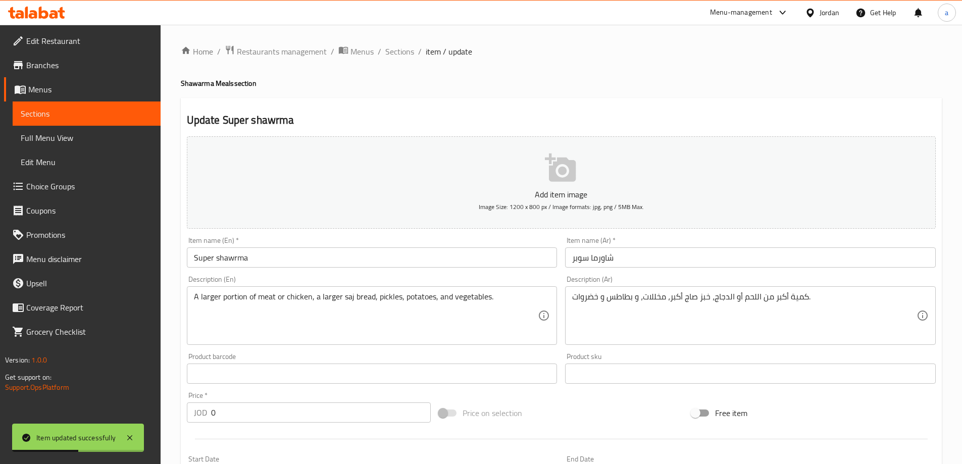
click at [233, 262] on input "Super shawrma" at bounding box center [372, 258] width 371 height 20
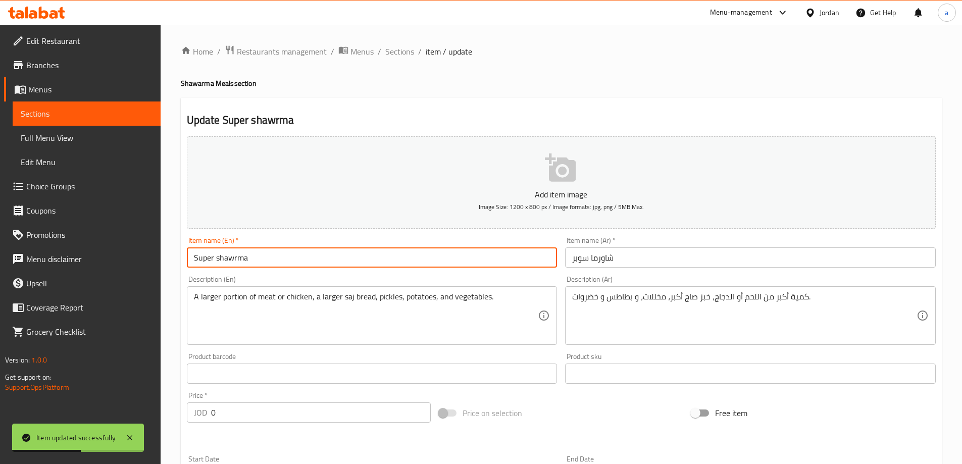
click at [233, 262] on input "Super shawrma" at bounding box center [372, 258] width 371 height 20
paste input "Shawarma"
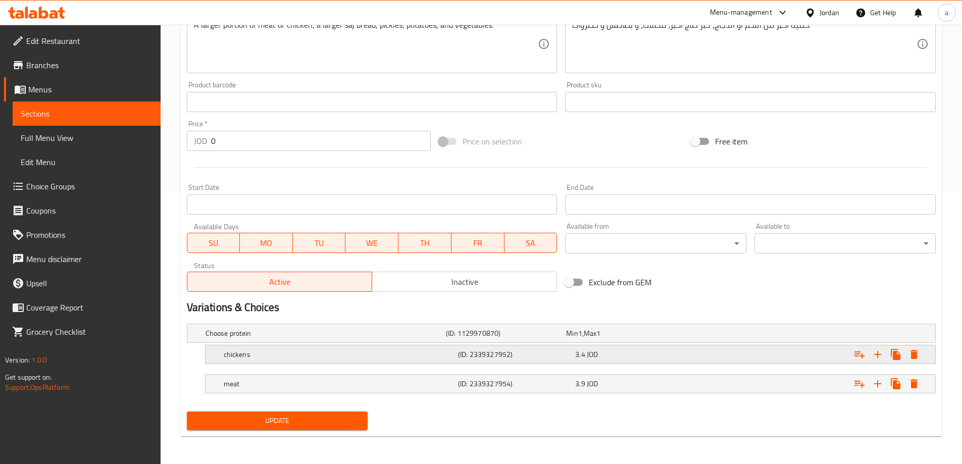
scroll to position [272, 0]
type input "Super Shawarma"
click at [308, 433] on div "Update" at bounding box center [277, 420] width 189 height 27
click at [307, 423] on span "Update" at bounding box center [277, 420] width 165 height 13
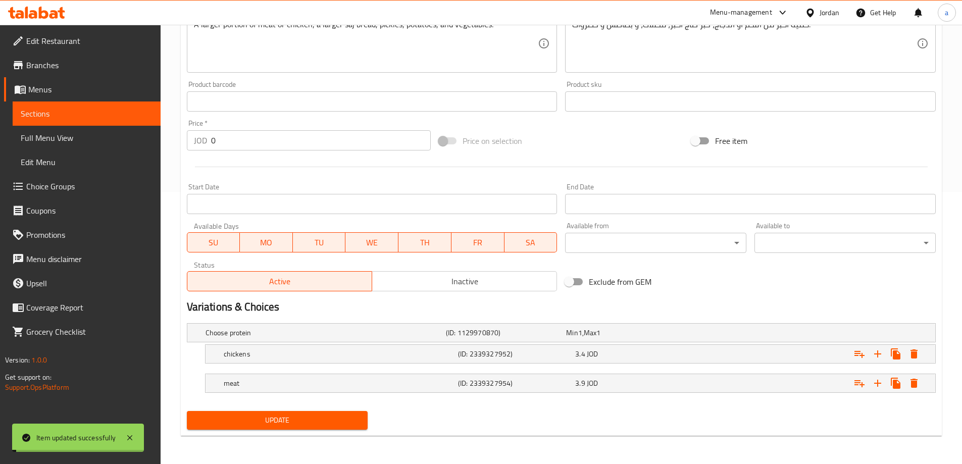
click at [106, 116] on span "Sections" at bounding box center [87, 114] width 132 height 12
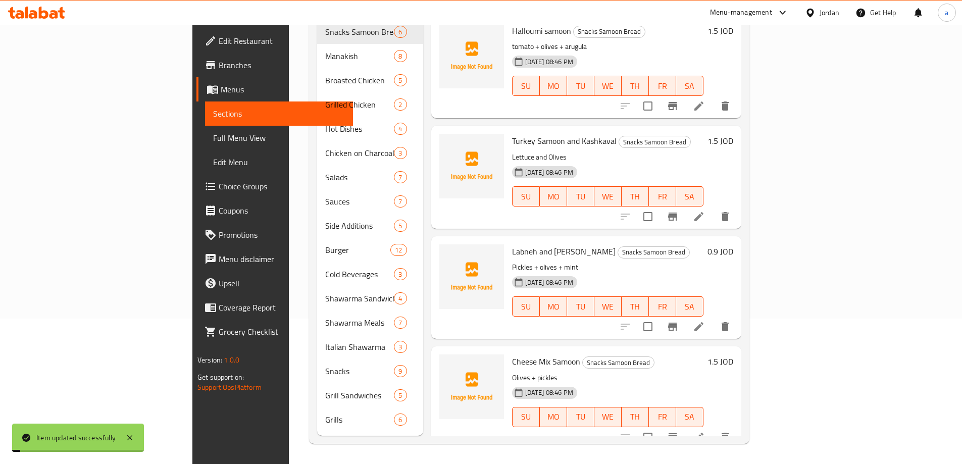
scroll to position [141, 0]
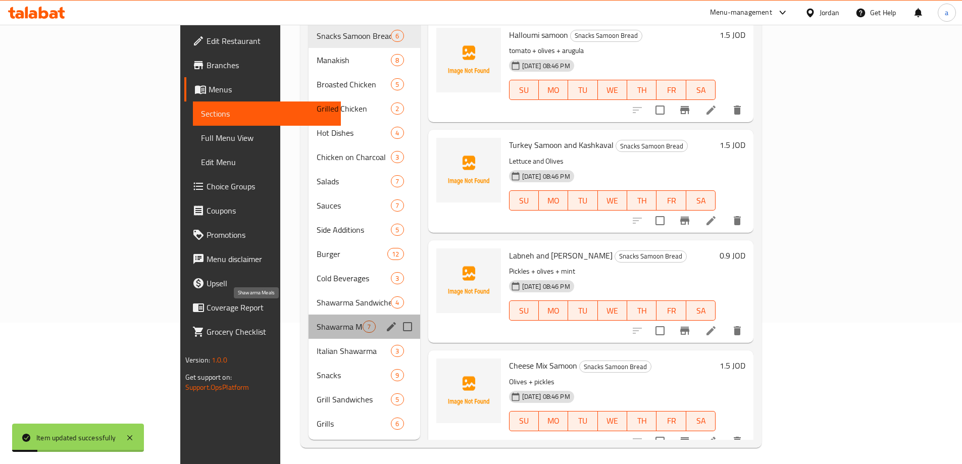
click at [317, 321] on span "Shawarma Meals" at bounding box center [340, 327] width 46 height 12
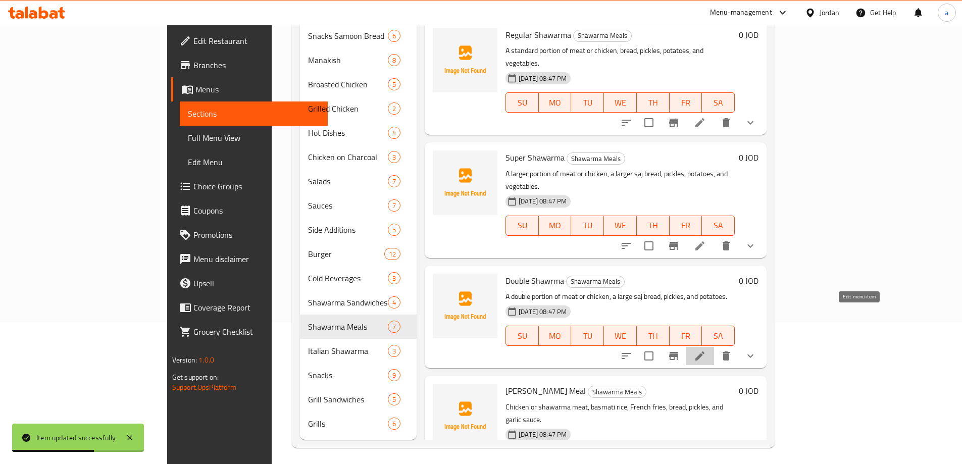
click at [706, 350] on icon at bounding box center [700, 356] width 12 height 12
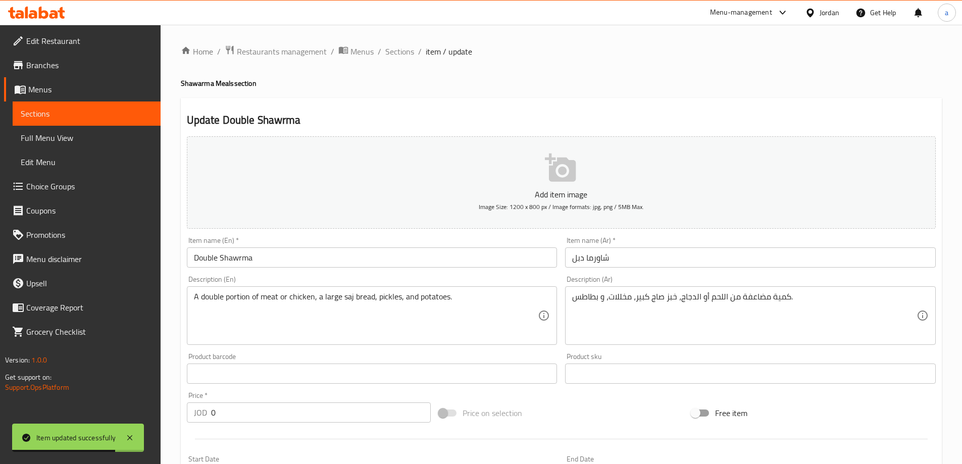
click at [231, 256] on input "Double Shawrma" at bounding box center [372, 258] width 371 height 20
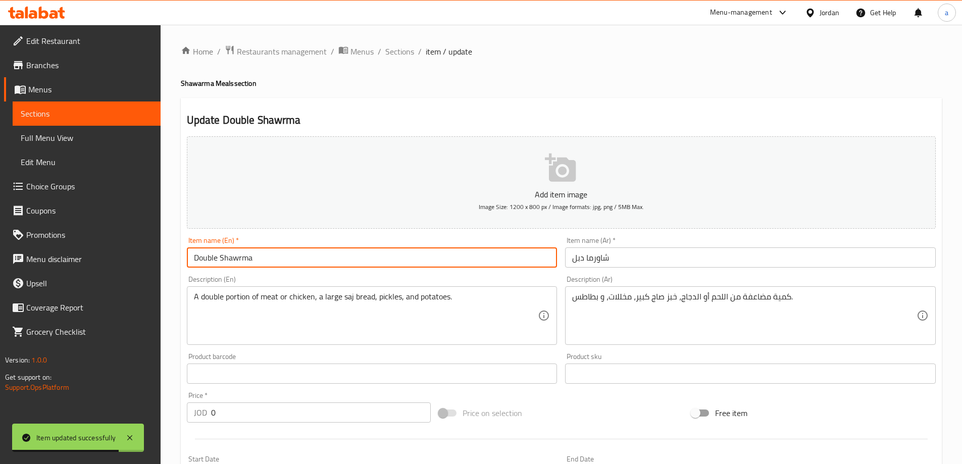
click at [231, 256] on input "Double Shawrma" at bounding box center [372, 258] width 371 height 20
paste input "arma"
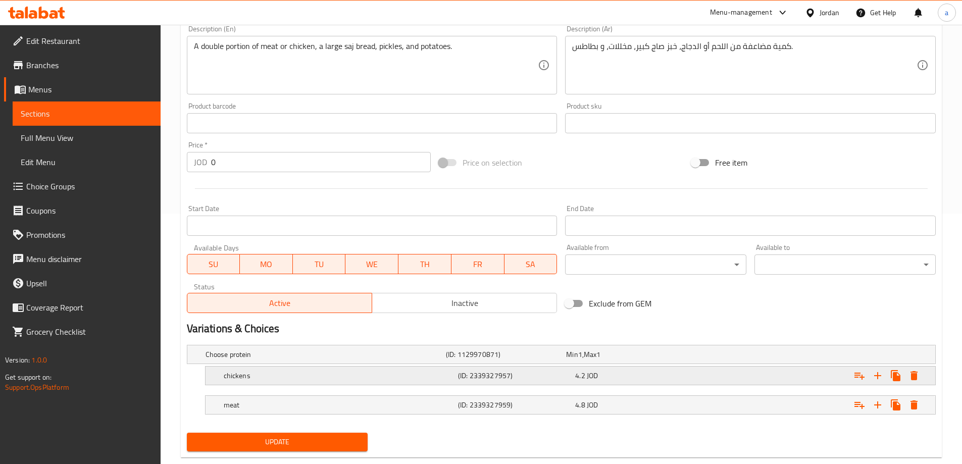
scroll to position [272, 0]
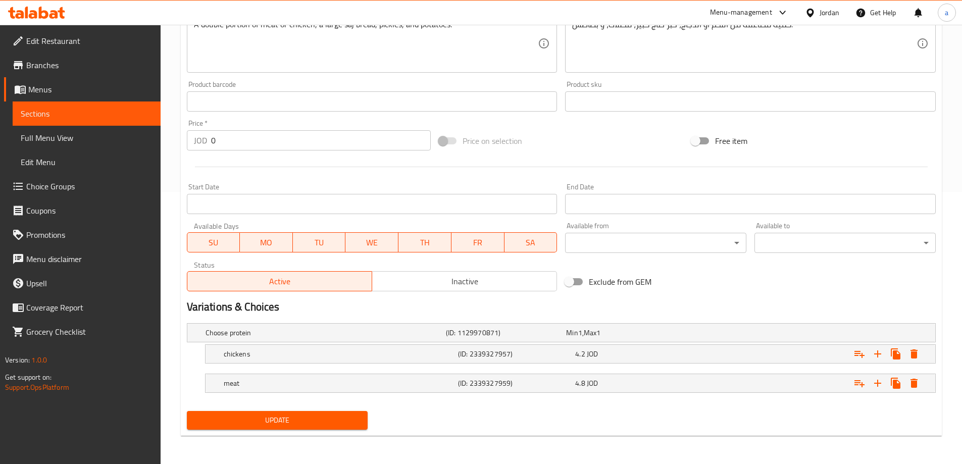
type input "Double Shawarma"
click at [246, 421] on span "Update" at bounding box center [277, 420] width 165 height 13
click at [79, 115] on span "Sections" at bounding box center [87, 114] width 132 height 12
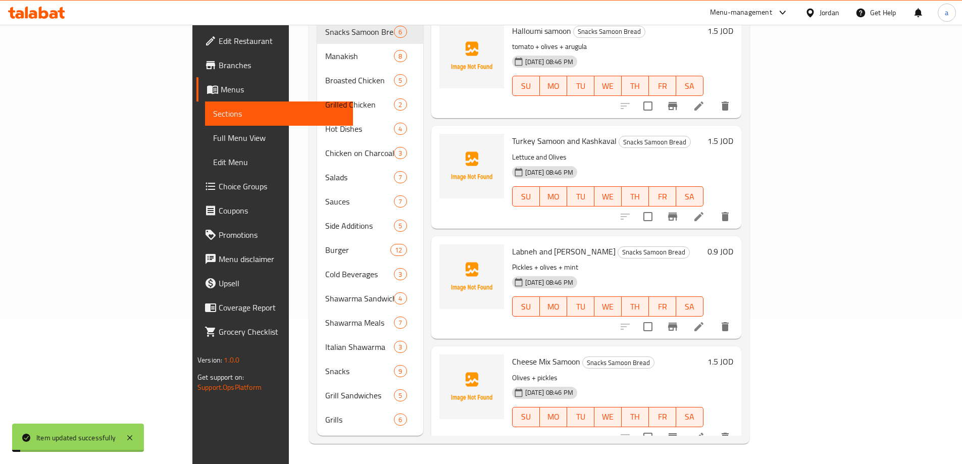
scroll to position [141, 0]
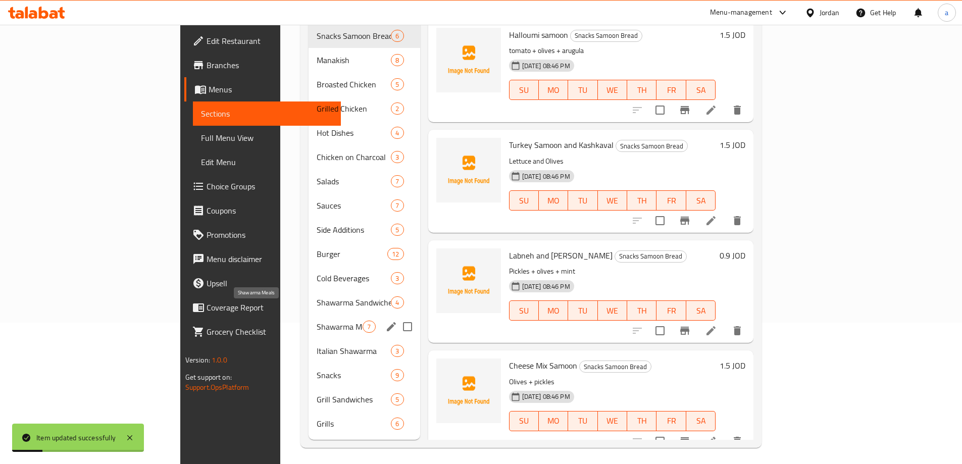
click at [317, 321] on span "Shawarma Meals" at bounding box center [340, 327] width 46 height 12
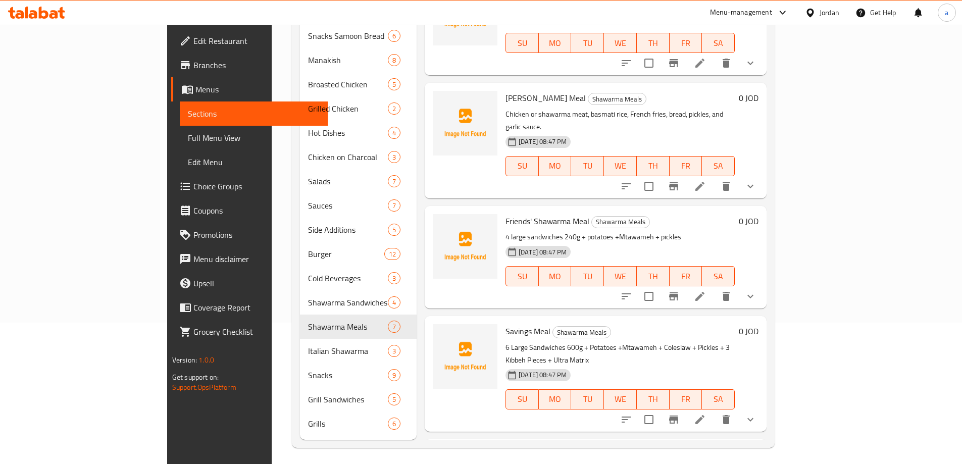
scroll to position [333, 0]
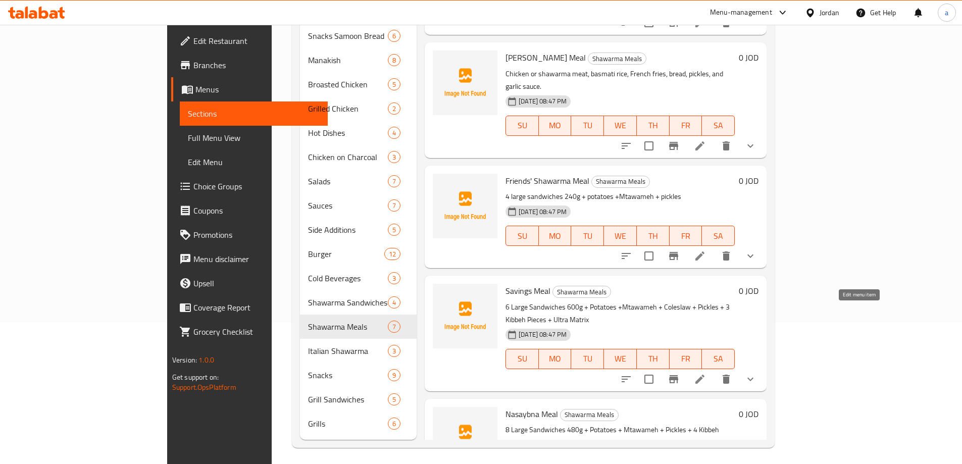
click at [706, 373] on icon at bounding box center [700, 379] width 12 height 12
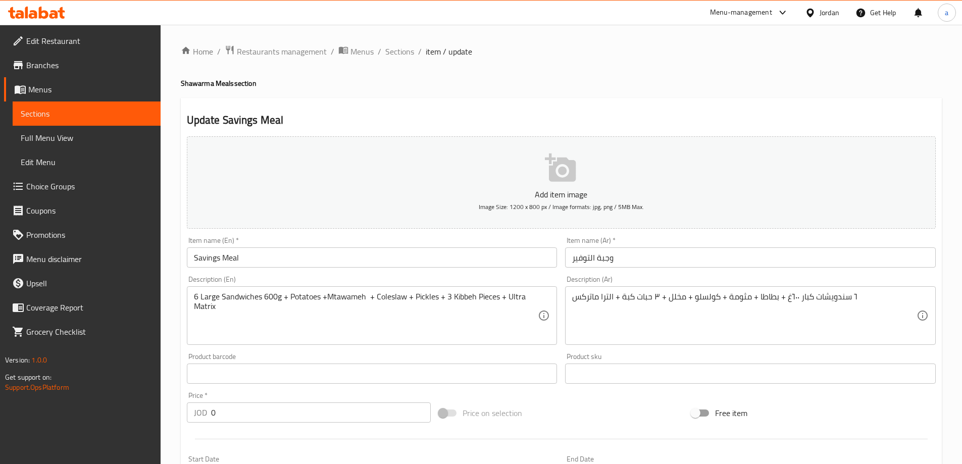
click at [261, 260] on input "Savings Meal" at bounding box center [372, 258] width 371 height 20
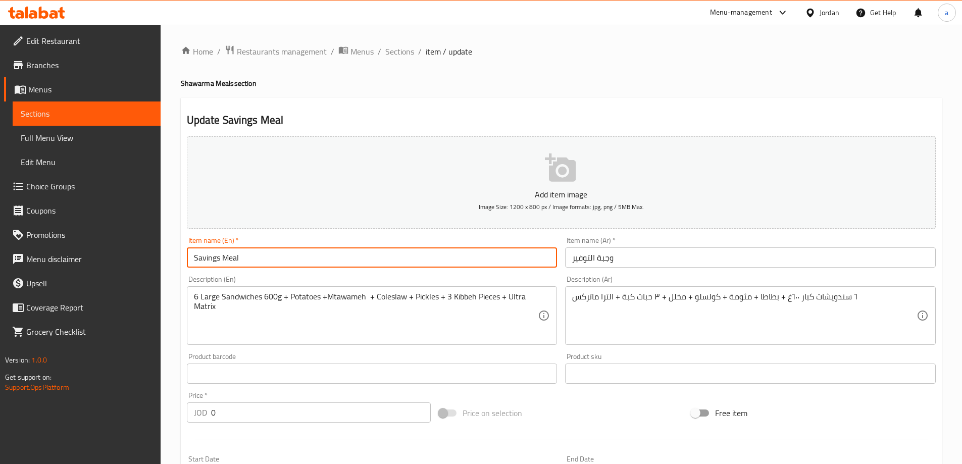
click at [219, 257] on input "Savings Meal" at bounding box center [372, 258] width 371 height 20
paste input "Shawarma"
type input "Savings Shawarma Meal"
click at [595, 257] on input "وجبة التوفير" at bounding box center [750, 258] width 371 height 20
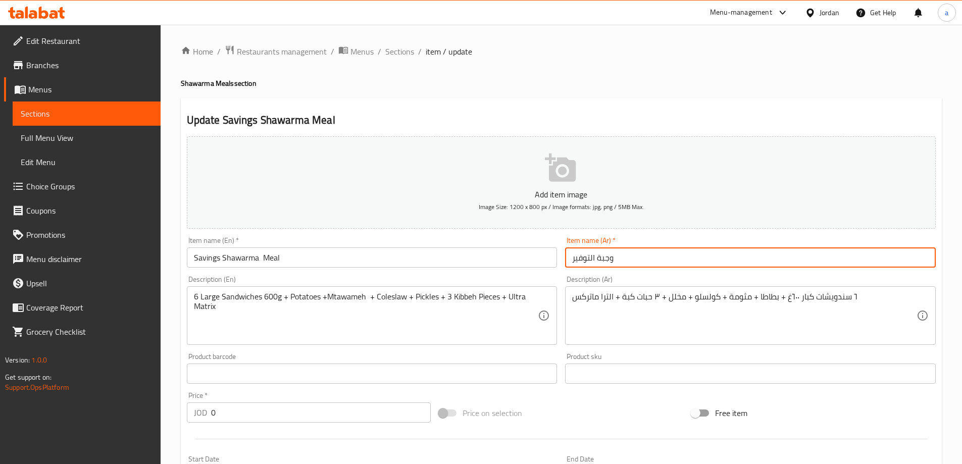
click at [598, 261] on input "وجبة التوفير" at bounding box center [750, 258] width 371 height 20
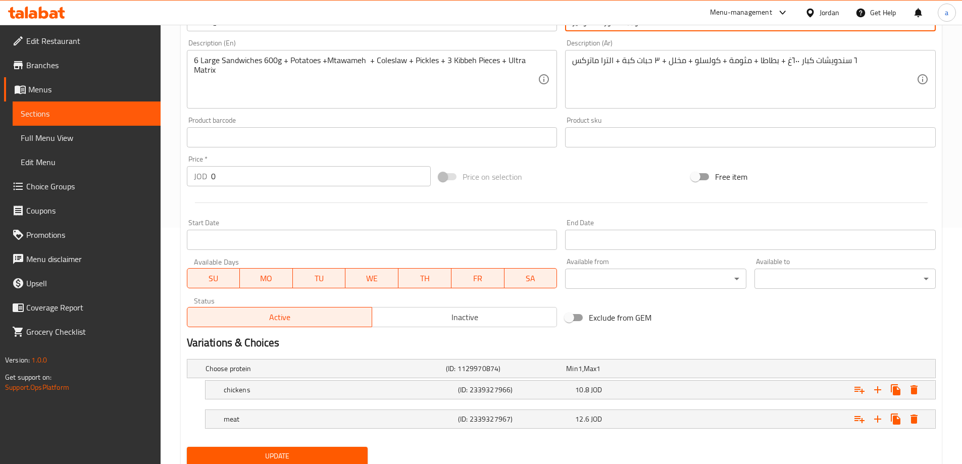
scroll to position [272, 0]
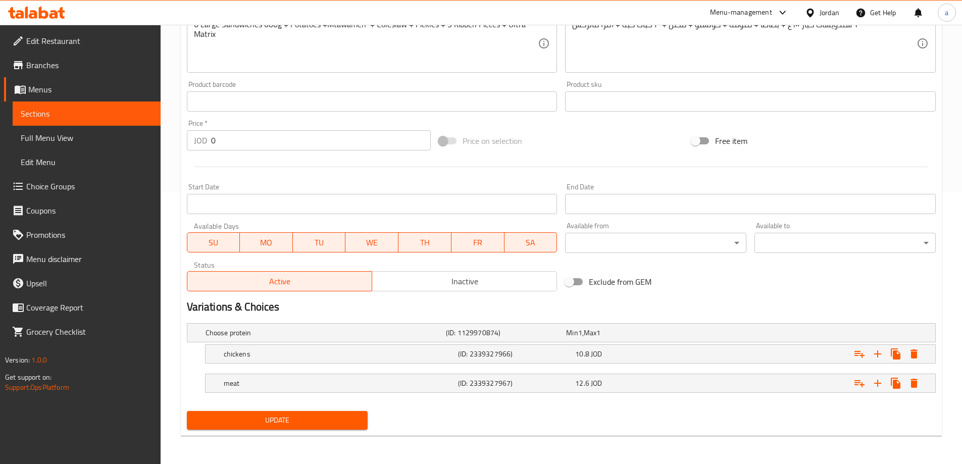
type input "وجبة شاورما التوفير"
click at [349, 416] on span "Update" at bounding box center [277, 420] width 165 height 13
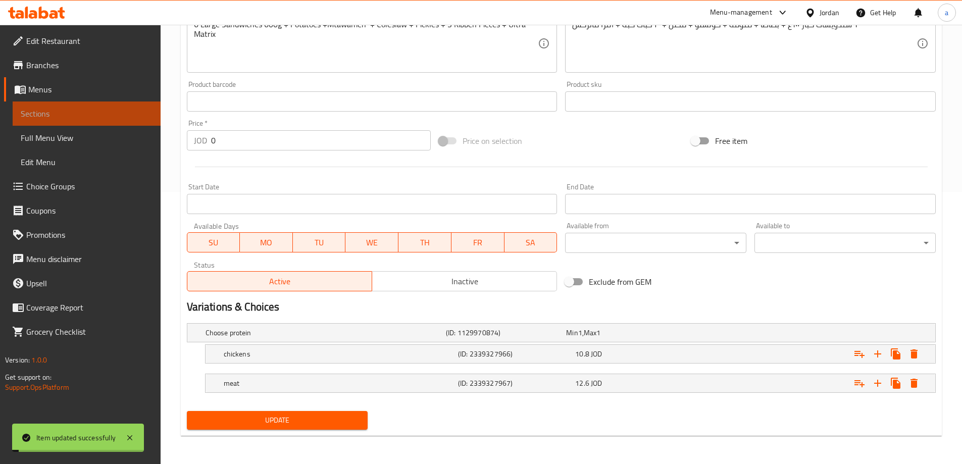
click at [72, 108] on span "Sections" at bounding box center [87, 114] width 132 height 12
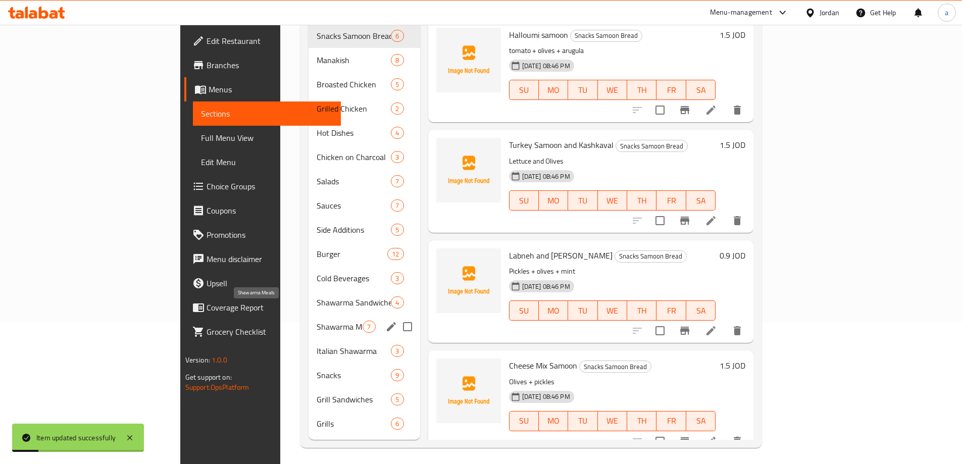
click at [317, 321] on span "Shawarma Meals" at bounding box center [340, 327] width 46 height 12
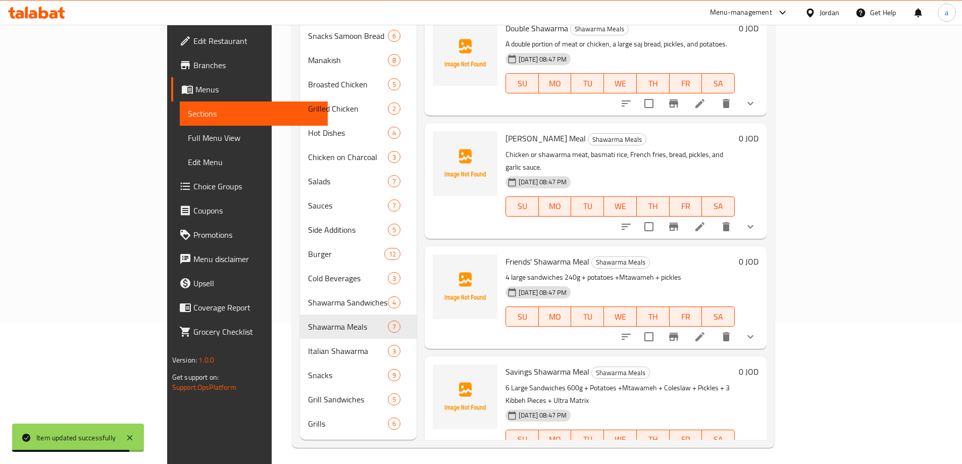
scroll to position [333, 0]
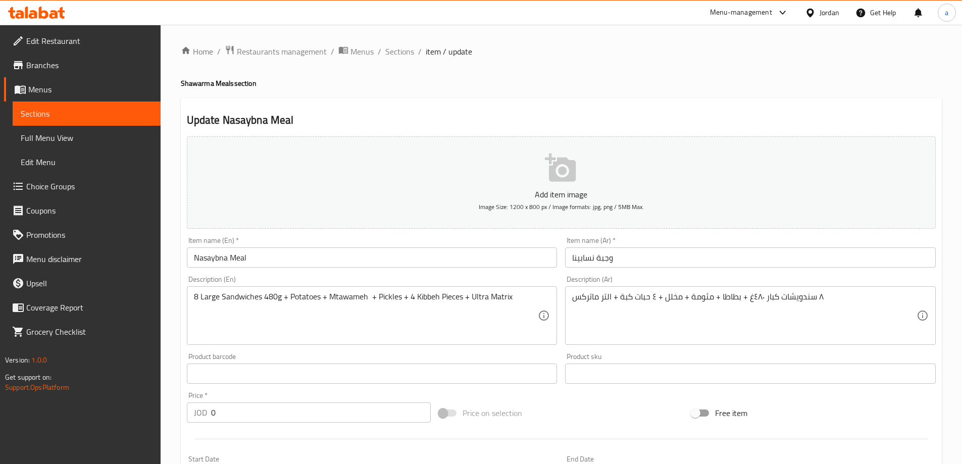
click at [229, 257] on input "Nasaybna Meal" at bounding box center [372, 258] width 371 height 20
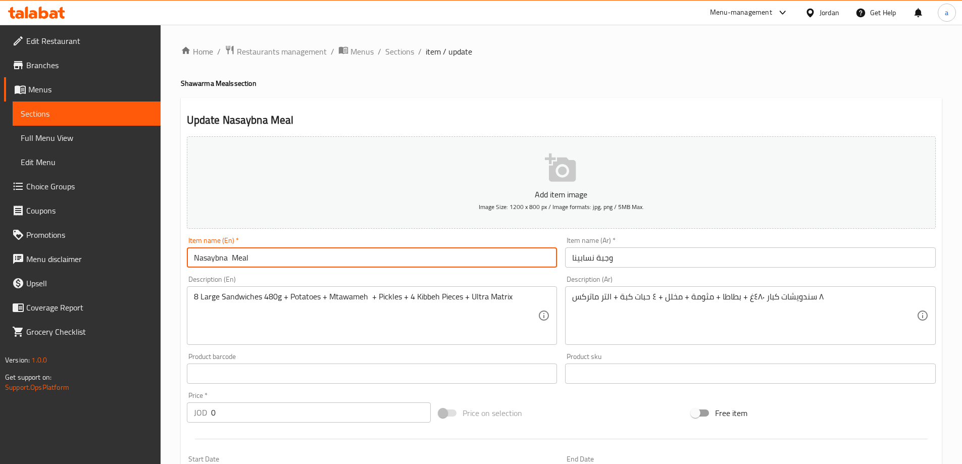
paste input "Shawarma"
type input "Nasaybna Shawarma Meal"
click at [601, 258] on input "وجبة نسابينا" at bounding box center [750, 258] width 371 height 20
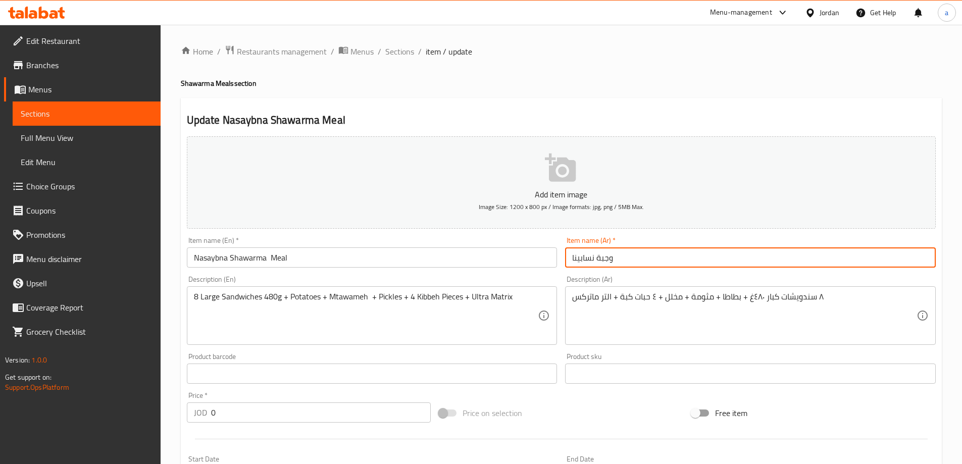
click at [597, 259] on input "وجبة نسابينا" at bounding box center [750, 258] width 371 height 20
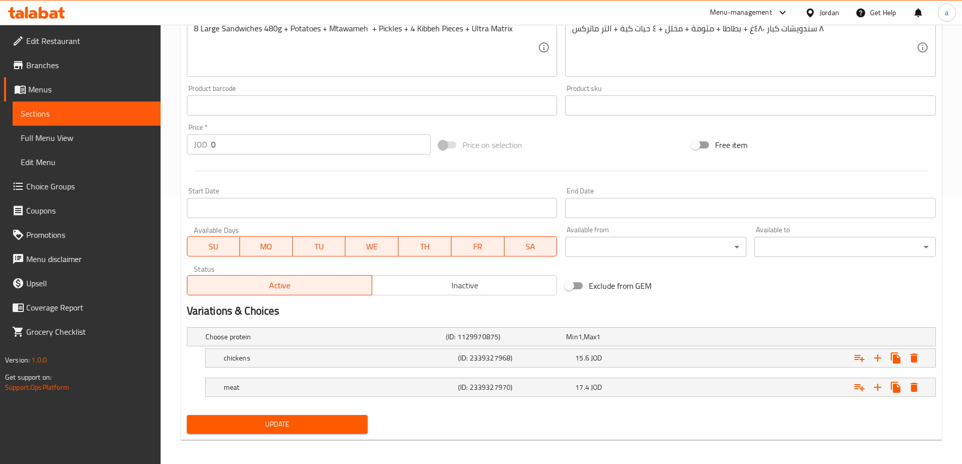
scroll to position [272, 0]
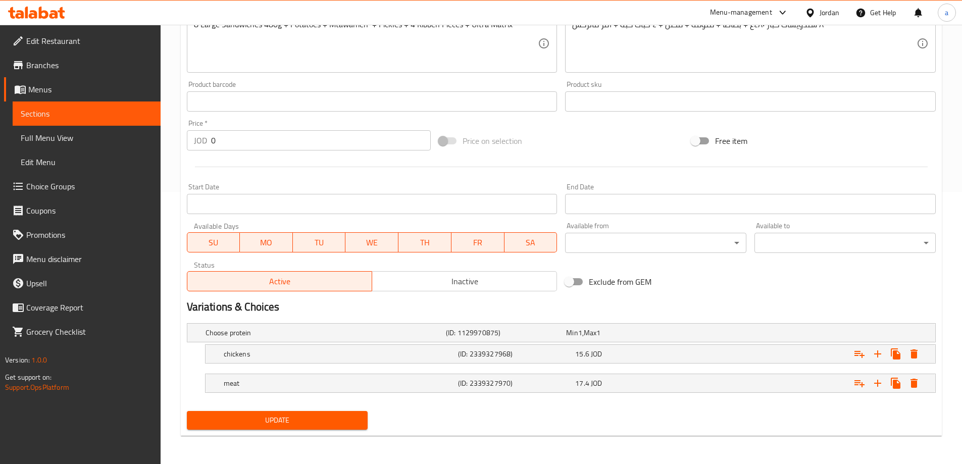
type input "وجبة شاورما نسابينا"
click at [308, 416] on span "Update" at bounding box center [277, 420] width 165 height 13
click at [89, 114] on span "Sections" at bounding box center [87, 114] width 132 height 12
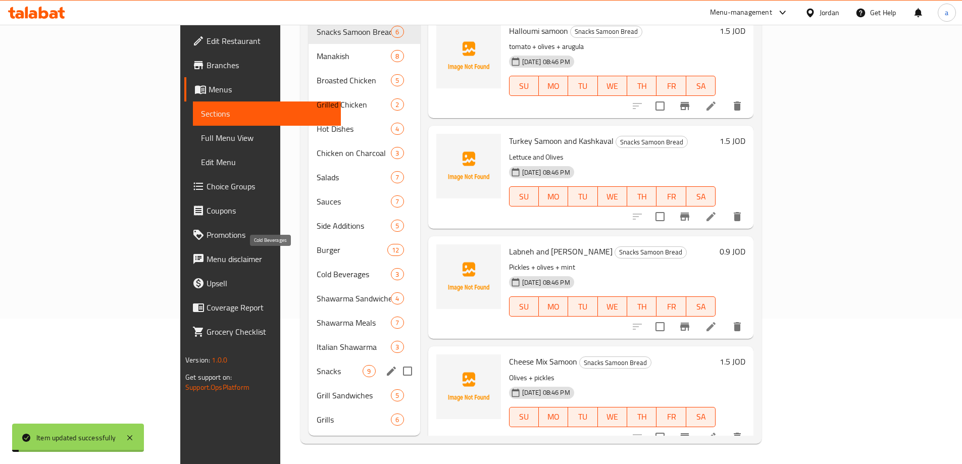
scroll to position [141, 0]
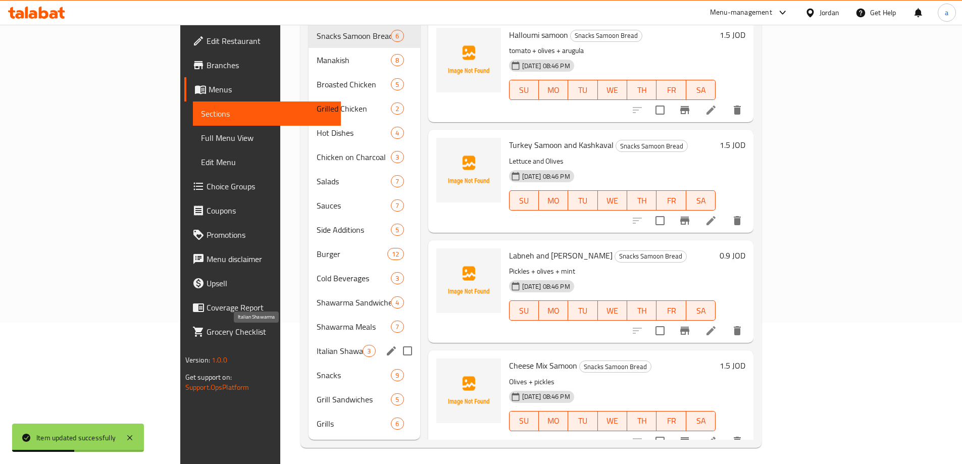
click at [317, 345] on span "Italian Shawarma" at bounding box center [340, 351] width 46 height 12
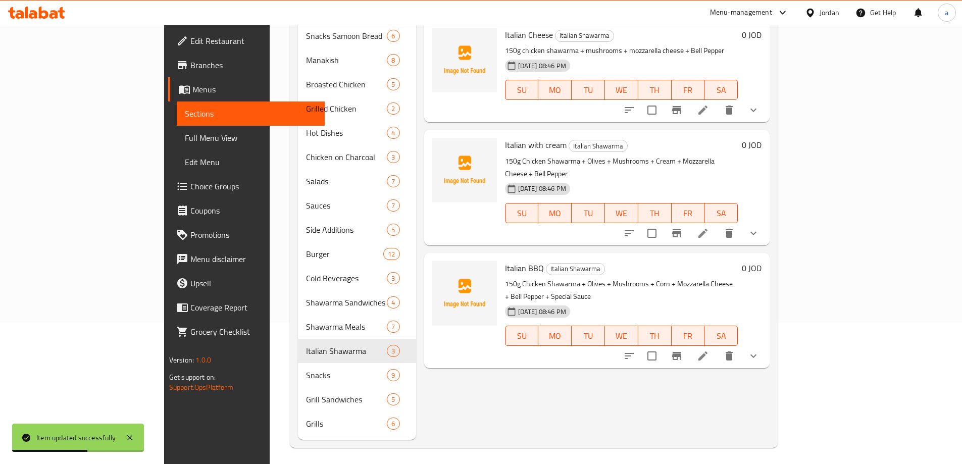
scroll to position [40, 0]
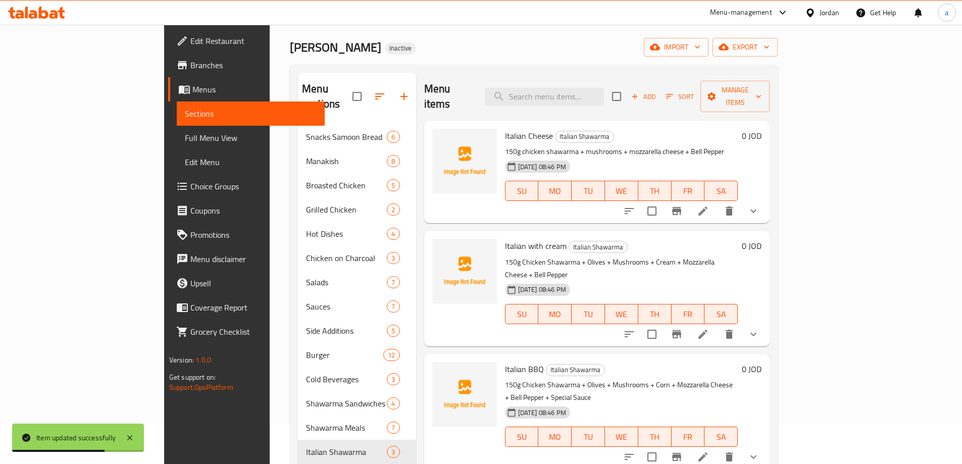
click at [709, 205] on icon at bounding box center [703, 211] width 12 height 12
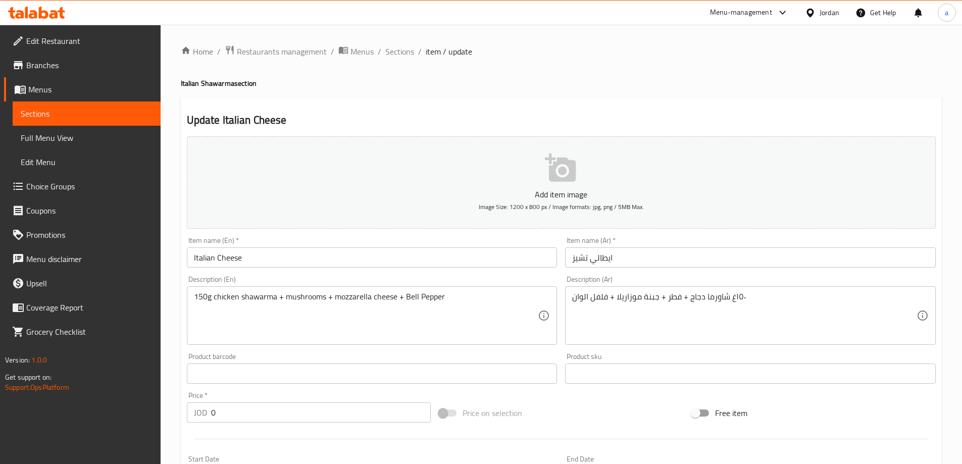
click at [321, 260] on input "Italian Cheese" at bounding box center [372, 258] width 371 height 20
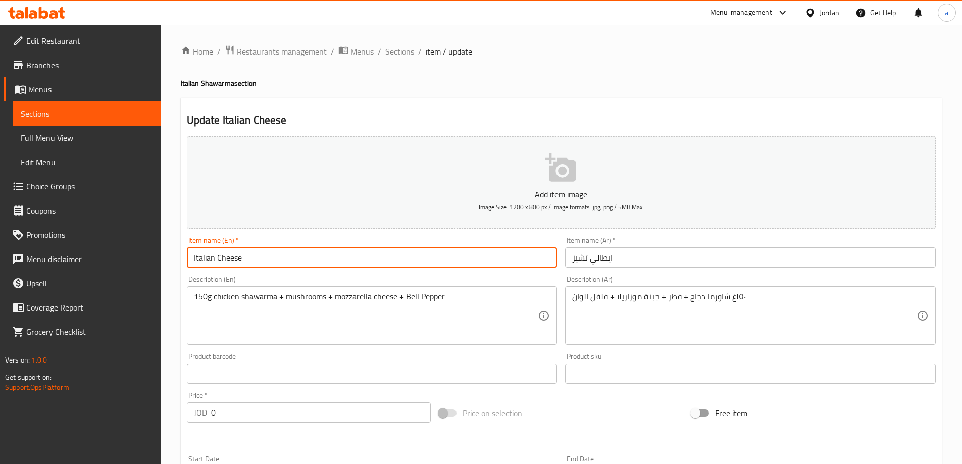
paste input "Shawarma"
type input "Italian Cheese Shawarma"
click at [683, 258] on input "ايطالي تشيز" at bounding box center [750, 258] width 371 height 20
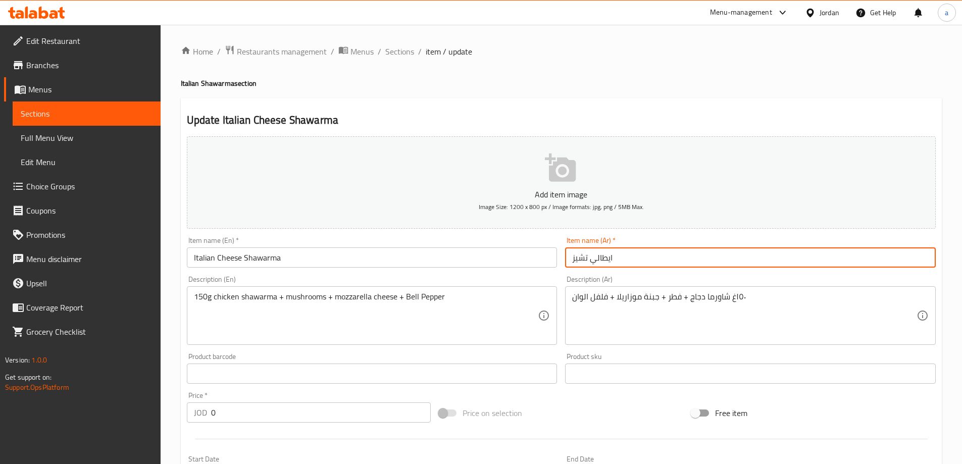
click at [570, 260] on input "ايطالي تشيز" at bounding box center [750, 258] width 371 height 20
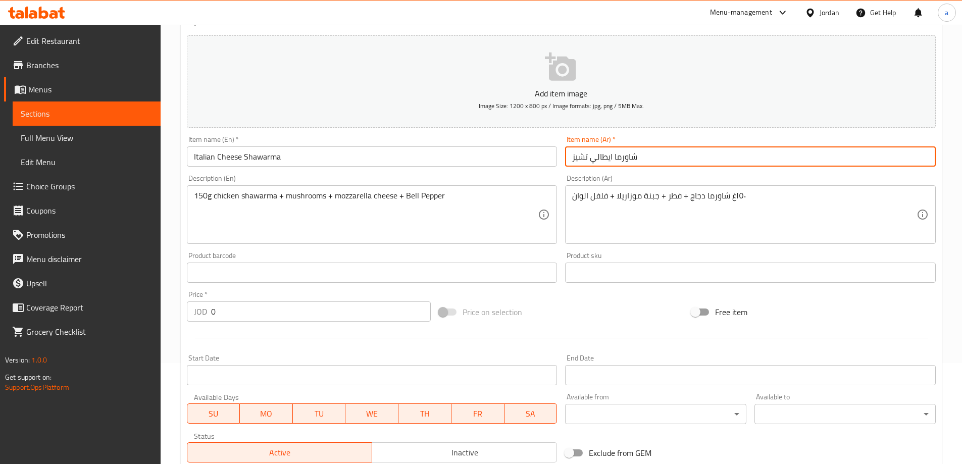
scroll to position [272, 0]
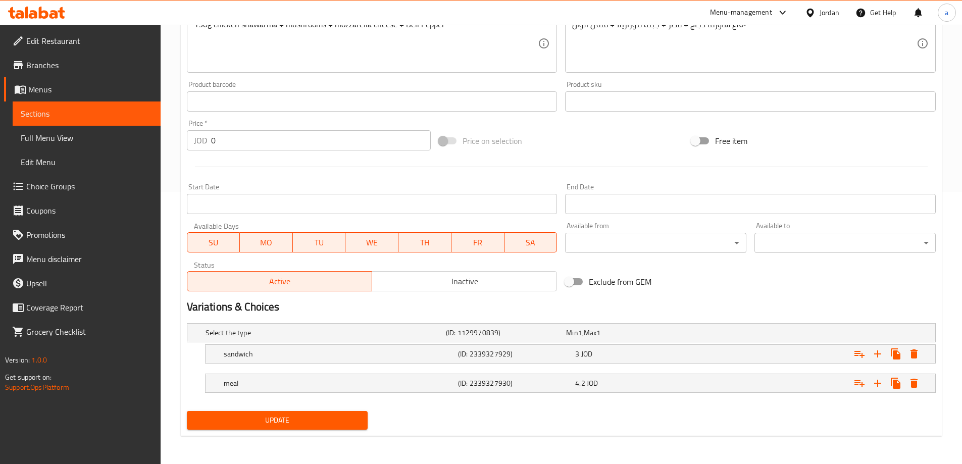
type input "شاورما ايطالي تشيز"
click at [320, 419] on span "Update" at bounding box center [277, 420] width 165 height 13
click at [70, 116] on span "Sections" at bounding box center [87, 114] width 132 height 12
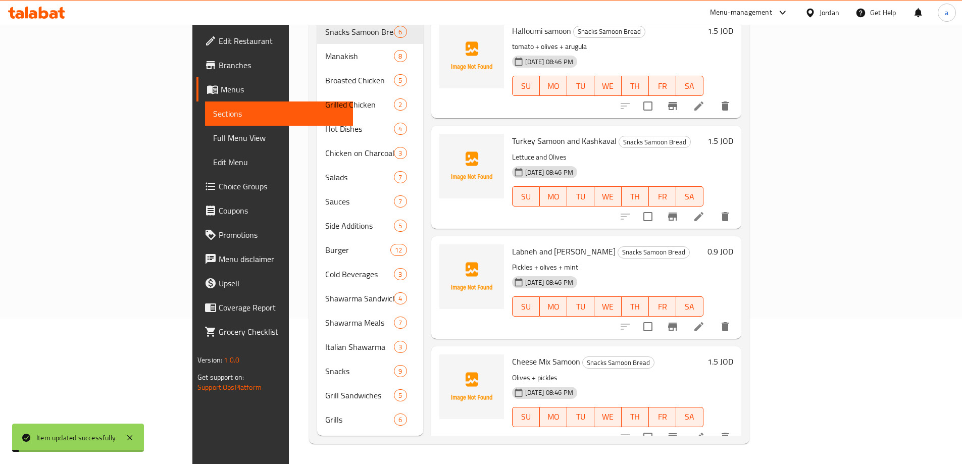
scroll to position [141, 0]
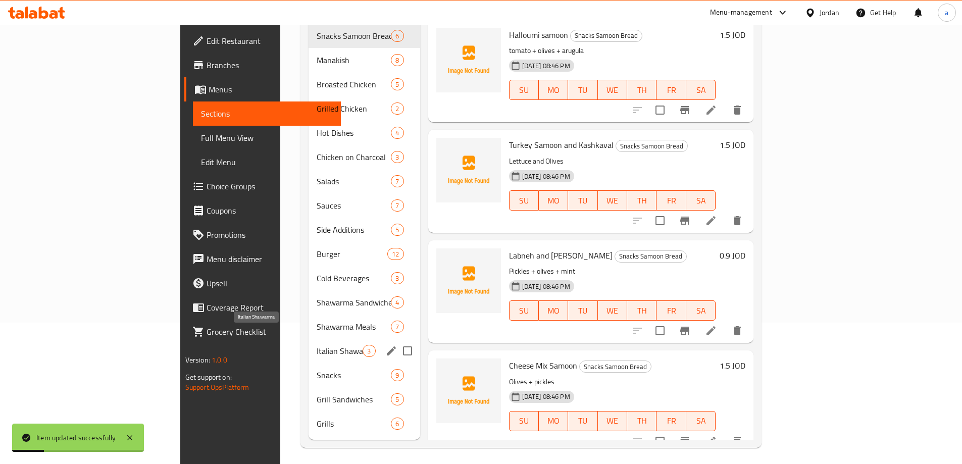
click at [317, 345] on span "Italian Shawarma" at bounding box center [340, 351] width 46 height 12
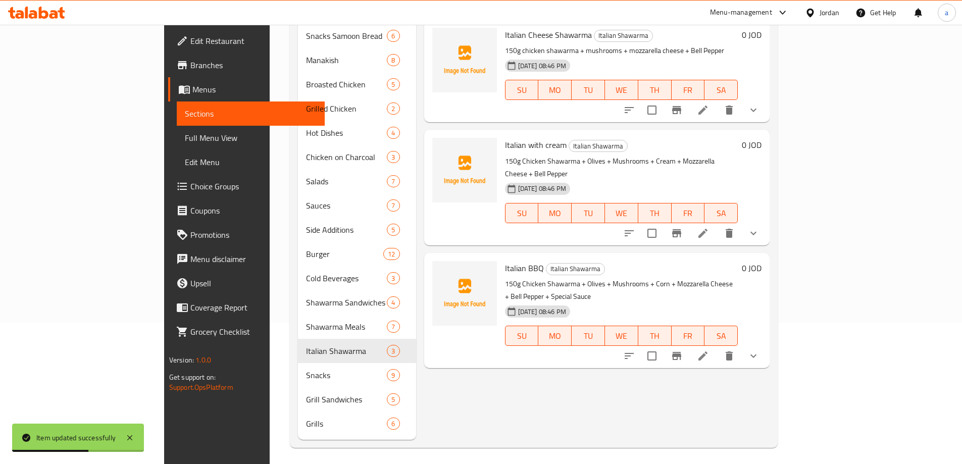
click at [717, 224] on li at bounding box center [703, 233] width 28 height 18
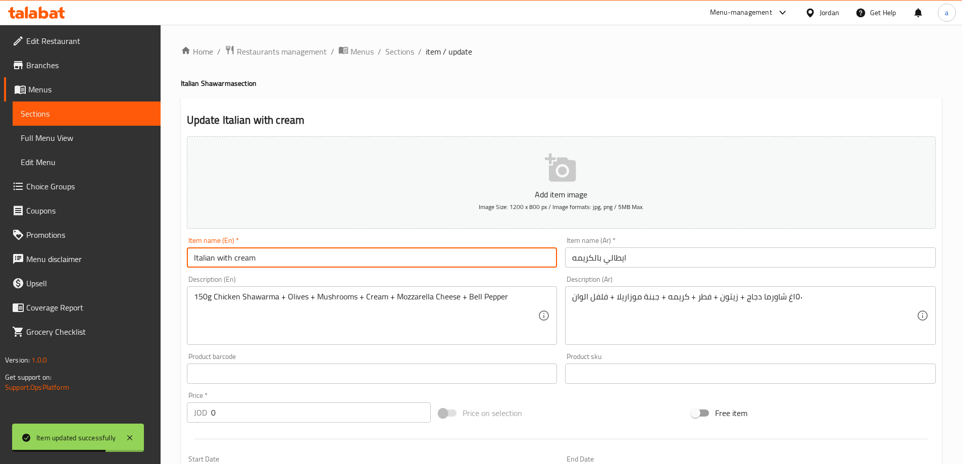
click at [271, 263] on input "Italian with cream" at bounding box center [372, 258] width 371 height 20
click at [213, 262] on input "Italian with cream" at bounding box center [372, 258] width 371 height 20
paste input "Shawarma"
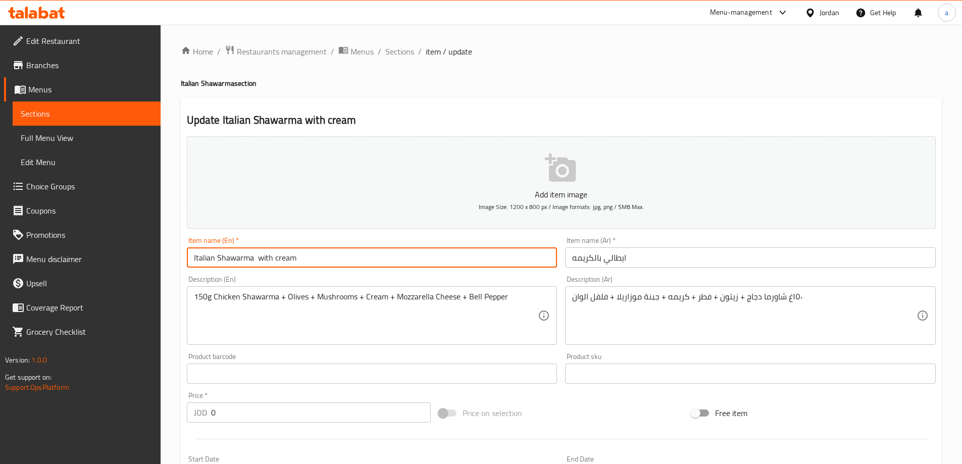
type input "Italian Shawarma with cream"
click at [699, 260] on input "ايطالي بالكريمه" at bounding box center [750, 258] width 371 height 20
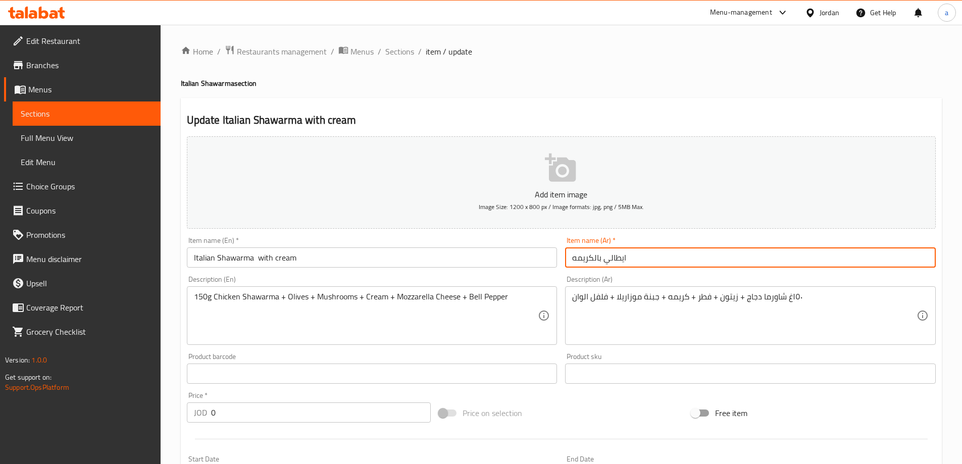
click at [569, 261] on input "ايطالي بالكريمه" at bounding box center [750, 258] width 371 height 20
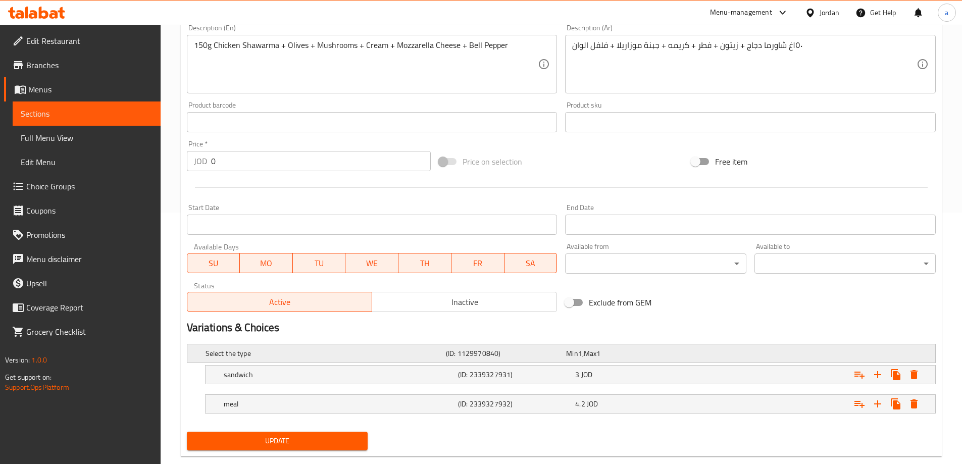
scroll to position [272, 0]
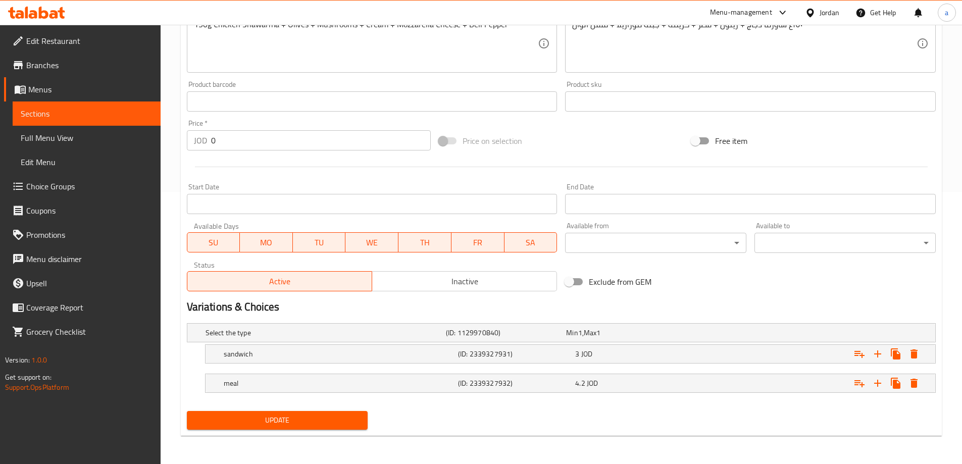
type input "شاورما ايطالي بالكريمه"
click at [285, 423] on span "Update" at bounding box center [277, 420] width 165 height 13
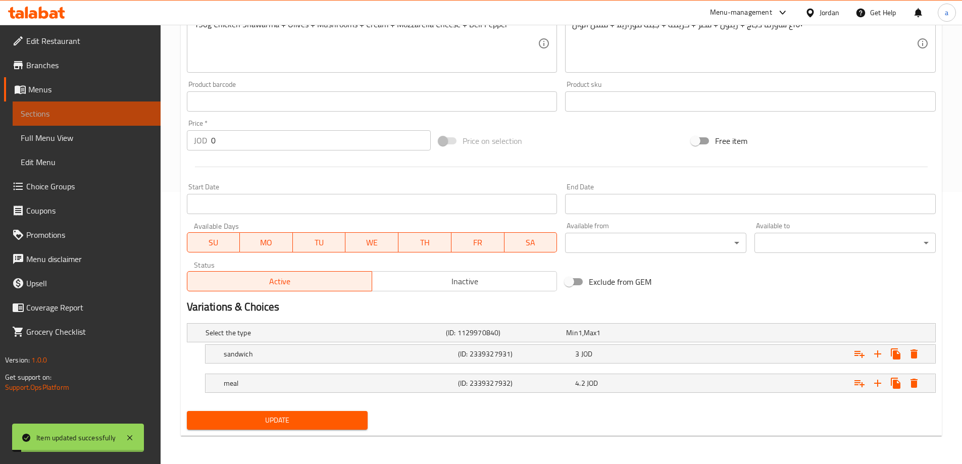
click at [93, 115] on span "Sections" at bounding box center [87, 114] width 132 height 12
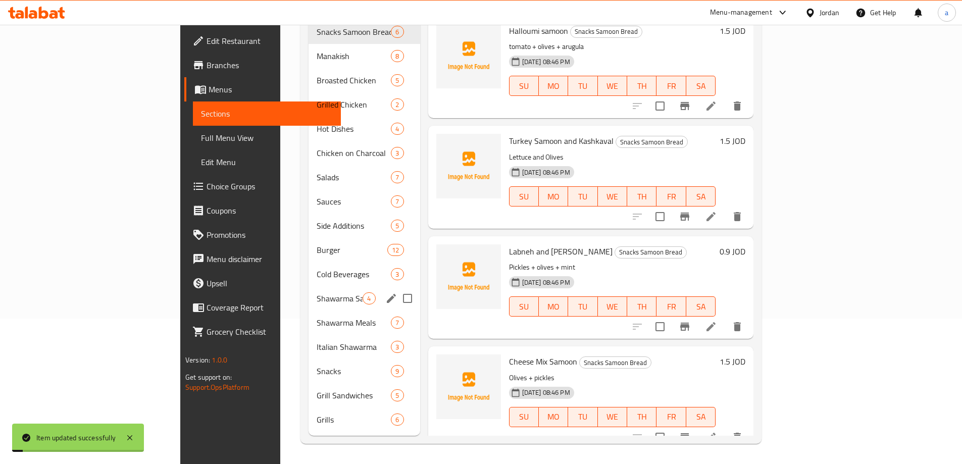
scroll to position [141, 0]
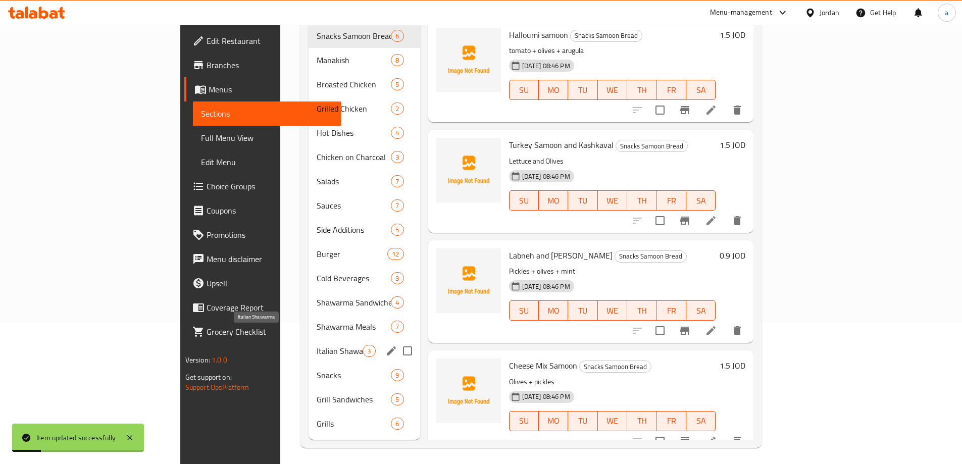
click at [317, 345] on span "Italian Shawarma" at bounding box center [340, 351] width 46 height 12
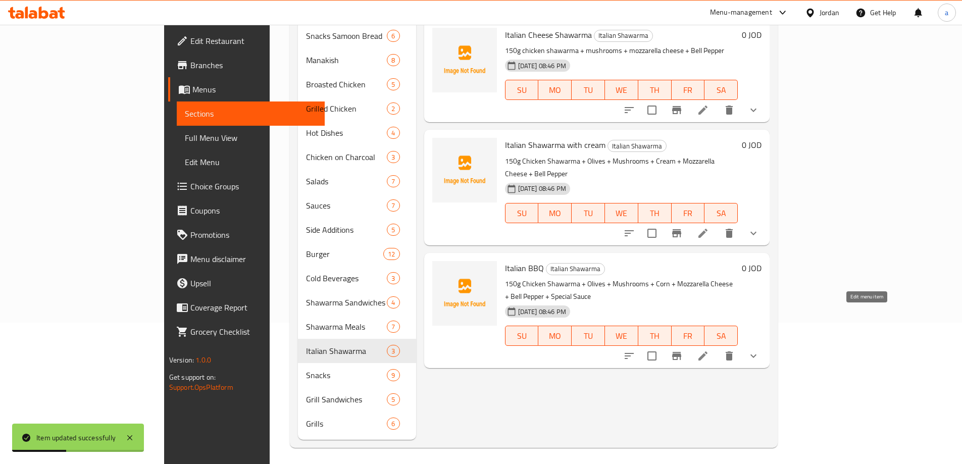
click at [708, 352] on icon at bounding box center [703, 356] width 9 height 9
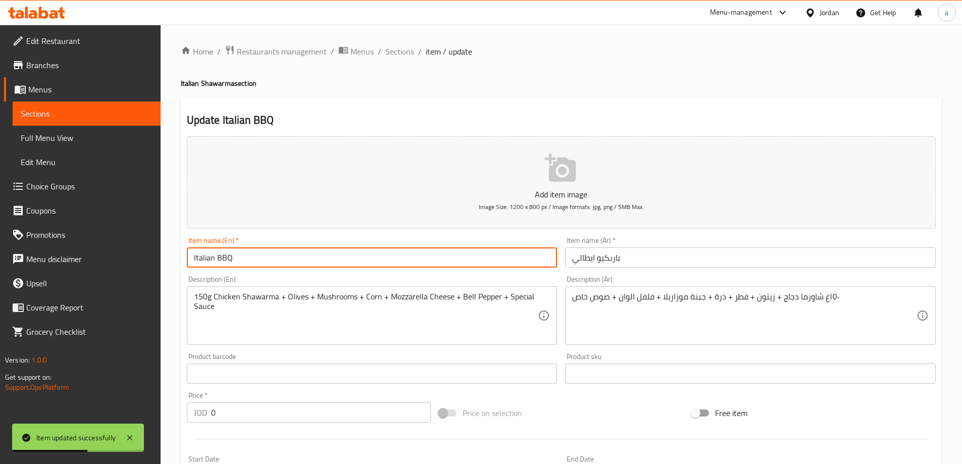
click at [302, 258] on input "Italian BBQ" at bounding box center [372, 258] width 371 height 20
paste input "Shawarma"
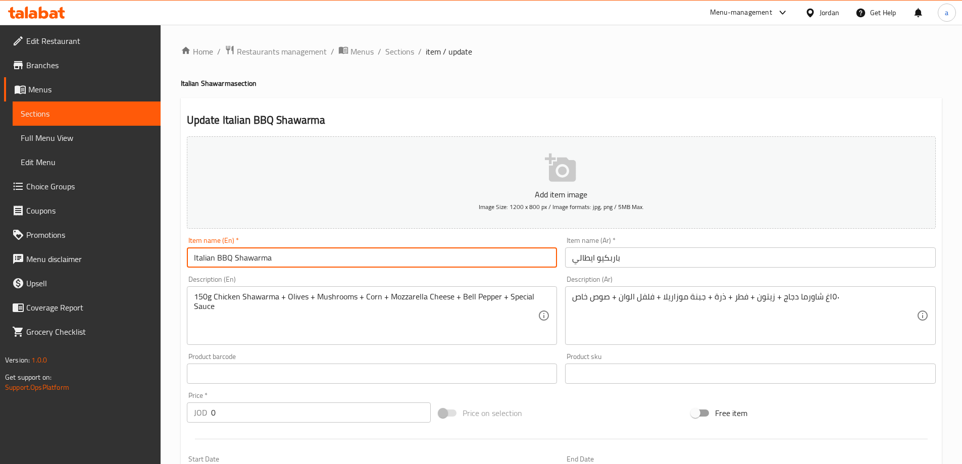
type input "Italian BBQ Shawarma"
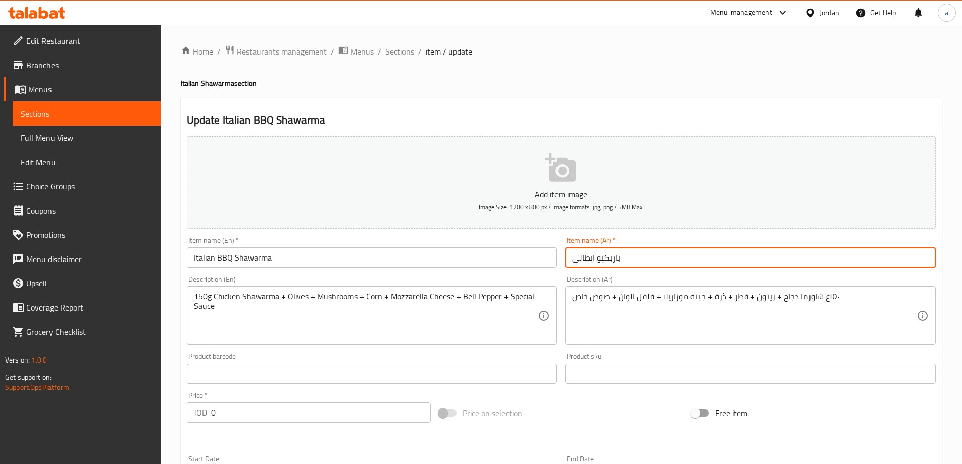
click at [571, 261] on input "باربكيو ايطالي" at bounding box center [750, 258] width 371 height 20
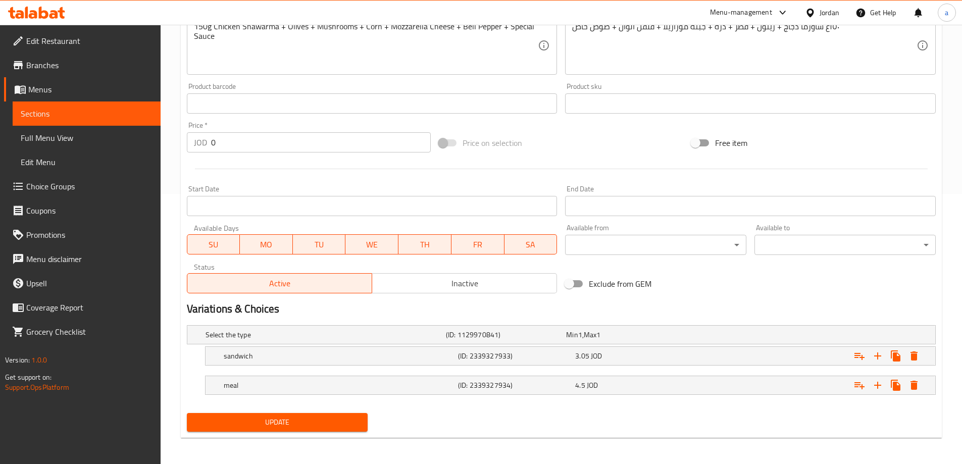
scroll to position [272, 0]
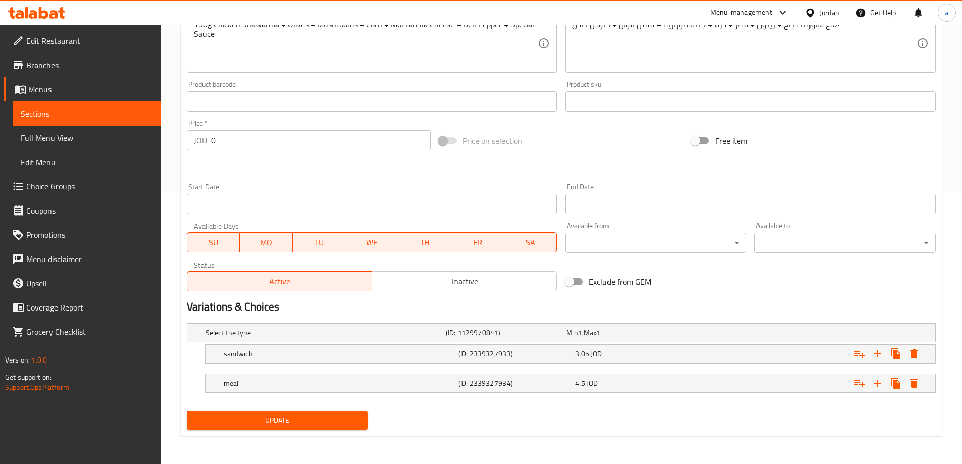
type input "شاورما باربكيو ايطالي"
click at [324, 419] on span "Update" at bounding box center [277, 420] width 165 height 13
click at [115, 116] on span "Sections" at bounding box center [87, 114] width 132 height 12
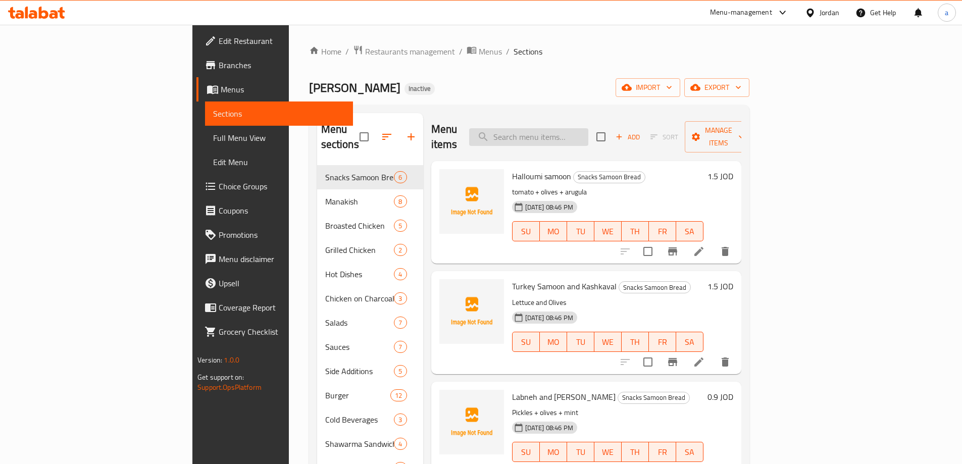
click at [588, 131] on input "search" at bounding box center [528, 137] width 119 height 18
paste input "Buffalo Burger 150 desc"
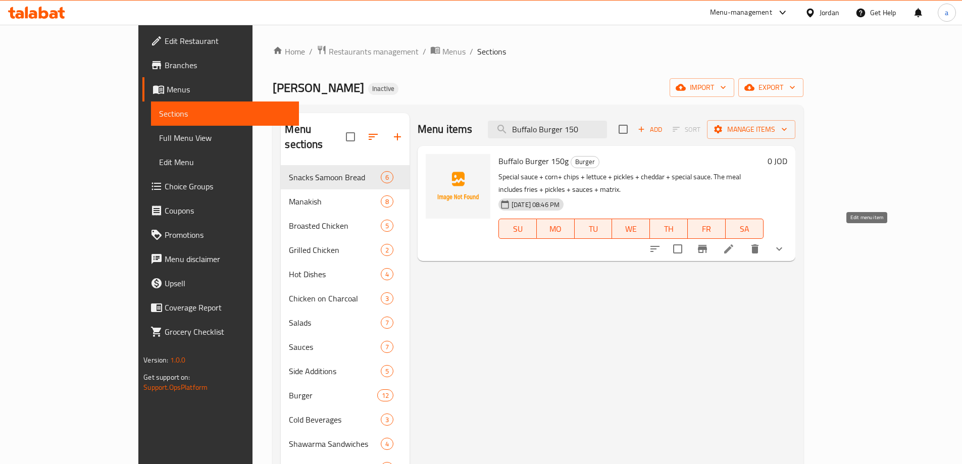
type input "Buffalo Burger 150"
click at [735, 243] on icon at bounding box center [729, 249] width 12 height 12
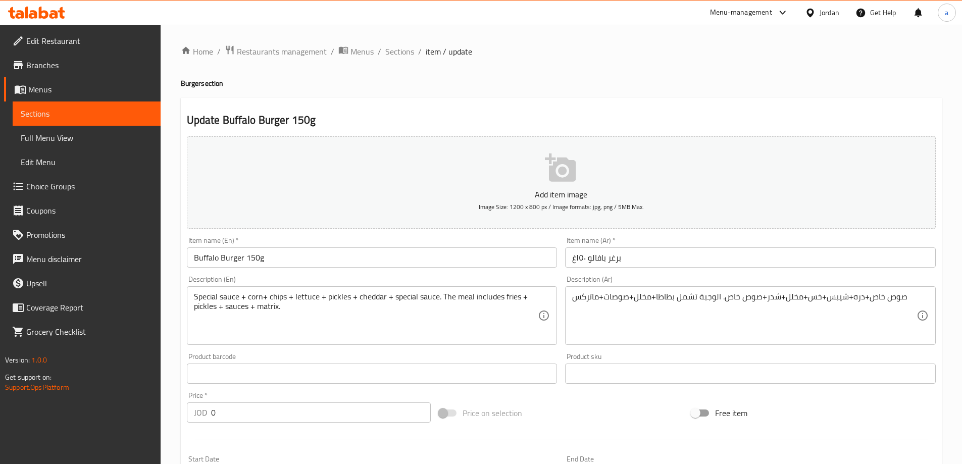
click at [90, 115] on span "Sections" at bounding box center [87, 114] width 132 height 12
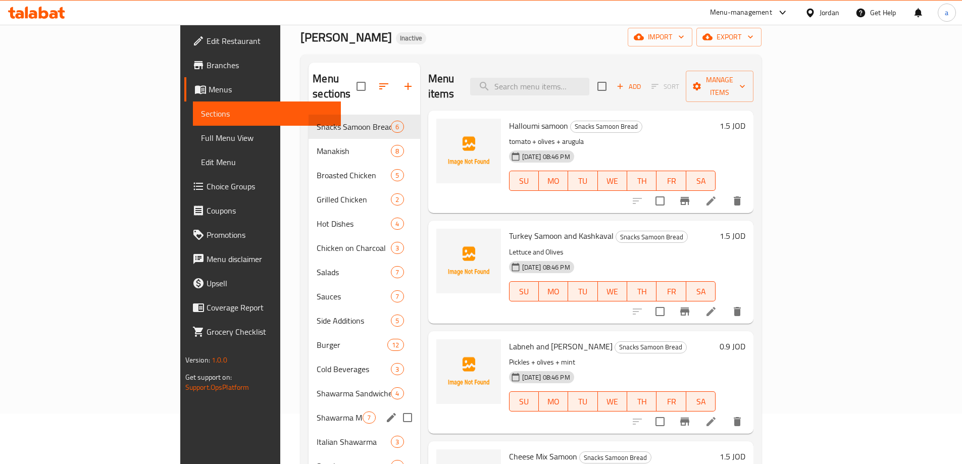
scroll to position [141, 0]
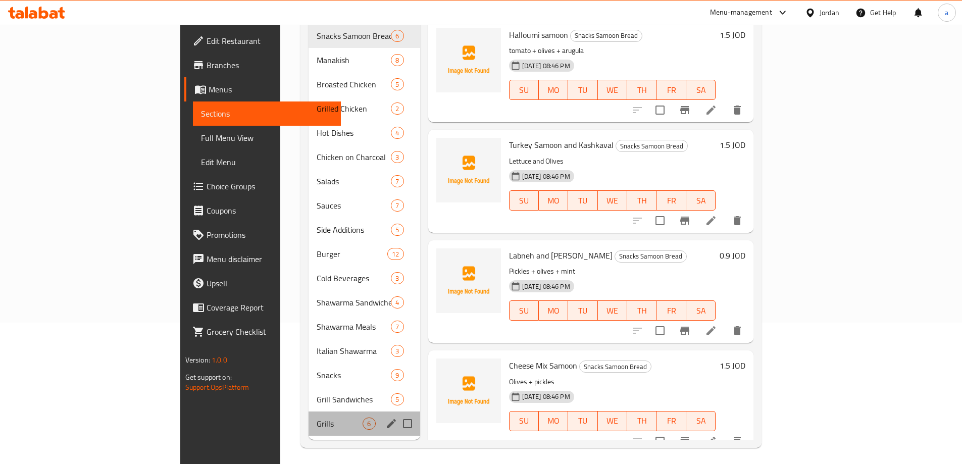
click at [309, 412] on div "Grills 6" at bounding box center [364, 424] width 111 height 24
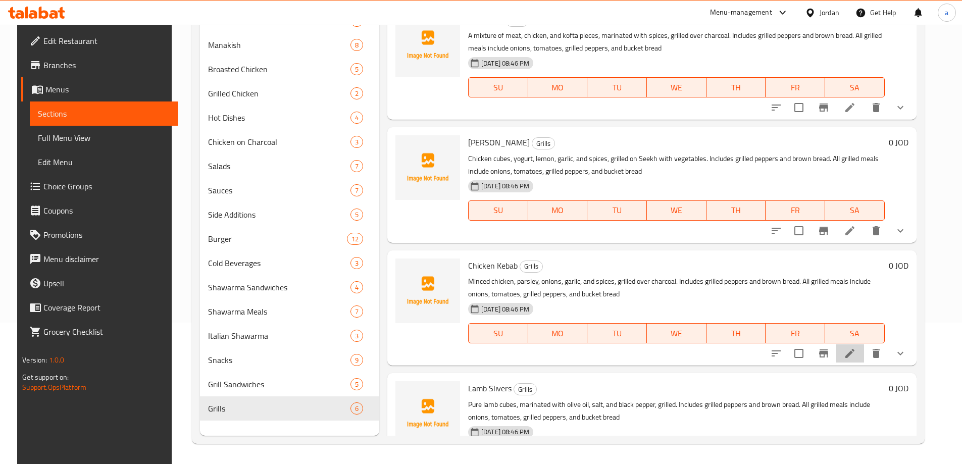
click at [856, 355] on icon at bounding box center [850, 354] width 12 height 12
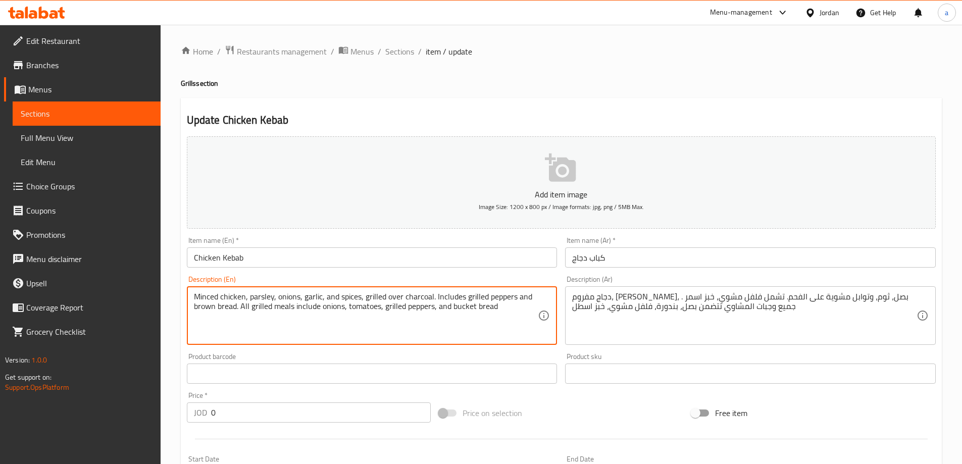
drag, startPoint x: 240, startPoint y: 308, endPoint x: 272, endPoint y: 313, distance: 32.2
type textarea "Minced chicken, parsley, onions, garlic, and spices, grilled over charcoal. Inc…"
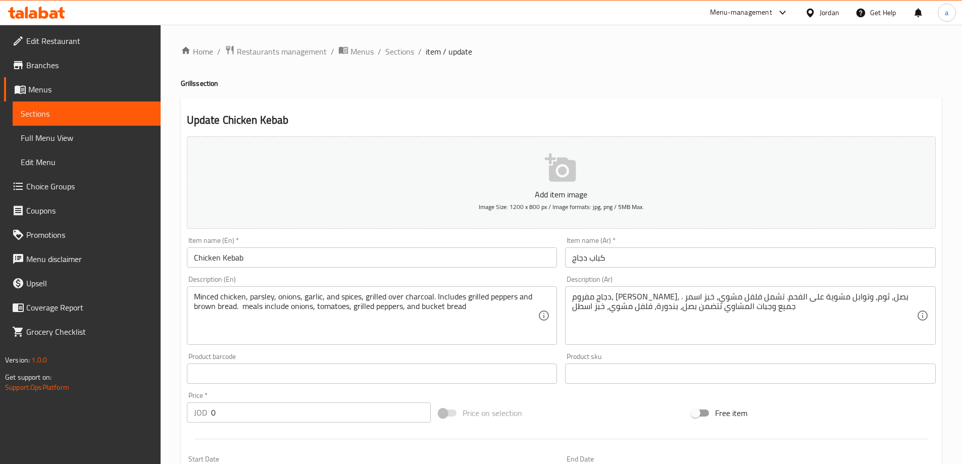
drag, startPoint x: 569, startPoint y: 298, endPoint x: 583, endPoint y: 297, distance: 14.7
click at [604, 299] on div "دجاج مفروم، بقدونس، بصل، ثوم، وتوابل مشوية على الفحم. تشمل فلفل مشوي، خبز اسمر …" at bounding box center [750, 315] width 371 height 59
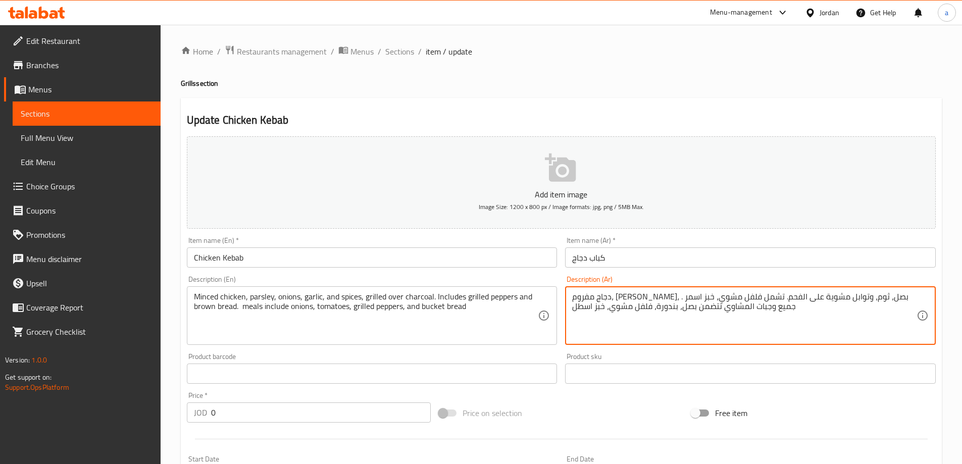
drag, startPoint x: 573, startPoint y: 297, endPoint x: 613, endPoint y: 303, distance: 39.9
click at [613, 303] on textarea "دجاج مفروم، بقدونس، بصل، ثوم، وتوابل مشوية على الفحم. تشمل فلفل مشوي، خبز اسمر …" at bounding box center [744, 316] width 344 height 48
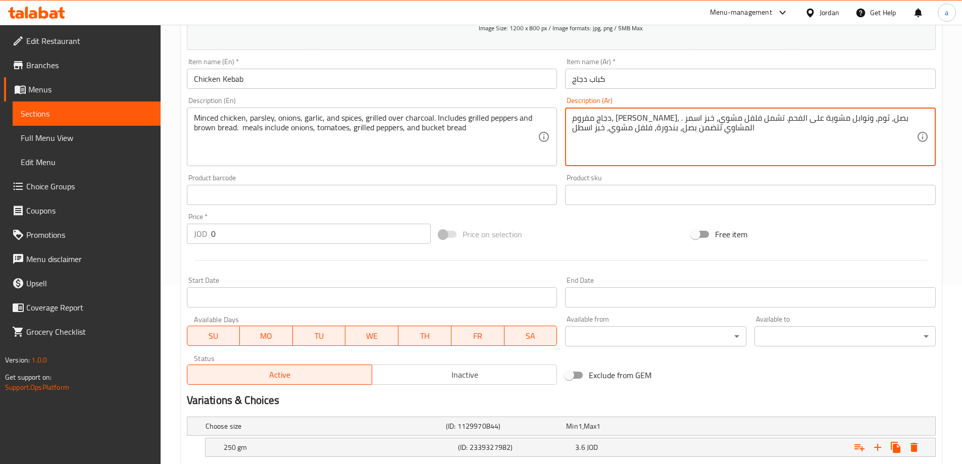
scroll to position [302, 0]
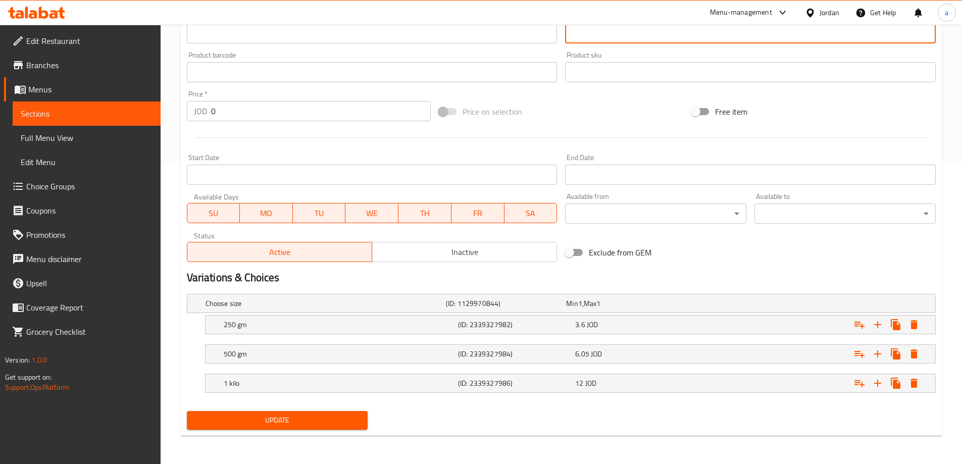
type textarea "دجاج مفروم، بقدونس، بصل، ثوم، وتوابل مشوية على الفحم. تشمل فلفل مشوي، خبز اسمر …"
click at [301, 420] on span "Update" at bounding box center [277, 420] width 165 height 13
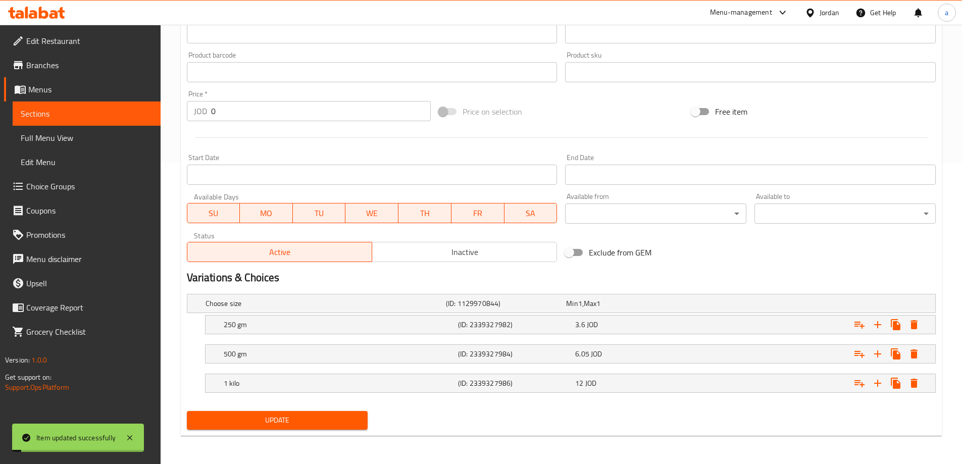
click at [88, 113] on span "Sections" at bounding box center [87, 114] width 132 height 12
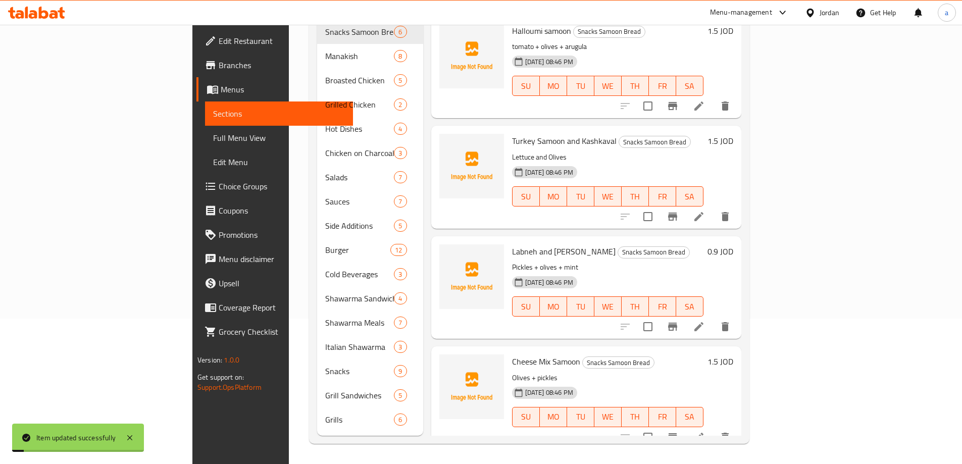
scroll to position [141, 0]
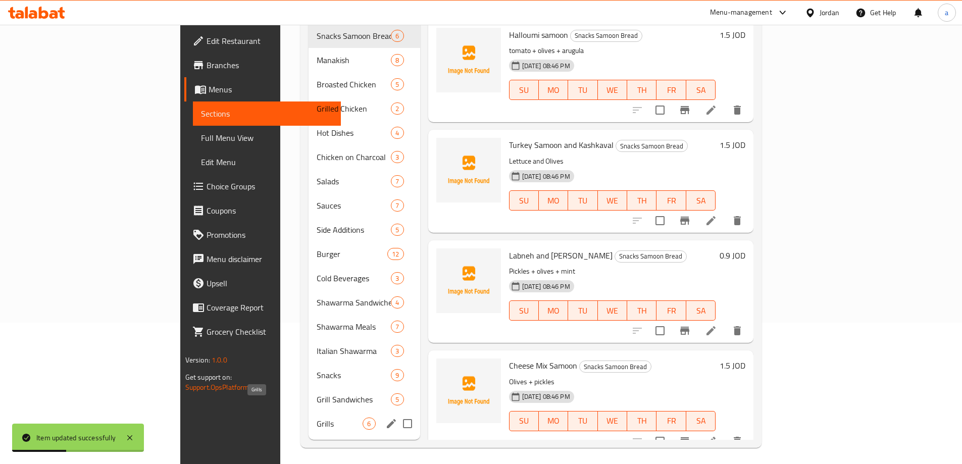
click at [317, 418] on span "Grills" at bounding box center [340, 424] width 46 height 12
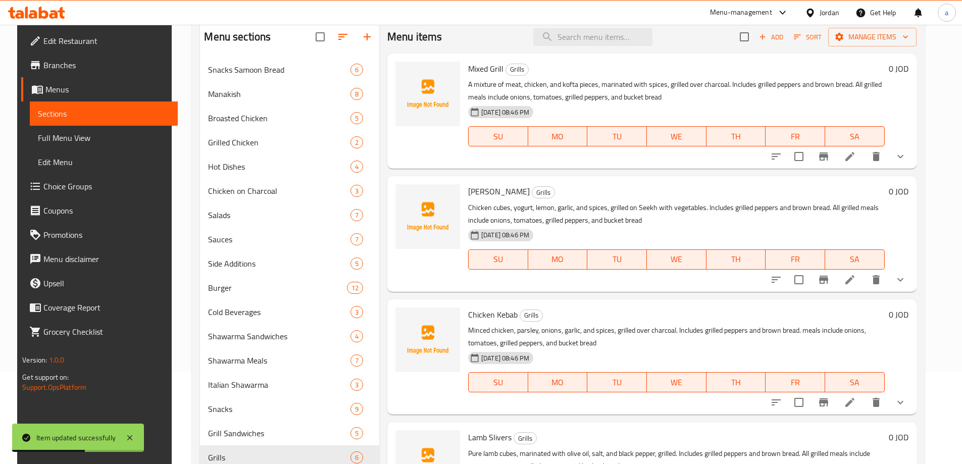
scroll to position [91, 0]
click at [856, 283] on icon at bounding box center [850, 281] width 12 height 12
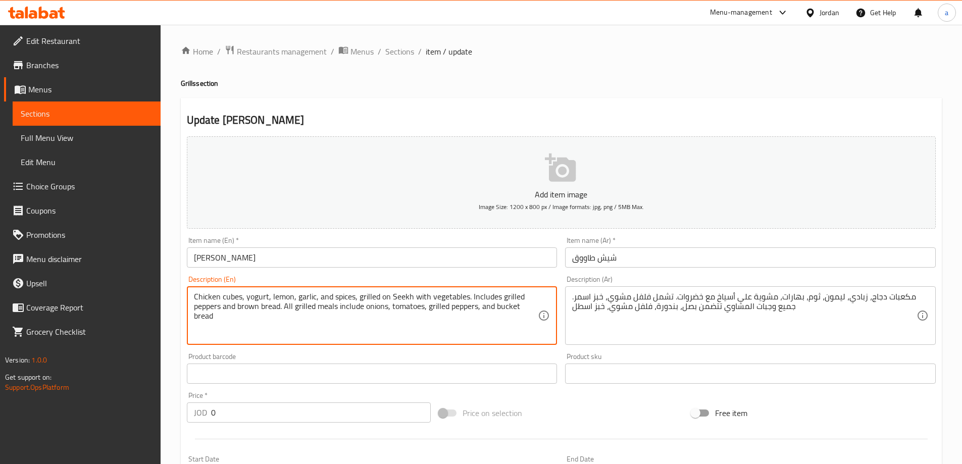
drag, startPoint x: 280, startPoint y: 306, endPoint x: 306, endPoint y: 311, distance: 26.7
click at [296, 304] on textarea "Chicken cubes, yogurt, lemon, garlic, and spices, grilled on Seekh with vegetab…" at bounding box center [366, 316] width 344 height 48
drag, startPoint x: 284, startPoint y: 308, endPoint x: 314, endPoint y: 310, distance: 29.9
click at [314, 310] on textarea "Chicken cubes, yogurt, lemon, garlic, and spices, grilled on Seekh with vegetab…" at bounding box center [366, 316] width 344 height 48
type textarea "Chicken cubes, yogurt, lemon, garlic, and spices, grilled on Seekh with vegetab…"
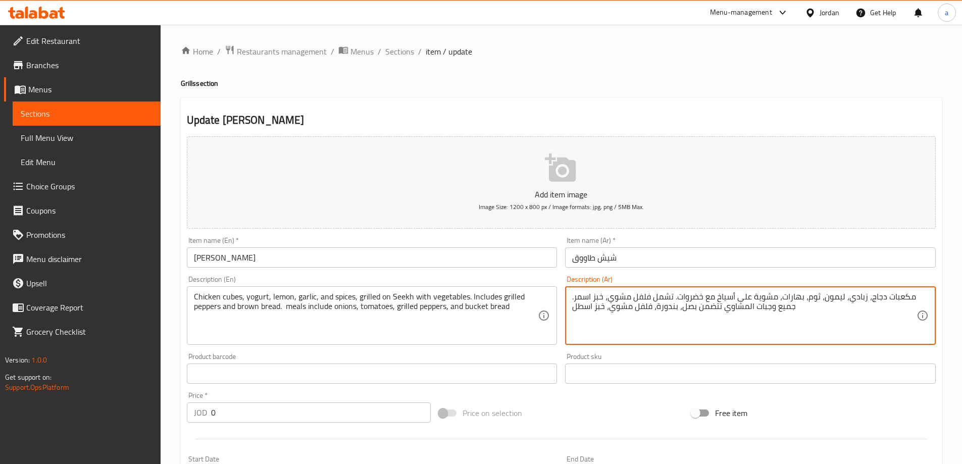
drag, startPoint x: 792, startPoint y: 310, endPoint x: 754, endPoint y: 317, distance: 38.9
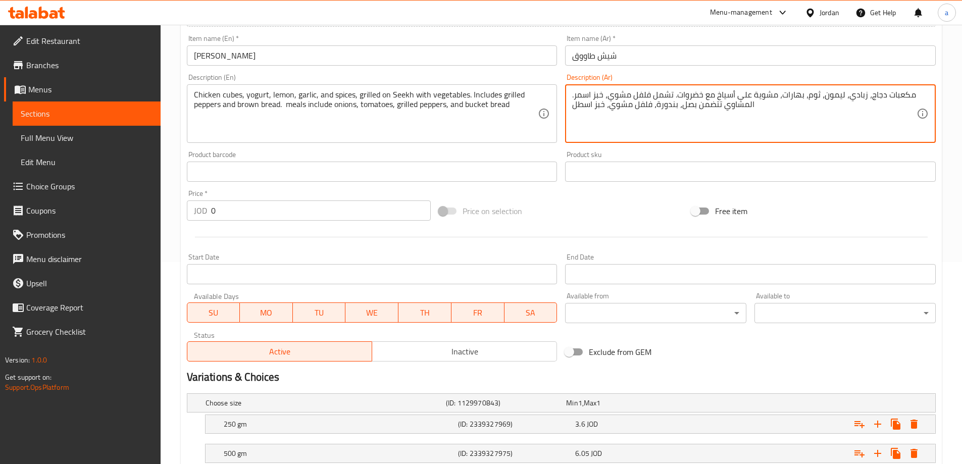
scroll to position [302, 0]
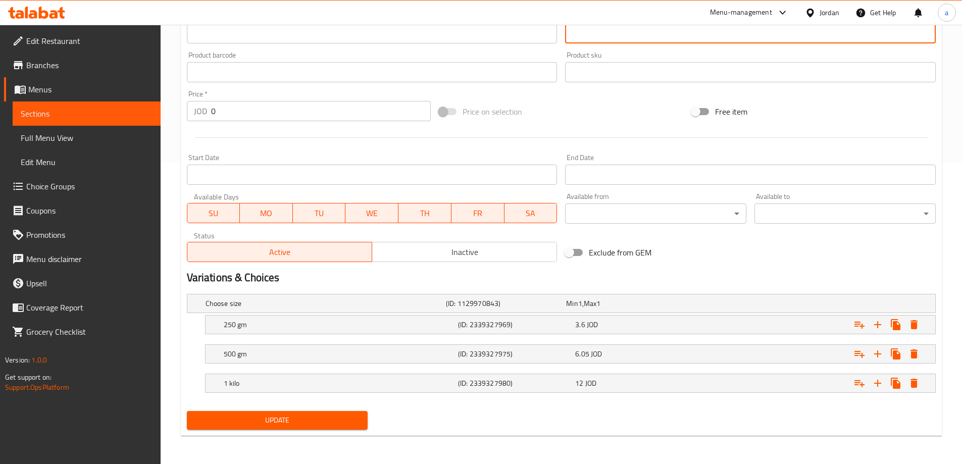
type textarea "مكعبات دجاج، زبادي، ليمون، ثوم، بهارات، مشوية على أسياخ مع خضروات. تشمل فلفل مش…"
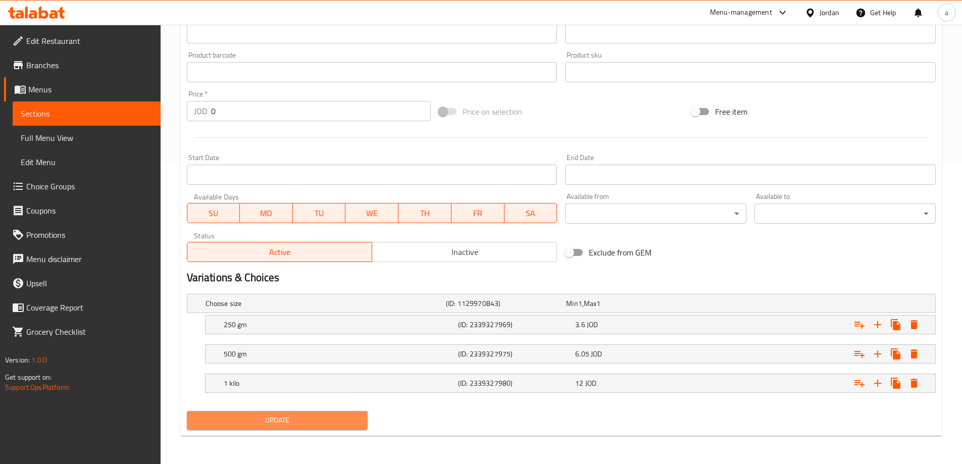
click at [301, 421] on span "Update" at bounding box center [277, 420] width 165 height 13
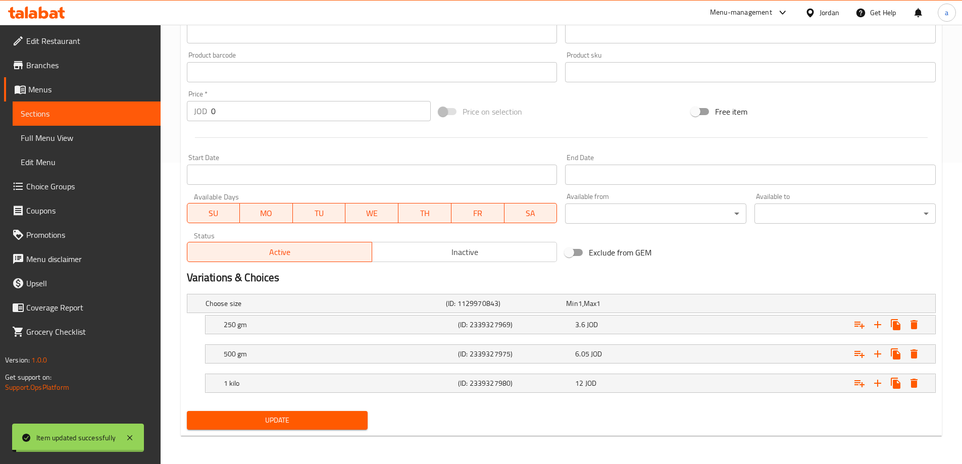
click at [95, 112] on span "Sections" at bounding box center [87, 114] width 132 height 12
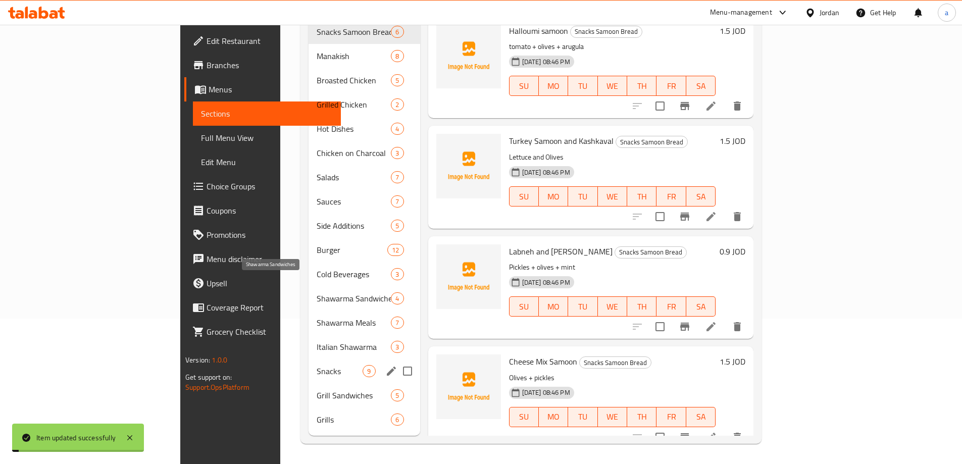
scroll to position [141, 0]
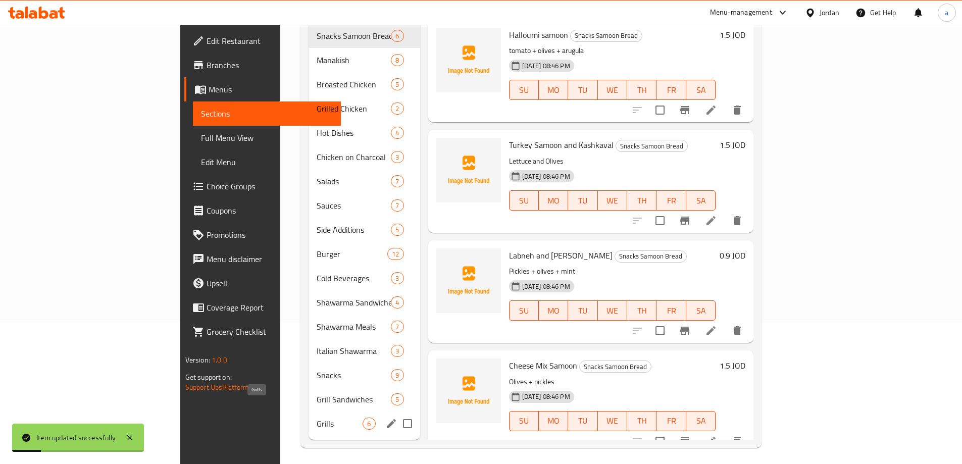
drag, startPoint x: 271, startPoint y: 410, endPoint x: 277, endPoint y: 401, distance: 10.7
click at [317, 418] on span "Grills" at bounding box center [340, 424] width 46 height 12
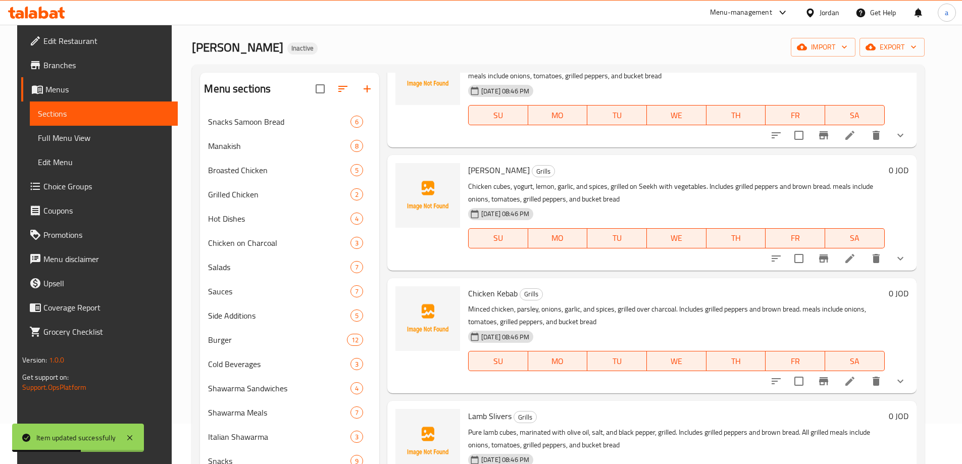
scroll to position [101, 0]
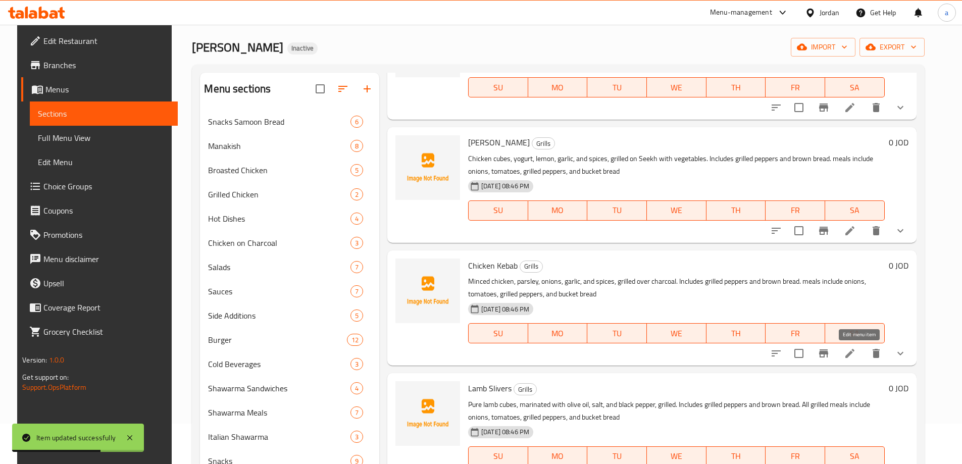
click at [855, 356] on icon at bounding box center [850, 353] width 9 height 9
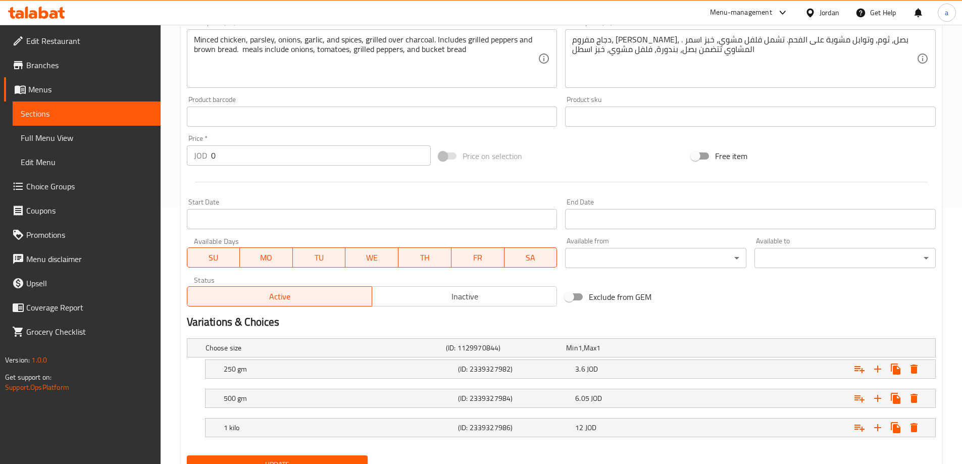
scroll to position [302, 0]
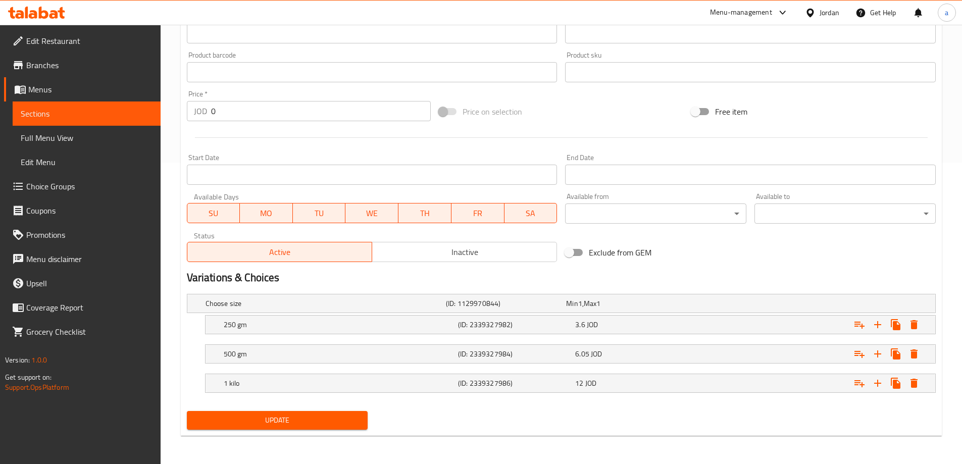
drag, startPoint x: 298, startPoint y: 422, endPoint x: 282, endPoint y: 405, distance: 23.2
click at [298, 422] on span "Update" at bounding box center [277, 420] width 165 height 13
click at [74, 117] on span "Sections" at bounding box center [87, 114] width 132 height 12
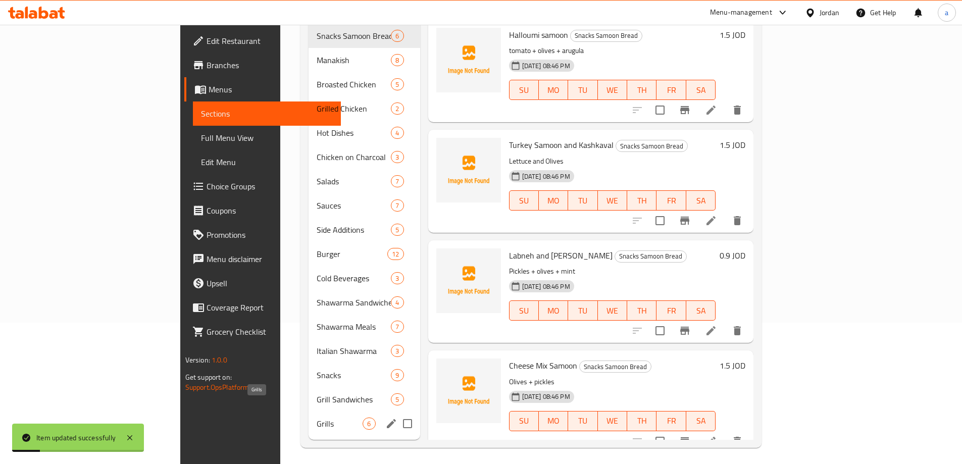
click at [317, 418] on span "Grills" at bounding box center [340, 424] width 46 height 12
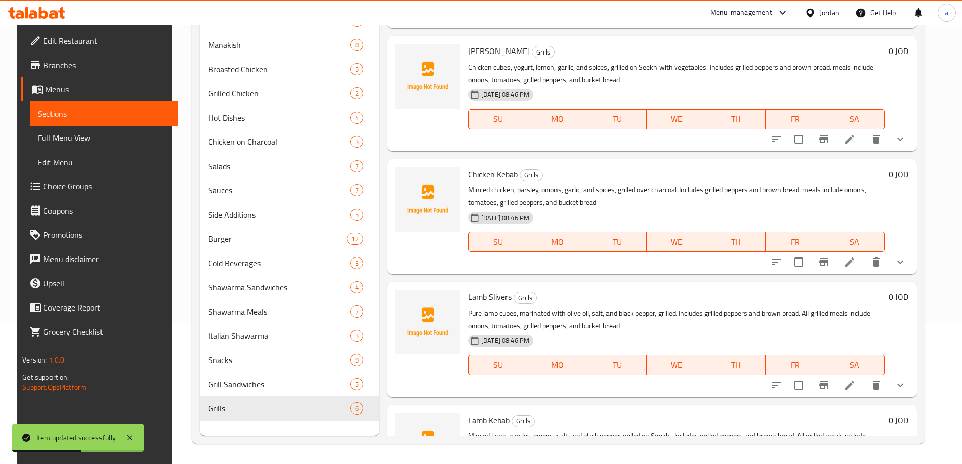
scroll to position [102, 0]
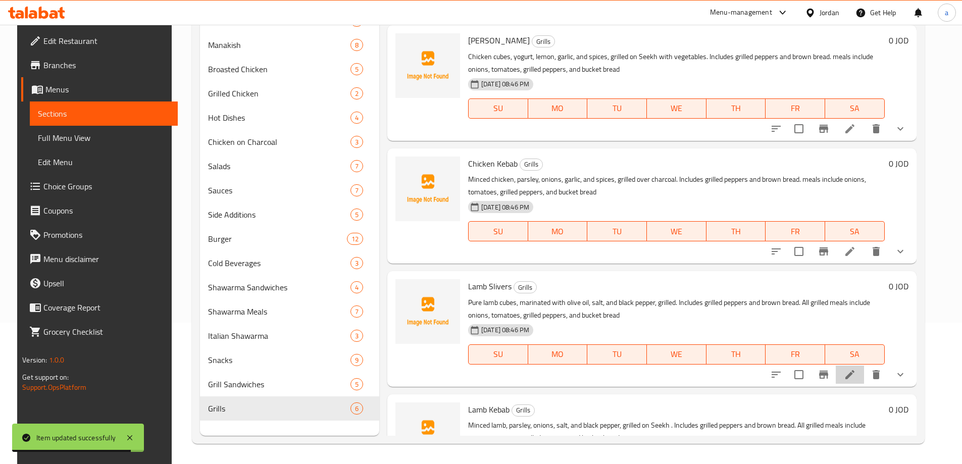
click at [864, 378] on li at bounding box center [850, 375] width 28 height 18
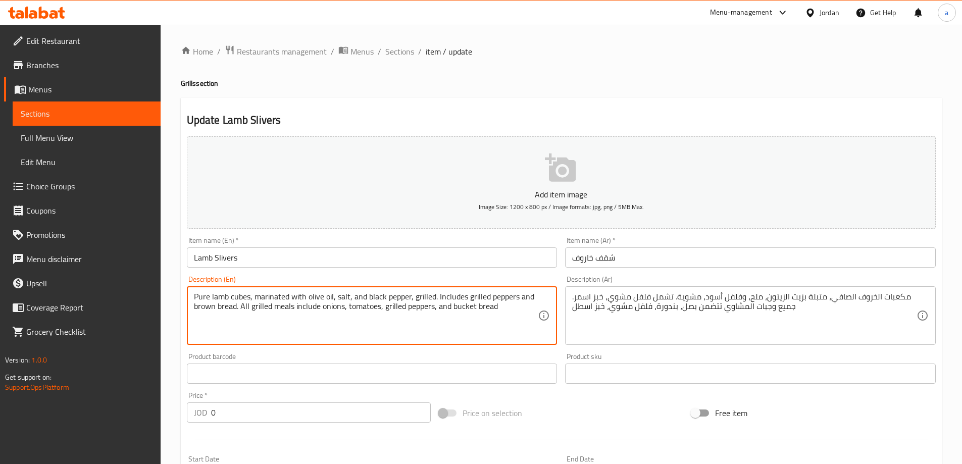
drag, startPoint x: 242, startPoint y: 306, endPoint x: 293, endPoint y: 324, distance: 54.8
click at [281, 327] on textarea "Pure lamb cubes, marinated with olive oil, salt, and black pepper, grilled. Inc…" at bounding box center [366, 316] width 344 height 48
click at [254, 325] on textarea "Pure lamb cubes, marinated with olive oil, salt, and black pepper, grilled. Inc…" at bounding box center [366, 316] width 344 height 48
drag, startPoint x: 240, startPoint y: 304, endPoint x: 272, endPoint y: 321, distance: 35.9
click at [272, 321] on textarea "Pure lamb cubes, marinated with olive oil, salt, and black pepper, grilled. Inc…" at bounding box center [366, 316] width 344 height 48
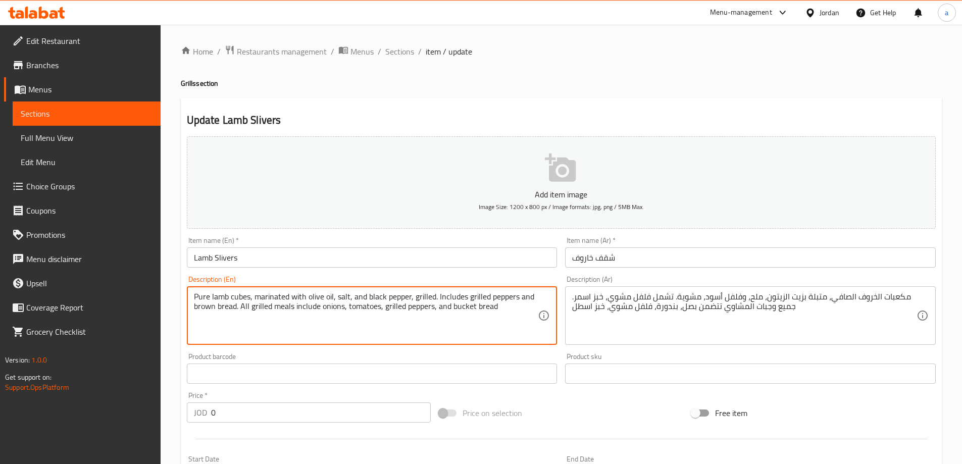
click at [242, 310] on textarea "Pure lamb cubes, marinated with olive oil, salt, and black pepper, grilled. Inc…" at bounding box center [366, 316] width 344 height 48
click at [245, 309] on textarea "Pure lamb cubes, marinated with olive oil, salt, and black pepper, grilled. Inc…" at bounding box center [366, 316] width 344 height 48
type textarea "Pure lamb cubes, marinated with olive oil, salt, and black pepper, grilled. Inc…"
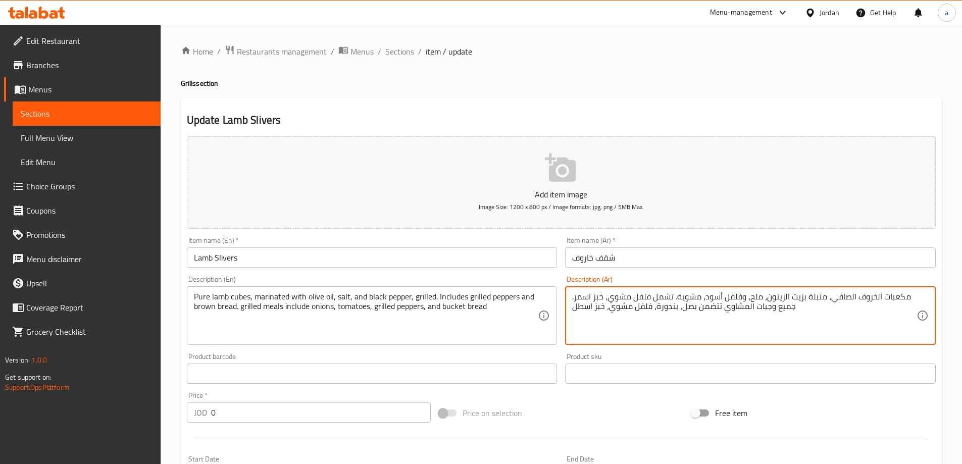
click at [781, 310] on textarea "مكعبات الخروف الصافي، متبلة بزيت الزيتون، ملح، وفلفل أسود، مشوية. تشمل فلفل مشو…" at bounding box center [744, 316] width 344 height 48
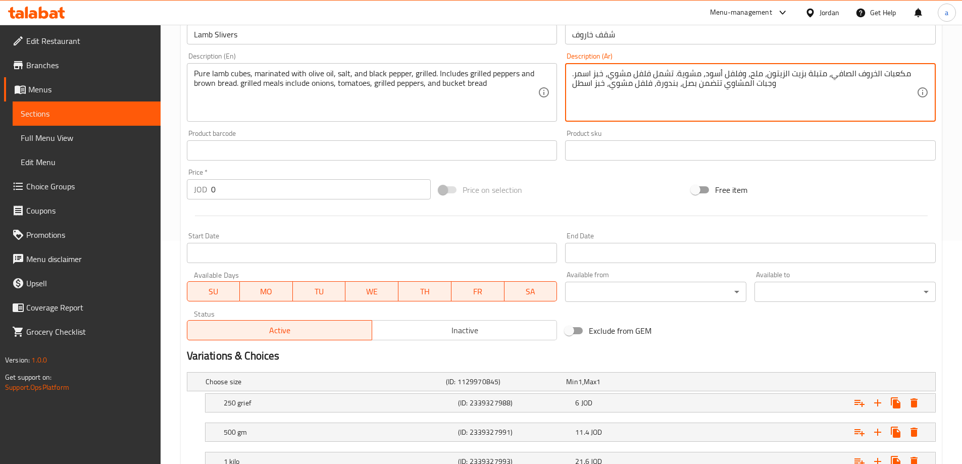
scroll to position [302, 0]
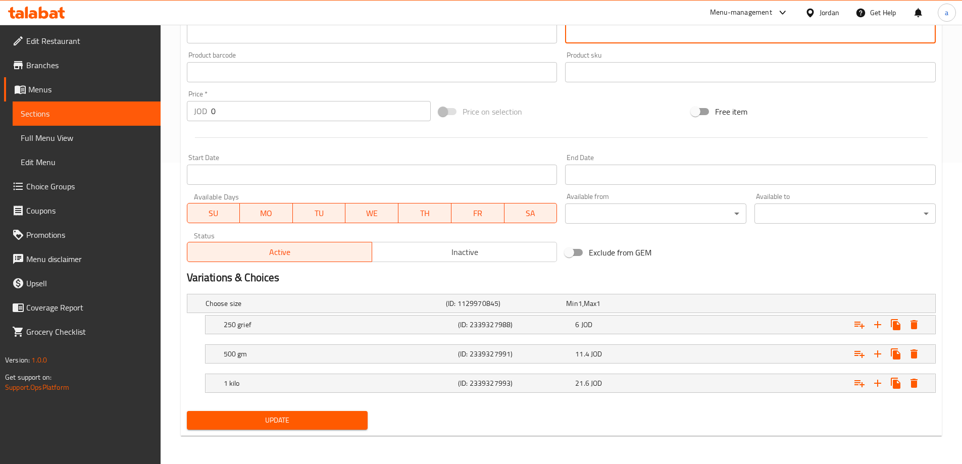
type textarea "مكعبات الخروف الصافي، متبلة بزيت الزيتون، ملح، وفلفل أسود، مشوية. تشمل فلفل مشو…"
drag, startPoint x: 238, startPoint y: 406, endPoint x: 244, endPoint y: 405, distance: 6.1
click at [239, 406] on div "Choose size (ID: 1129970845) Min 1 , Max 1 Name (En) Choose size Name (En) Name…" at bounding box center [561, 348] width 757 height 117
click at [254, 420] on span "Update" at bounding box center [277, 420] width 165 height 13
click at [82, 107] on link "Sections" at bounding box center [87, 114] width 148 height 24
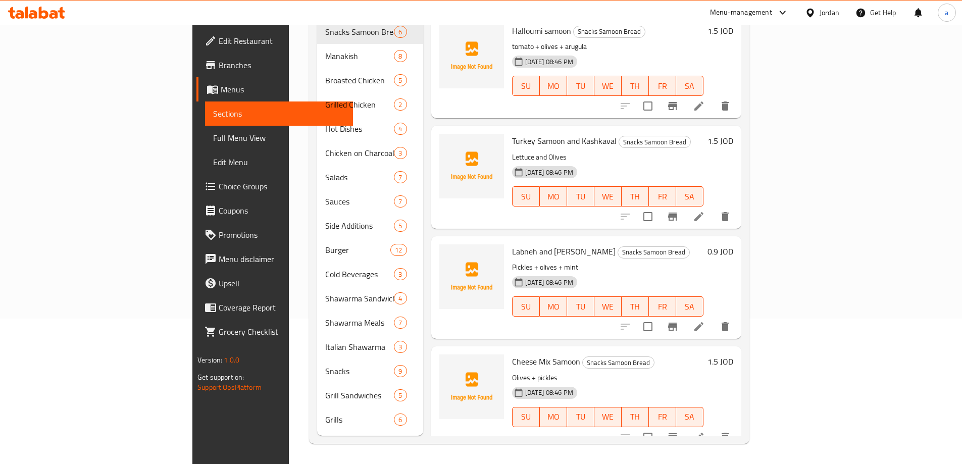
scroll to position [141, 0]
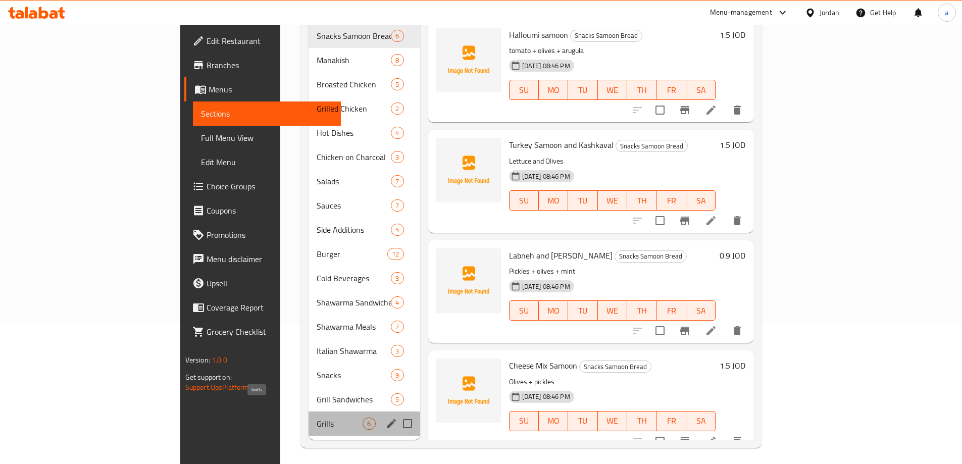
click at [317, 418] on span "Grills" at bounding box center [340, 424] width 46 height 12
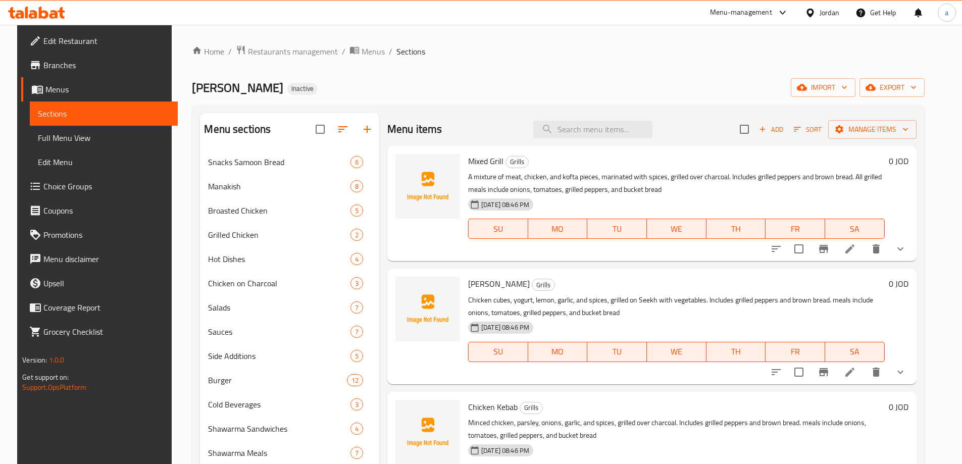
click at [864, 248] on li at bounding box center [850, 249] width 28 height 18
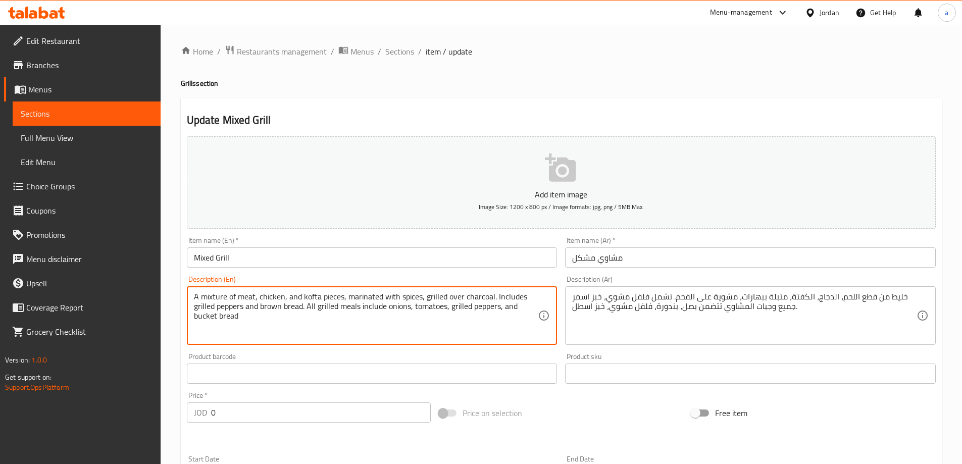
click at [312, 305] on textarea "A mixture of meat, chicken, and kofta pieces, marinated with spices, grilled ov…" at bounding box center [366, 316] width 344 height 48
type textarea "A mixture of meat, chicken, and kofta pieces, marinated with spices, grilled ov…"
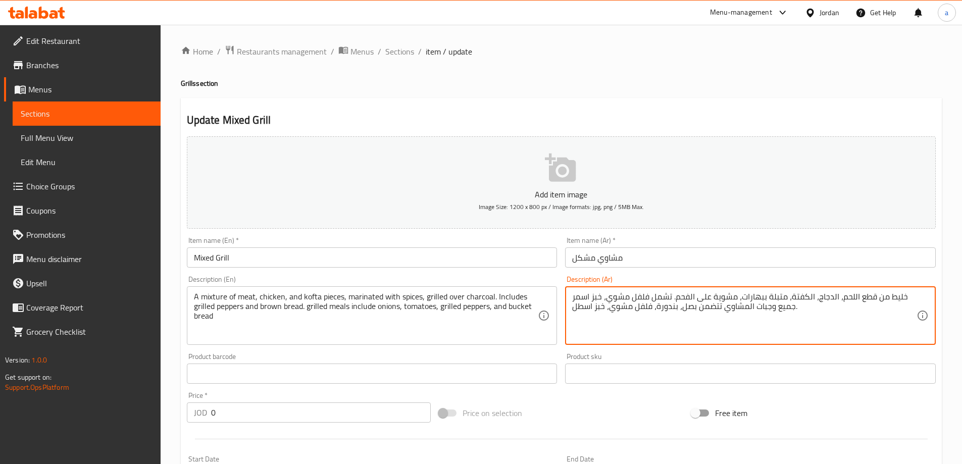
click at [781, 308] on textarea "خليط من قطع اللحم، الدجاج، الكفتة، متبلة ببهارات، مشوية على الفحم. تشمل فلفل مش…" at bounding box center [744, 316] width 344 height 48
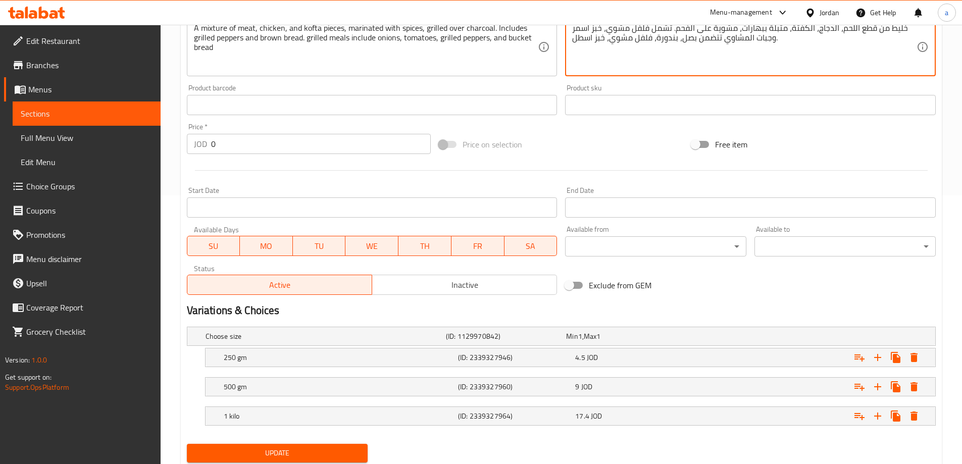
scroll to position [302, 0]
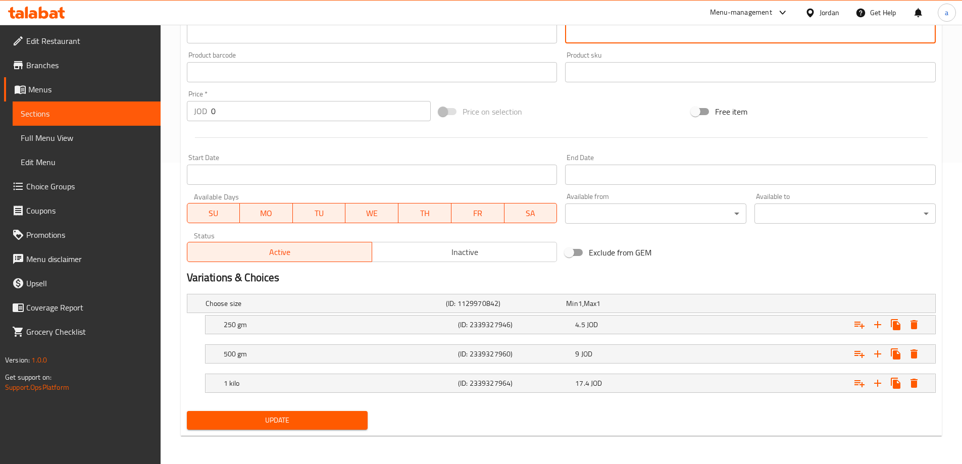
type textarea "خليط من قطع اللحم، الدجاج، الكفتة، متبلة ببهارات، مشوية على الفحم. تشمل فلفل مش…"
click at [293, 426] on span "Update" at bounding box center [277, 420] width 165 height 13
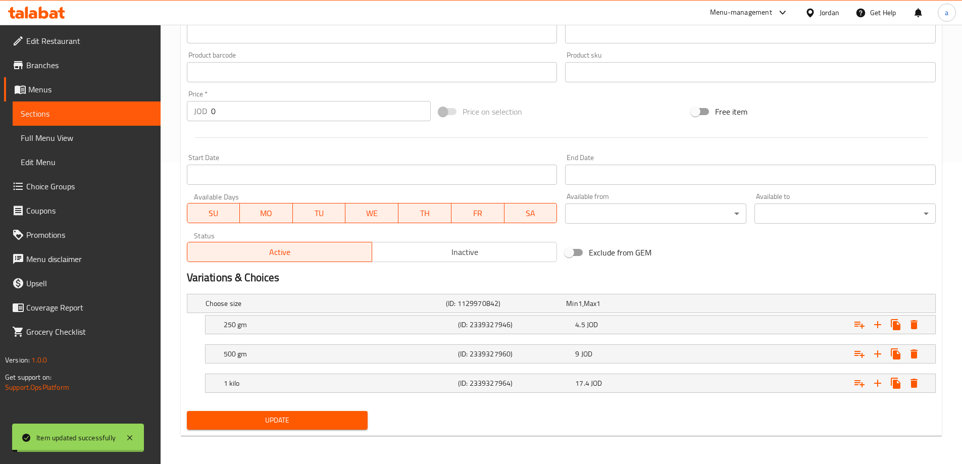
click at [82, 110] on span "Sections" at bounding box center [87, 114] width 132 height 12
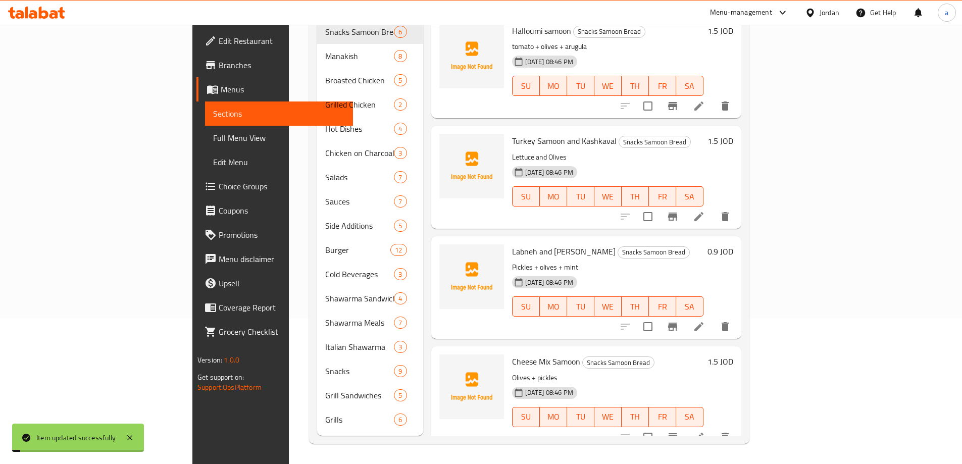
scroll to position [141, 0]
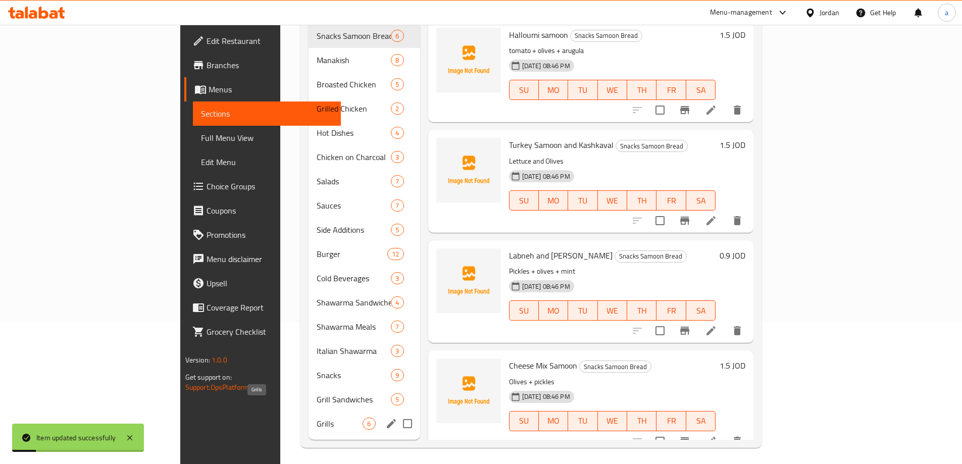
click at [317, 418] on span "Grills" at bounding box center [340, 424] width 46 height 12
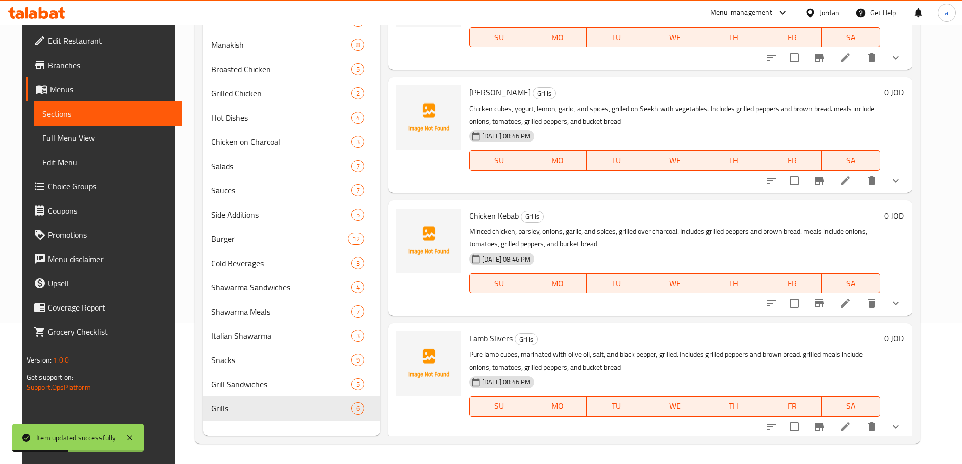
scroll to position [51, 0]
click at [850, 176] on icon at bounding box center [845, 180] width 9 height 9
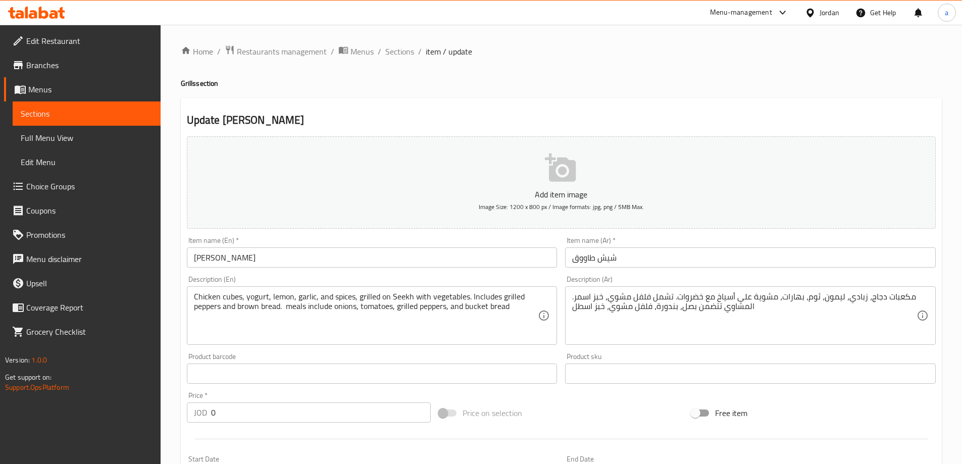
click at [435, 52] on span "item / update" at bounding box center [449, 51] width 46 height 12
click at [86, 115] on span "Sections" at bounding box center [87, 114] width 132 height 12
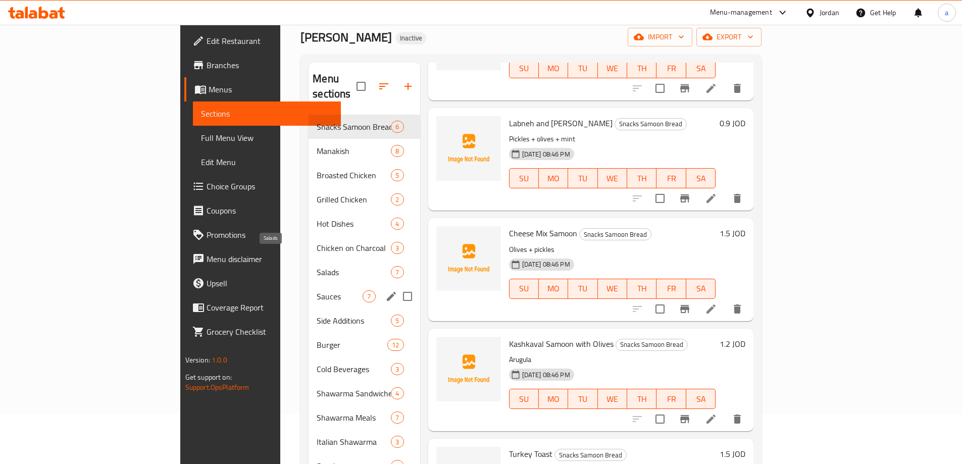
scroll to position [141, 0]
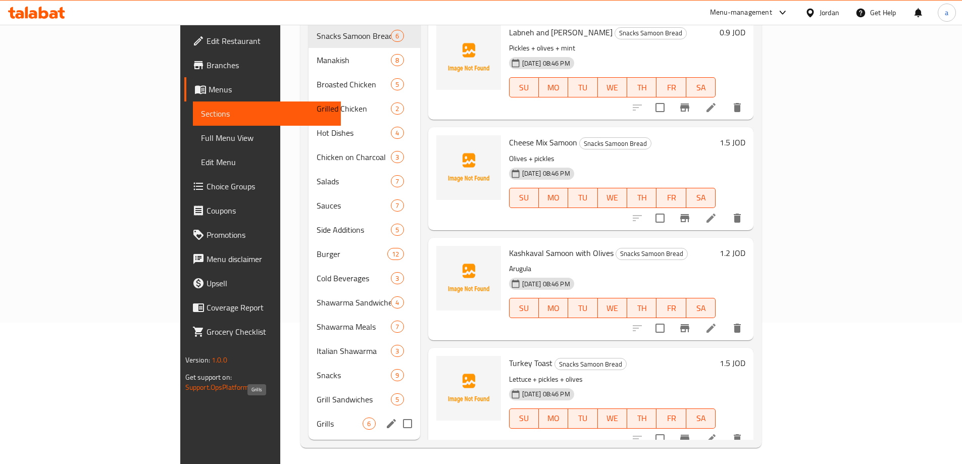
click at [317, 418] on span "Grills" at bounding box center [340, 424] width 46 height 12
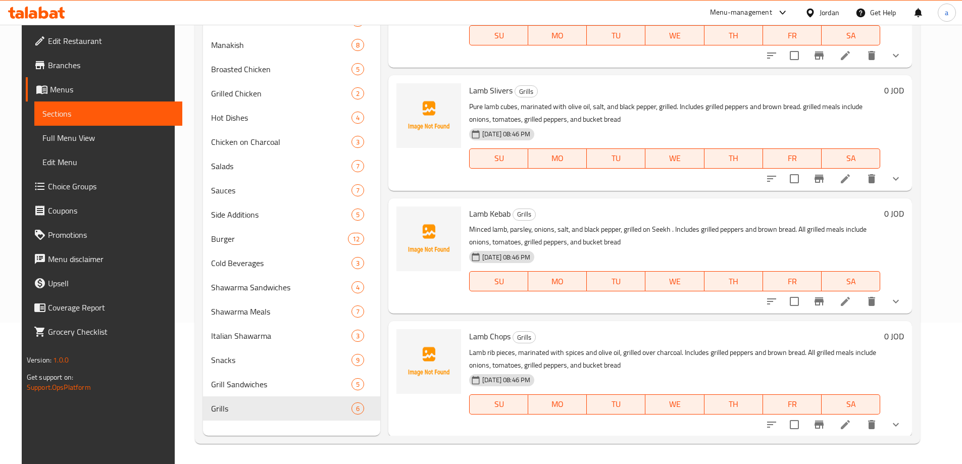
scroll to position [299, 0]
click at [850, 426] on icon at bounding box center [845, 423] width 9 height 9
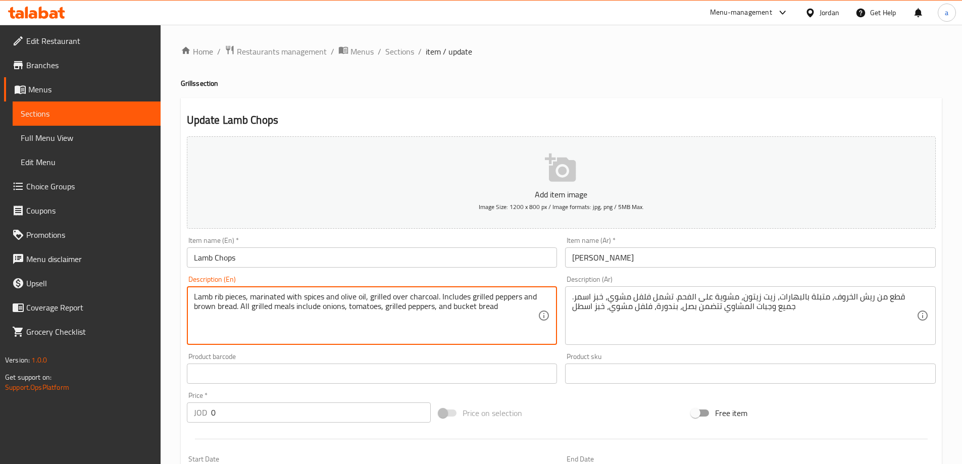
click at [242, 309] on textarea "Lamb rib pieces, marinated with spices and olive oil, grilled over charcoal. In…" at bounding box center [366, 316] width 344 height 48
type textarea "Lamb rib pieces, marinated with spices and olive oil, grilled over charcoal. In…"
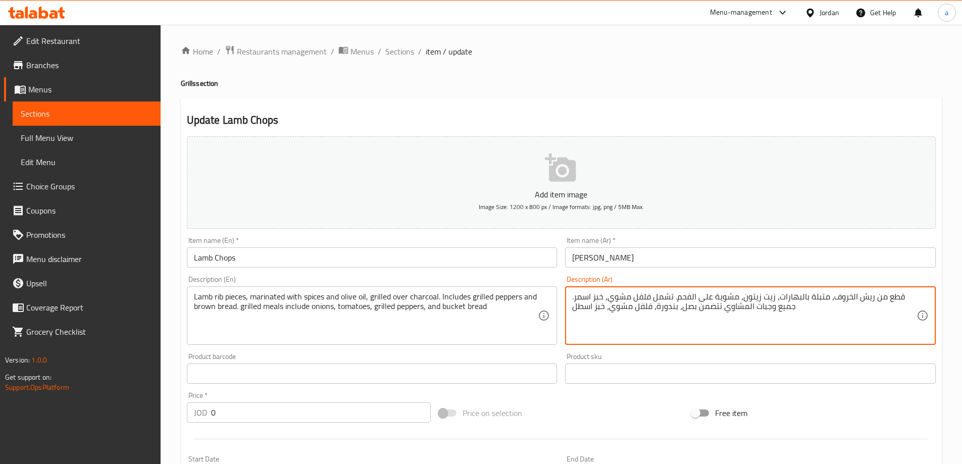
click at [783, 306] on textarea "قطع من ريش الخروف، متبلة بالبهارات، زيت زيتون، مشوية على الفحم. تشمل فلفل مشوي،…" at bounding box center [744, 316] width 344 height 48
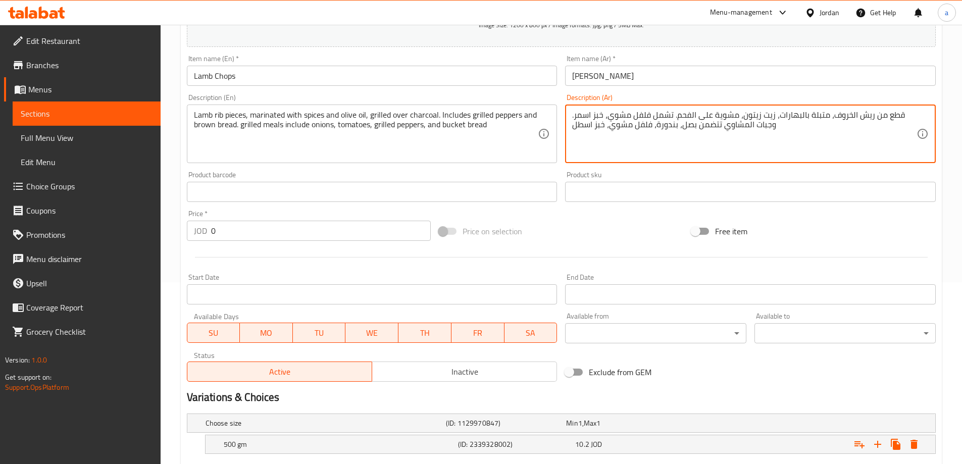
scroll to position [272, 0]
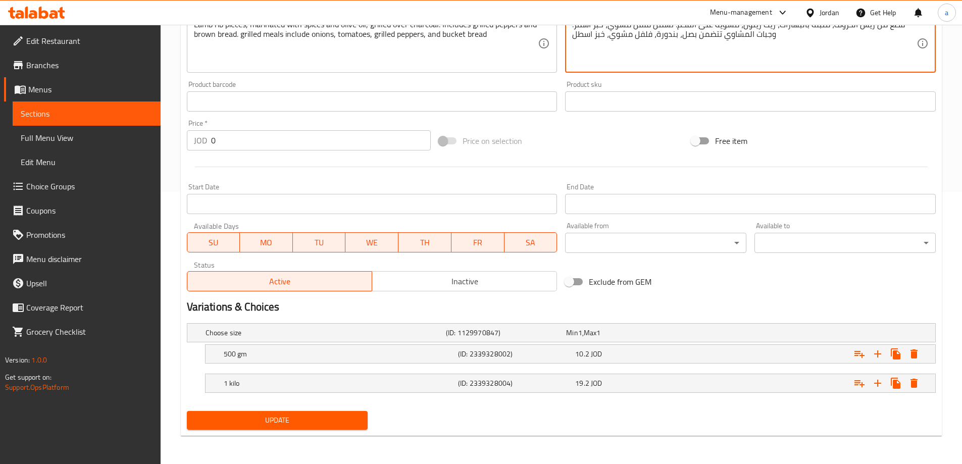
type textarea "قطع من ريش الخروف، متبلة بالبهارات، زيت زيتون، مشوية على الفحم. تشمل فلفل مشوي،…"
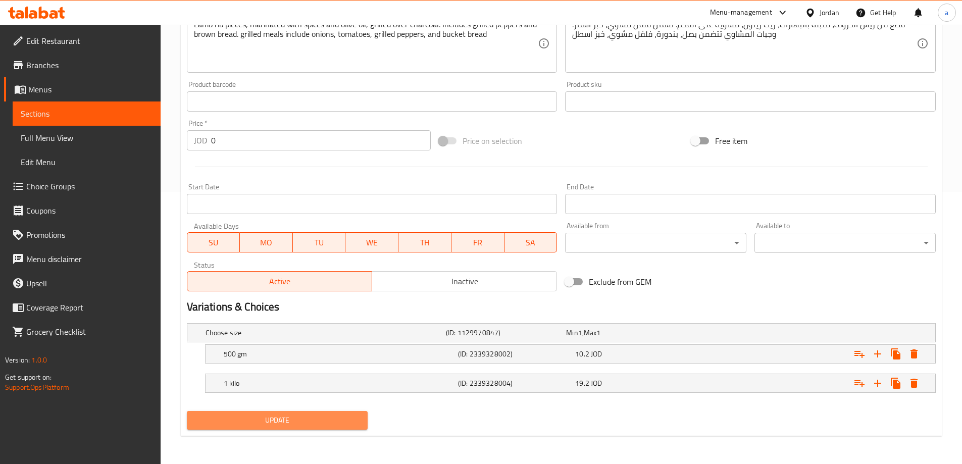
click at [303, 425] on span "Update" at bounding box center [277, 420] width 165 height 13
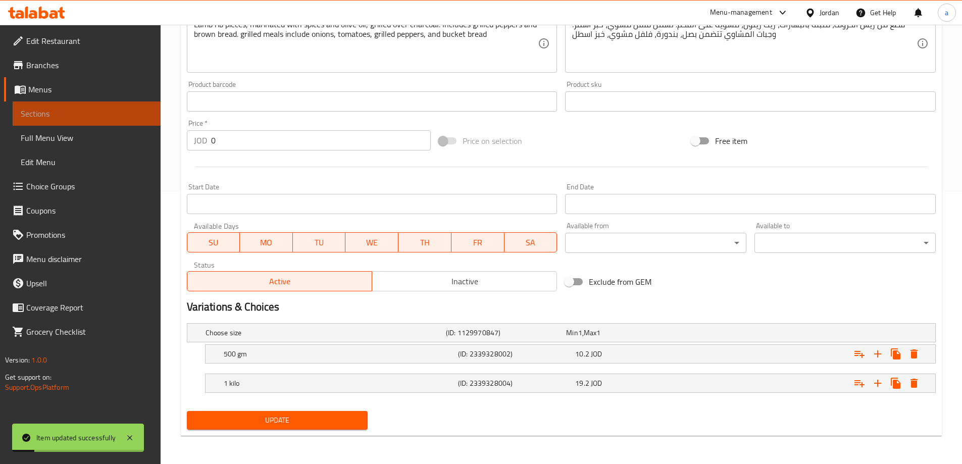
click at [56, 109] on span "Sections" at bounding box center [87, 114] width 132 height 12
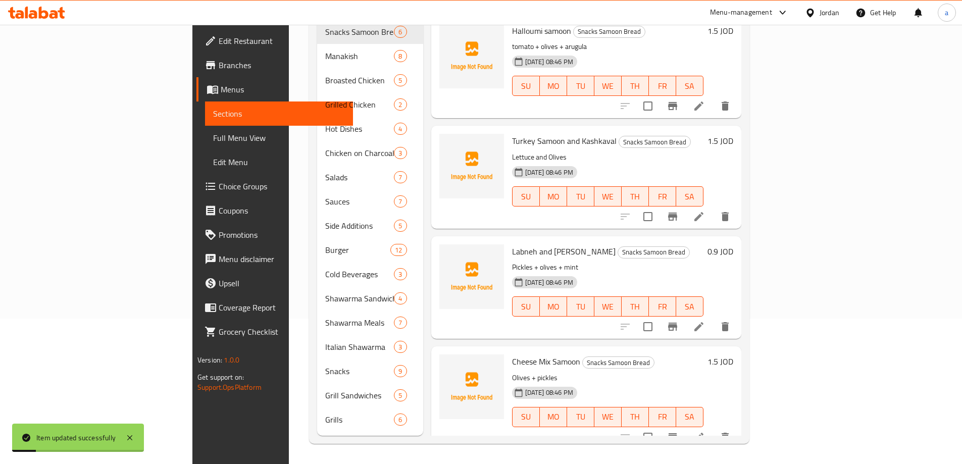
scroll to position [141, 0]
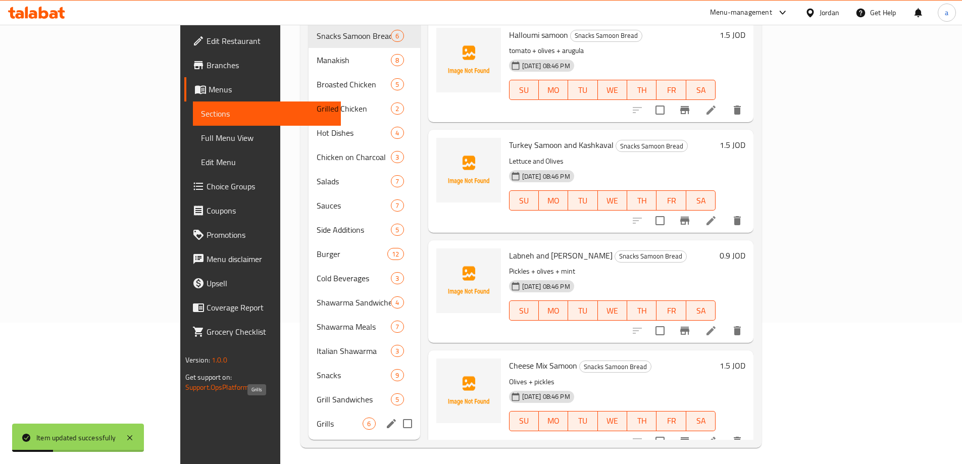
click at [317, 418] on span "Grills" at bounding box center [340, 424] width 46 height 12
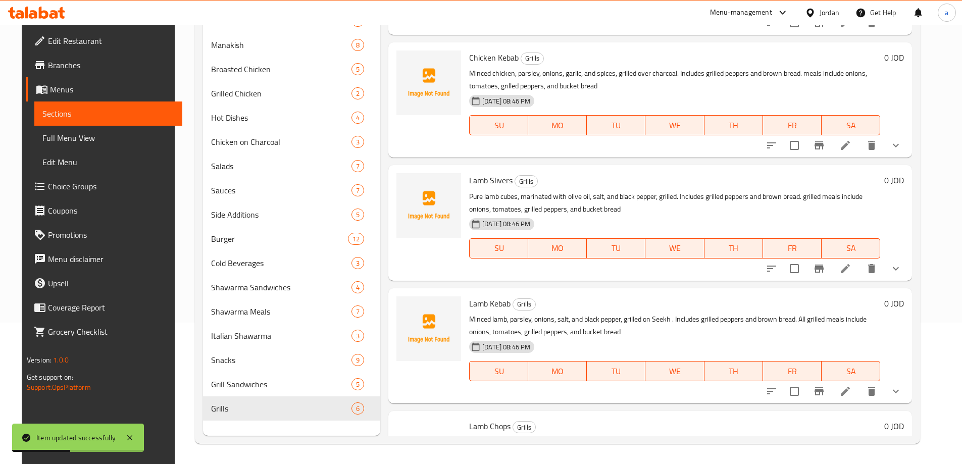
scroll to position [299, 0]
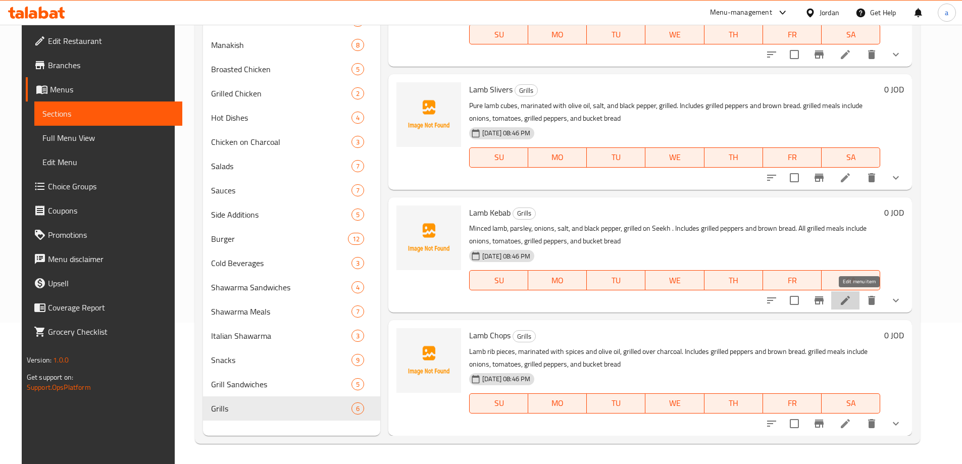
click at [852, 301] on icon at bounding box center [846, 300] width 12 height 12
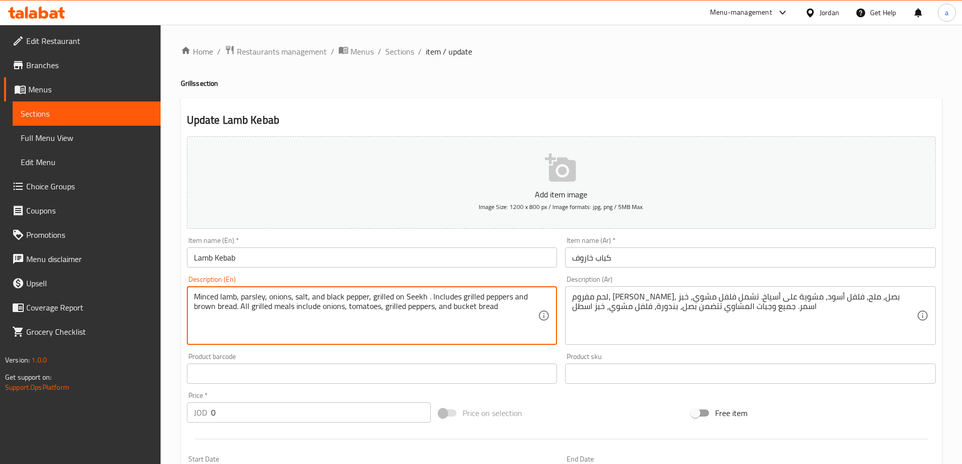
click at [247, 309] on textarea "Minced lamb, parsley, onions, salt, and black pepper, grilled on Seekh . Includ…" at bounding box center [366, 316] width 344 height 48
type textarea "Minced lamb, parsley, onions, salt, and black pepper, grilled on Seekh . Includ…"
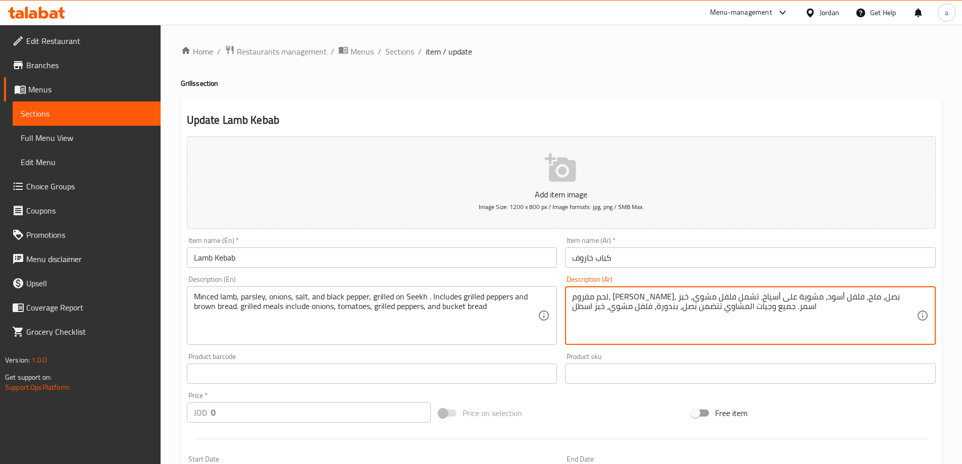
click at [769, 306] on textarea "لحم مفروم، بقدونس، بصل، ملح، فلفل أسود، مشوية على أسياخ. تشمل فلفل مشوي، خبز اس…" at bounding box center [744, 316] width 344 height 48
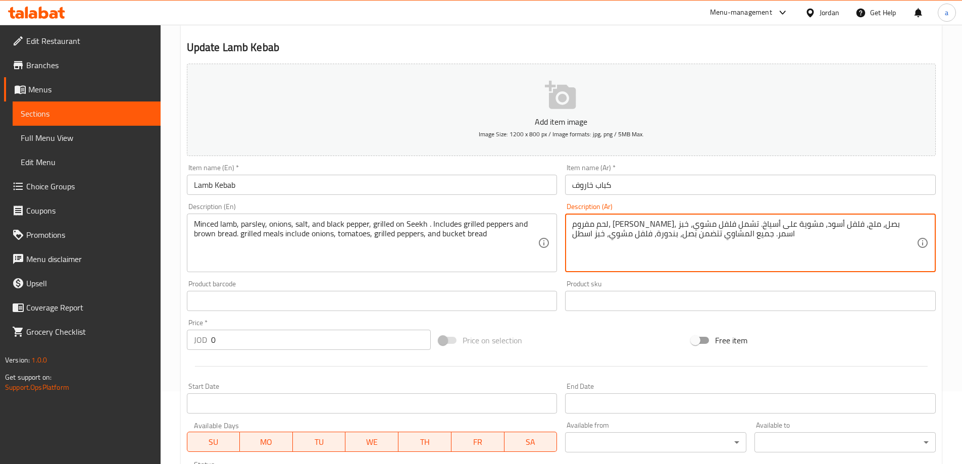
scroll to position [302, 0]
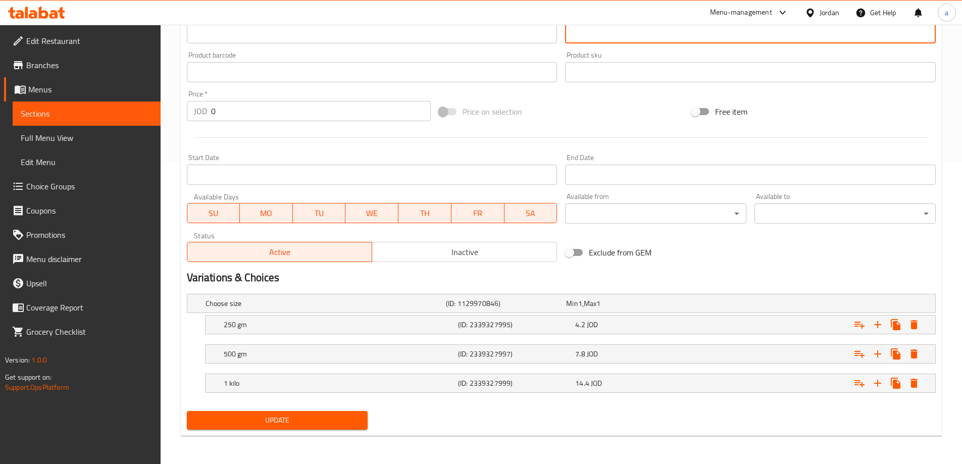
type textarea "لحم مفروم، بقدونس، بصل، ملح، فلفل أسود، مشوية على أسياخ. تشمل فلفل مشوي، خبز اس…"
click at [311, 424] on span "Update" at bounding box center [277, 420] width 165 height 13
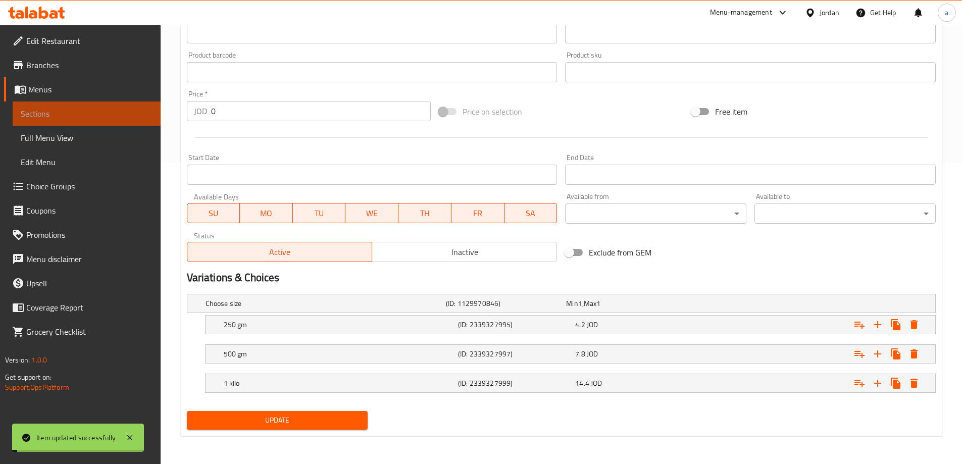
click at [70, 114] on span "Sections" at bounding box center [87, 114] width 132 height 12
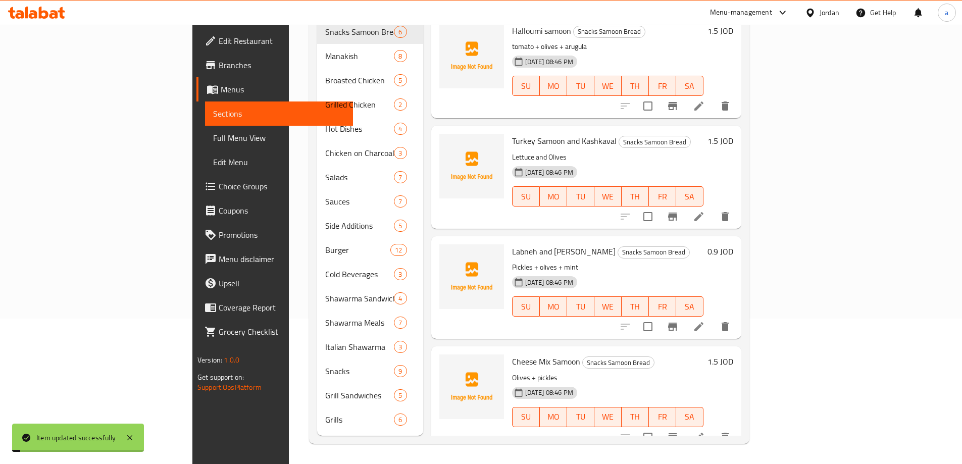
scroll to position [141, 0]
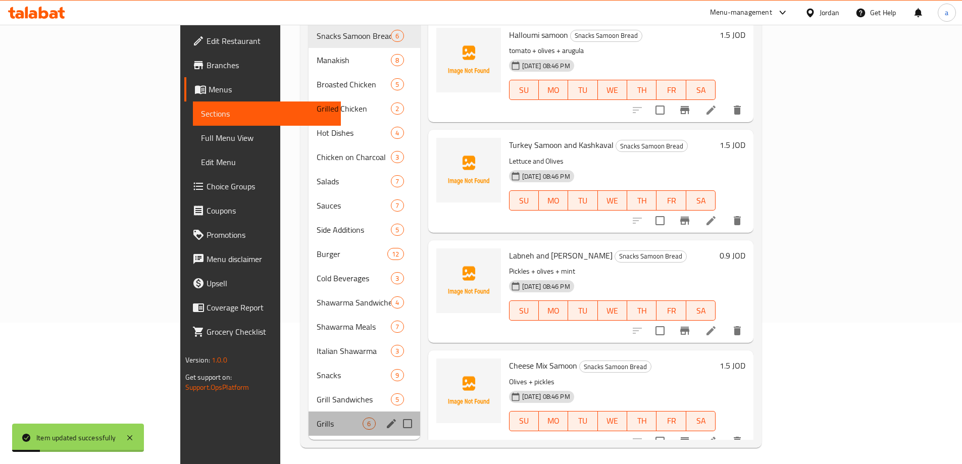
click at [309, 412] on div "Grills 6" at bounding box center [364, 424] width 111 height 24
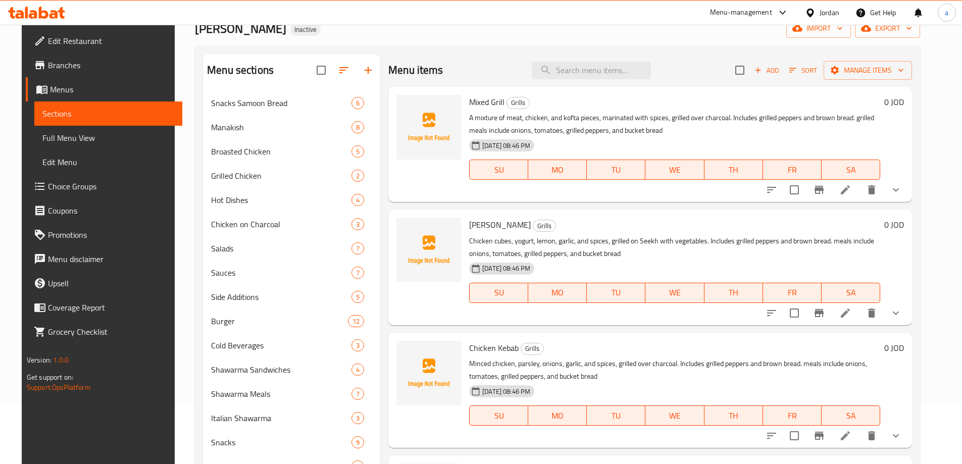
scroll to position [59, 0]
click at [852, 190] on icon at bounding box center [846, 190] width 12 height 12
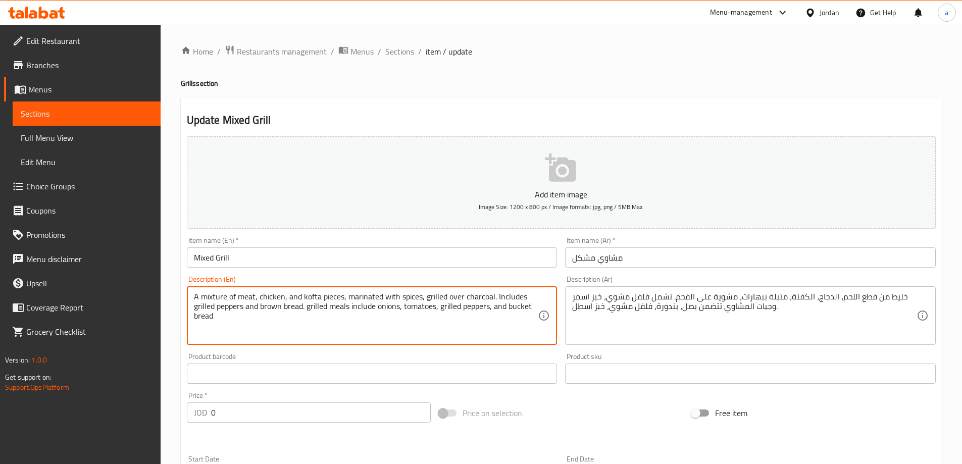
click at [318, 307] on textarea "A mixture of meat, chicken, and kofta pieces, marinated with spices, grilled ov…" at bounding box center [366, 316] width 344 height 48
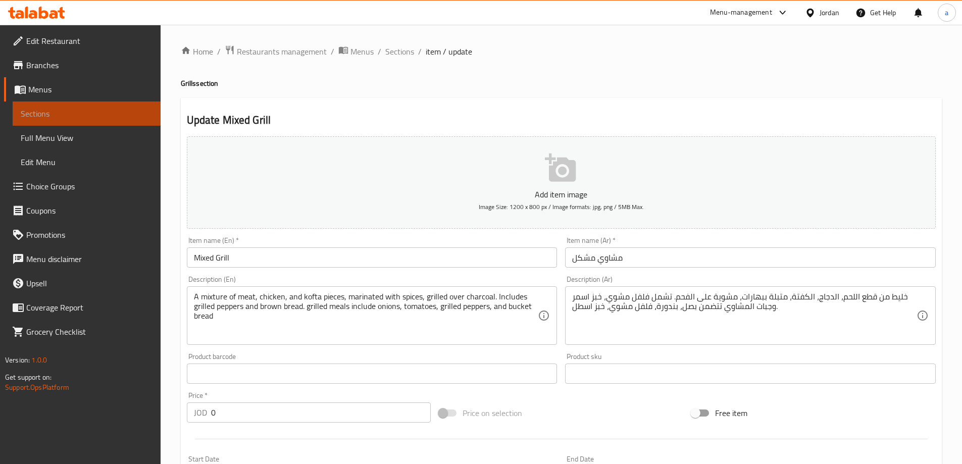
click at [87, 118] on span "Sections" at bounding box center [87, 114] width 132 height 12
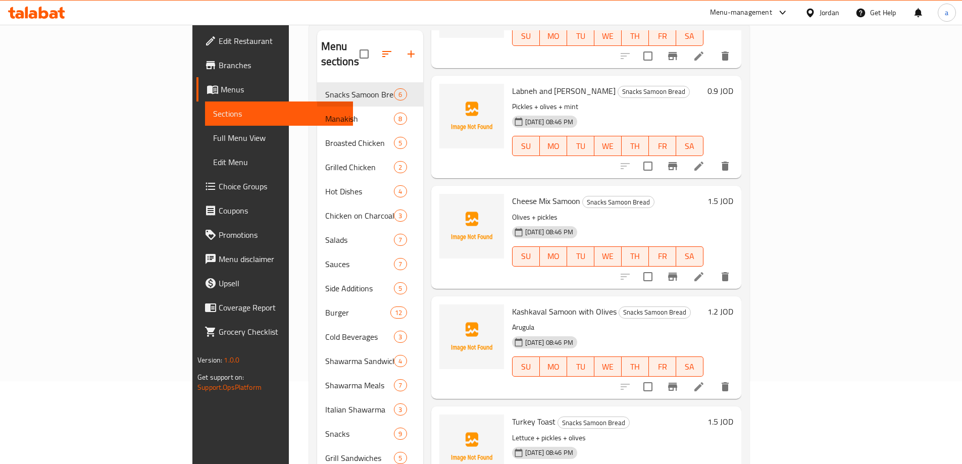
scroll to position [141, 0]
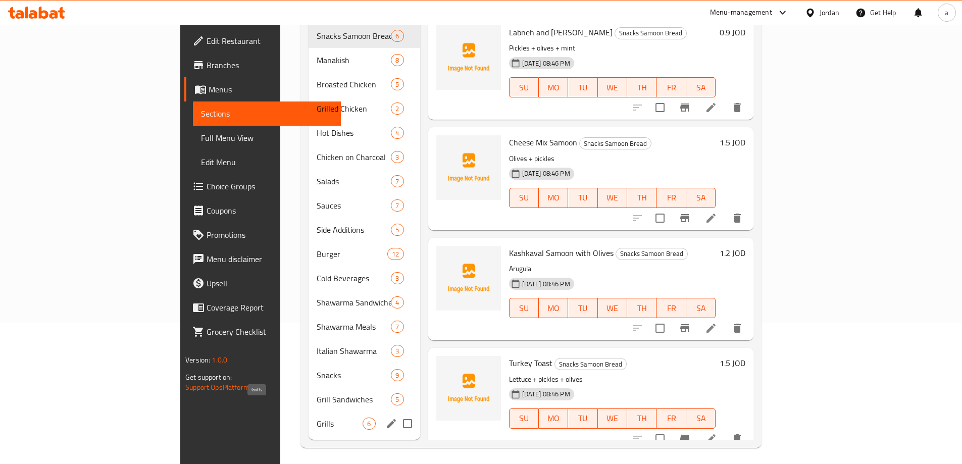
click at [317, 418] on span "Grills" at bounding box center [340, 424] width 46 height 12
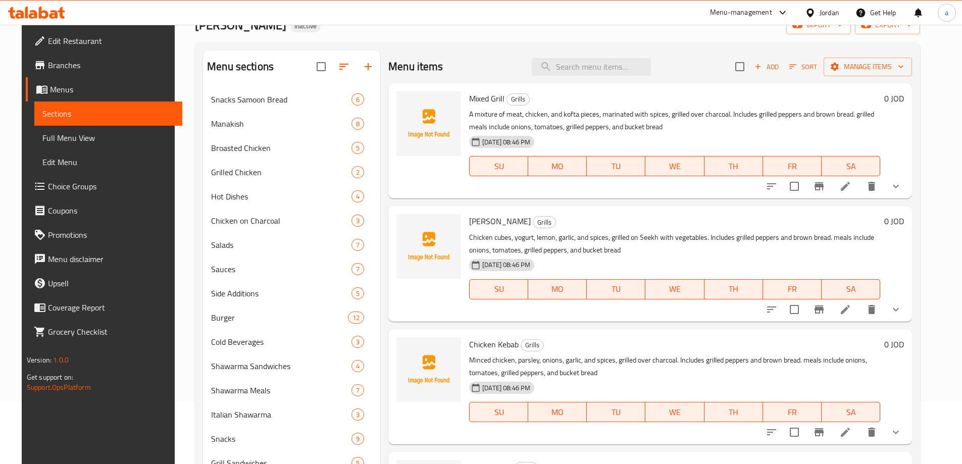
scroll to position [61, 0]
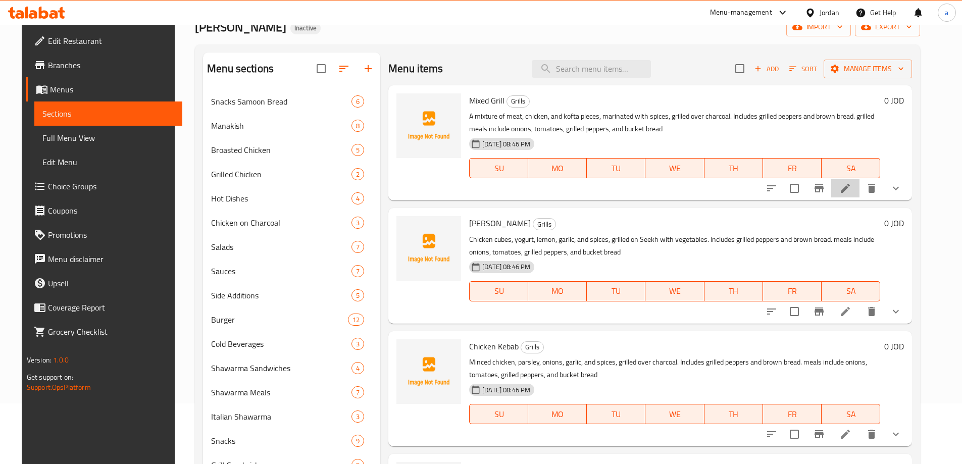
click at [852, 186] on li at bounding box center [845, 188] width 28 height 18
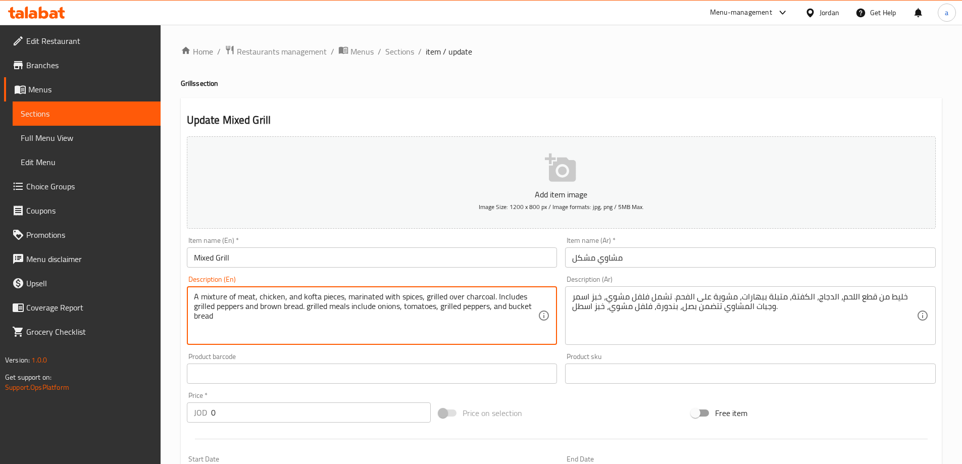
click at [447, 310] on textarea "A mixture of meat, chicken, and kofta pieces, marinated with spices, grilled ov…" at bounding box center [366, 316] width 344 height 48
click at [87, 111] on span "Sections" at bounding box center [87, 114] width 132 height 12
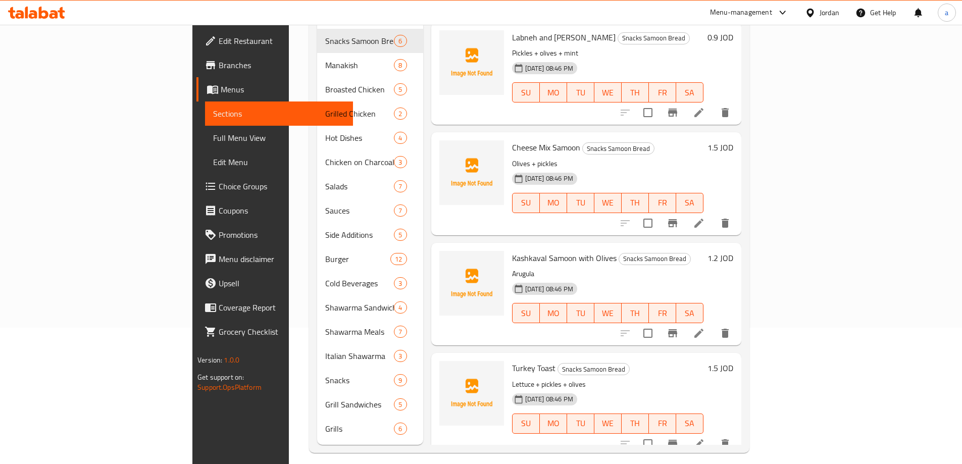
scroll to position [141, 0]
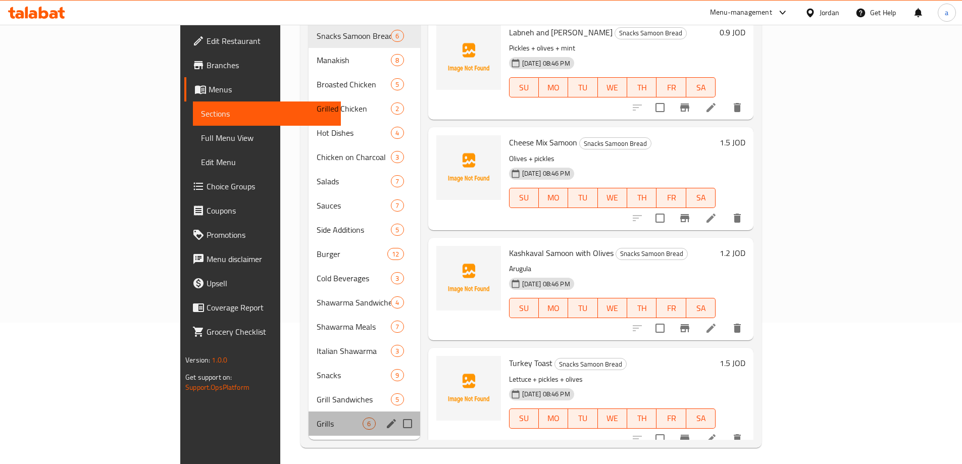
click at [309, 415] on div "Grills 6" at bounding box center [364, 424] width 111 height 24
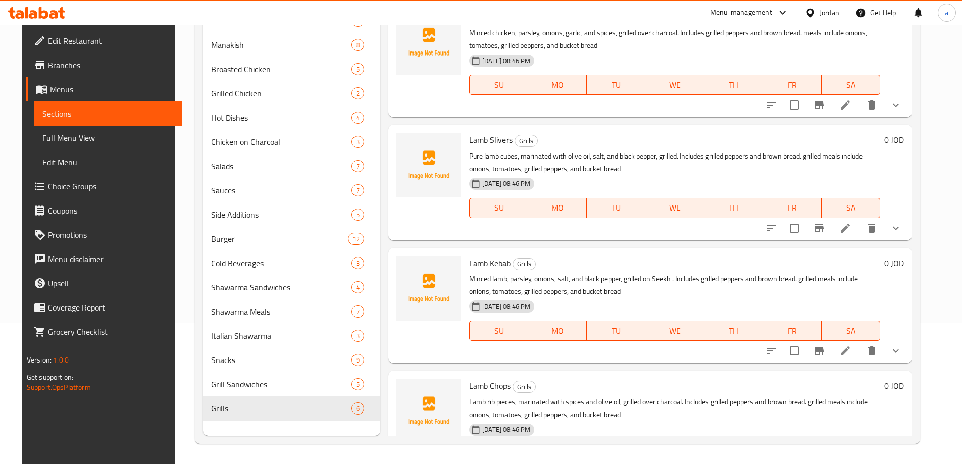
scroll to position [249, 0]
click at [850, 106] on icon at bounding box center [845, 105] width 9 height 9
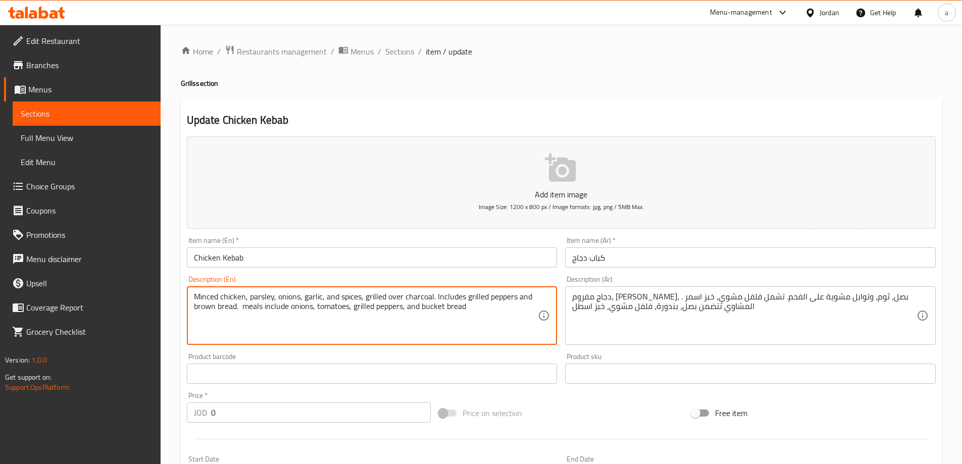
paste textarea "grilled"
type textarea "Minced chicken, parsley, onions, garlic, and spices, grilled over charcoal. Inc…"
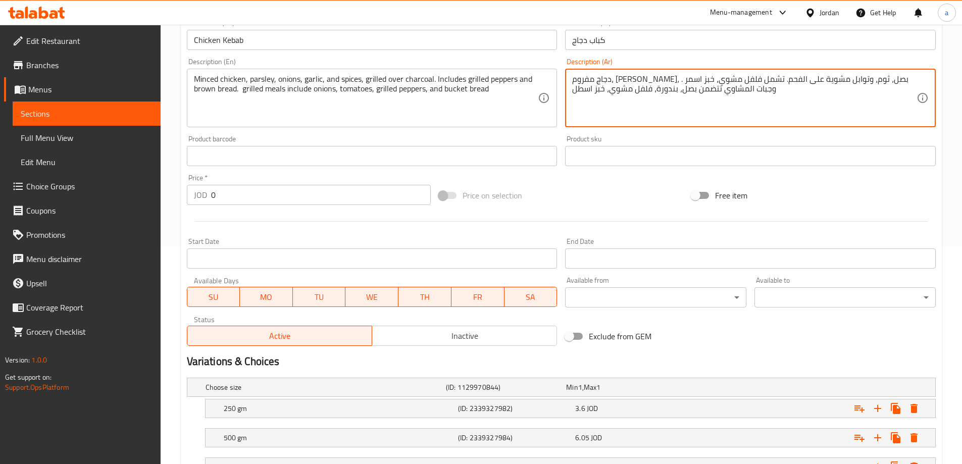
scroll to position [302, 0]
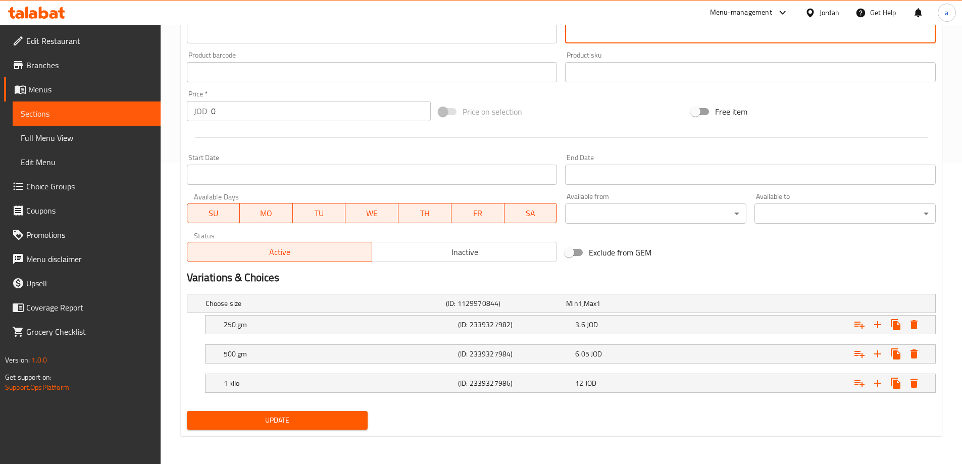
type textarea "دجاج مفروم، [PERSON_NAME]، بصل، [PERSON_NAME]، وتوابل مشوية على الفحم. تشمل فلف…"
click at [295, 415] on span "Update" at bounding box center [277, 420] width 165 height 13
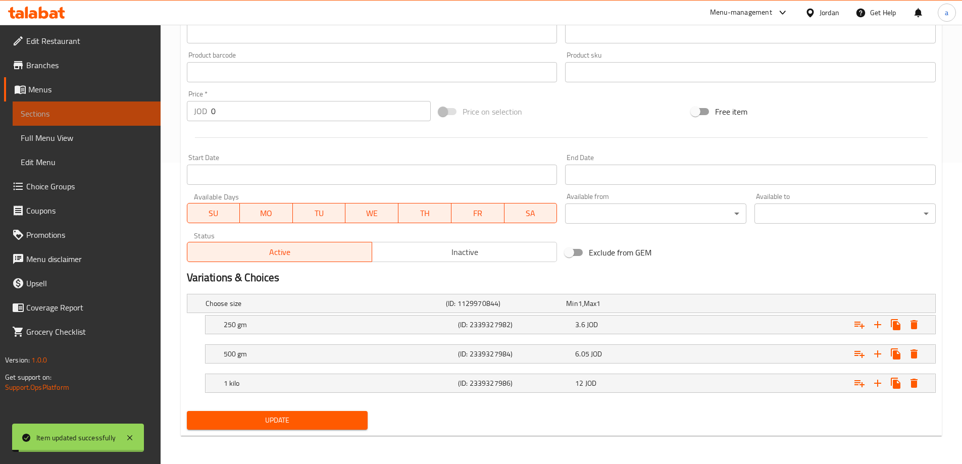
click at [101, 110] on span "Sections" at bounding box center [87, 114] width 132 height 12
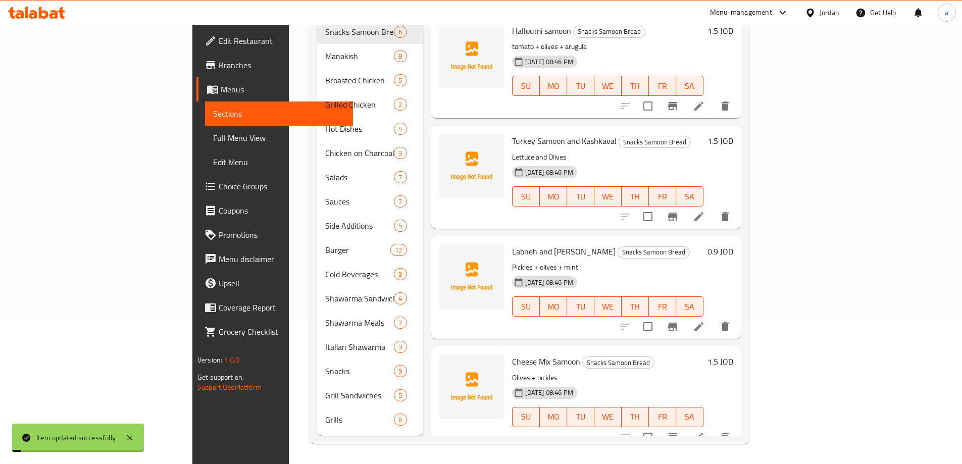
scroll to position [141, 0]
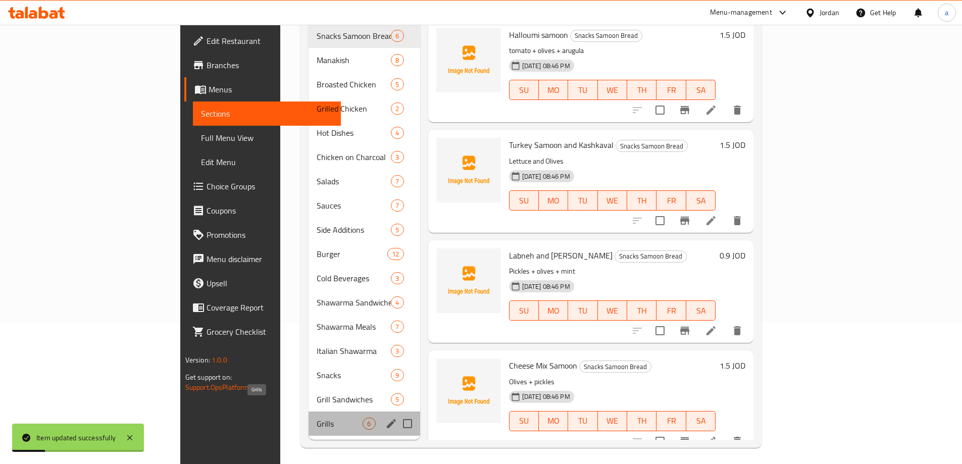
click at [317, 418] on span "Grills" at bounding box center [340, 424] width 46 height 12
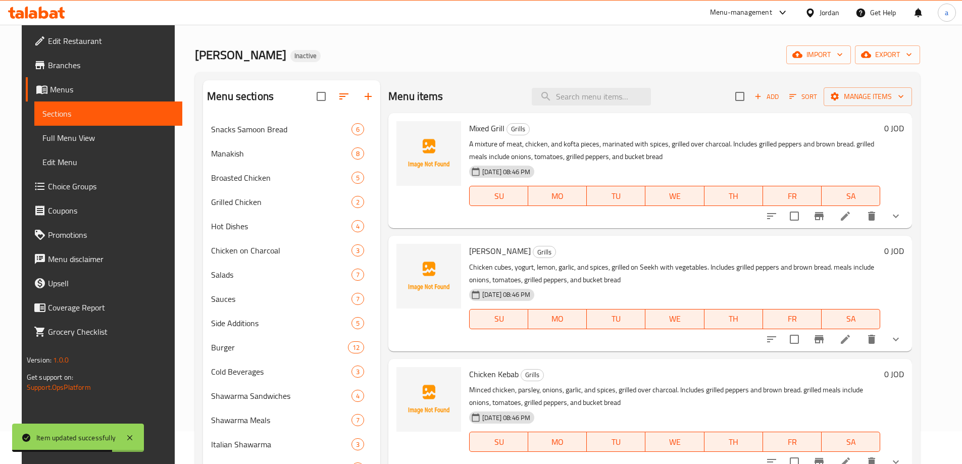
scroll to position [34, 0]
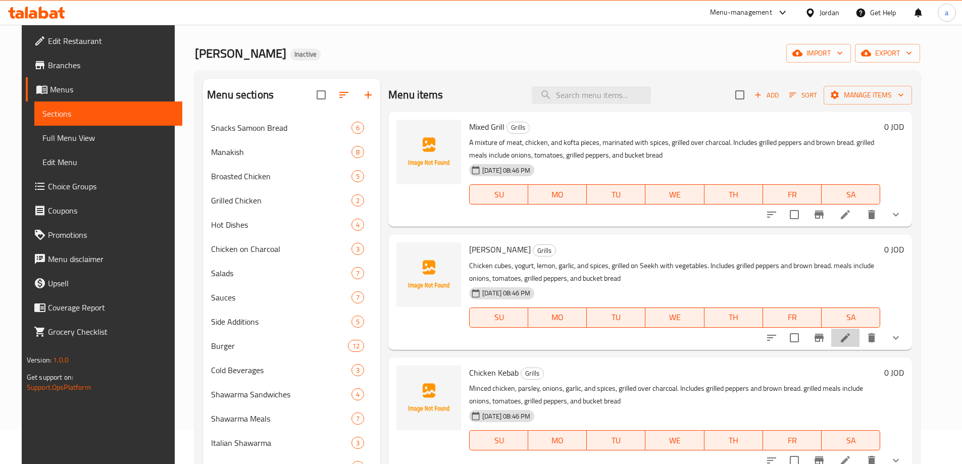
click at [853, 335] on li at bounding box center [845, 338] width 28 height 18
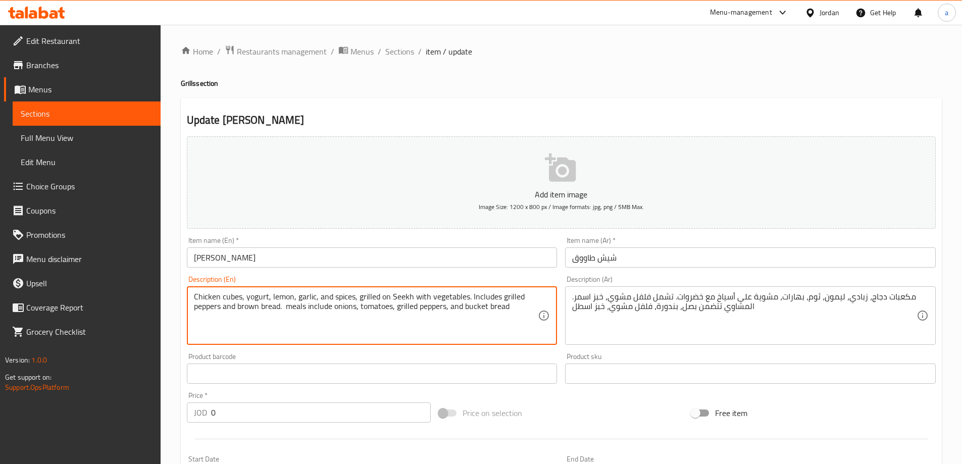
paste textarea "grilled"
type textarea "Chicken cubes, yogurt, lemon, garlic, and spices, grilled on Seekh with vegetab…"
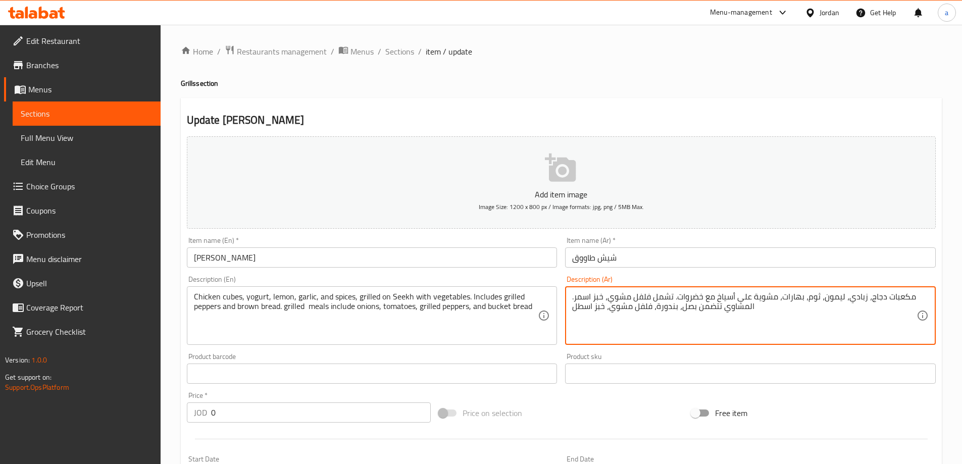
click at [573, 308] on textarea "مكعبات دجاج، زبادي، ليمون، ثوم، بهارات، مشوية على أسياخ مع خضروات. تشمل فلفل مش…" at bounding box center [744, 316] width 344 height 48
type textarea "مكعبات دجاج، زبادي، ليمون، ثوم، بهارات، مشوية على أسياخ مع خضروات. تشمل فلفل مش…"
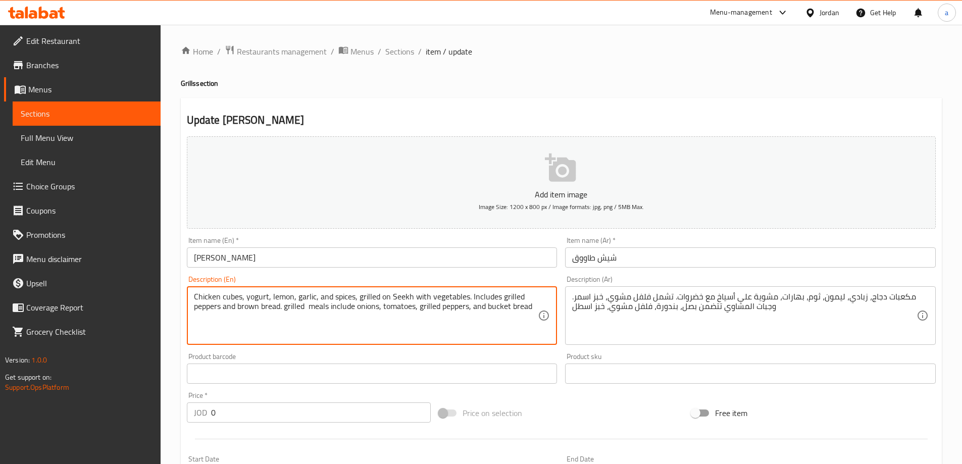
click at [495, 309] on textarea "Chicken cubes, yogurt, lemon, garlic, and spices, grilled on Seekh with vegetab…" at bounding box center [366, 316] width 344 height 48
type textarea "Chicken cubes, yogurt, lemon, garlic, and spices, grilled on Seekh with vegetab…"
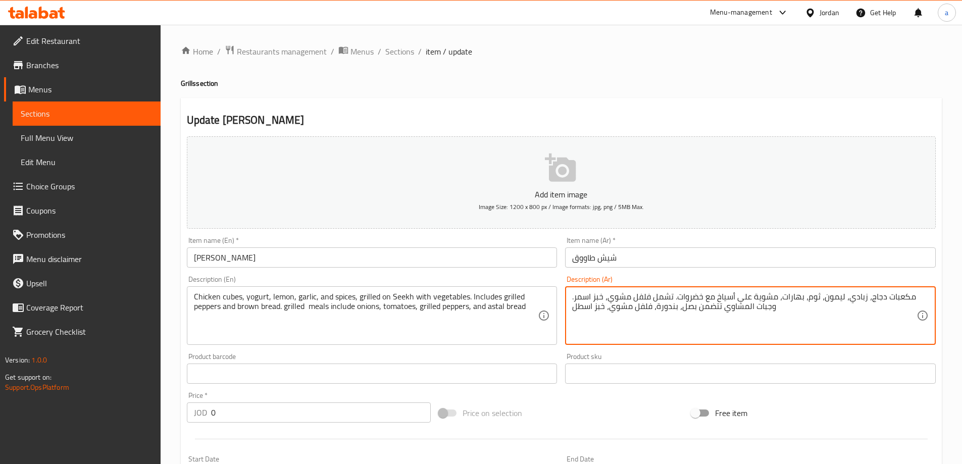
drag, startPoint x: 575, startPoint y: 308, endPoint x: 605, endPoint y: 315, distance: 30.0
click at [582, 307] on textarea "مكعبات دجاج، زبادي، ليمون، ثوم، بهارات، مشوية على أسياخ مع خضروات. تشمل فلفل مش…" at bounding box center [744, 316] width 344 height 48
click at [597, 344] on div "مكعبات دجاج، زبادي، ليمون، ثوم، بهارات، مشوية على أسياخ مع خضروات. تشمل فلفل مش…" at bounding box center [750, 315] width 371 height 59
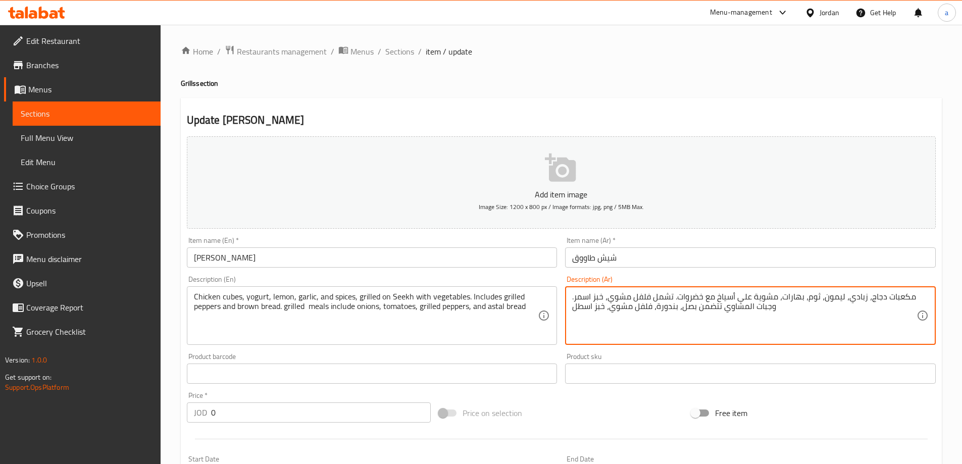
click at [578, 315] on textarea "مكعبات دجاج، زبادي، ليمون، ثوم، بهارات، مشوية على أسياخ مع خضروات. تشمل فلفل مش…" at bounding box center [744, 316] width 344 height 48
click at [582, 308] on textarea "مكعبات دجاج، زبادي، ليمون، ثوم، بهارات، مشوية على أسياخ مع خضروات. تشمل فلفل مش…" at bounding box center [744, 316] width 344 height 48
click at [90, 117] on span "Sections" at bounding box center [87, 114] width 132 height 12
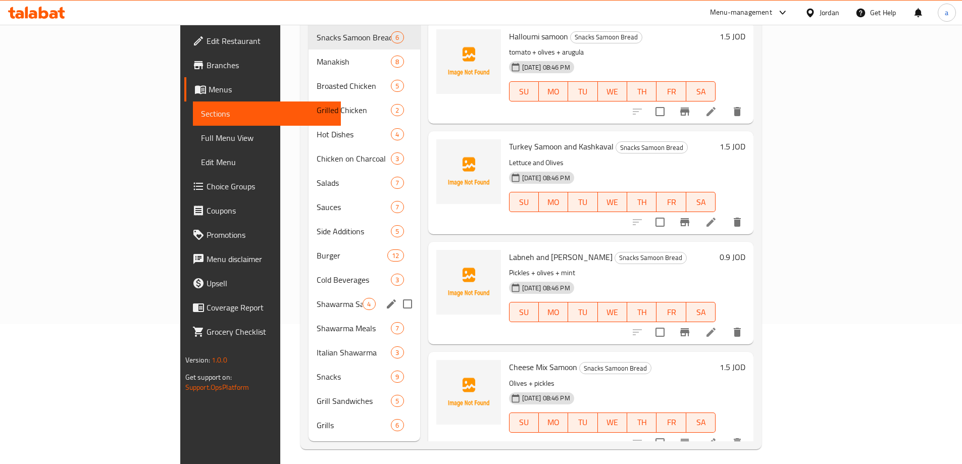
scroll to position [141, 0]
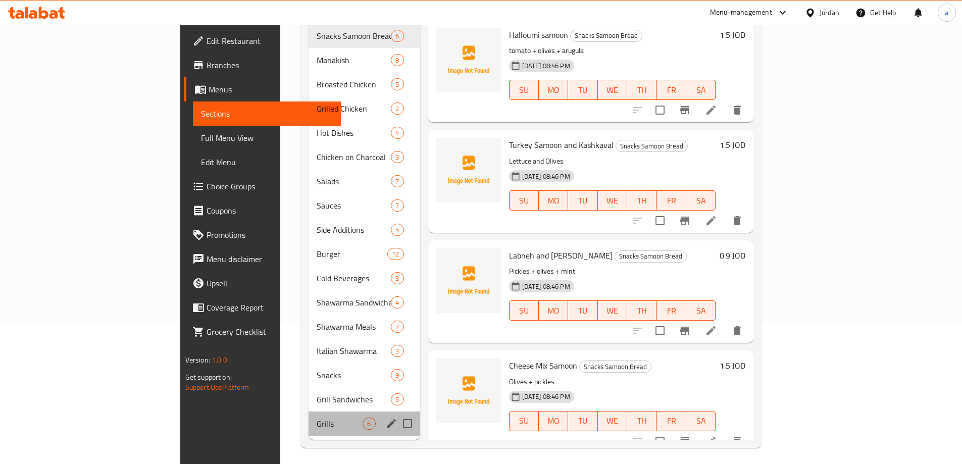
click at [309, 418] on div "Grills 6" at bounding box center [364, 424] width 111 height 24
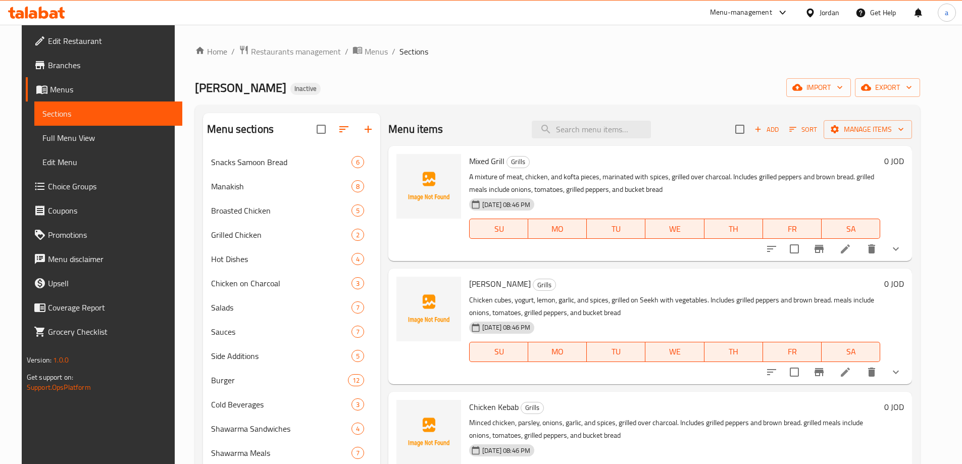
click at [860, 242] on li at bounding box center [845, 249] width 28 height 18
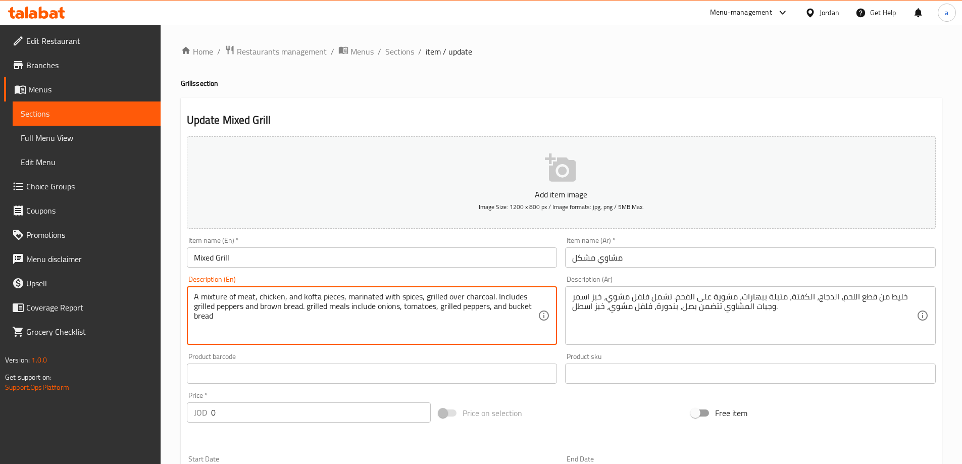
click at [523, 306] on textarea "A mixture of meat, chicken, and kofta pieces, marinated with spices, grilled ov…" at bounding box center [366, 316] width 344 height 48
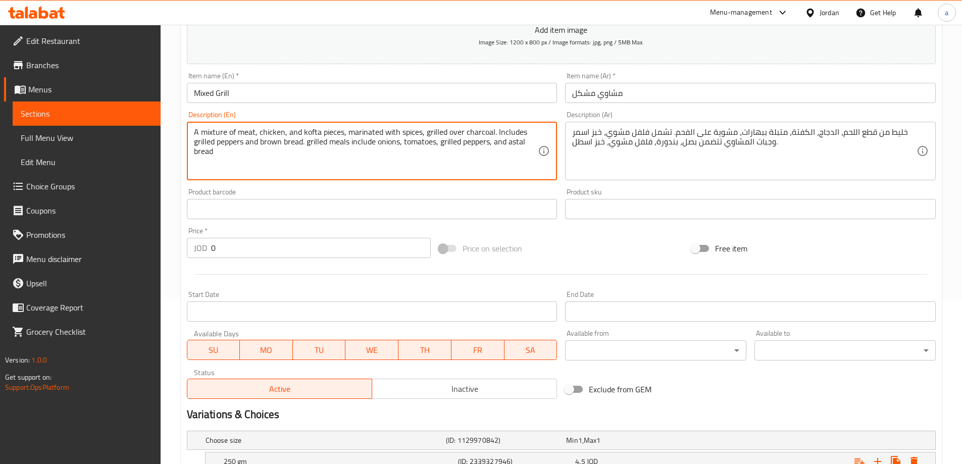
scroll to position [302, 0]
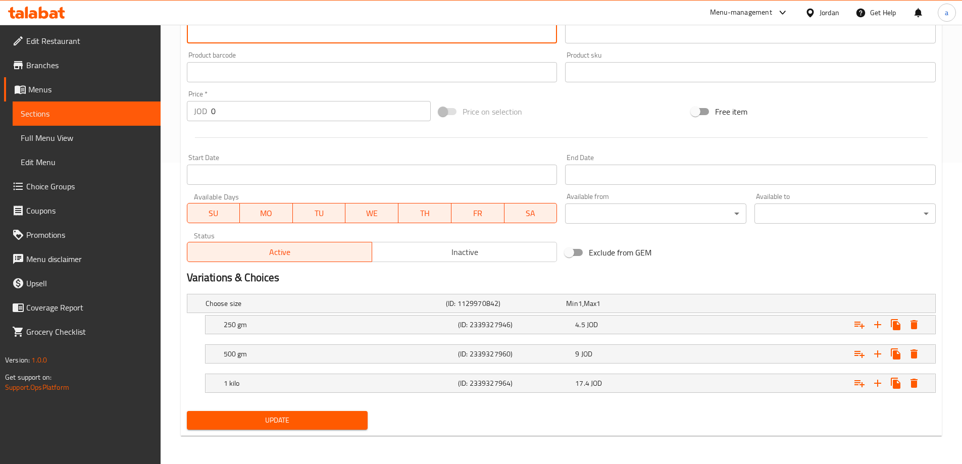
type textarea "A mixture of meat, chicken, and kofta pieces, marinated with spices, grilled ov…"
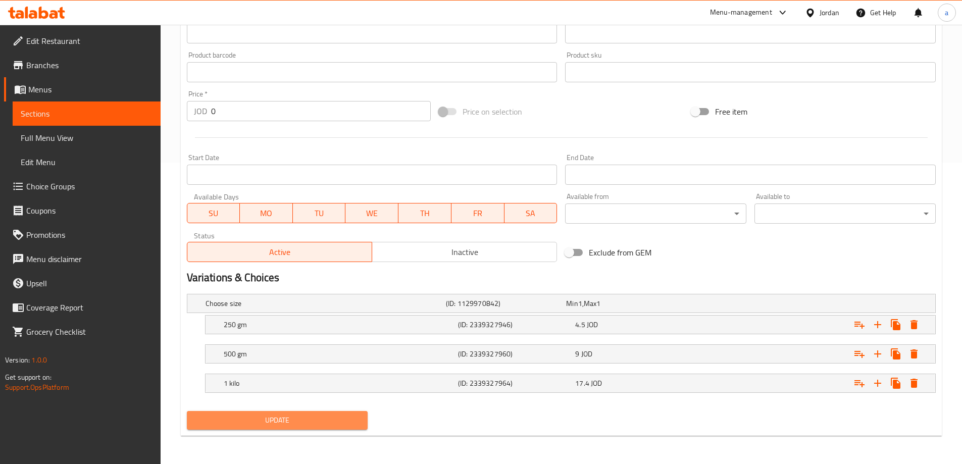
click at [285, 417] on span "Update" at bounding box center [277, 420] width 165 height 13
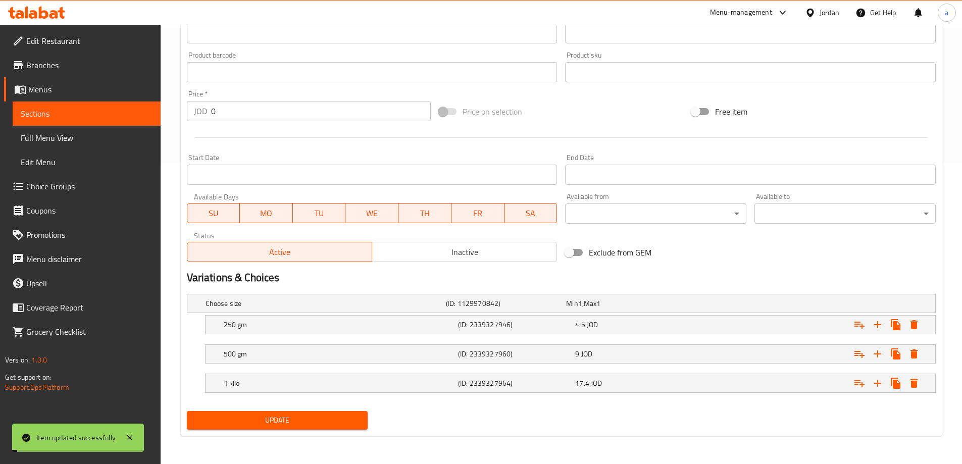
click at [93, 114] on span "Sections" at bounding box center [87, 114] width 132 height 12
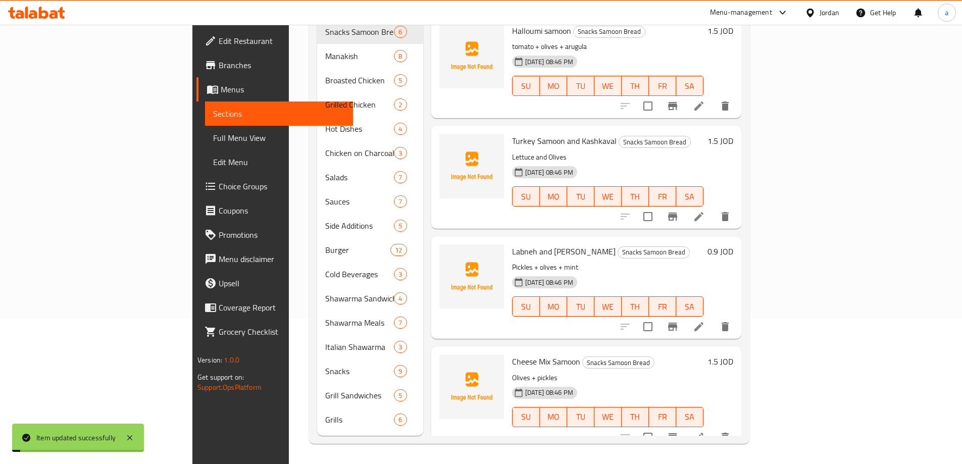
scroll to position [141, 0]
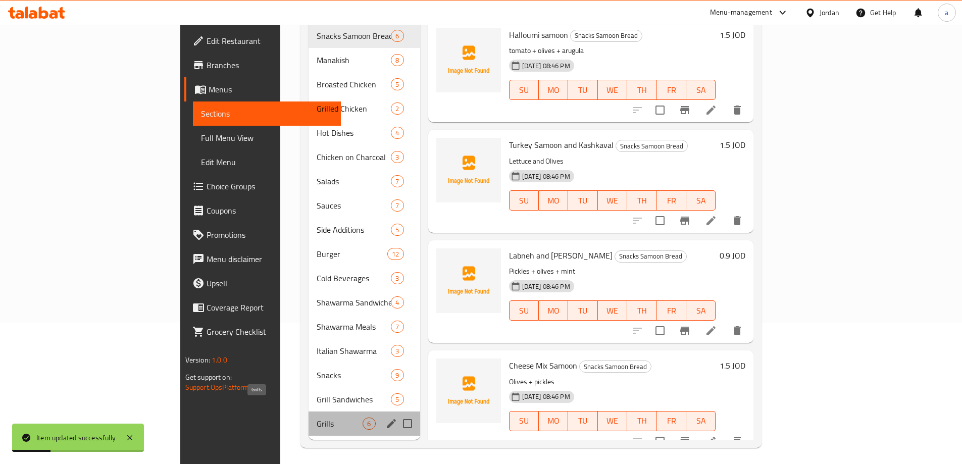
click at [317, 418] on span "Grills" at bounding box center [340, 424] width 46 height 12
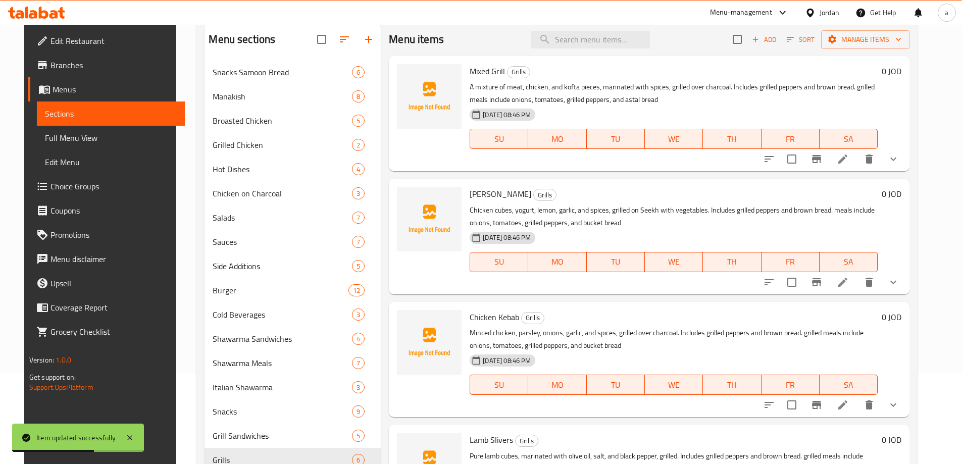
scroll to position [92, 0]
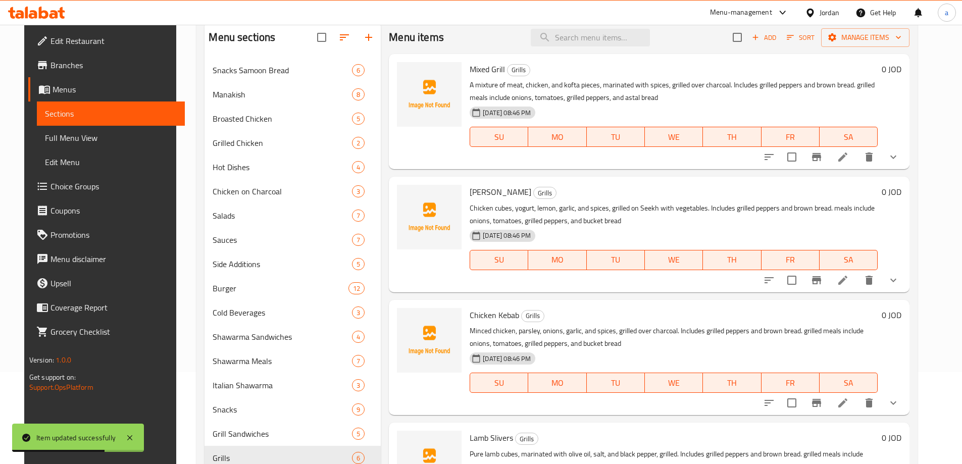
click at [853, 278] on li at bounding box center [843, 280] width 28 height 18
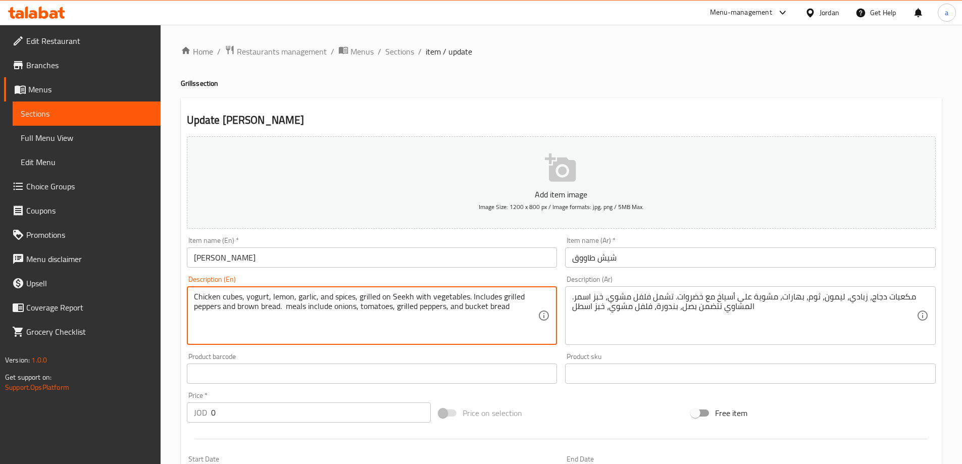
click at [476, 307] on textarea "Chicken cubes, yogurt, lemon, garlic, and spices, grilled on Seekh with vegetab…" at bounding box center [366, 316] width 344 height 48
click at [284, 306] on textarea "Chicken cubes, yogurt, lemon, garlic, and spices, grilled on Seekh with vegetab…" at bounding box center [366, 316] width 344 height 48
paste textarea "اسطل"
click at [294, 309] on textarea "Chicken cubes, yogurt, lemon, garlic, and spices, grilled on Seekh with vegetab…" at bounding box center [366, 316] width 344 height 48
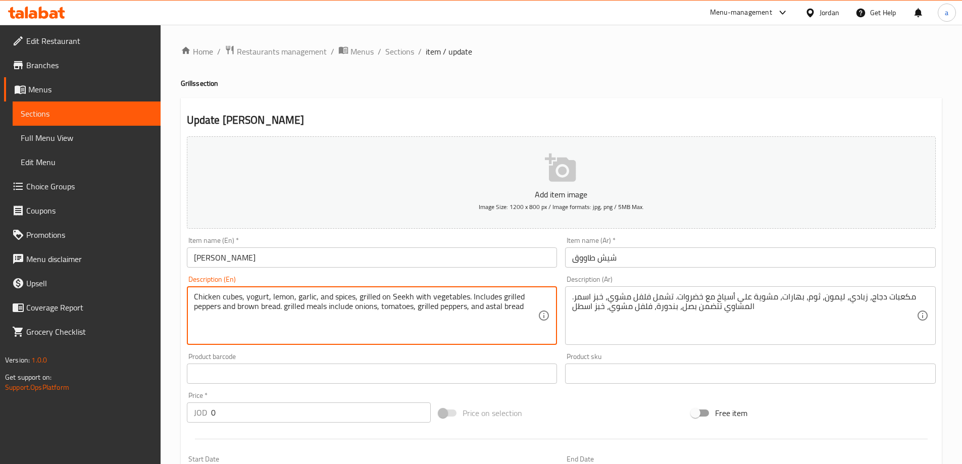
type textarea "Chicken cubes, yogurt, lemon, garlic, and spices, grilled on Seekh with vegetab…"
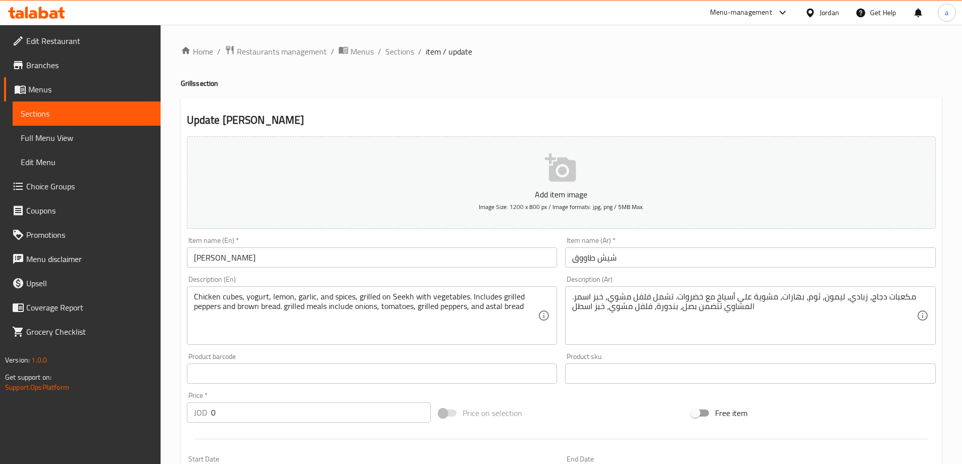
click at [570, 309] on div "مكعبات دجاج، زبادي، ليمون، ثوم، بهارات، مشوية على أسياخ مع خضروات. تشمل فلفل مش…" at bounding box center [750, 315] width 371 height 59
click at [570, 307] on div "مكعبات دجاج، زبادي، ليمون، ثوم، بهارات، مشوية على أسياخ مع خضروات. تشمل فلفل مش…" at bounding box center [750, 315] width 371 height 59
click at [571, 309] on div "مكعبات دجاج، زبادي، ليمون، ثوم، بهارات، مشوية على أسياخ مع خضروات. تشمل فلفل مش…" at bounding box center [750, 315] width 371 height 59
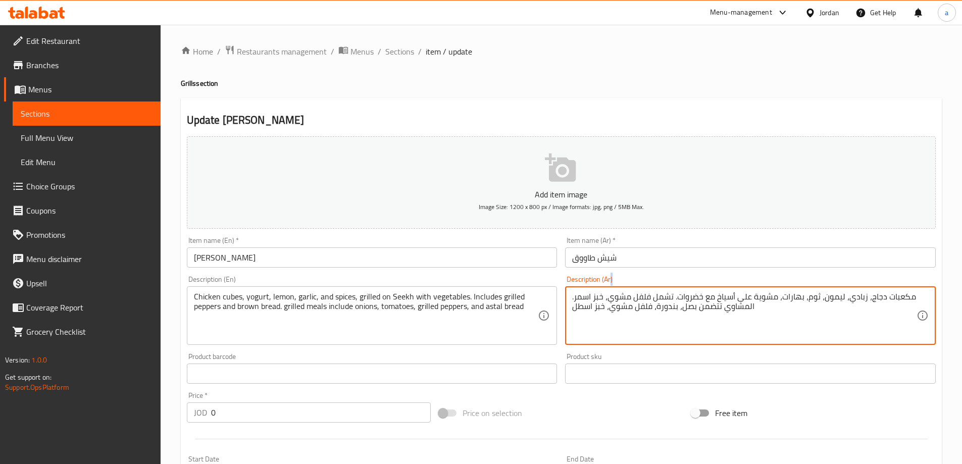
drag, startPoint x: 571, startPoint y: 309, endPoint x: 576, endPoint y: 309, distance: 5.6
click at [576, 309] on div "مكعبات دجاج، زبادي، ليمون، ثوم، بهارات، مشوية على أسياخ مع خضروات. تشمل فلفل مش…" at bounding box center [750, 315] width 371 height 59
click at [576, 309] on textarea "مكعبات دجاج، زبادي، ليمون، ثوم، بهارات، مشوية على أسياخ مع خضروات. تشمل فلفل مش…" at bounding box center [744, 316] width 344 height 48
click at [570, 308] on div "مكعبات دجاج، زبادي، ليمون، ثوم، بهارات، مشوية على أسياخ مع خضروات. تشمل فلفل مش…" at bounding box center [750, 315] width 371 height 59
click at [576, 308] on textarea "مكعبات دجاج، زبادي، ليمون، ثوم، بهارات، مشوية على أسياخ مع خضروات. تشمل فلفل مش…" at bounding box center [744, 316] width 344 height 48
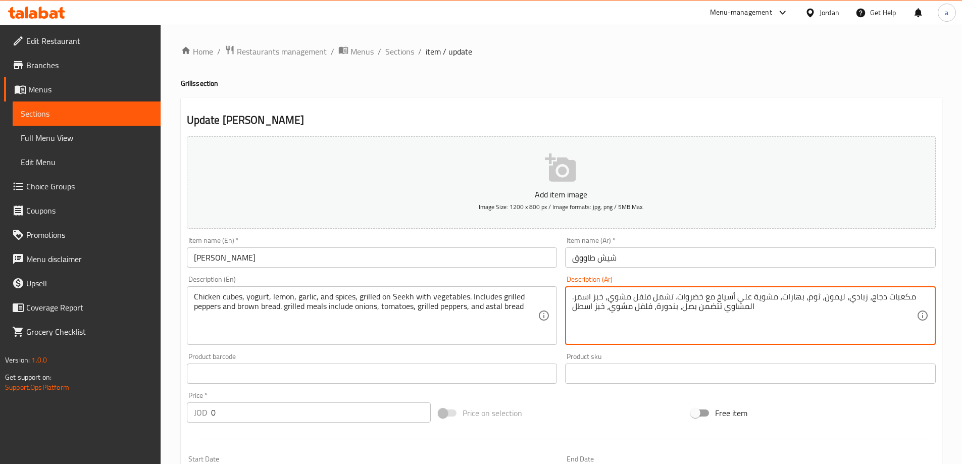
click at [576, 308] on textarea "مكعبات دجاج، زبادي، ليمون، ثوم، بهارات، مشوية على أسياخ مع خضروات. تشمل فلفل مش…" at bounding box center [744, 316] width 344 height 48
click at [573, 308] on textarea "مكعبات دجاج، زبادي، ليمون، ثوم، بهارات، مشوية على أسياخ مع خضروات. تشمل فلفل مش…" at bounding box center [744, 316] width 344 height 48
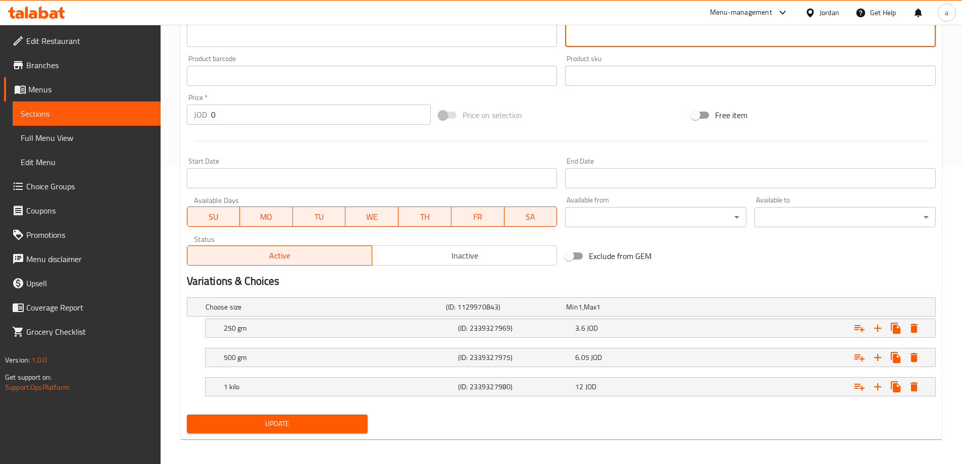
scroll to position [302, 0]
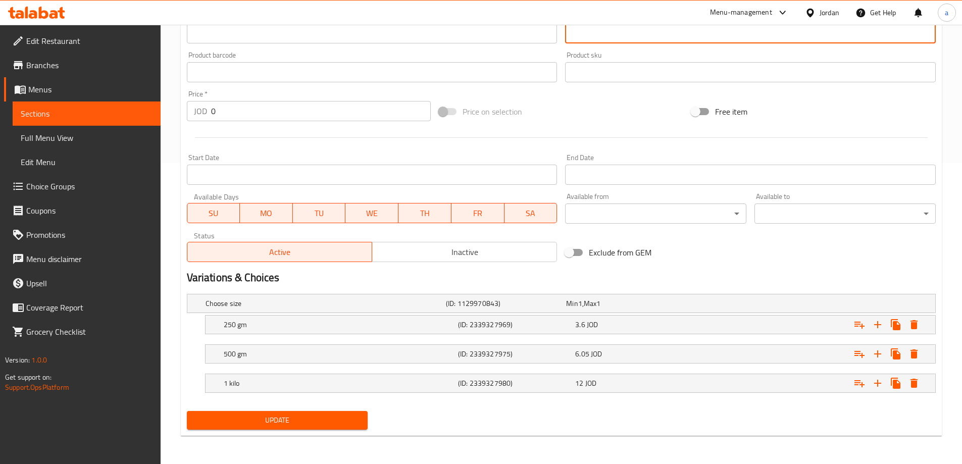
type textarea "مكعبات دجاج، زبادي، ليمون، ثوم، بهارات، مشوية على أسياخ مع خضروات. تشمل فلفل مش…"
click at [348, 424] on span "Update" at bounding box center [277, 420] width 165 height 13
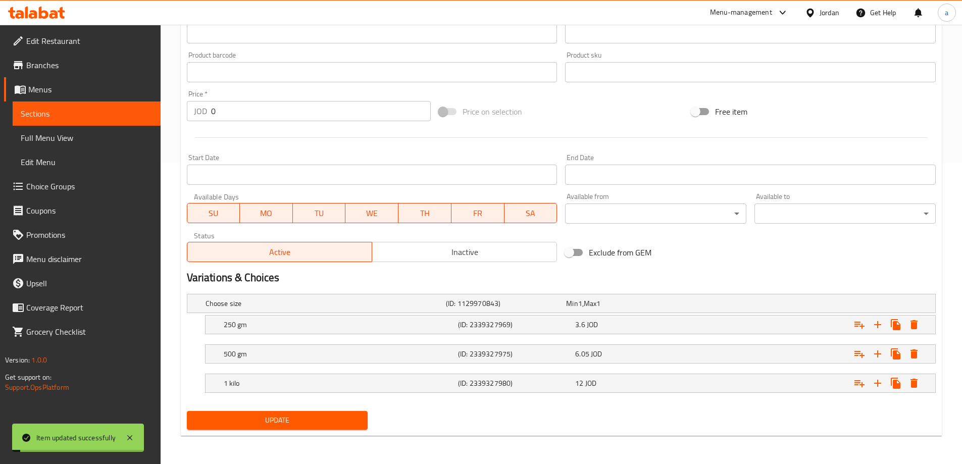
click at [53, 119] on span "Sections" at bounding box center [87, 114] width 132 height 12
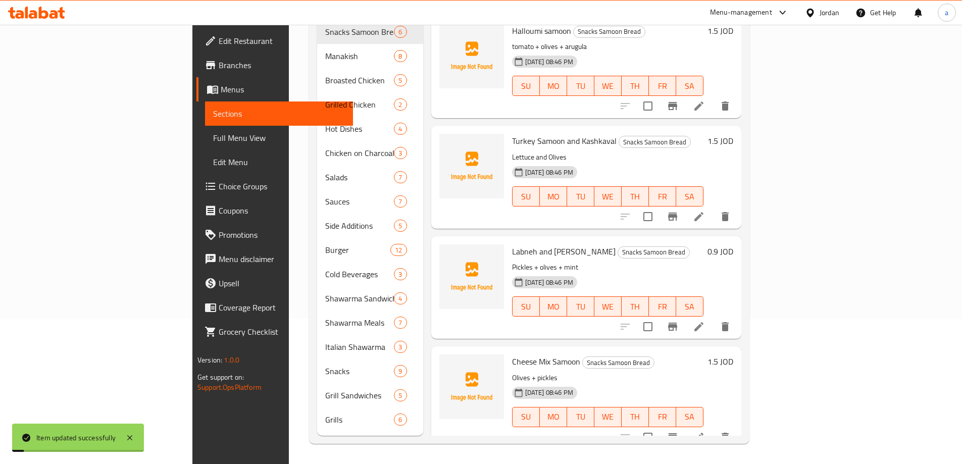
scroll to position [141, 0]
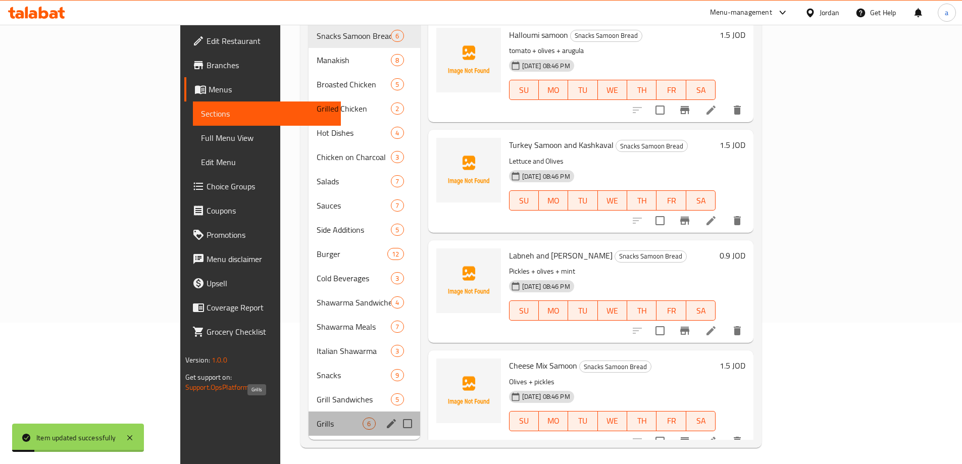
click at [317, 418] on span "Grills" at bounding box center [340, 424] width 46 height 12
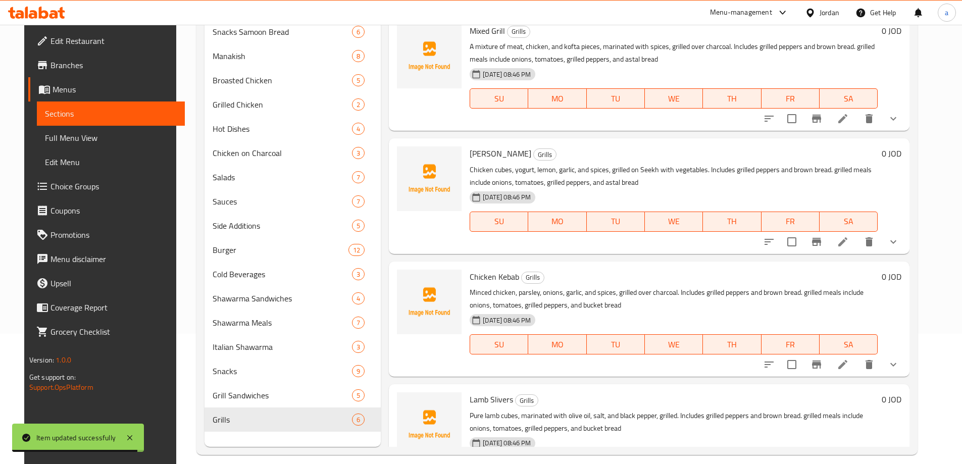
scroll to position [137, 0]
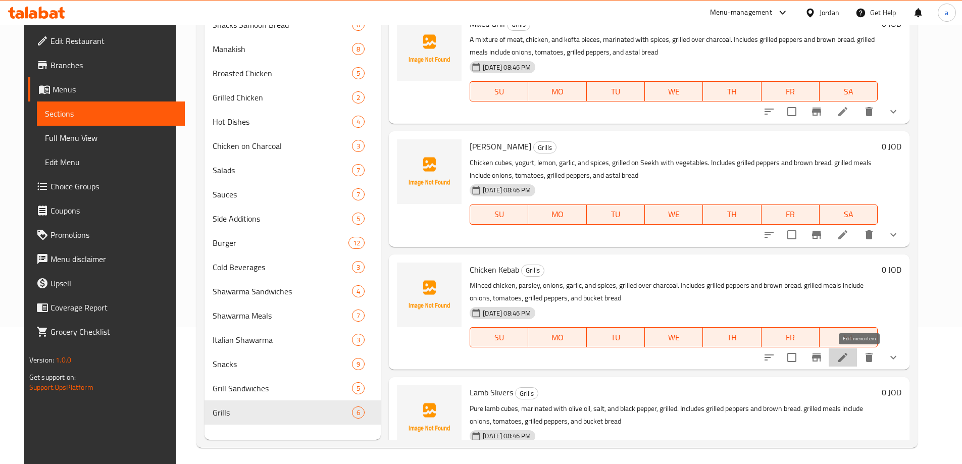
click at [848, 354] on icon at bounding box center [843, 357] width 9 height 9
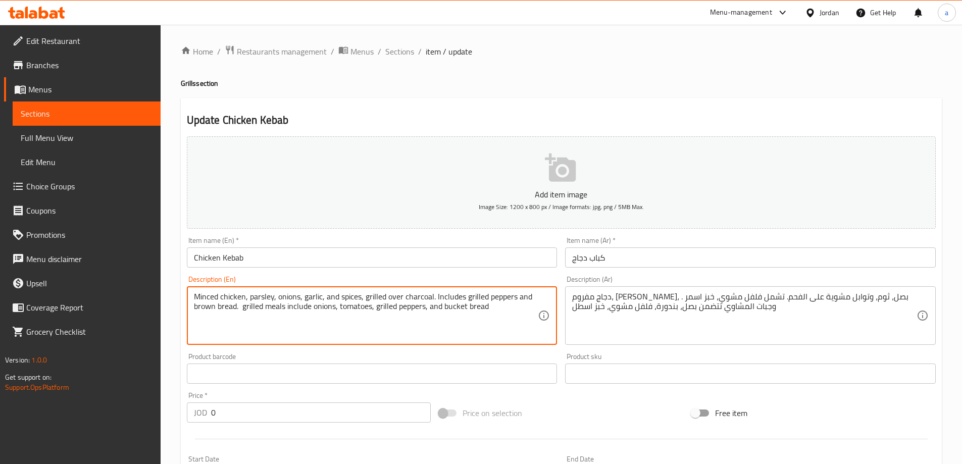
click at [456, 308] on textarea "Minced chicken, parsley, onions, garlic, and spices, grilled over charcoal. Inc…" at bounding box center [366, 316] width 344 height 48
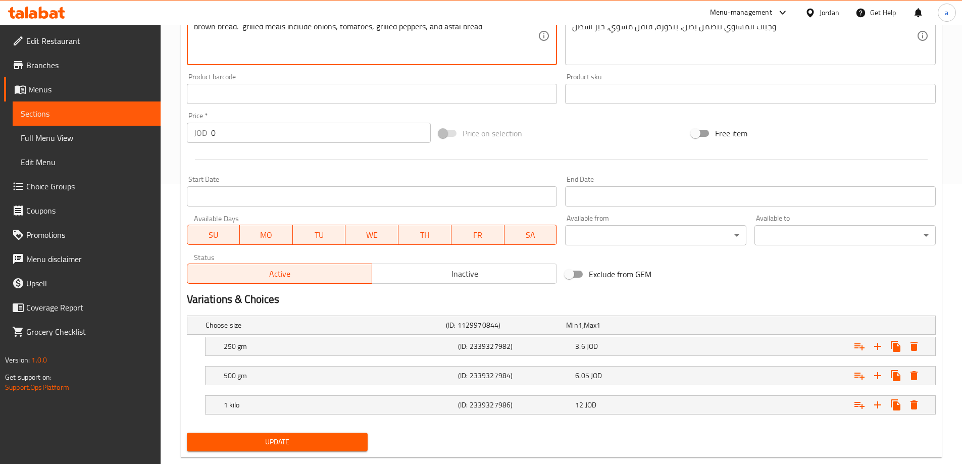
scroll to position [302, 0]
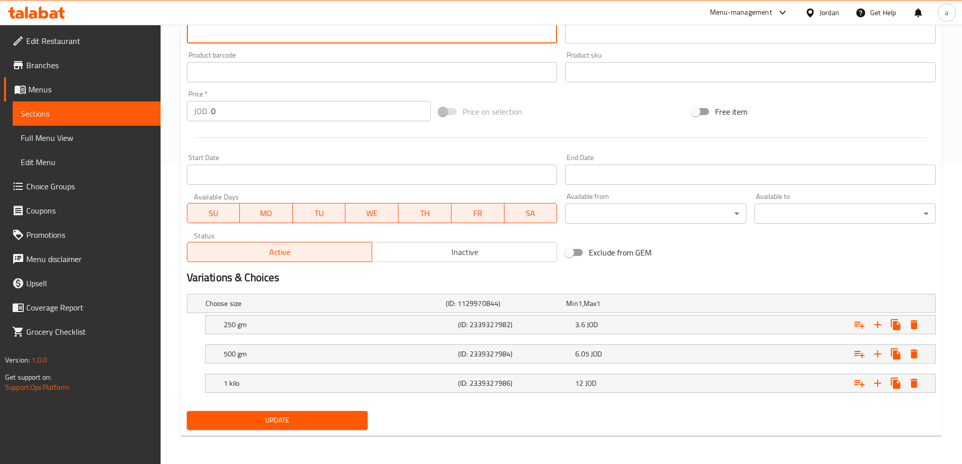
type textarea "Minced chicken, parsley, onions, garlic, and spices, grilled over charcoal. Inc…"
click at [333, 422] on span "Update" at bounding box center [277, 420] width 165 height 13
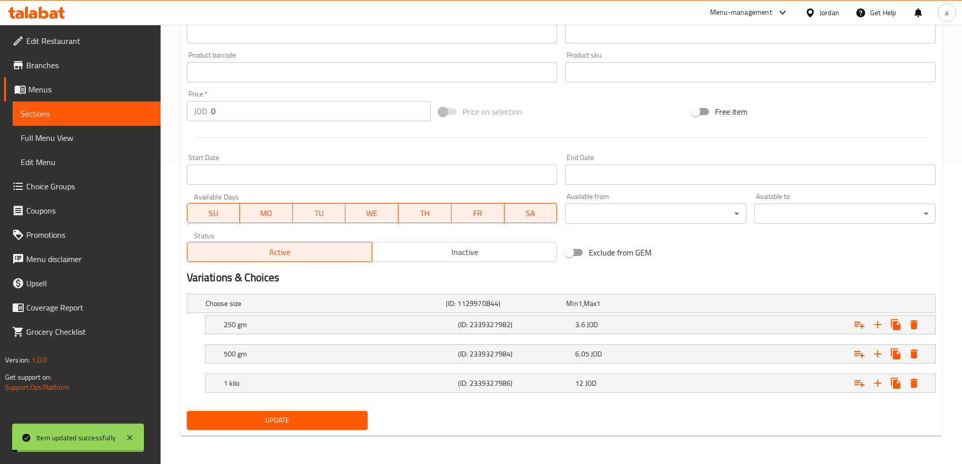
click at [97, 119] on span "Sections" at bounding box center [87, 114] width 132 height 12
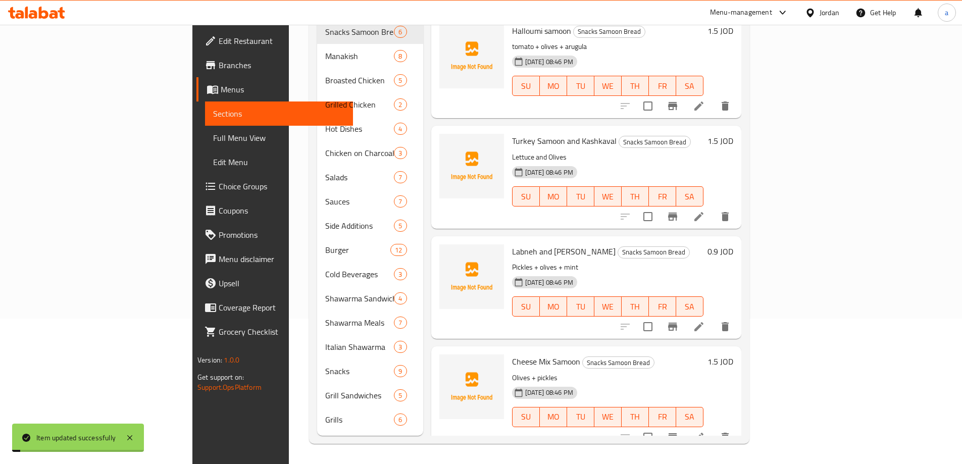
scroll to position [141, 0]
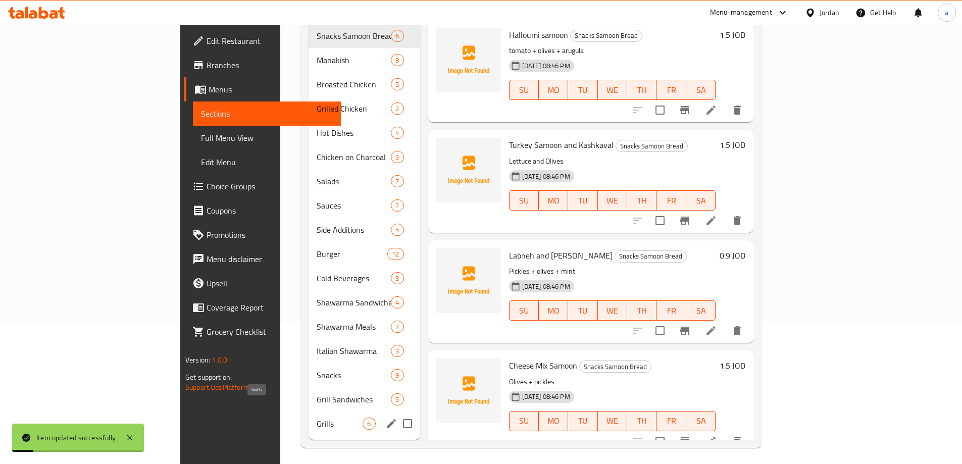
click at [317, 418] on span "Grills" at bounding box center [340, 424] width 46 height 12
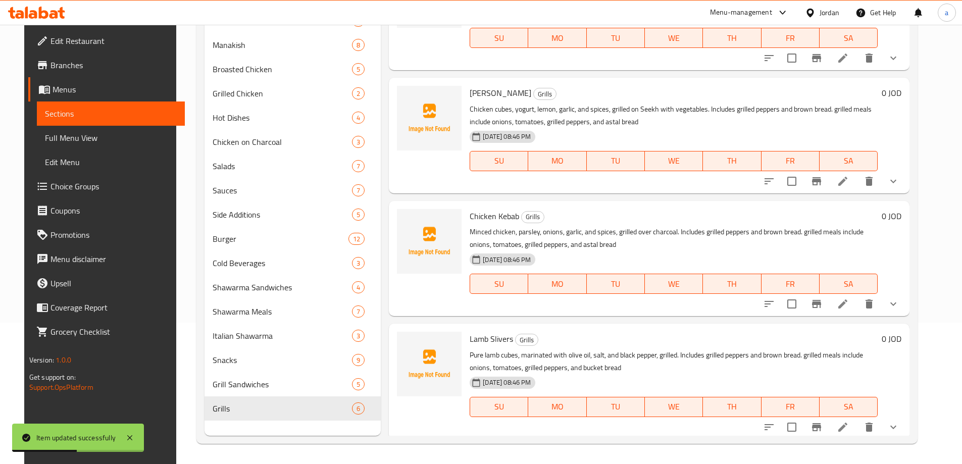
scroll to position [51, 0]
click at [849, 423] on icon at bounding box center [843, 426] width 12 height 12
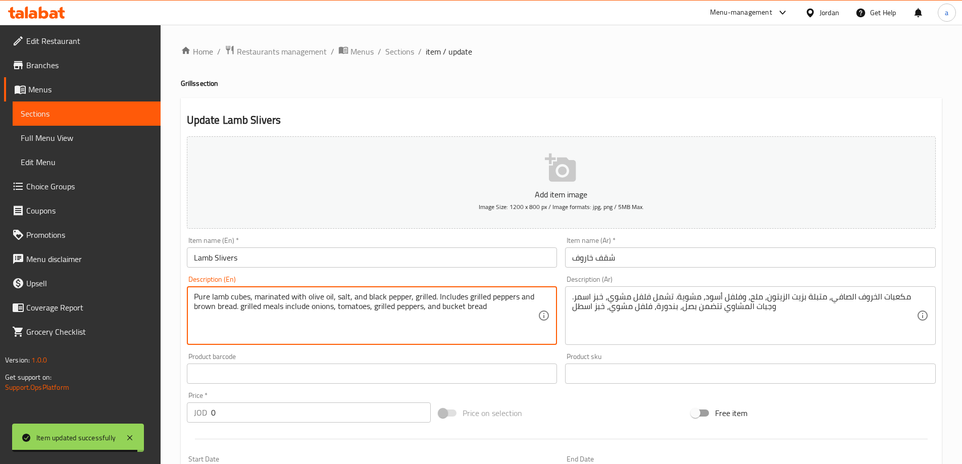
click at [445, 307] on textarea "Pure lamb cubes, marinated with olive oil, salt, and black pepper, grilled. Inc…" at bounding box center [366, 316] width 344 height 48
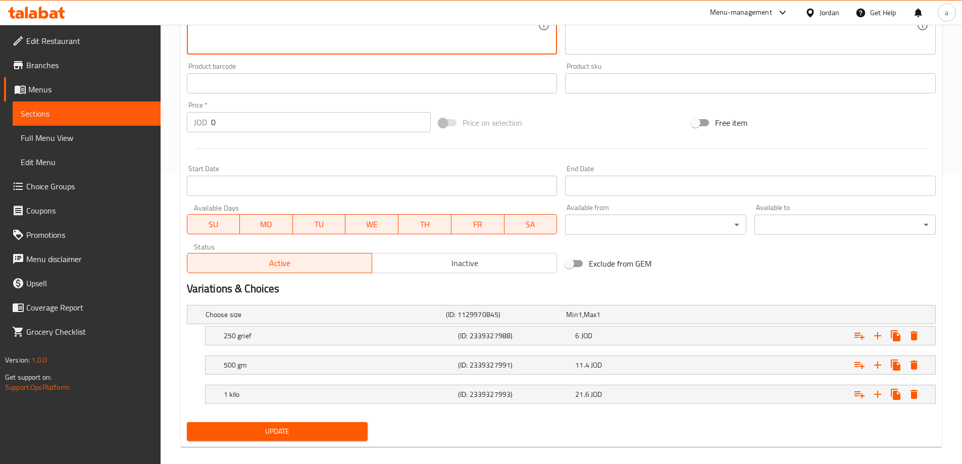
scroll to position [293, 0]
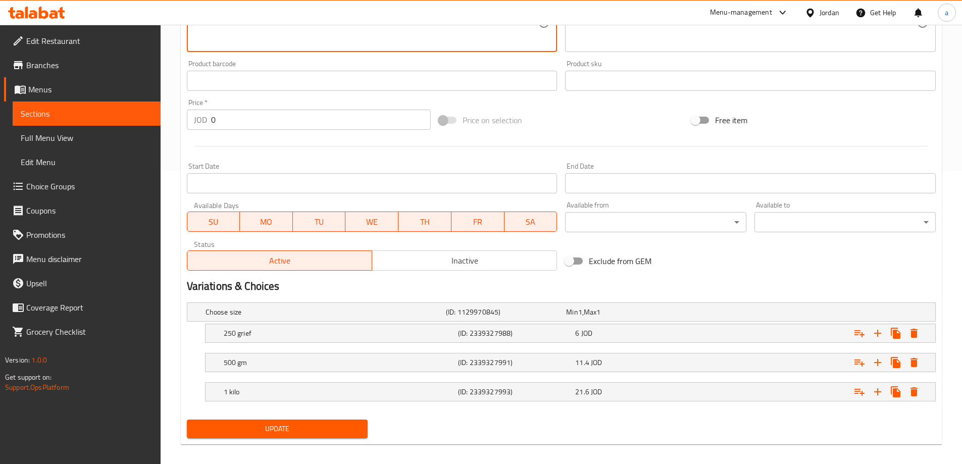
type textarea "Pure lamb cubes, marinated with olive oil, salt, and black pepper, grilled. Inc…"
click at [308, 433] on span "Update" at bounding box center [277, 429] width 165 height 13
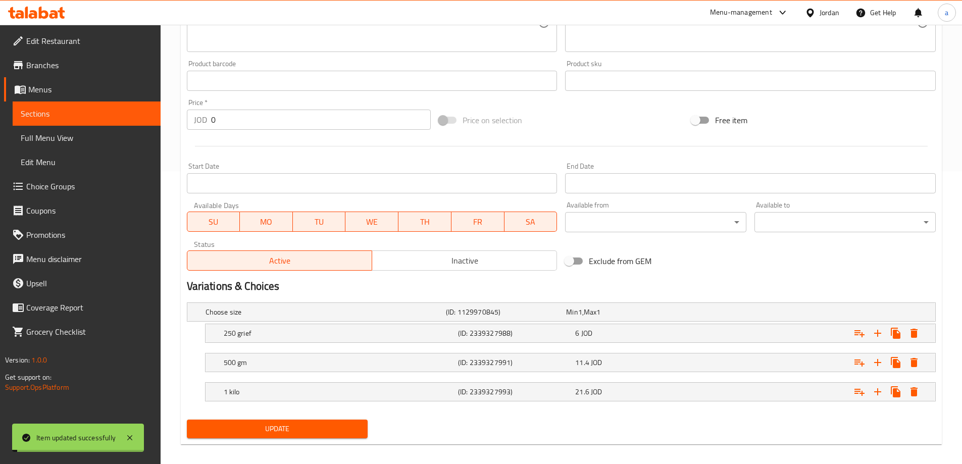
click at [60, 113] on span "Sections" at bounding box center [87, 114] width 132 height 12
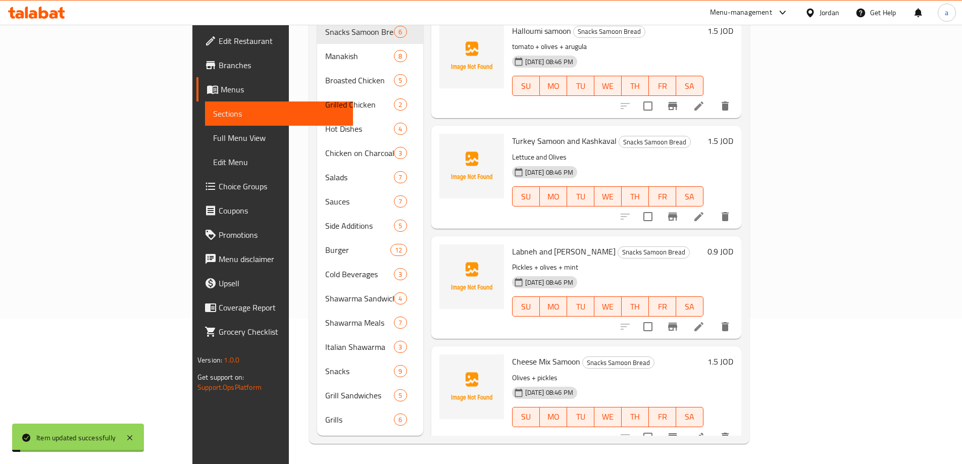
scroll to position [141, 0]
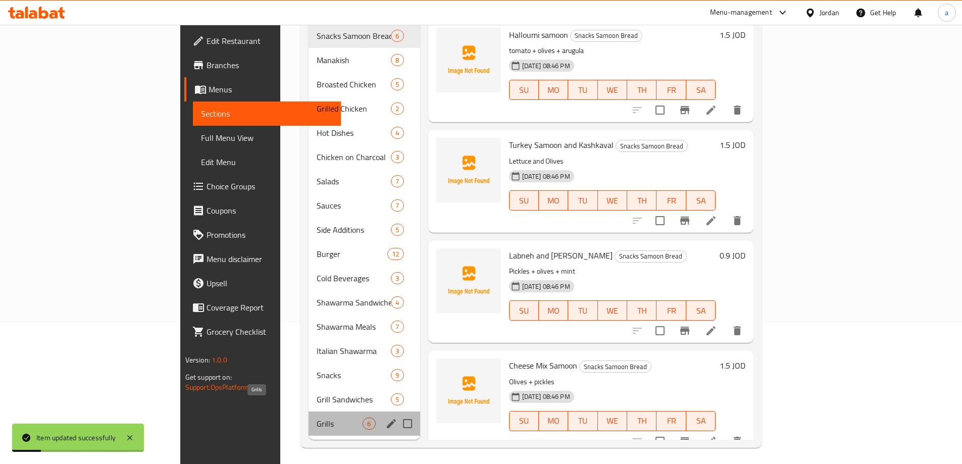
click at [317, 418] on span "Grills" at bounding box center [340, 424] width 46 height 12
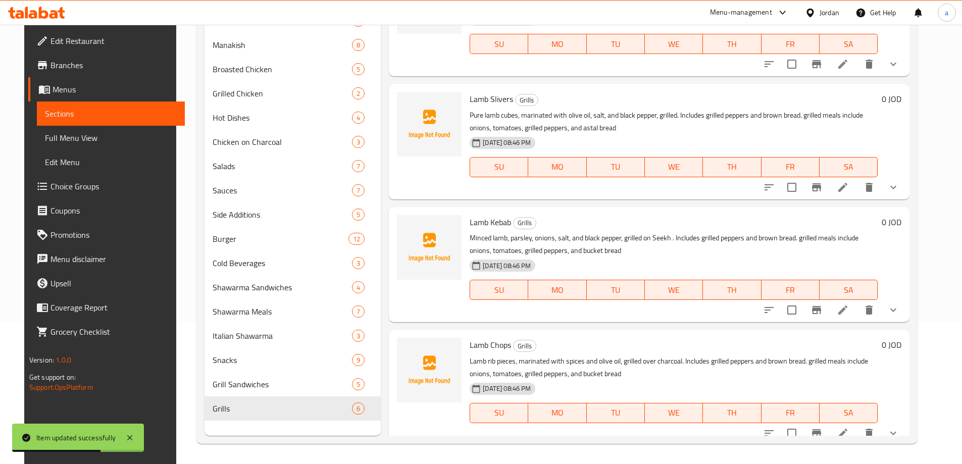
scroll to position [299, 0]
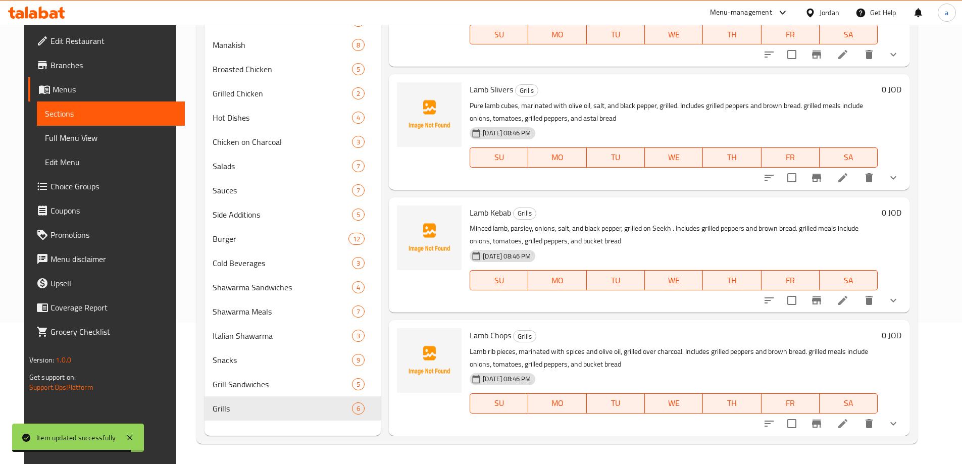
click at [857, 302] on li at bounding box center [843, 300] width 28 height 18
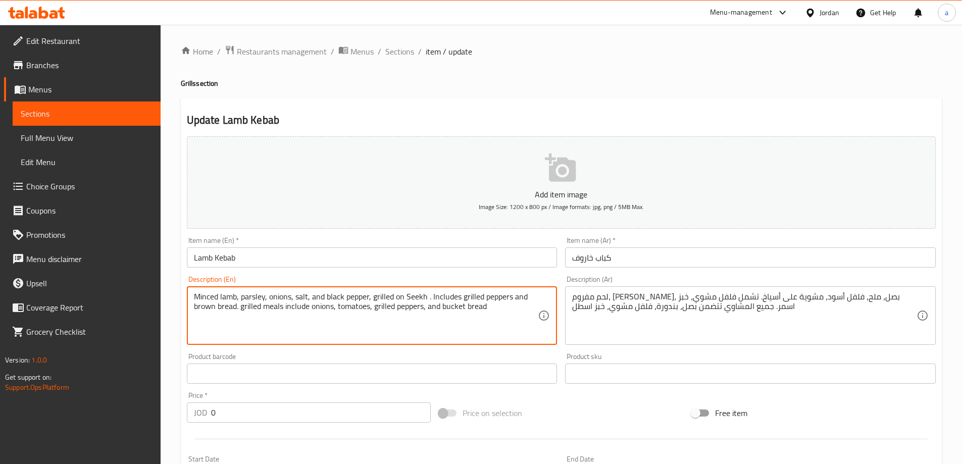
click at [455, 308] on textarea "Minced lamb, parsley, onions, salt, and black pepper, grilled on Seekh . Includ…" at bounding box center [366, 316] width 344 height 48
type textarea "Minced lamb, parsley, onions, salt, and black pepper, grilled on Seekh . Includ…"
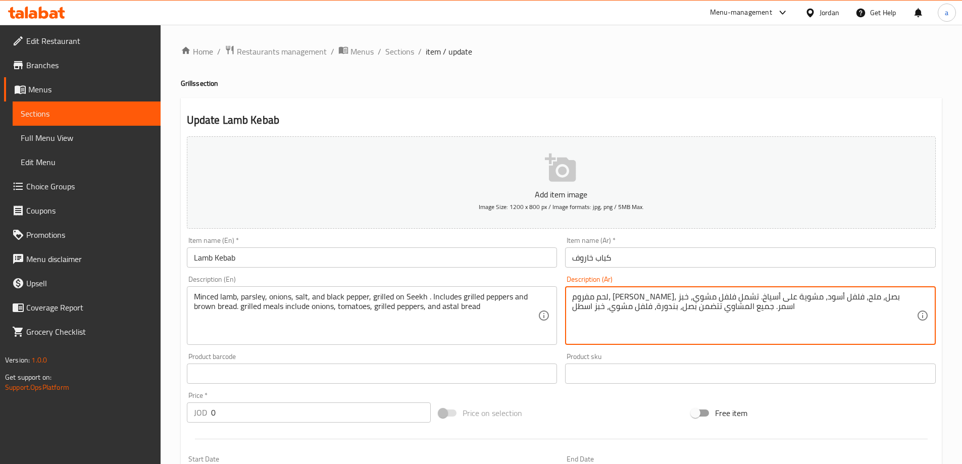
click at [577, 293] on textarea "لحم مفروم، بقدونس، بصل، ملح، فلفل أسود، مشوية على أسياخ. تشمل فلفل مشوي، خبز اس…" at bounding box center [744, 316] width 344 height 48
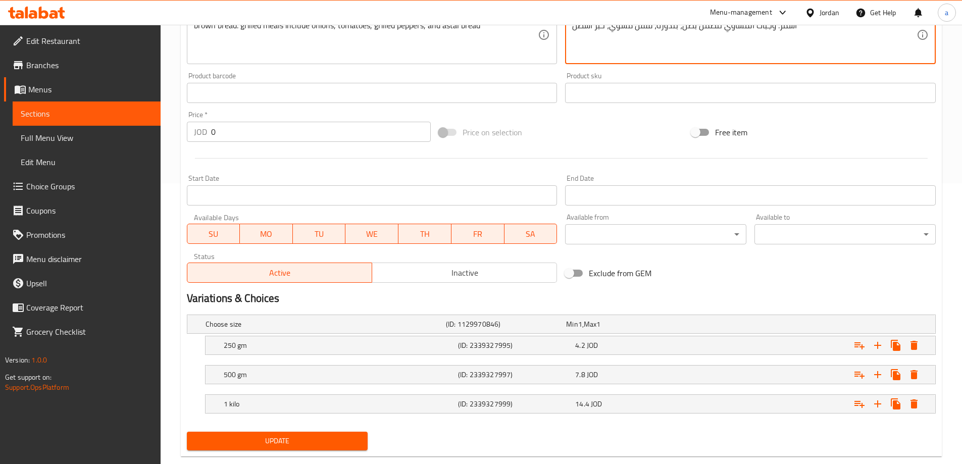
scroll to position [302, 0]
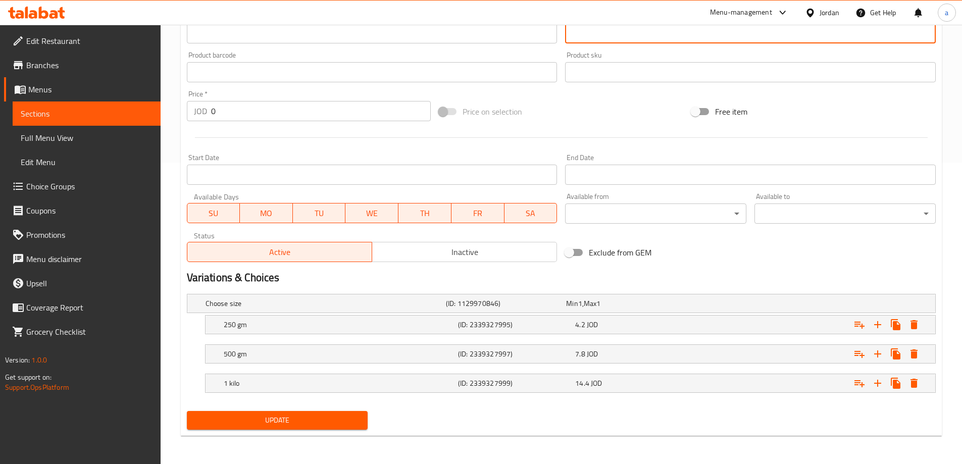
type textarea "لحم مفروم، [PERSON_NAME]، بصل، [PERSON_NAME]، فلفل أسود، مشوية على أسياخ. تشمل …"
click at [302, 427] on button "Update" at bounding box center [277, 420] width 181 height 19
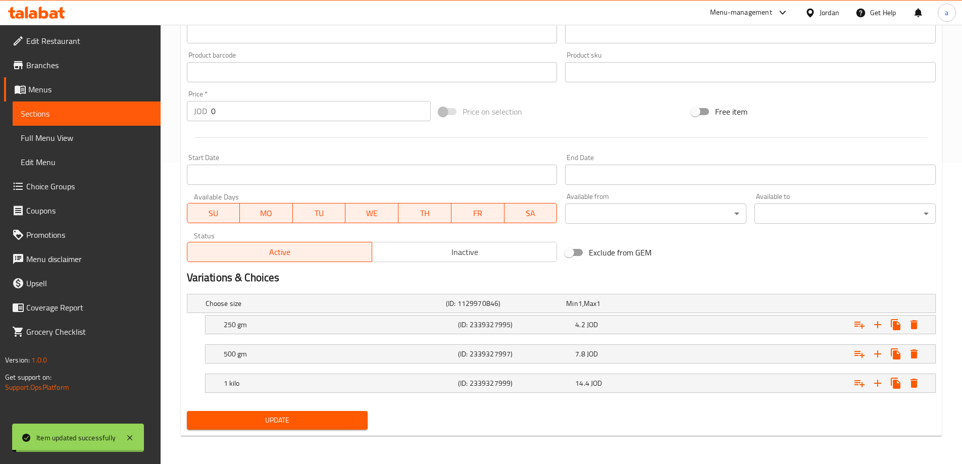
click at [62, 110] on span "Sections" at bounding box center [87, 114] width 132 height 12
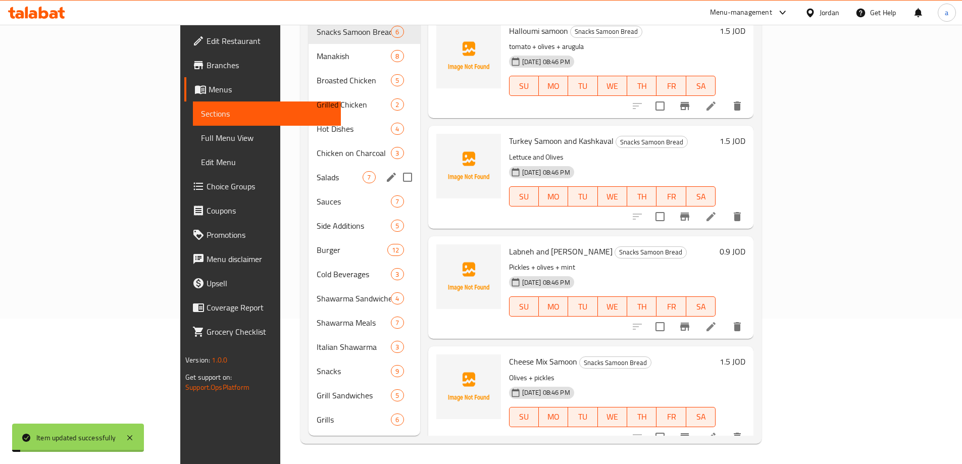
scroll to position [141, 0]
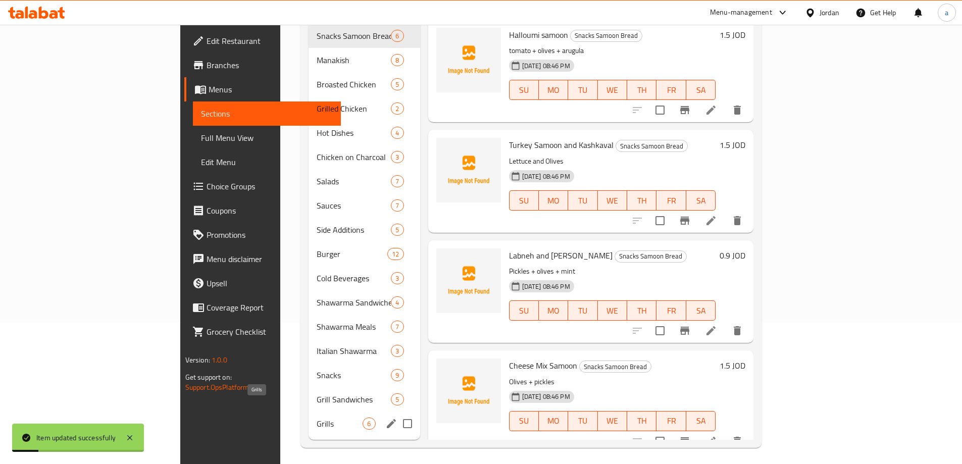
click at [317, 418] on span "Grills" at bounding box center [340, 424] width 46 height 12
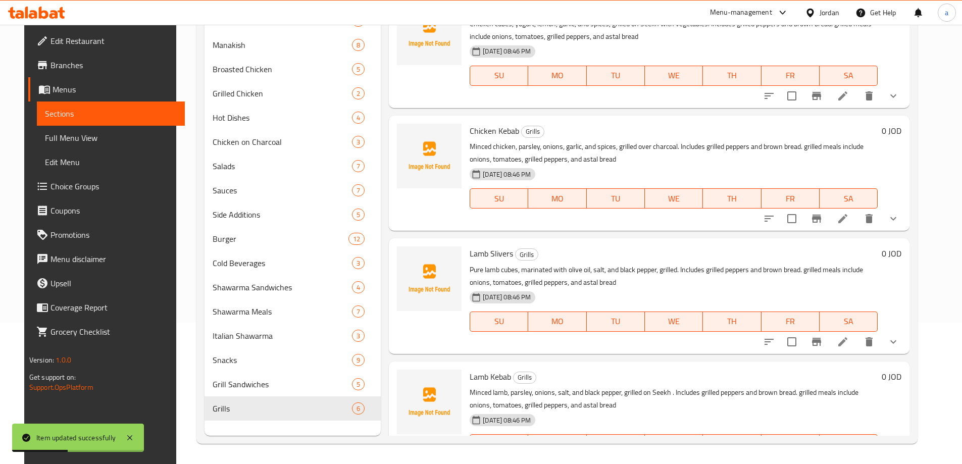
scroll to position [299, 0]
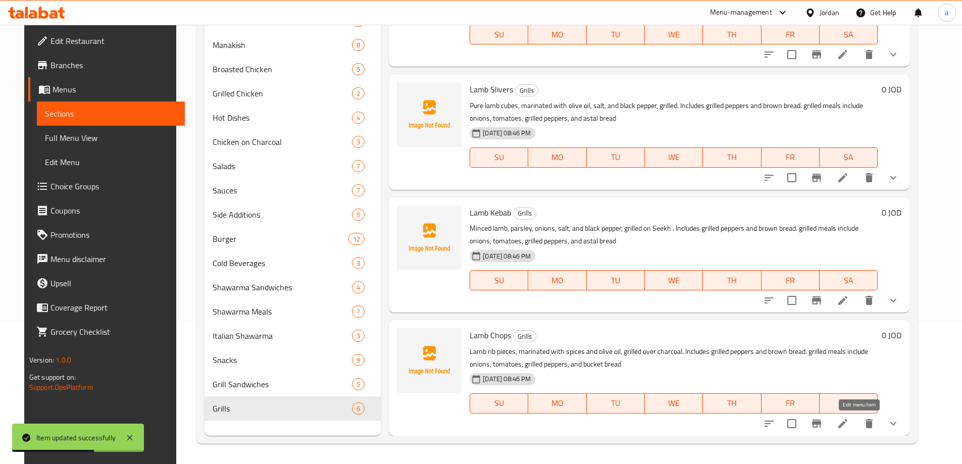
click at [848, 423] on icon at bounding box center [843, 423] width 9 height 9
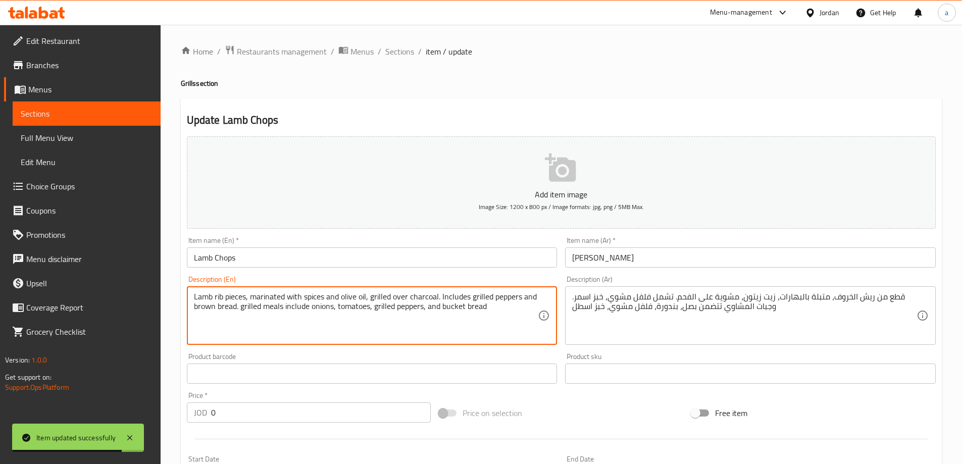
click at [447, 306] on textarea "Lamb rib pieces, marinated with spices and olive oil, grilled over charcoal. In…" at bounding box center [366, 316] width 344 height 48
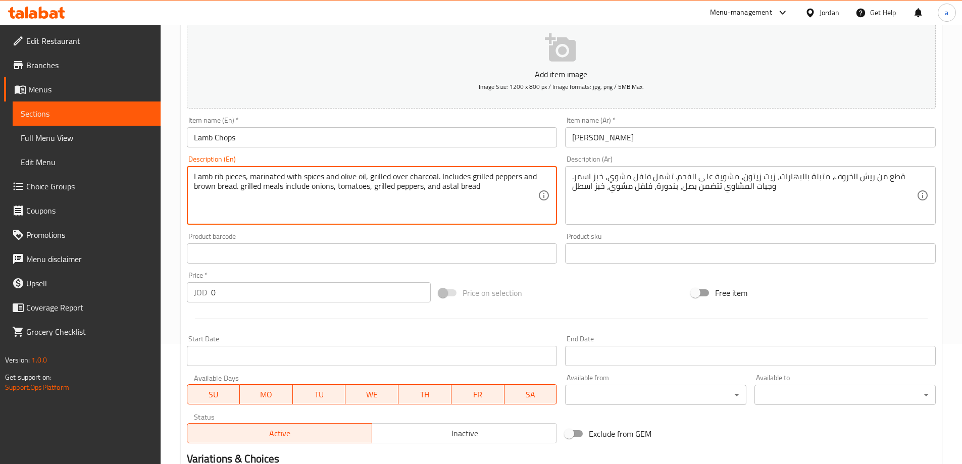
scroll to position [272, 0]
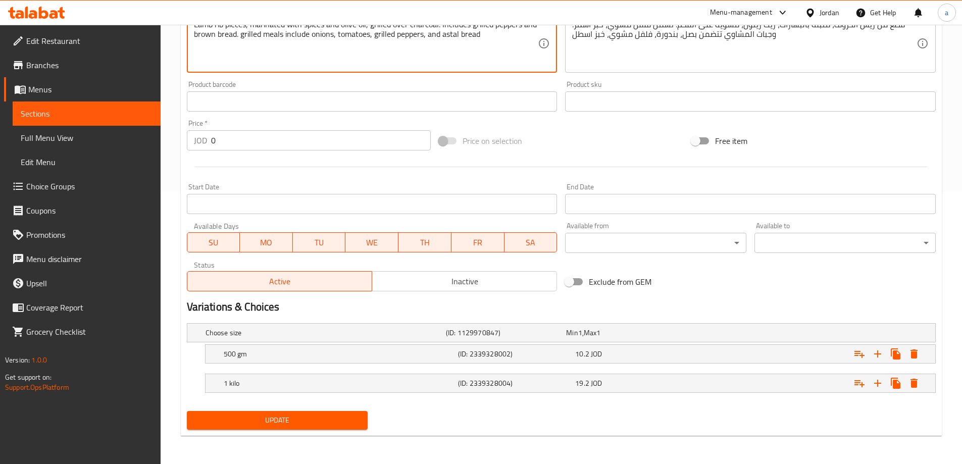
type textarea "Lamb rib pieces, marinated with spices and olive oil, grilled over charcoal. In…"
click at [307, 411] on button "Update" at bounding box center [277, 420] width 181 height 19
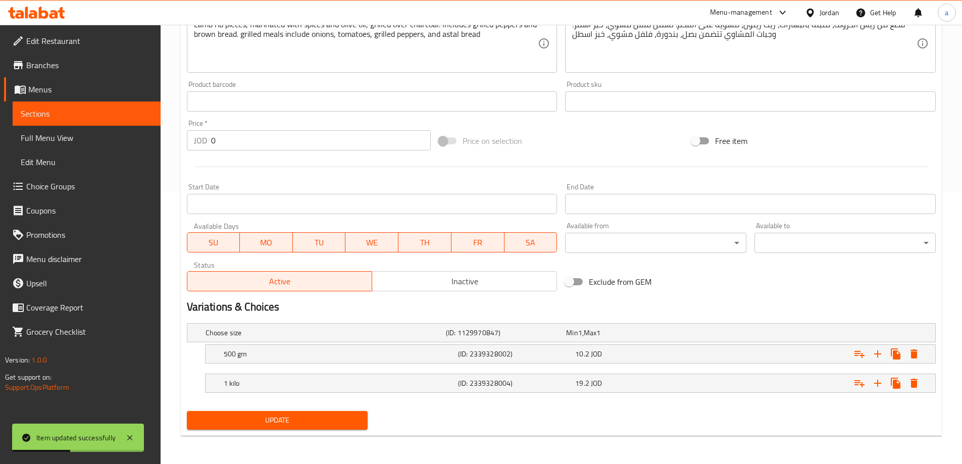
click at [60, 114] on span "Sections" at bounding box center [87, 114] width 132 height 12
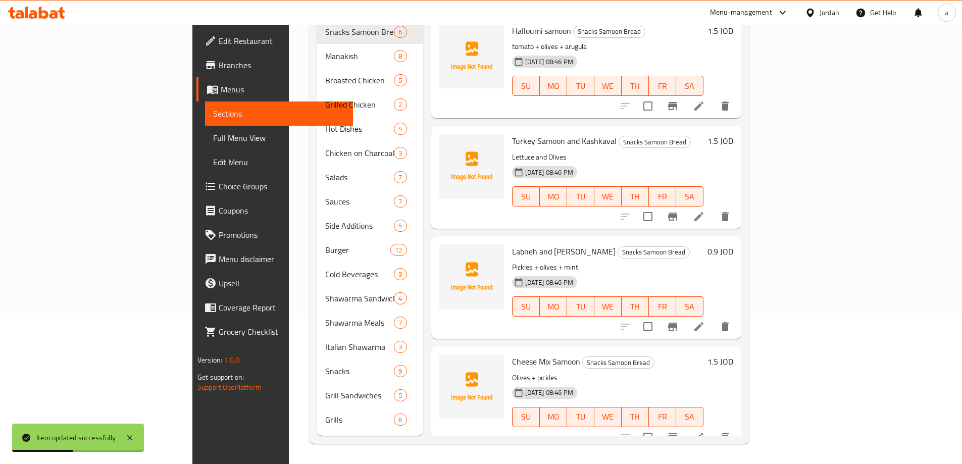
scroll to position [141, 0]
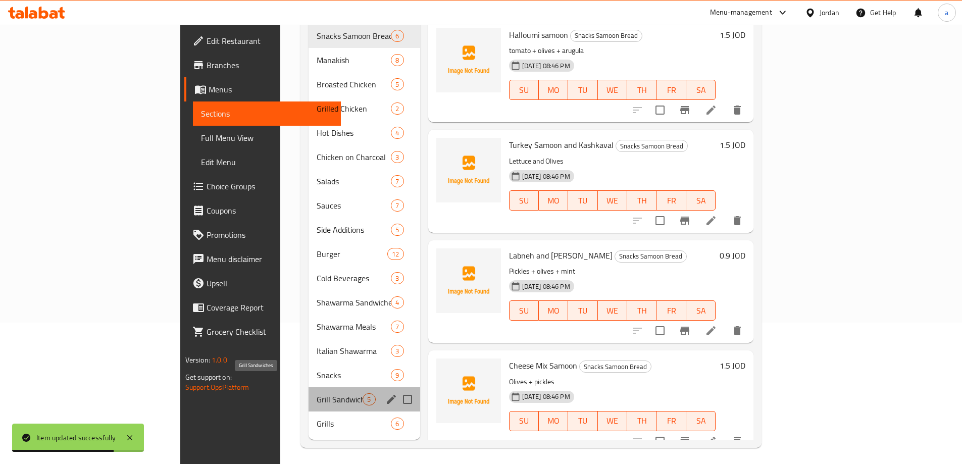
click at [317, 393] on span "Grill Sandwiches" at bounding box center [340, 399] width 46 height 12
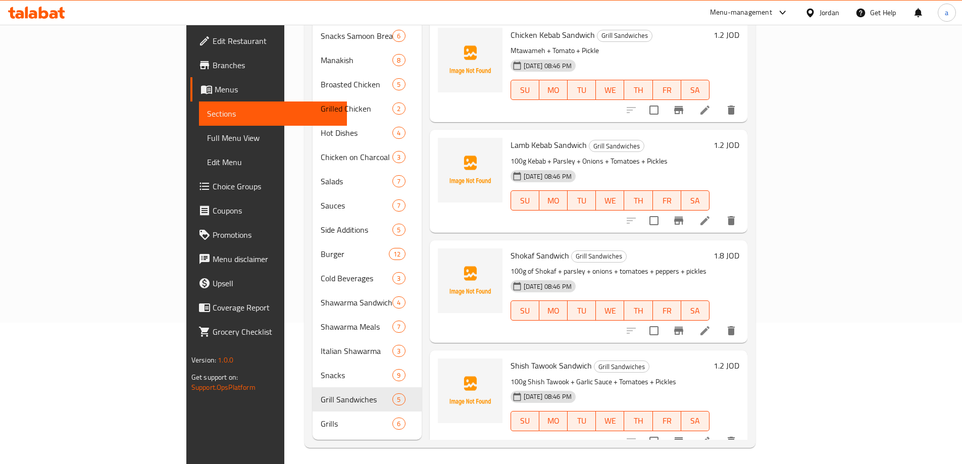
click at [207, 138] on span "Full Menu View" at bounding box center [273, 138] width 132 height 12
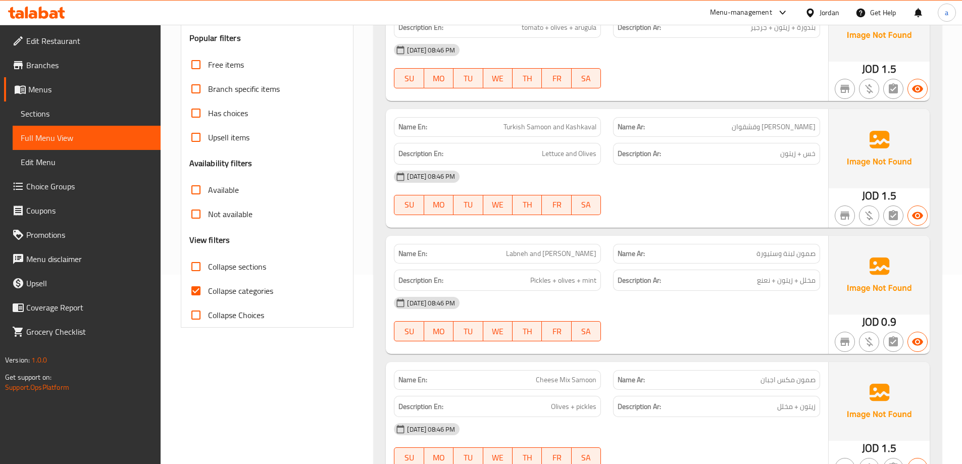
scroll to position [192, 0]
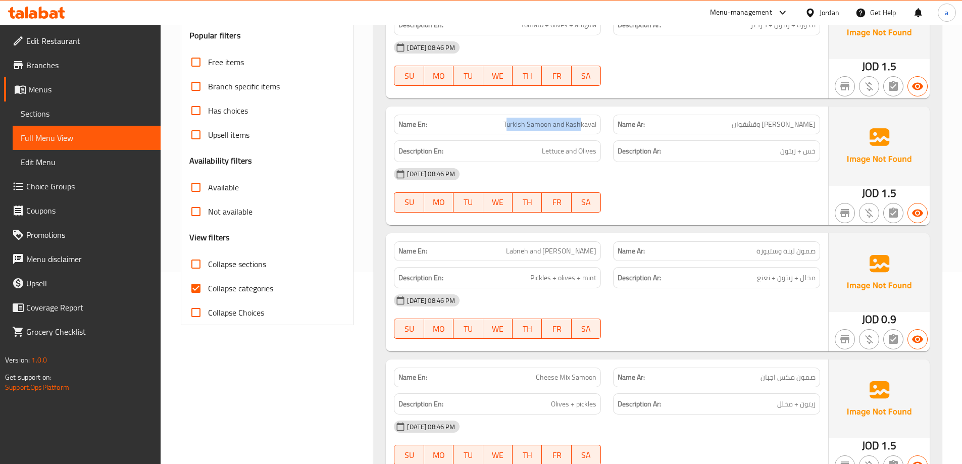
drag, startPoint x: 508, startPoint y: 125, endPoint x: 581, endPoint y: 120, distance: 73.9
click at [581, 120] on span "Turkish Samoon and Kashkaval" at bounding box center [550, 124] width 93 height 11
click at [504, 123] on p "Name En: Turkish Samoon and Kashkaval" at bounding box center [498, 124] width 198 height 11
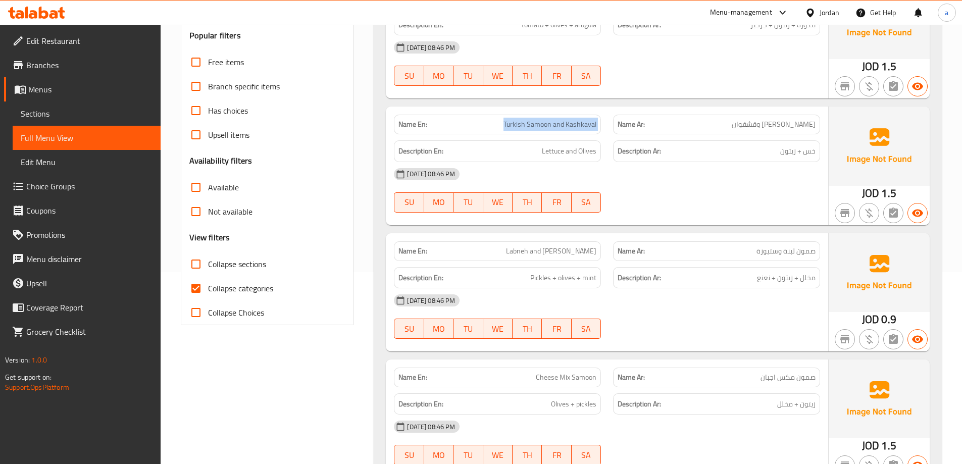
copy span "Turkish Samoon and Kashkaval"
click at [625, 108] on div "Name En: Turkish Samoon and Kashkaval Name Ar: [PERSON_NAME] وقشقوان Descriptio…" at bounding box center [607, 166] width 442 height 118
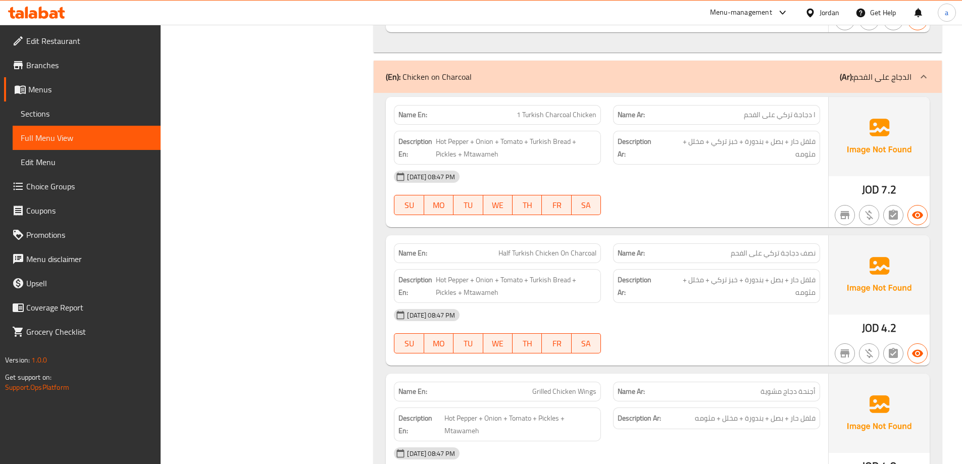
scroll to position [3647, 0]
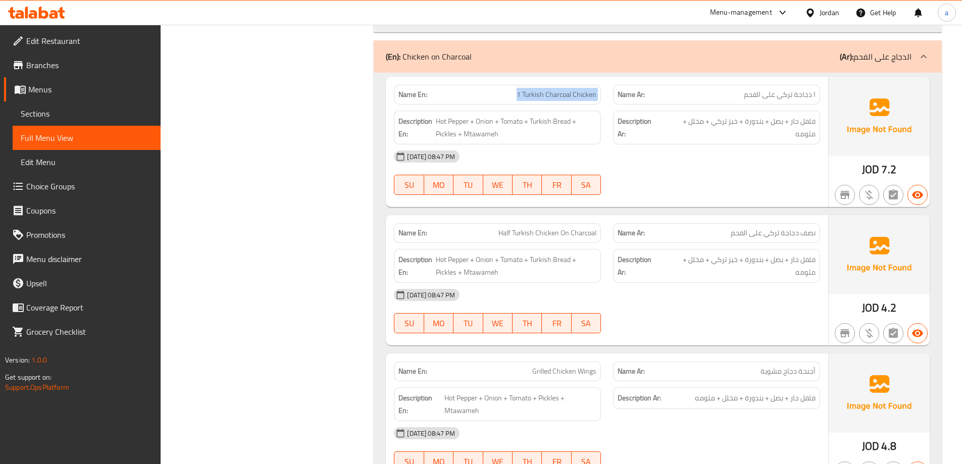
drag, startPoint x: 518, startPoint y: 94, endPoint x: 607, endPoint y: 102, distance: 89.2
click at [607, 102] on div "Name En: 1 Turkish Charcoal Chicken Name Ar: ا دجاجة تركي على الفحم" at bounding box center [607, 95] width 438 height 32
copy span "1 Turkish Charcoal Chicken"
drag, startPoint x: 501, startPoint y: 231, endPoint x: 613, endPoint y: 233, distance: 112.1
click at [613, 233] on div "Name En: Half Turkish Chicken On Charcoal Name Ar: نصف دجاجة تركي على الفحم" at bounding box center [607, 233] width 438 height 32
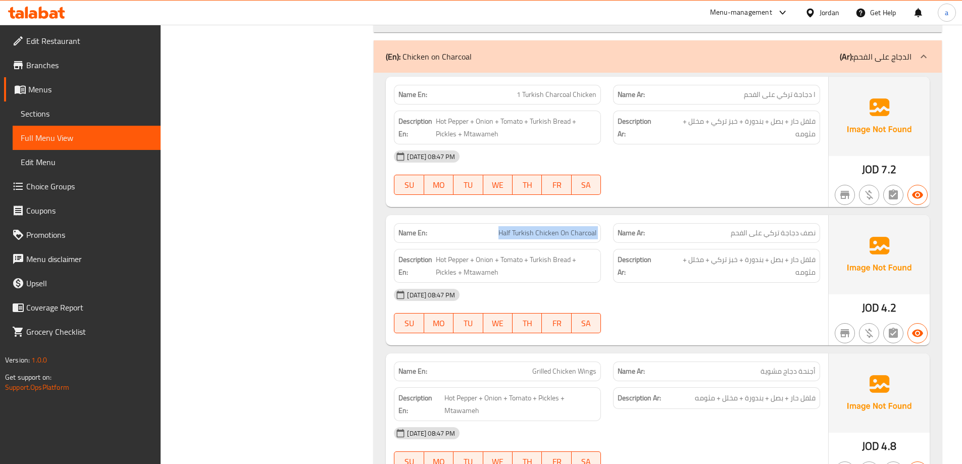
copy span "Half Turkish Chicken On Charcoal"
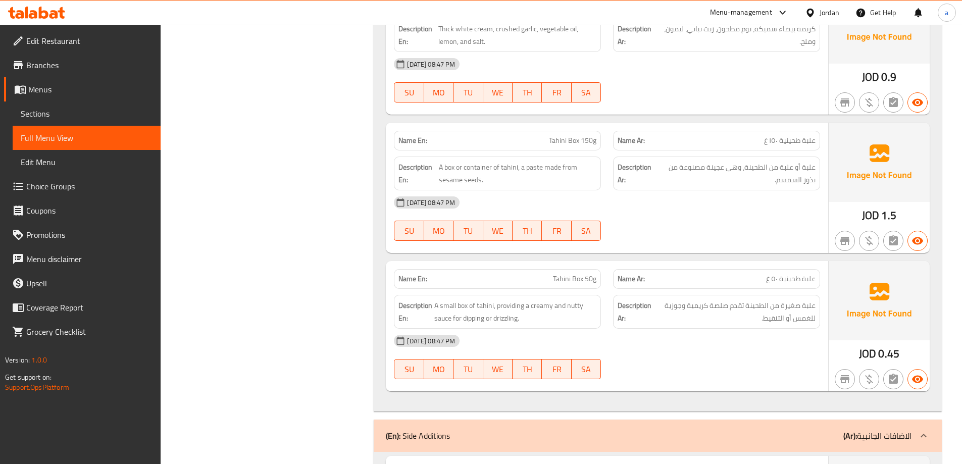
scroll to position [5789, 0]
drag, startPoint x: 551, startPoint y: 142, endPoint x: 605, endPoint y: 143, distance: 54.1
click at [605, 143] on div "Name En: Tahini Box 150g" at bounding box center [497, 142] width 219 height 32
copy span "Tahini Box 150g"
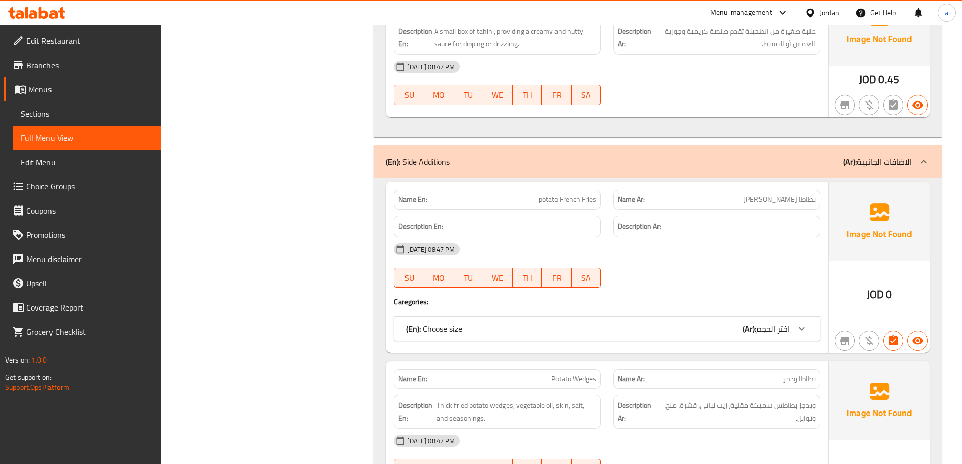
scroll to position [6142, 0]
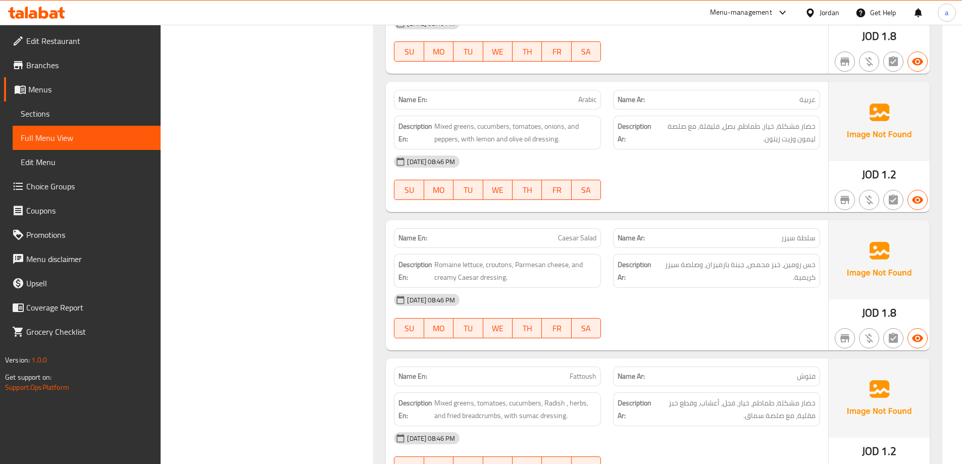
scroll to position [4688, 0]
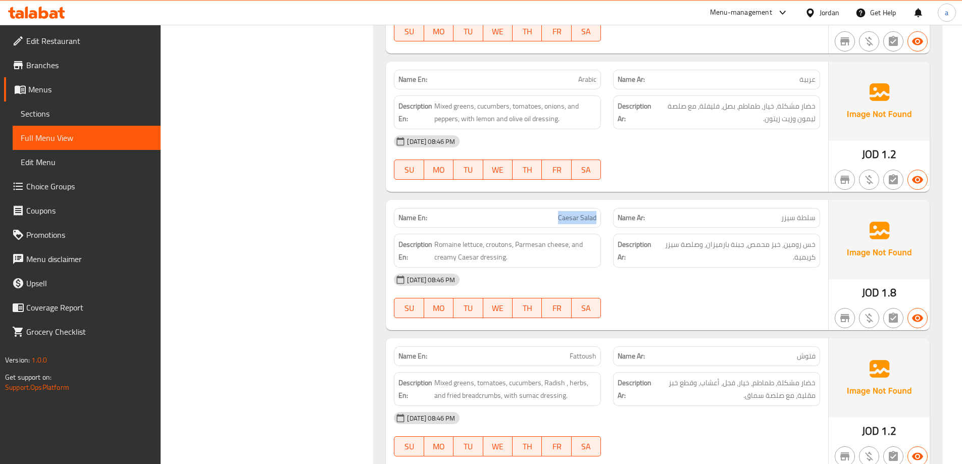
drag, startPoint x: 560, startPoint y: 216, endPoint x: 600, endPoint y: 218, distance: 40.5
click at [600, 218] on div "Name En: Caesar Salad" at bounding box center [497, 218] width 207 height 20
copy span "Caesar Salad"
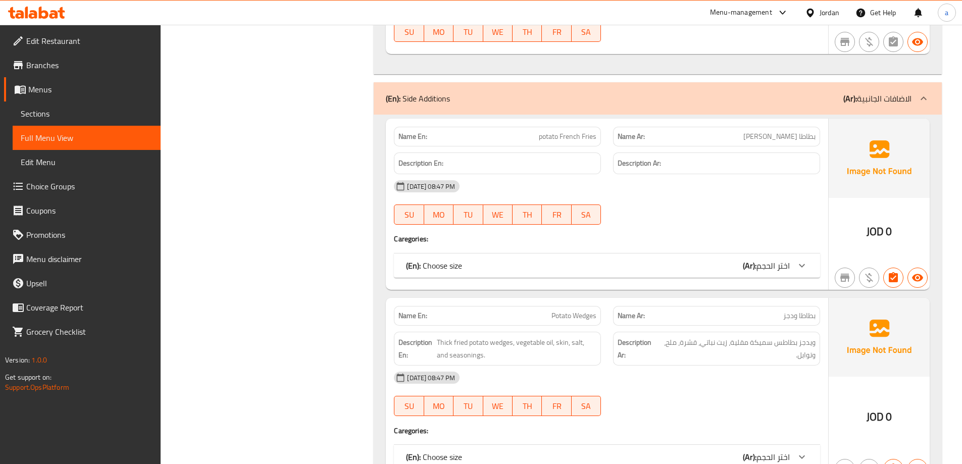
scroll to position [6052, 0]
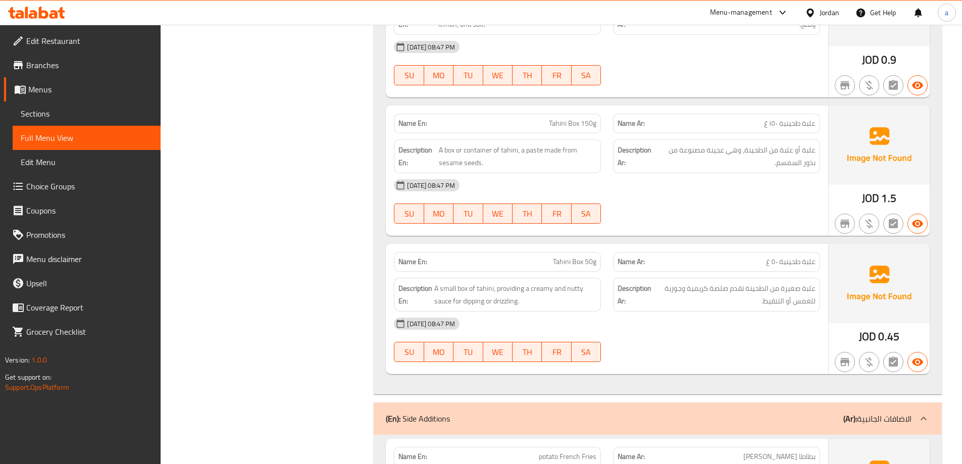
scroll to position [5809, 0]
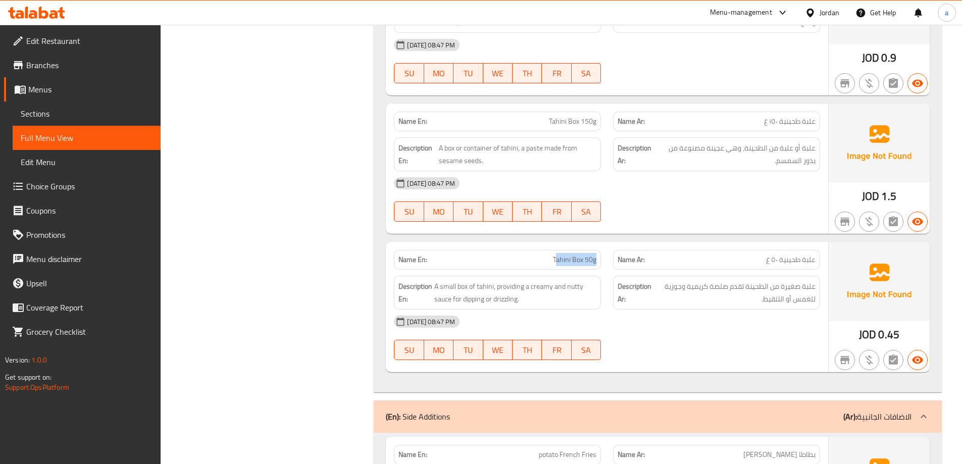
drag, startPoint x: 555, startPoint y: 259, endPoint x: 598, endPoint y: 261, distance: 42.5
click at [598, 261] on div "Name En: Tahini Box 50g" at bounding box center [497, 260] width 207 height 20
click at [560, 262] on span "Tahini Box 50g" at bounding box center [574, 260] width 43 height 11
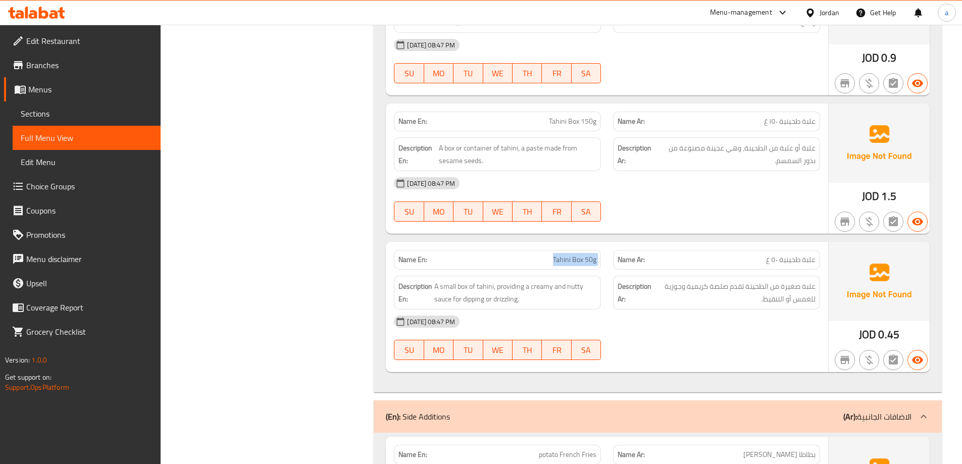
copy span "Tahini Box 50g"
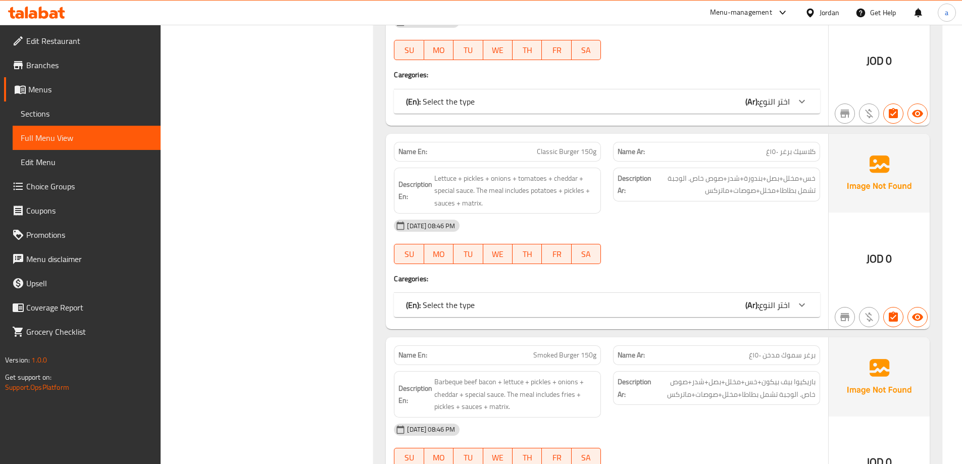
scroll to position [7406, 0]
drag, startPoint x: 534, startPoint y: 354, endPoint x: 601, endPoint y: 360, distance: 67.5
click at [601, 360] on div "Name En: Smoked Burger 150g" at bounding box center [497, 354] width 219 height 32
copy span "Smoked Burger 150g"
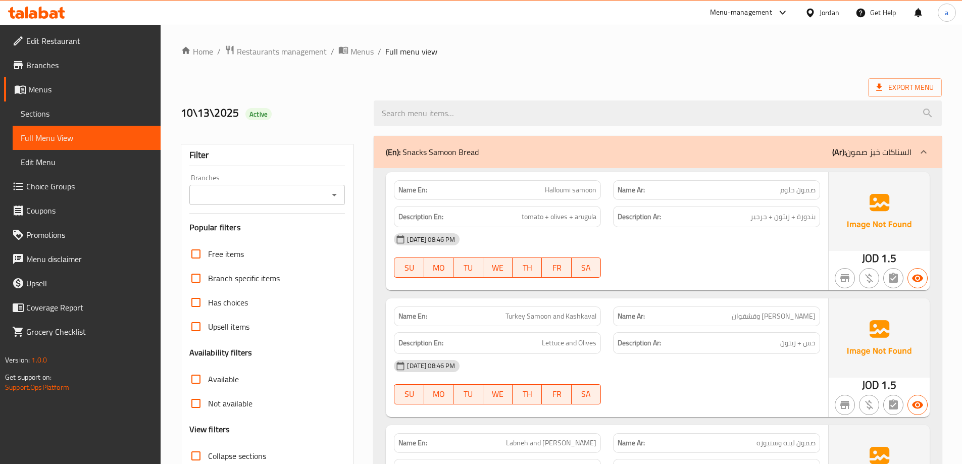
scroll to position [171, 0]
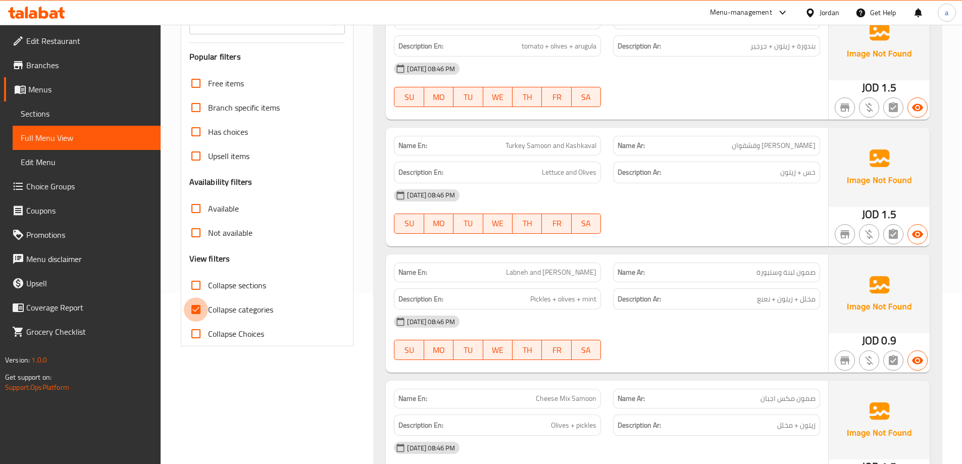
click at [205, 309] on input "Collapse categories" at bounding box center [196, 310] width 24 height 24
checkbox input "false"
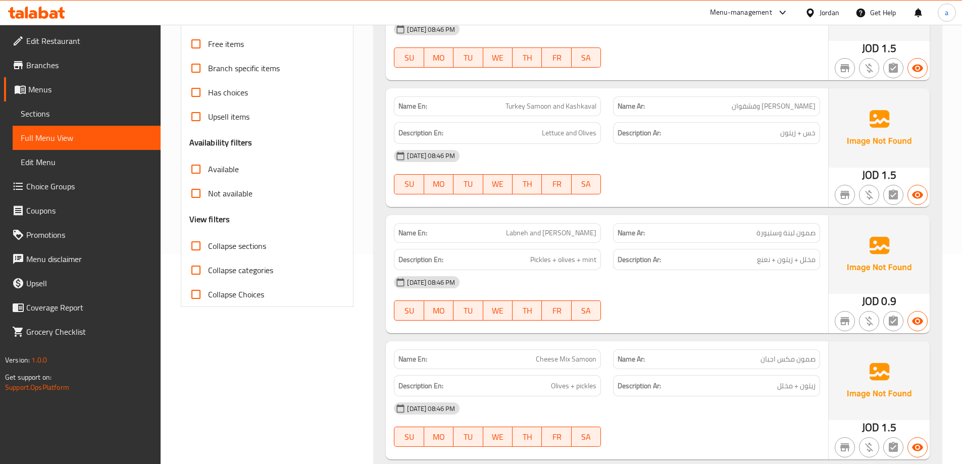
scroll to position [0, 0]
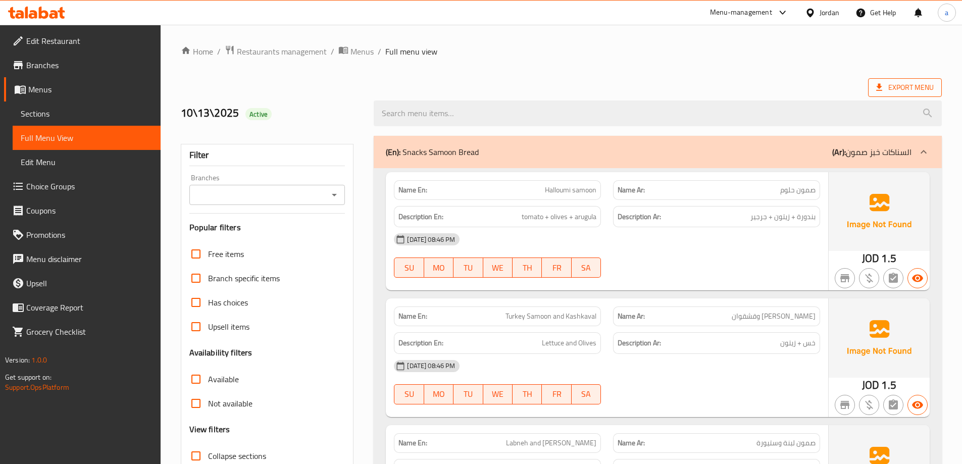
click at [912, 84] on span "Export Menu" at bounding box center [905, 87] width 58 height 13
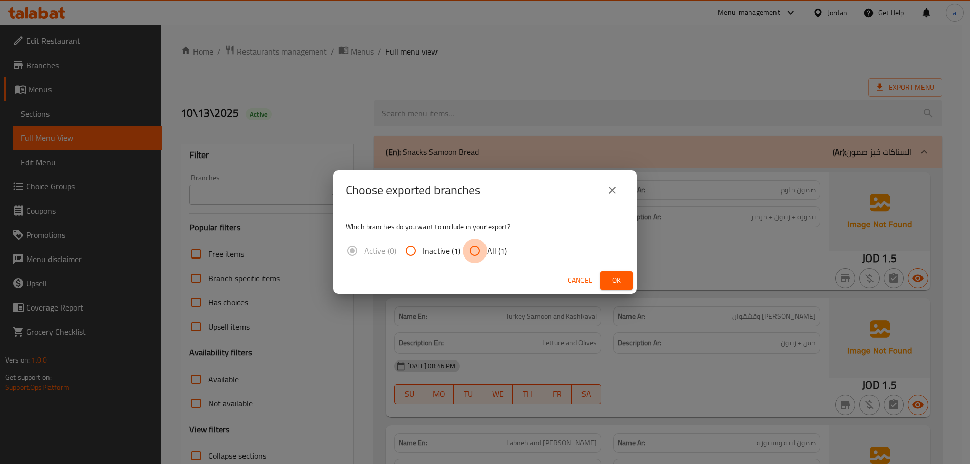
click at [470, 251] on input "All (1)" at bounding box center [475, 251] width 24 height 24
radio input "true"
click at [616, 281] on span "Ok" at bounding box center [616, 280] width 16 height 13
